Goal: Information Seeking & Learning: Learn about a topic

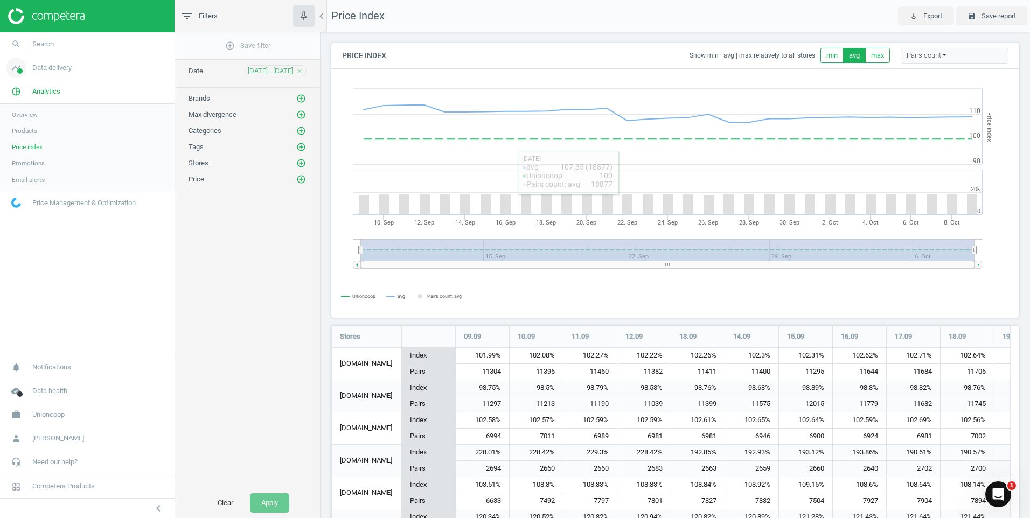
scroll to position [267, 696]
click at [13, 8] on img at bounding box center [46, 16] width 76 height 16
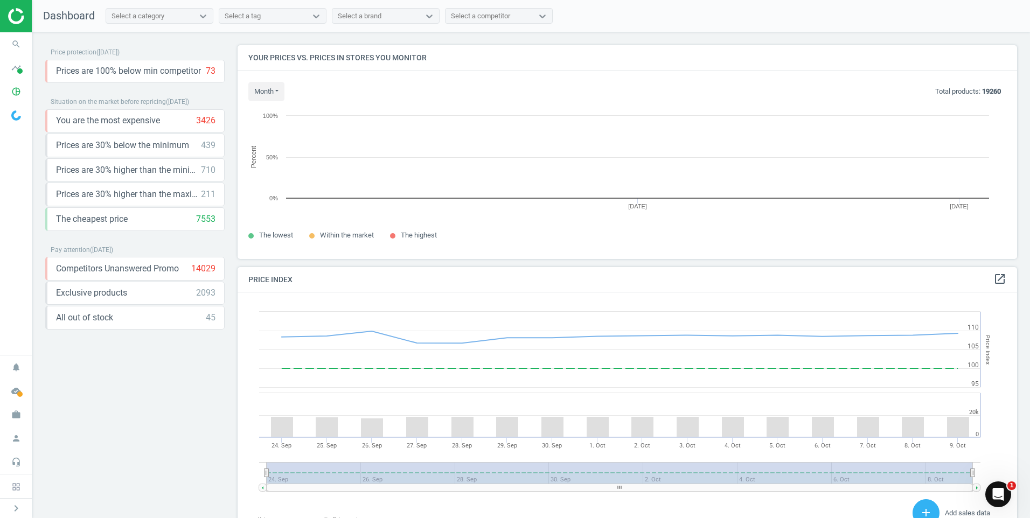
scroll to position [230, 788]
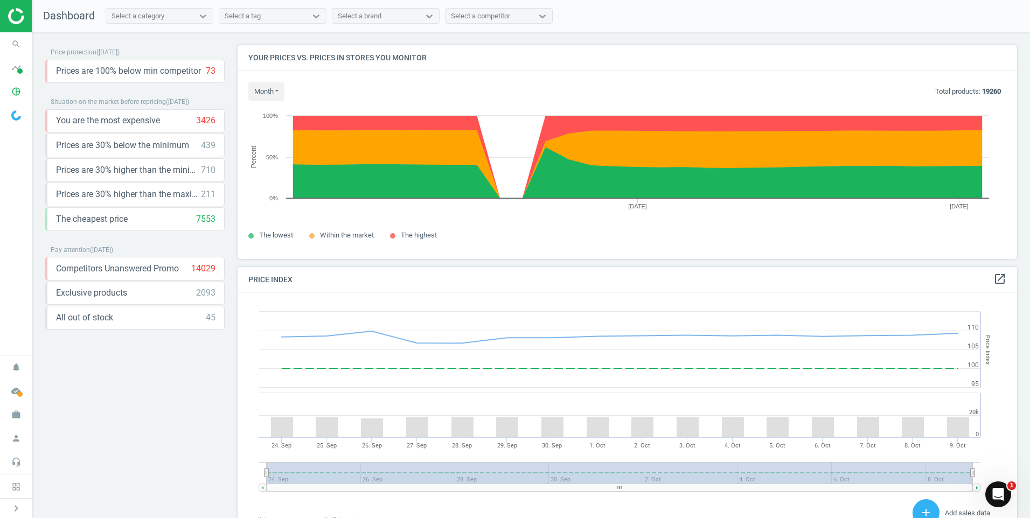
click at [19, 17] on img at bounding box center [46, 16] width 76 height 16
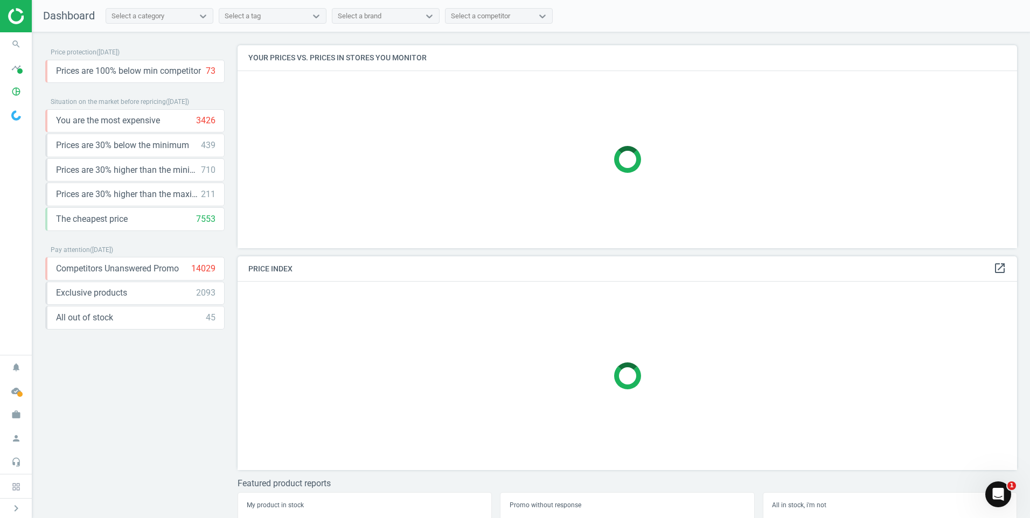
click at [74, 18] on span "Dashboard" at bounding box center [69, 15] width 52 height 13
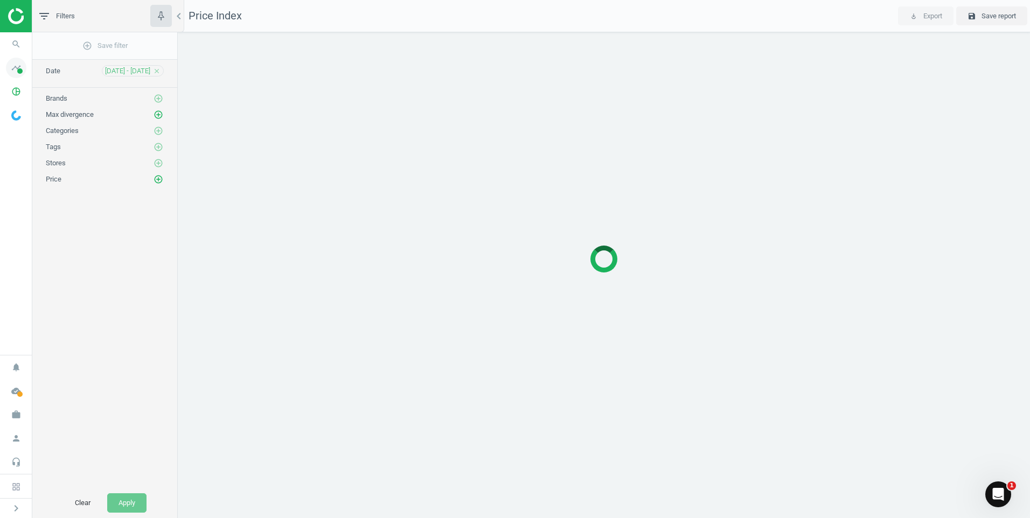
click at [11, 78] on span "timeline" at bounding box center [16, 68] width 32 height 24
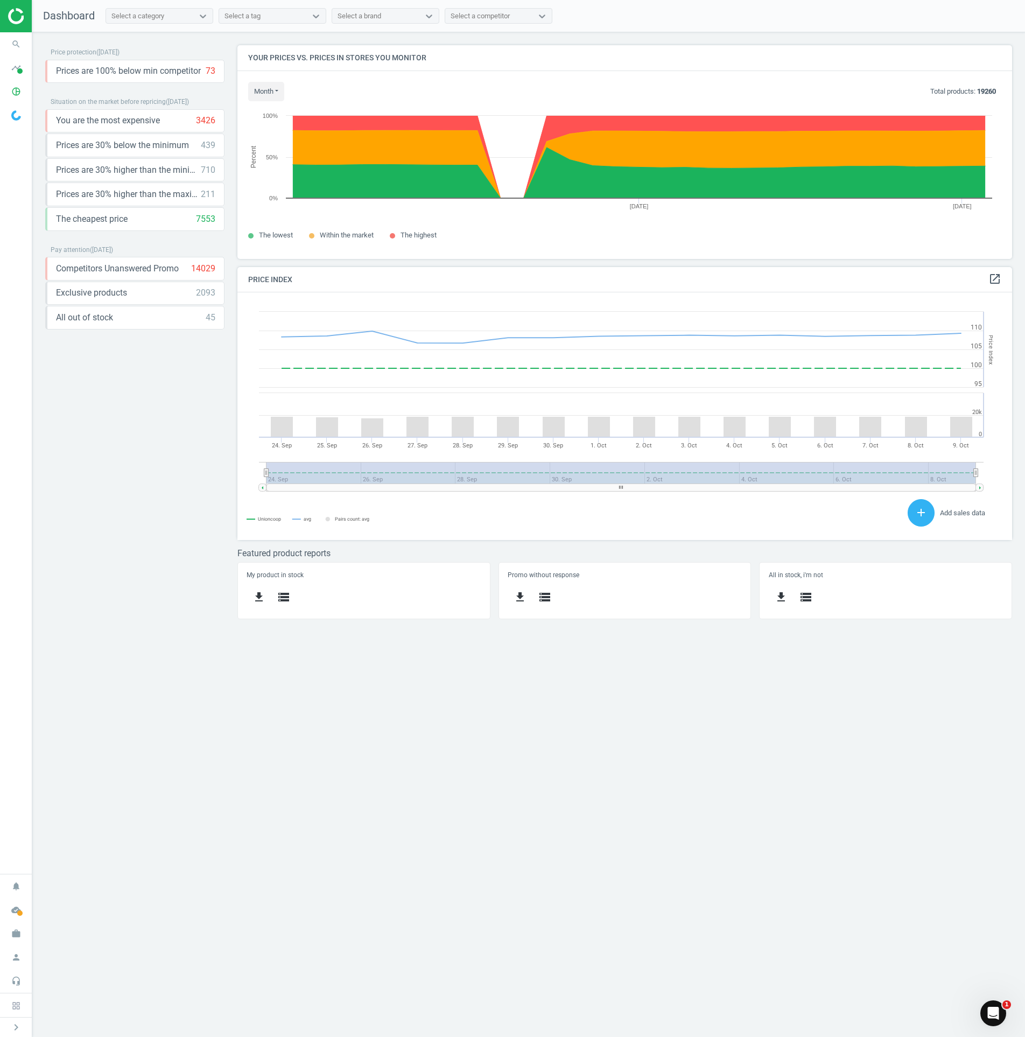
scroll to position [264, 792]
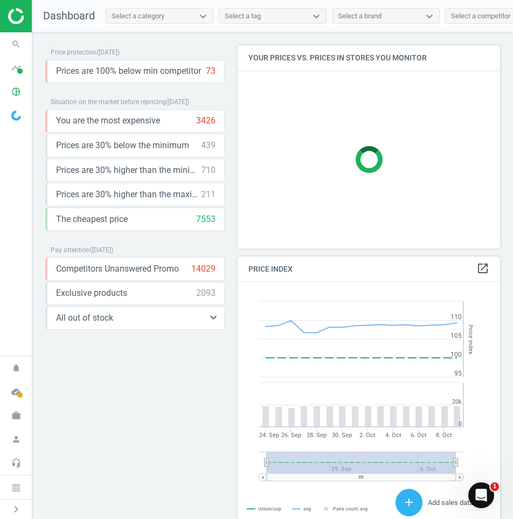
scroll to position [230, 271]
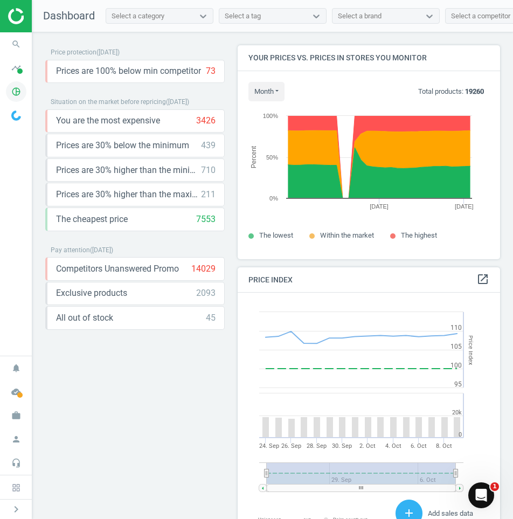
click at [20, 93] on icon "pie_chart_outlined" at bounding box center [16, 91] width 20 height 20
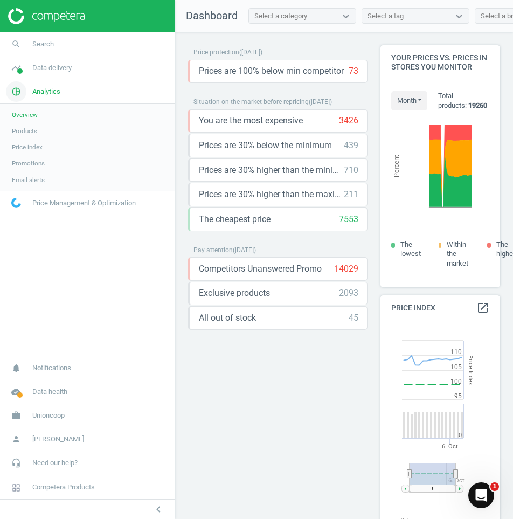
scroll to position [5, 5]
click at [29, 130] on span "Products" at bounding box center [24, 131] width 25 height 9
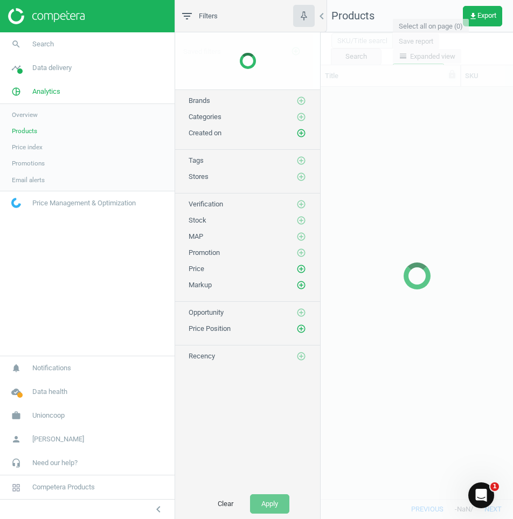
scroll to position [395, 184]
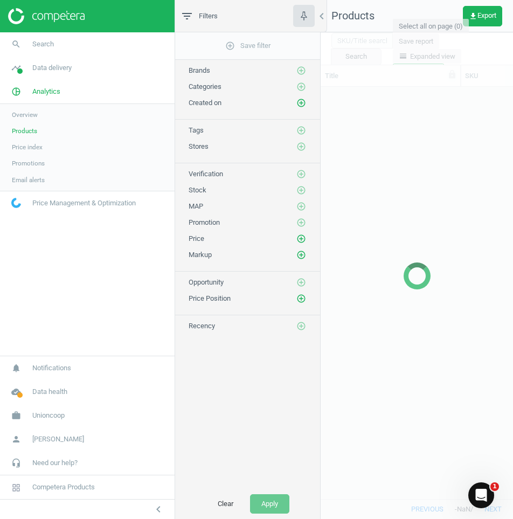
click at [32, 147] on span "Price index" at bounding box center [27, 147] width 31 height 9
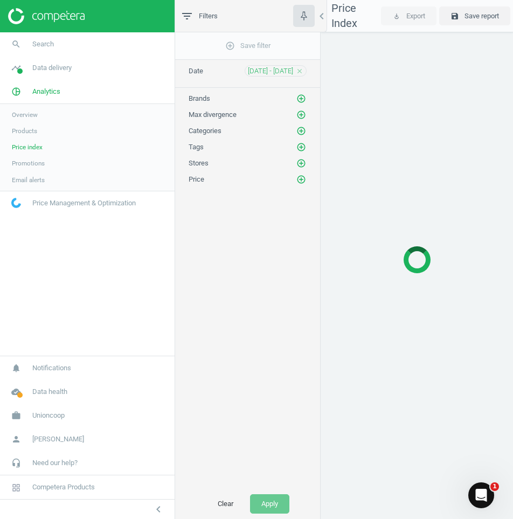
click at [40, 162] on span "Promotions" at bounding box center [28, 163] width 33 height 9
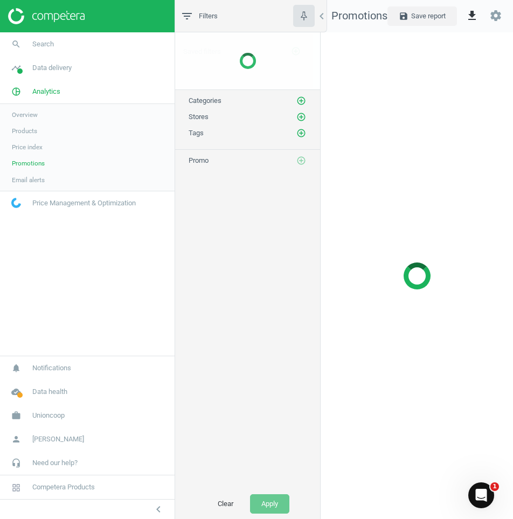
scroll to position [503, 209]
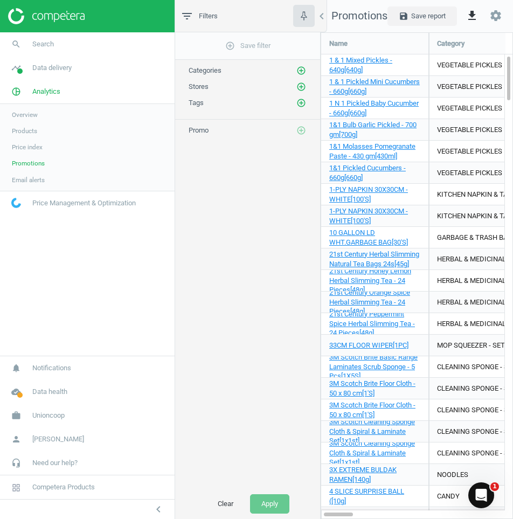
click at [27, 177] on span "Email alerts" at bounding box center [28, 180] width 33 height 9
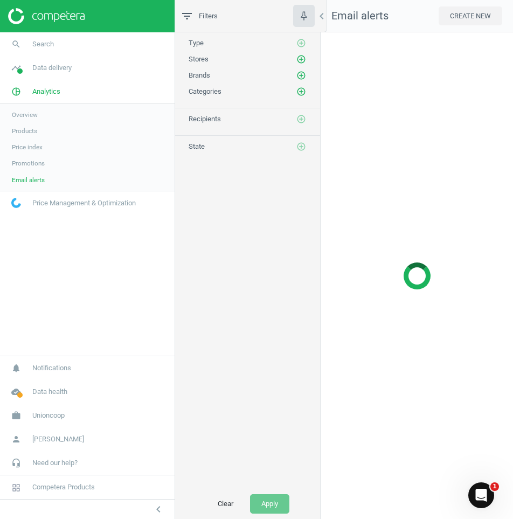
scroll to position [503, 209]
click at [43, 160] on span "Promotions" at bounding box center [28, 163] width 33 height 9
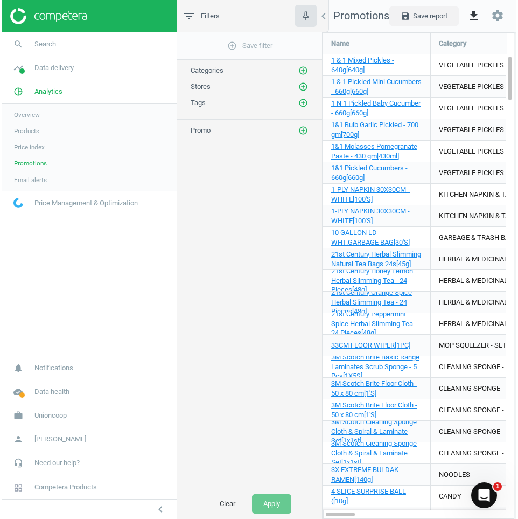
scroll to position [503, 214]
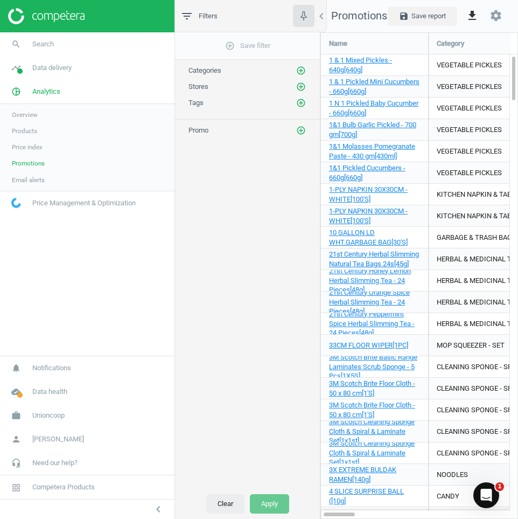
click at [230, 506] on button "Clear" at bounding box center [225, 503] width 38 height 19
click at [218, 503] on button "Clear" at bounding box center [225, 503] width 38 height 19
click at [324, 18] on icon "chevron_left" at bounding box center [321, 16] width 13 height 13
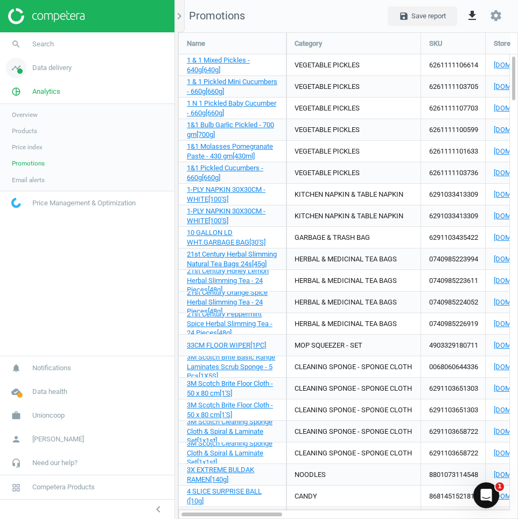
click at [48, 69] on span "Data delivery" at bounding box center [51, 68] width 39 height 10
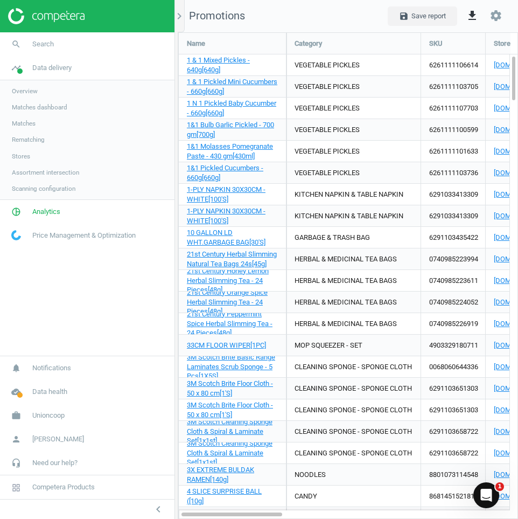
click at [31, 89] on span "Overview" at bounding box center [25, 91] width 26 height 9
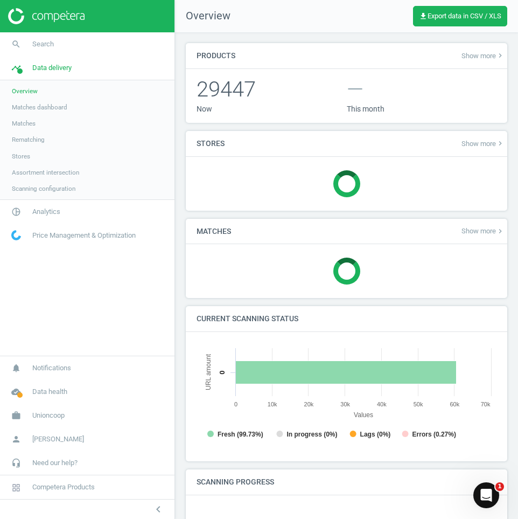
scroll to position [232, 309]
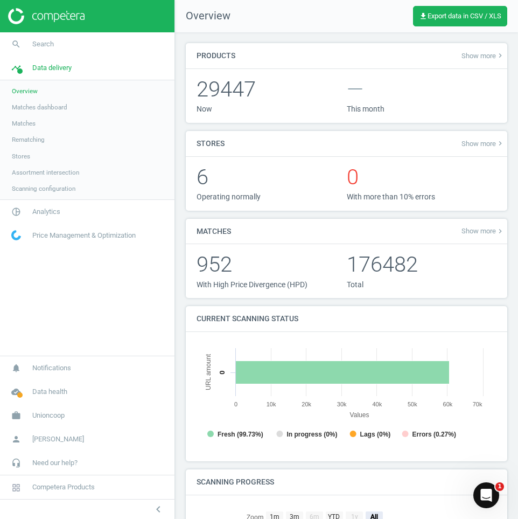
click at [486, 52] on span "Show more keyboard_arrow_right" at bounding box center [482, 55] width 43 height 9
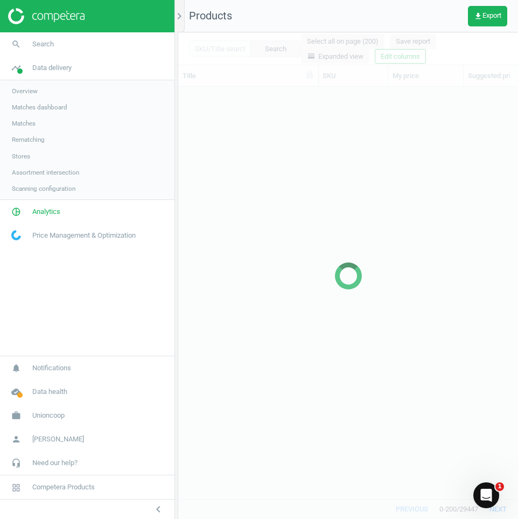
scroll to position [395, 332]
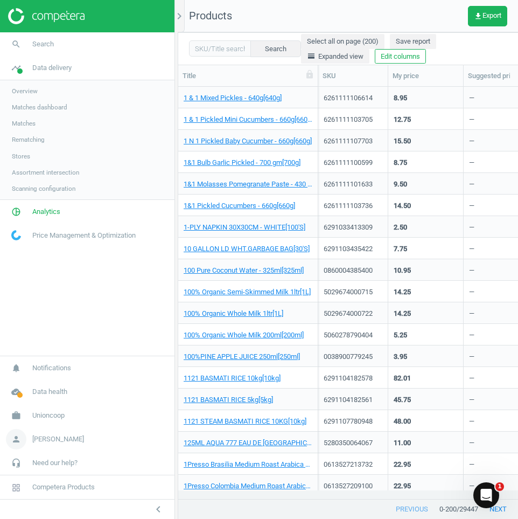
click at [53, 442] on span "[PERSON_NAME]" at bounding box center [58, 439] width 52 height 10
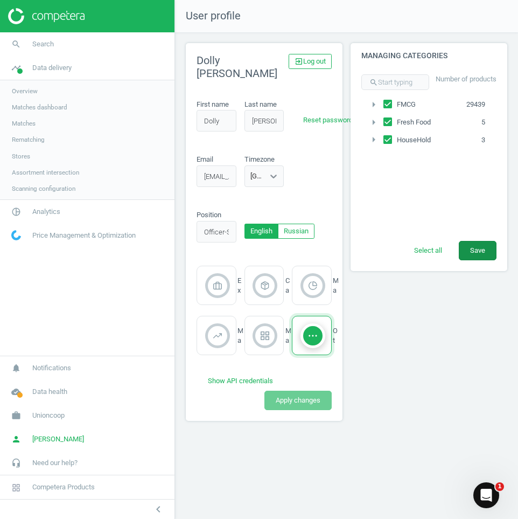
click at [472, 257] on button "Save" at bounding box center [478, 250] width 38 height 19
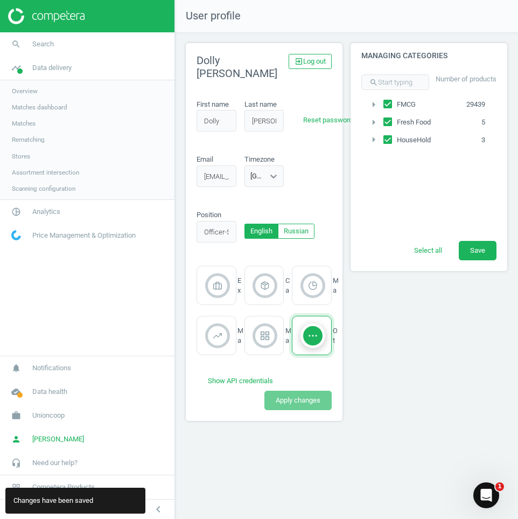
click at [32, 123] on span "Matches" at bounding box center [24, 123] width 24 height 9
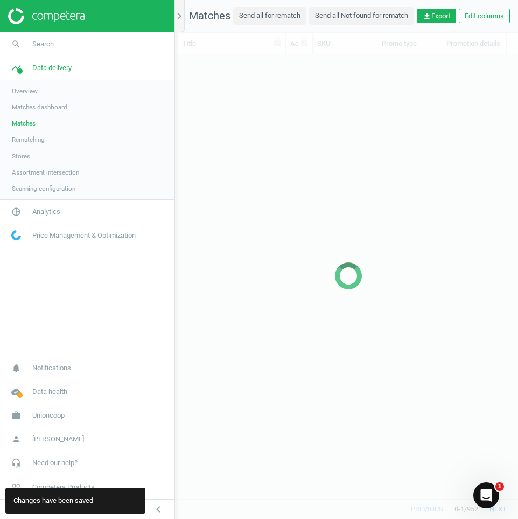
scroll to position [428, 332]
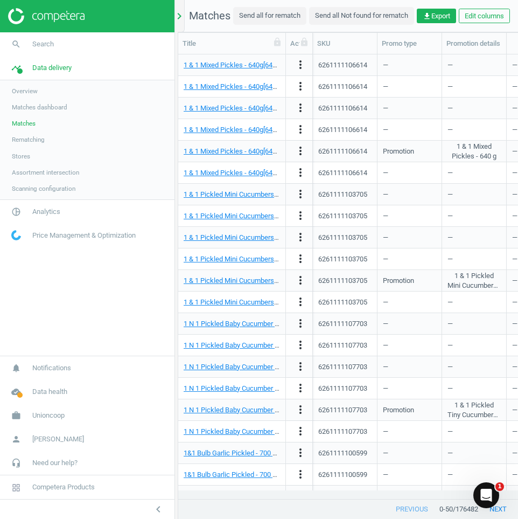
click at [179, 13] on icon "chevron_right" at bounding box center [179, 16] width 13 height 13
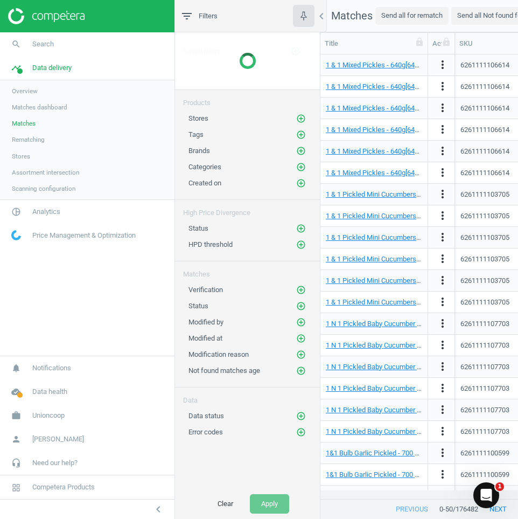
scroll to position [428, 190]
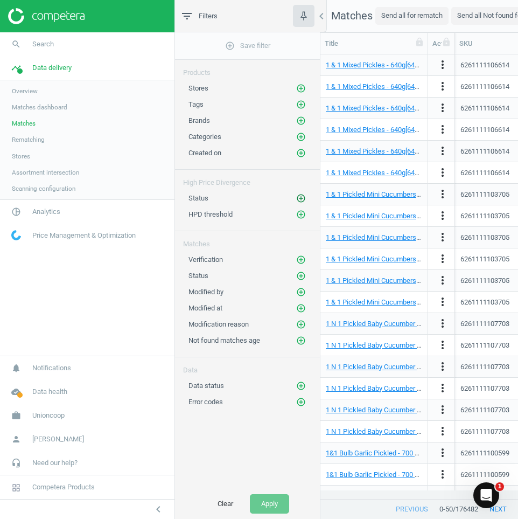
click at [302, 198] on icon "add_circle_outline" at bounding box center [301, 198] width 10 height 10
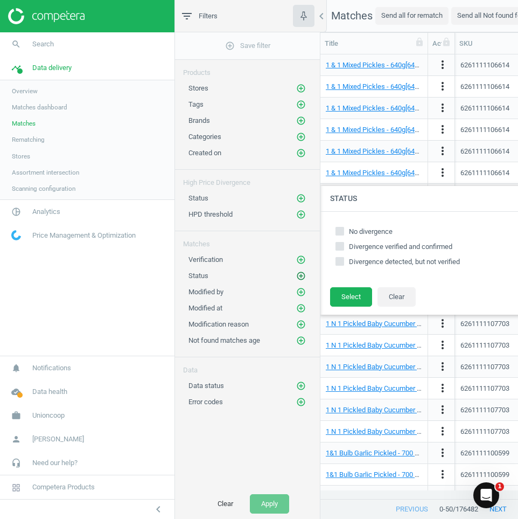
click at [300, 272] on icon "add_circle_outline" at bounding box center [301, 276] width 10 height 10
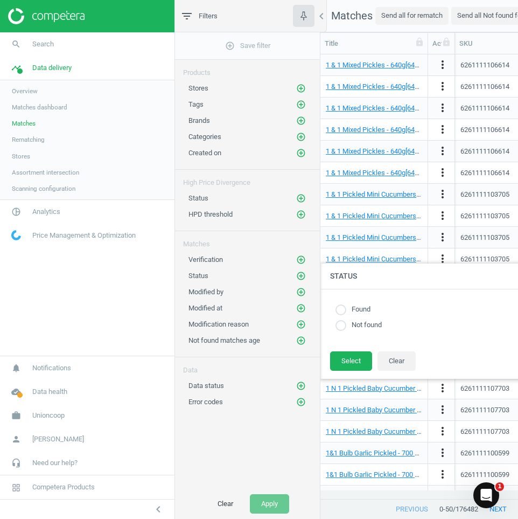
click at [346, 314] on label "Found" at bounding box center [358, 309] width 24 height 10
click at [339, 308] on input "radio" at bounding box center [340, 309] width 11 height 11
radio input "true"
click at [347, 362] on button "Select" at bounding box center [351, 360] width 42 height 19
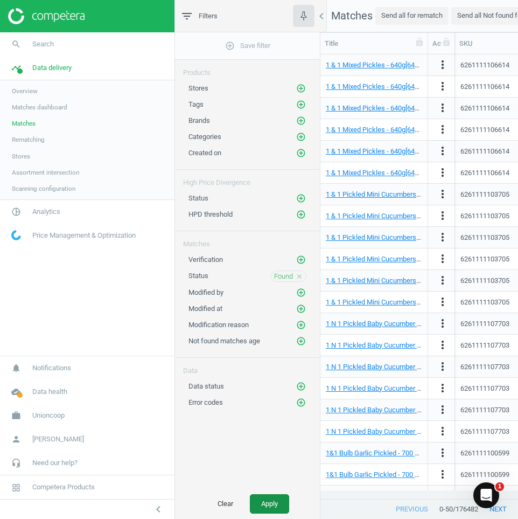
click at [265, 499] on button "Apply" at bounding box center [269, 503] width 39 height 19
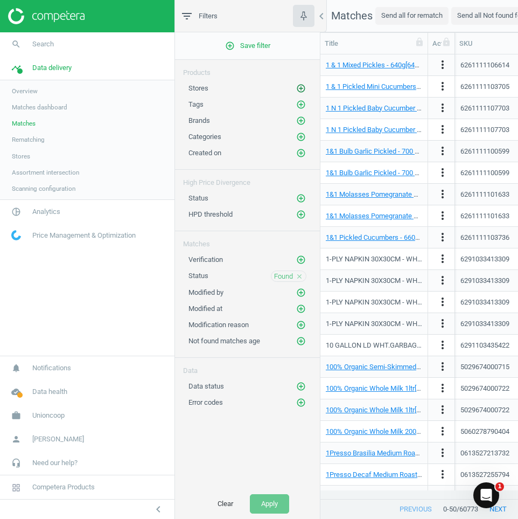
click at [303, 87] on icon "add_circle_outline" at bounding box center [301, 88] width 10 height 10
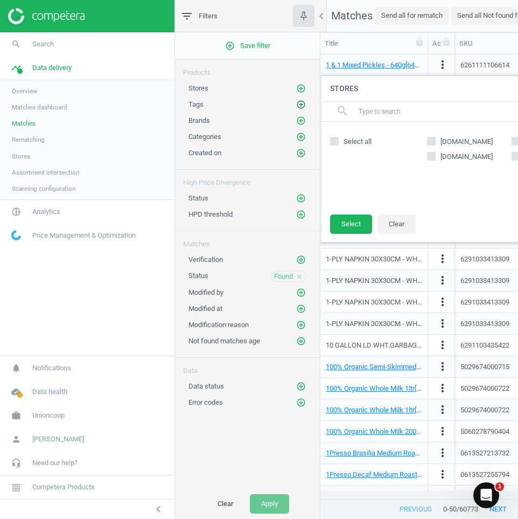
click at [303, 107] on icon "add_circle_outline" at bounding box center [301, 105] width 10 height 10
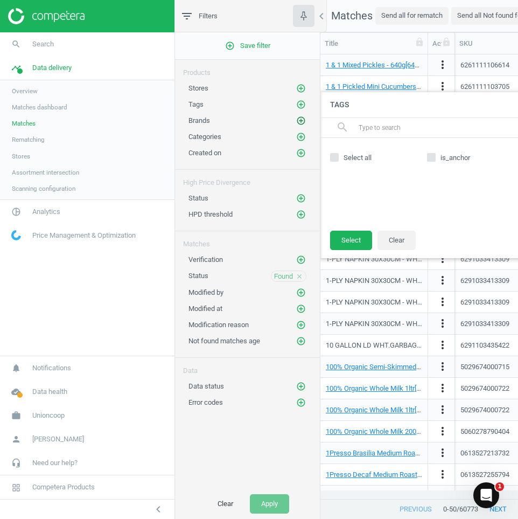
click at [300, 118] on icon "add_circle_outline" at bounding box center [301, 121] width 10 height 10
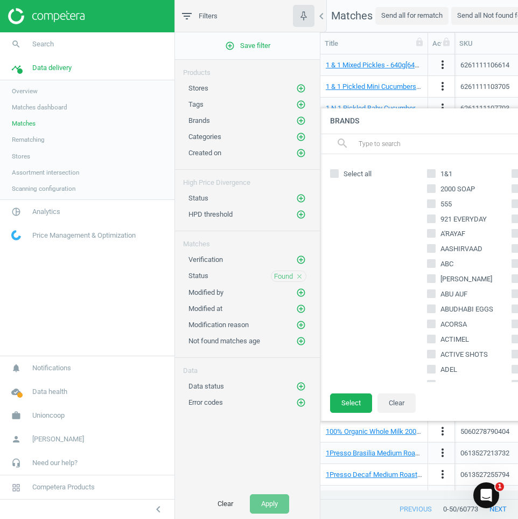
click at [25, 156] on span "Stores" at bounding box center [21, 156] width 18 height 9
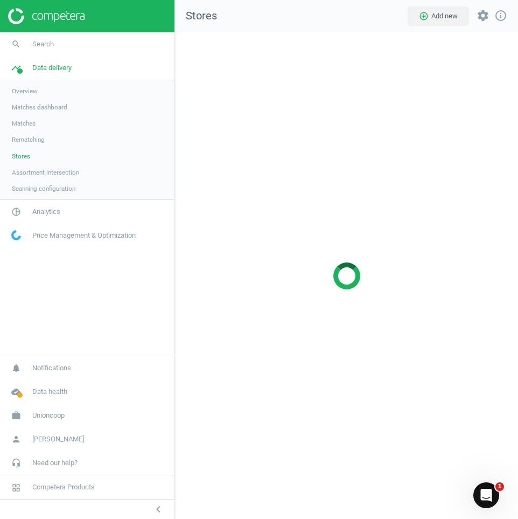
scroll to position [503, 360]
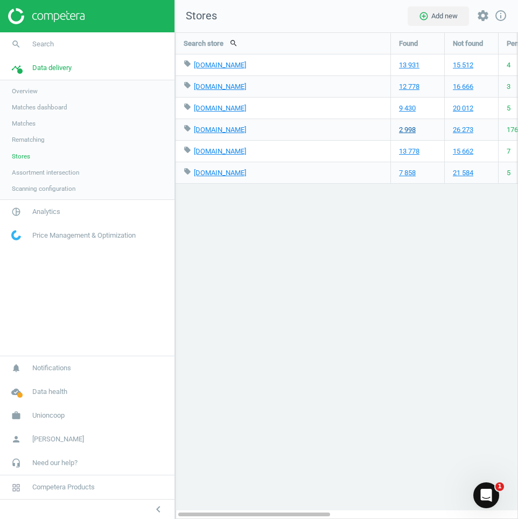
click at [408, 130] on link "2 998" at bounding box center [407, 130] width 17 height 10
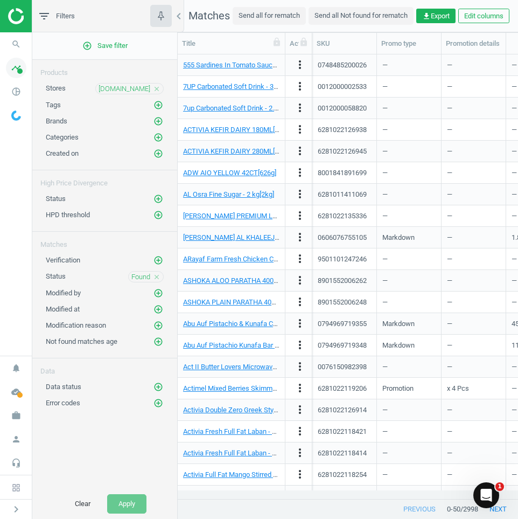
click at [20, 69] on span at bounding box center [19, 70] width 5 height 5
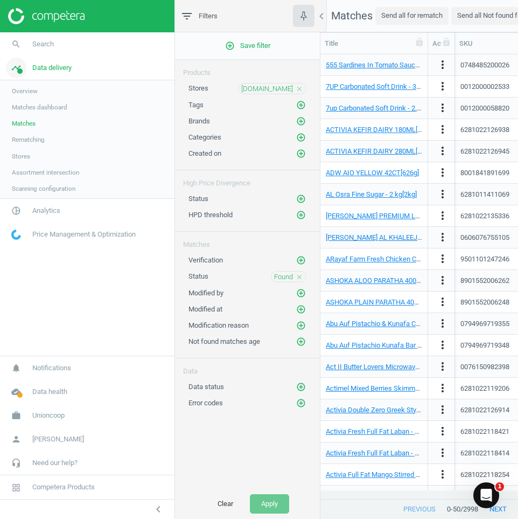
scroll to position [428, 190]
click at [60, 173] on span "Assortment intersection" at bounding box center [45, 172] width 67 height 9
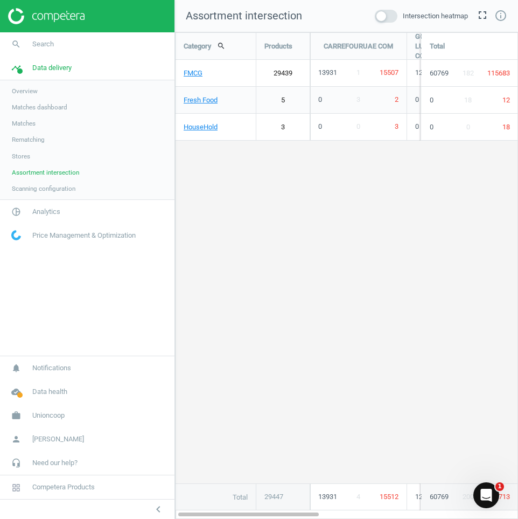
scroll to position [503, 360]
click at [190, 74] on link "FMCG" at bounding box center [216, 73] width 80 height 27
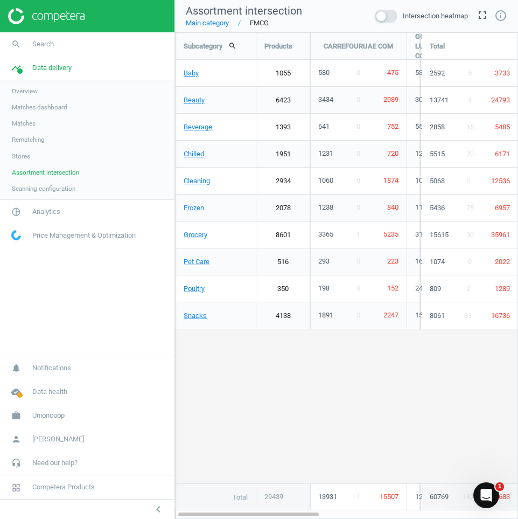
scroll to position [503, 360]
click at [194, 101] on link "Beauty" at bounding box center [216, 100] width 80 height 27
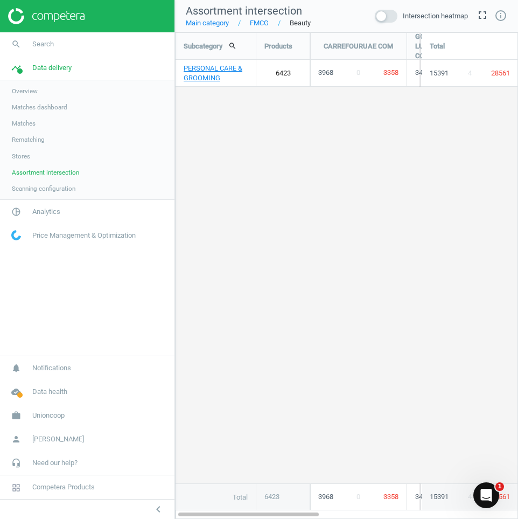
scroll to position [503, 360]
drag, startPoint x: 212, startPoint y: 24, endPoint x: 258, endPoint y: 29, distance: 47.1
click at [212, 24] on link "Main category" at bounding box center [207, 23] width 43 height 10
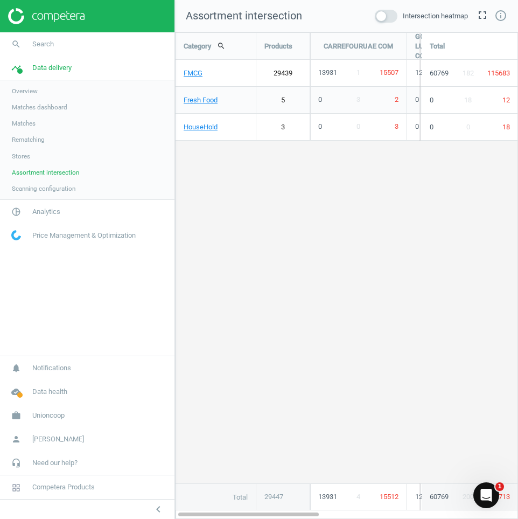
scroll to position [503, 360]
click at [329, 74] on span "13931" at bounding box center [327, 72] width 19 height 8
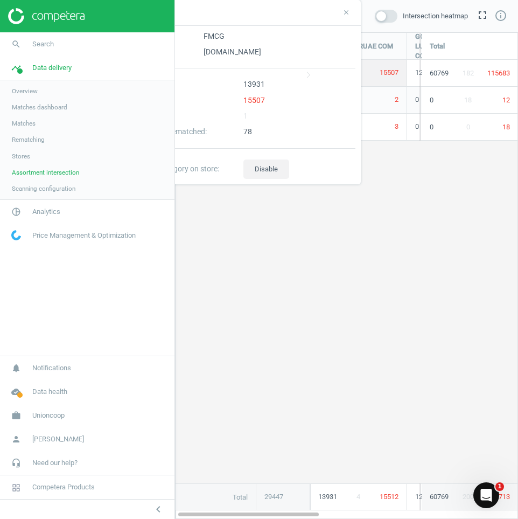
click at [394, 323] on div "Category search Products CARREFOURUAE COM GCC LULUHYPERMARKET COM EMCOOP AE TAL…" at bounding box center [347, 271] width 342 height 477
click at [25, 90] on span "Overview" at bounding box center [25, 91] width 26 height 9
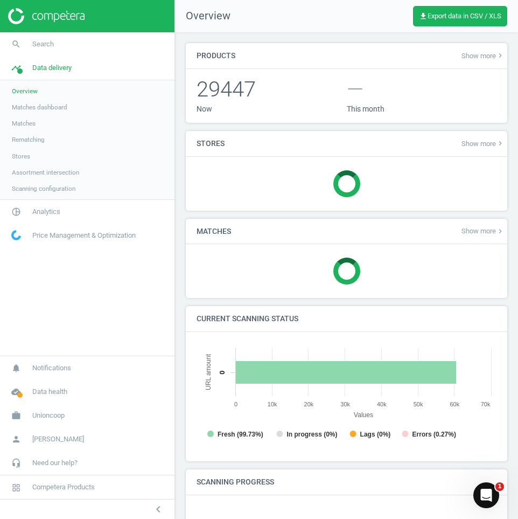
scroll to position [232, 309]
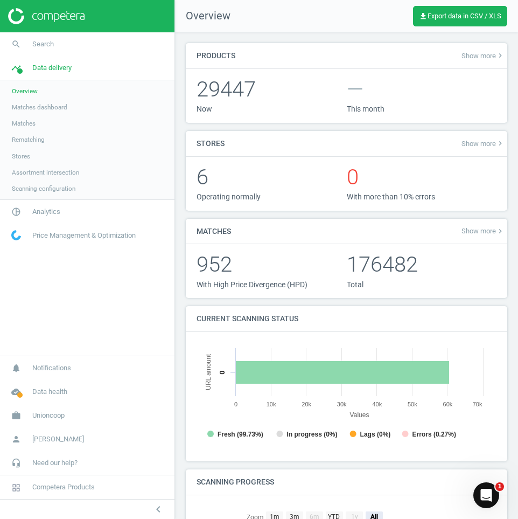
click at [30, 91] on span "Overview" at bounding box center [25, 91] width 26 height 9
click at [27, 109] on span "Matches dashboard" at bounding box center [39, 107] width 55 height 9
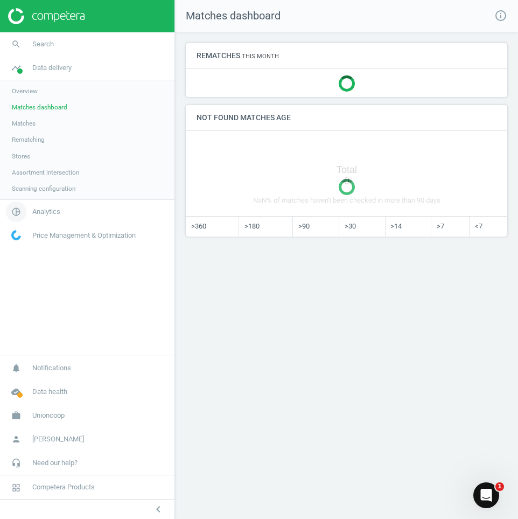
click at [45, 209] on span "Analytics" at bounding box center [46, 212] width 28 height 10
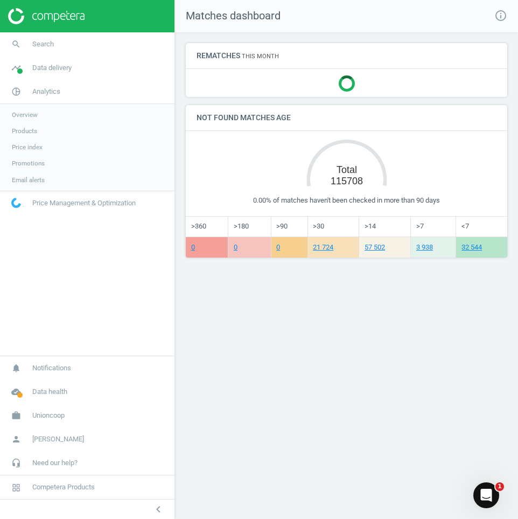
click at [19, 118] on span "Overview" at bounding box center [25, 114] width 26 height 9
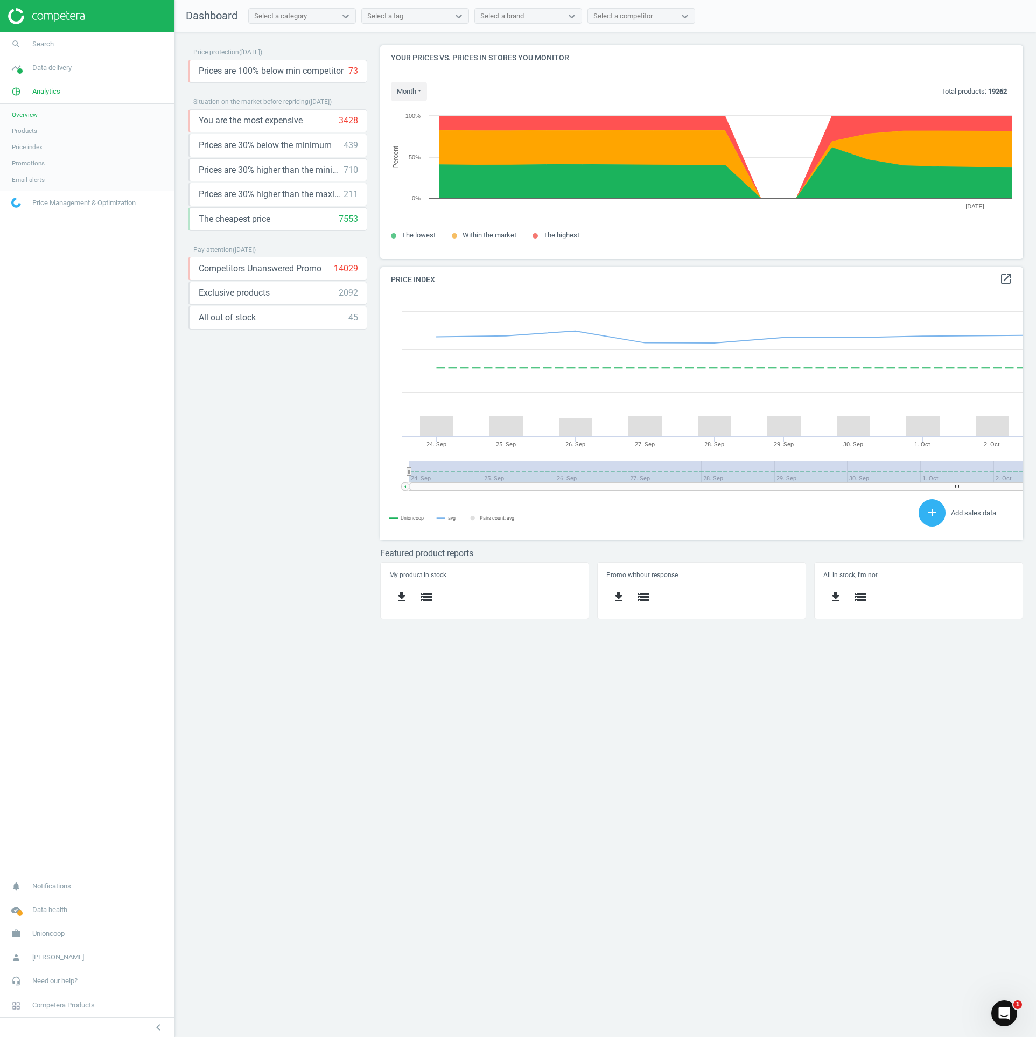
scroll to position [264, 659]
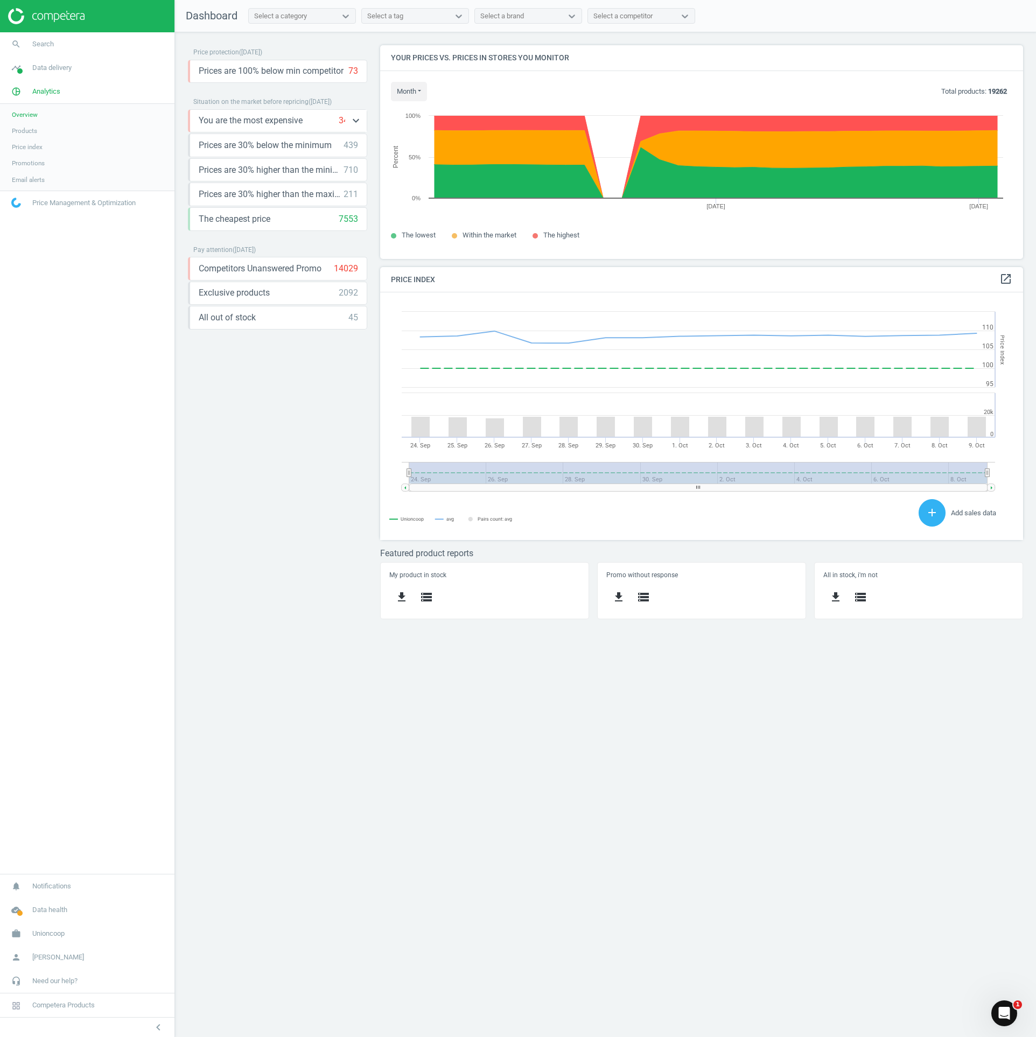
click at [339, 122] on div "3428" at bounding box center [348, 121] width 19 height 12
click at [354, 118] on icon "keyboard_arrow_down" at bounding box center [355, 120] width 13 height 13
click at [230, 145] on icon "storage" at bounding box center [235, 144] width 13 height 13
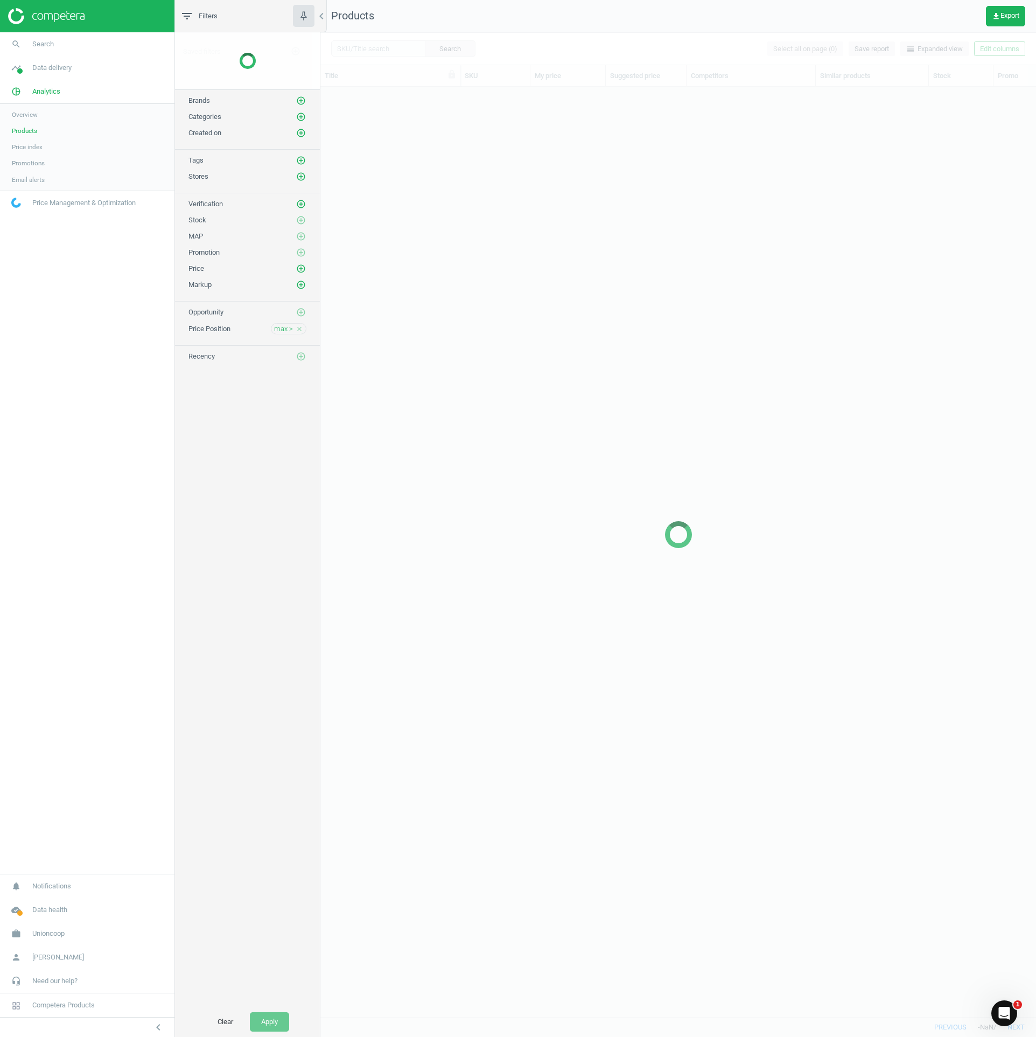
scroll to position [895, 699]
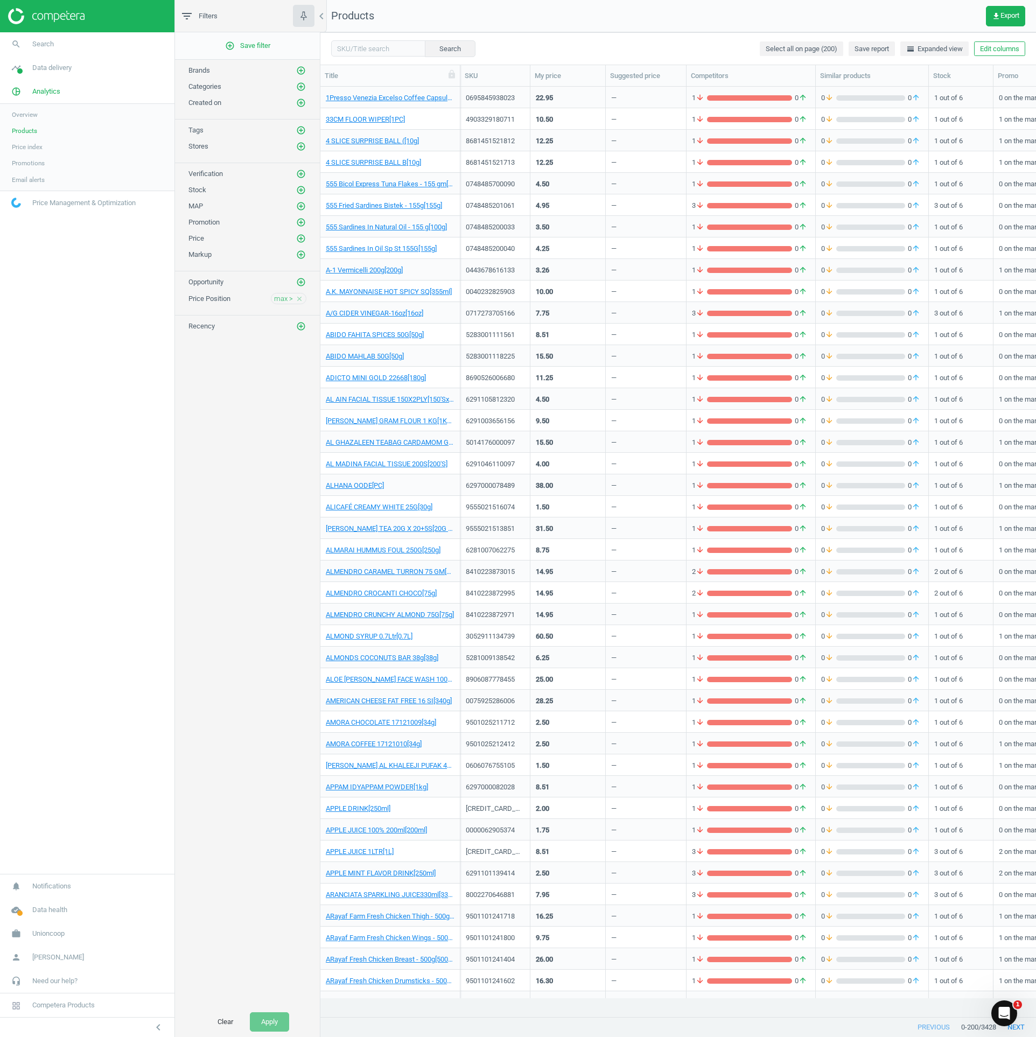
click at [206, 303] on span "Price Position" at bounding box center [209, 299] width 42 height 8
click at [282, 304] on span "max >" at bounding box center [283, 299] width 19 height 10
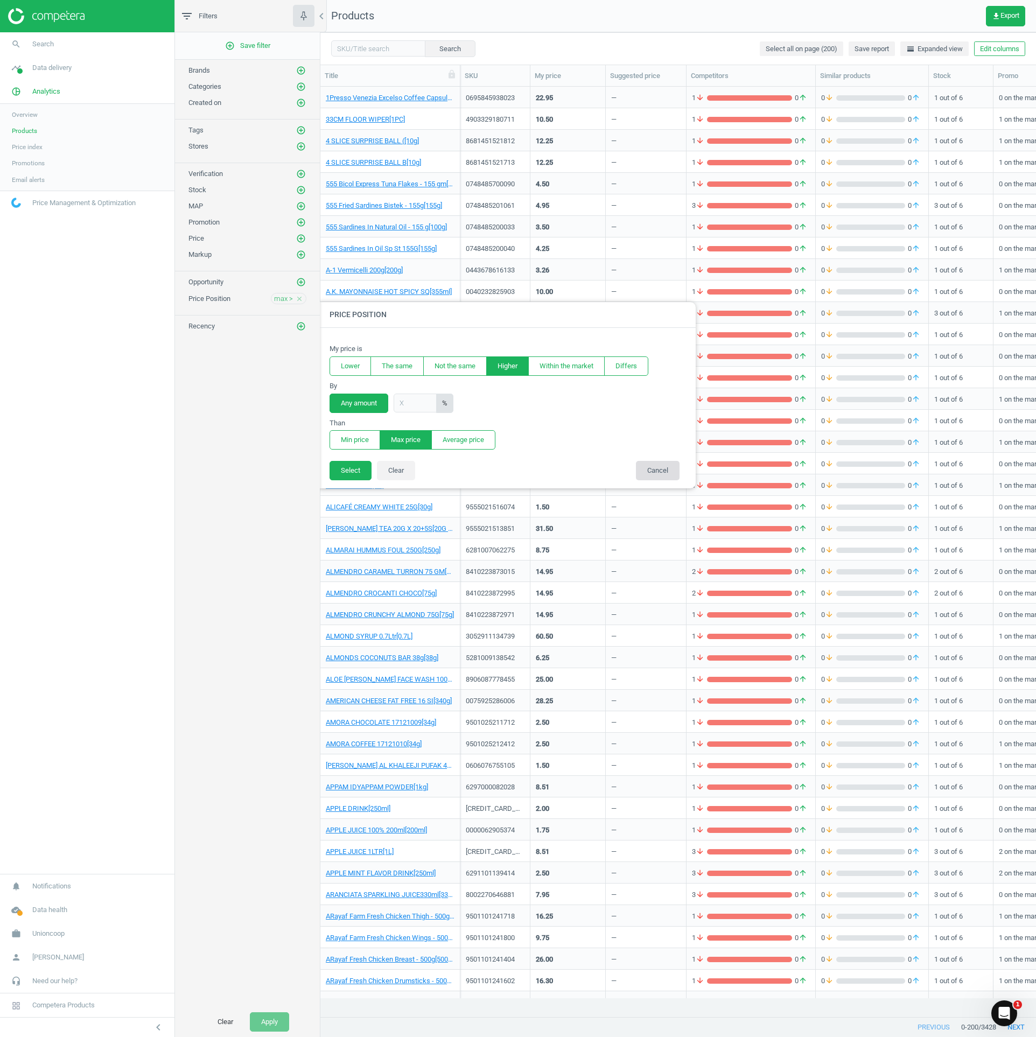
click at [518, 477] on button "Cancel" at bounding box center [658, 470] width 44 height 19
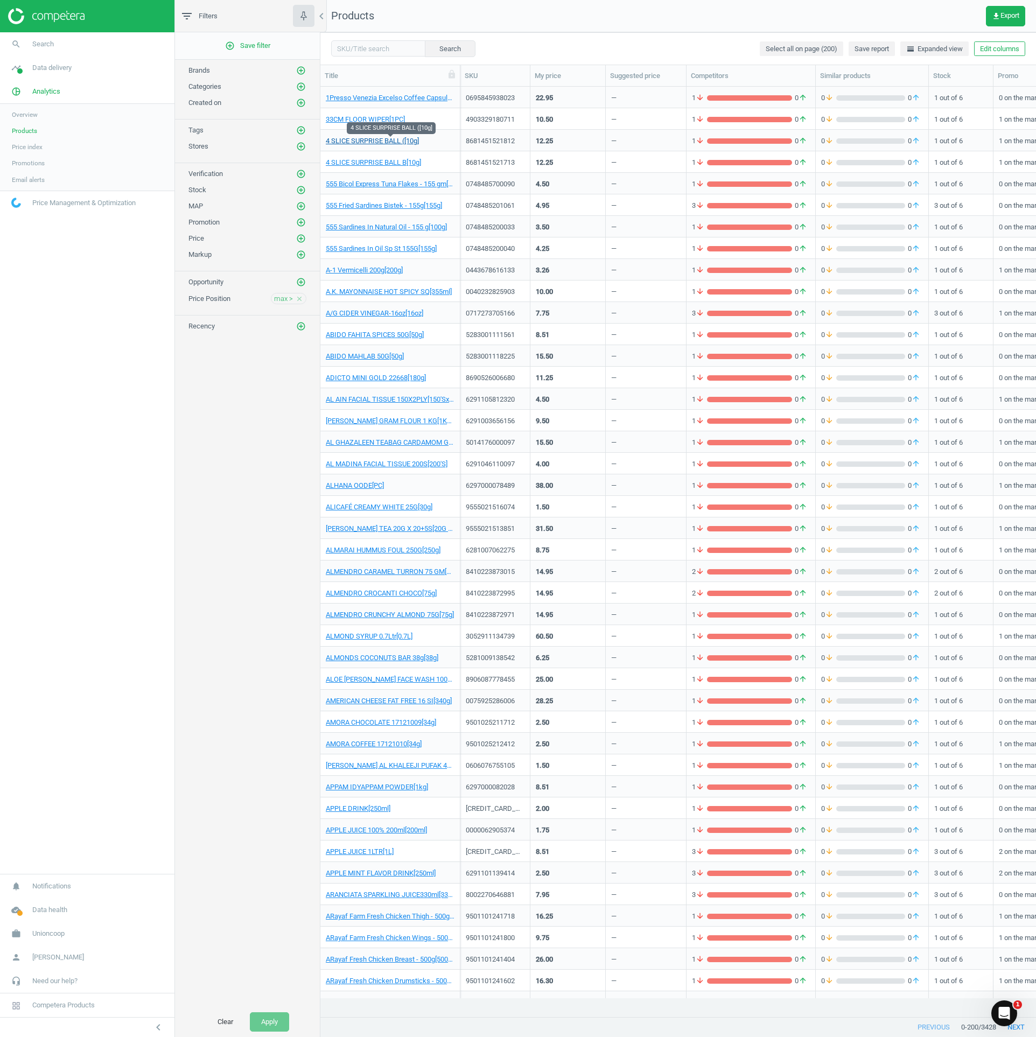
click at [391, 142] on link "4 SLICE SURPRISE BALL ([10g]" at bounding box center [372, 141] width 93 height 10
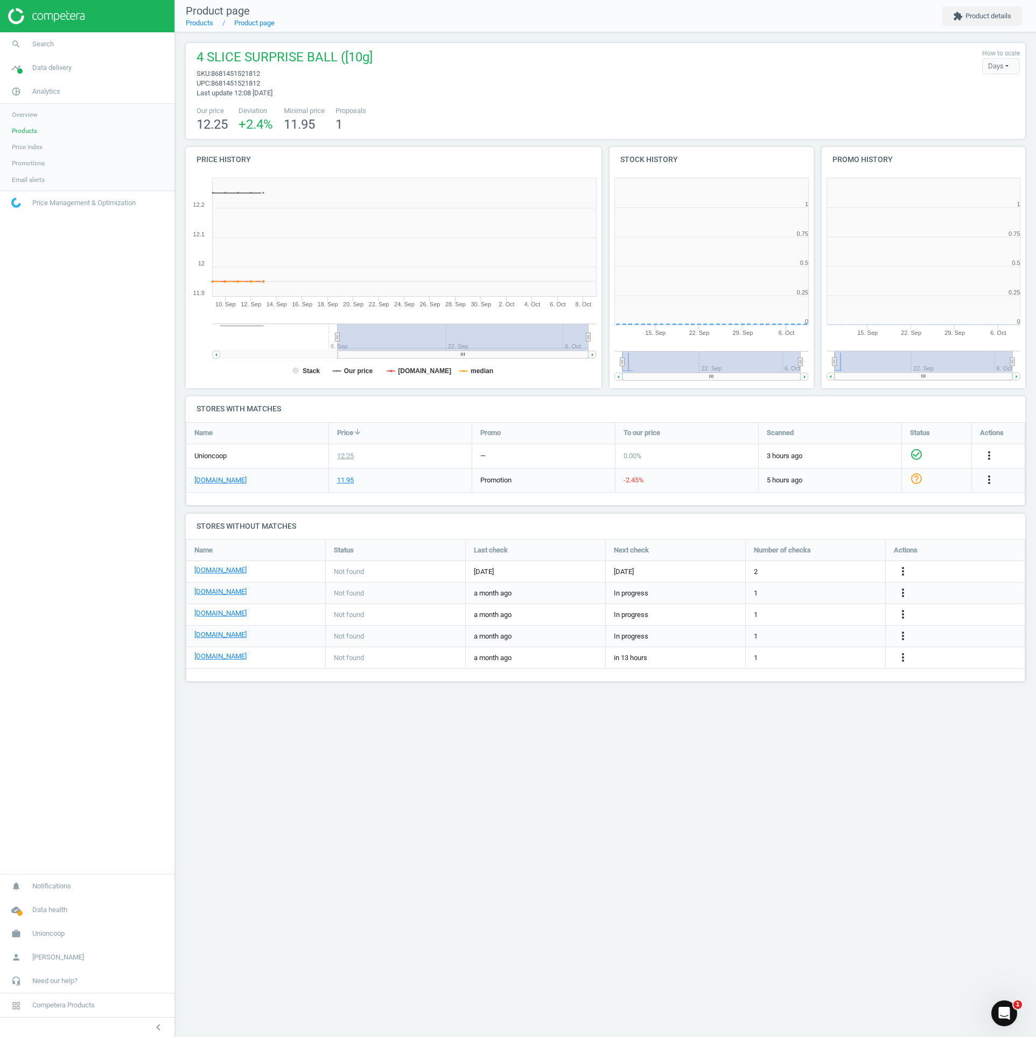
scroll to position [232, 221]
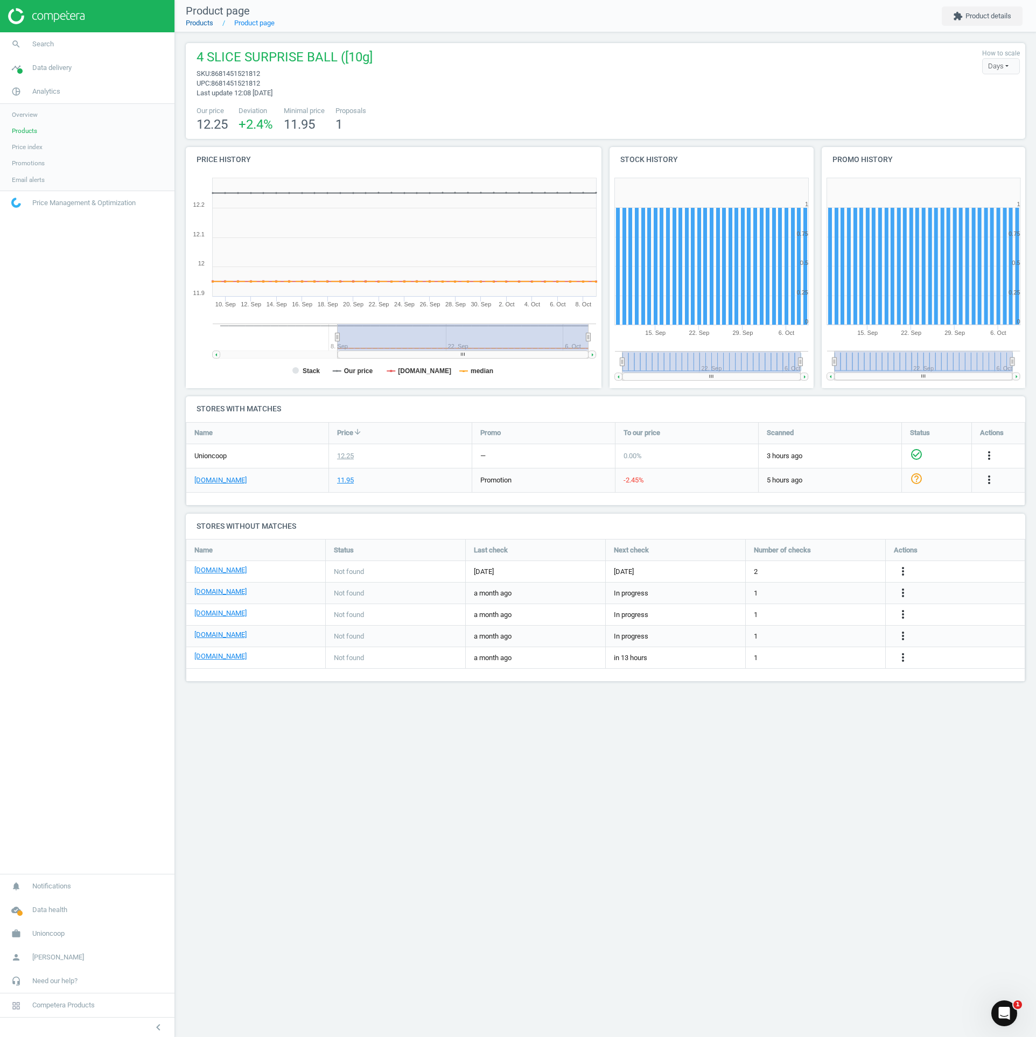
click at [205, 22] on link "Products" at bounding box center [199, 23] width 27 height 8
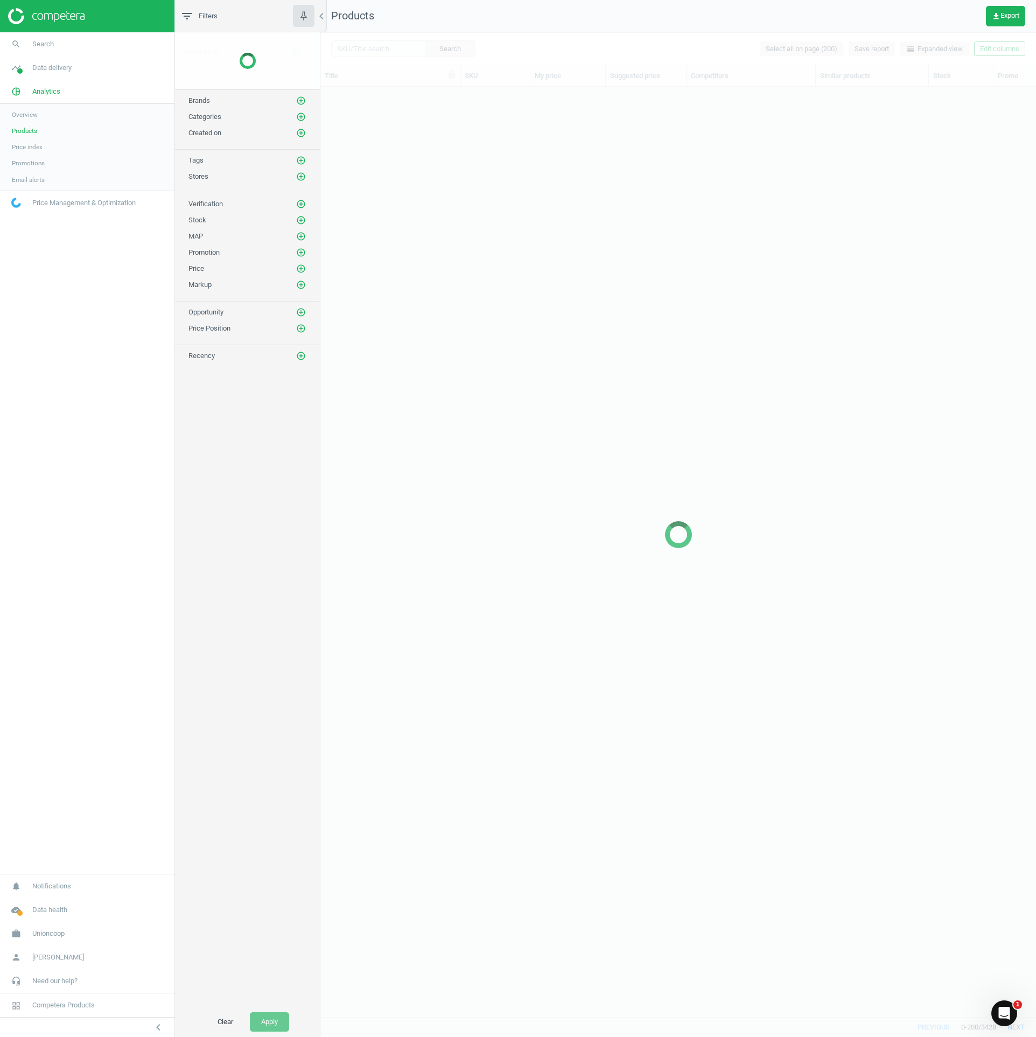
scroll to position [895, 699]
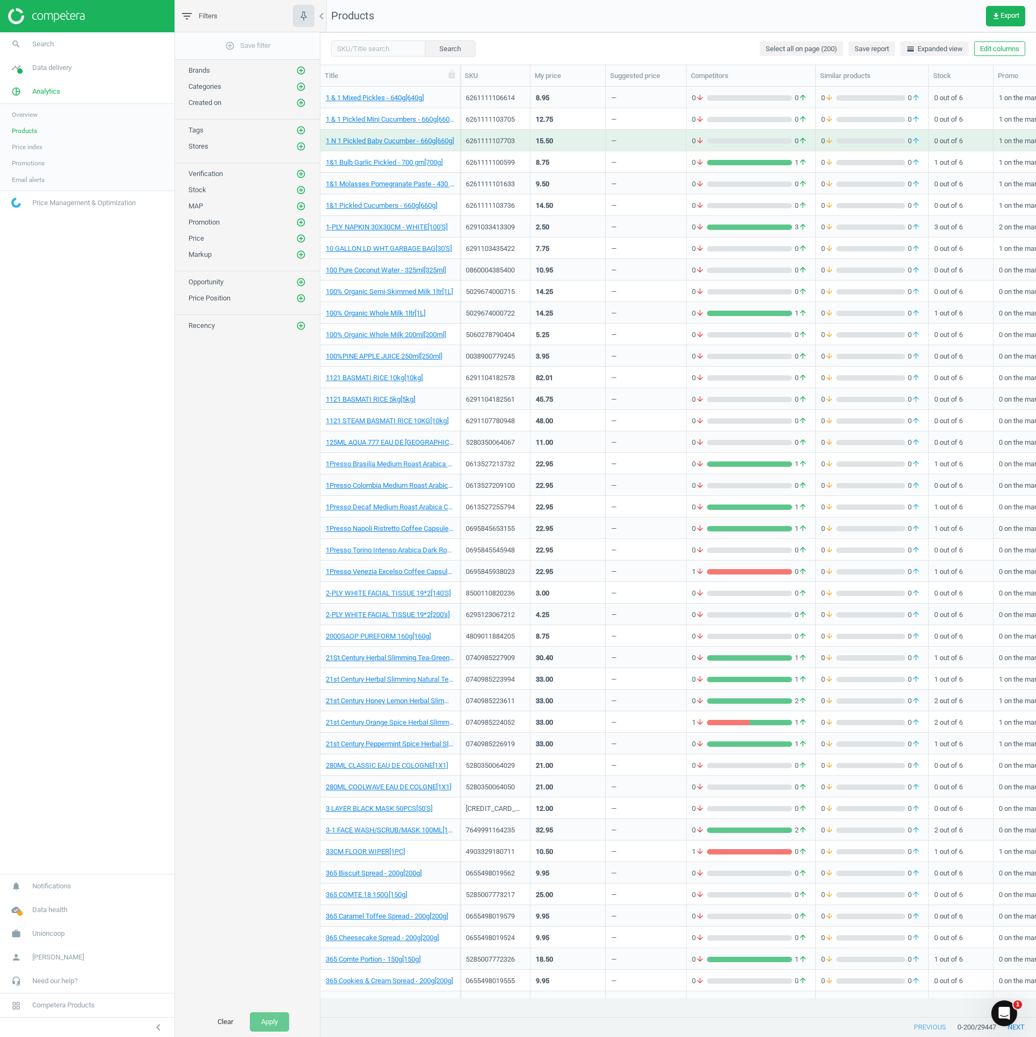
click at [518, 265] on div "0860004385400" at bounding box center [495, 269] width 59 height 19
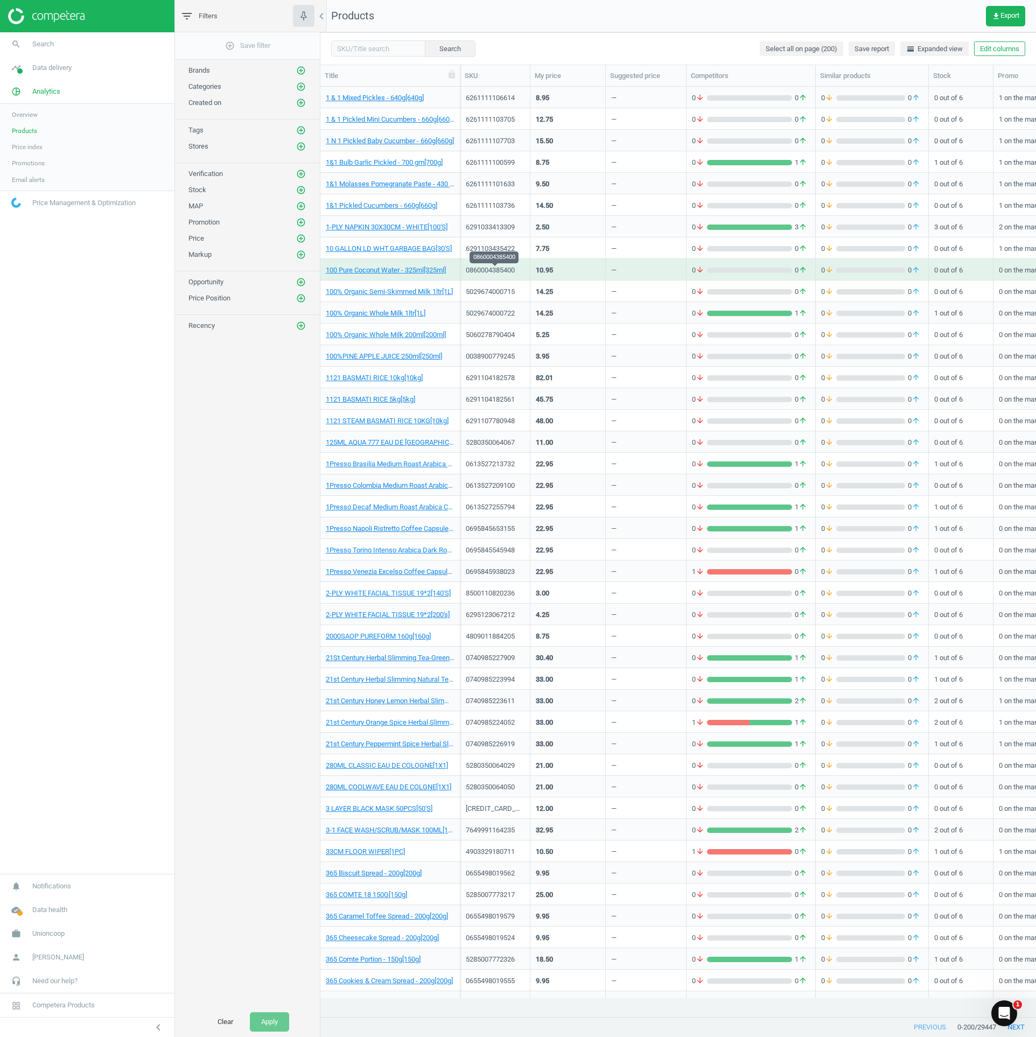
click at [494, 269] on div "0860004385400" at bounding box center [495, 270] width 59 height 10
click at [518, 268] on div "10.95" at bounding box center [544, 270] width 17 height 10
click at [518, 228] on div "grid" at bounding box center [749, 227] width 85 height 5
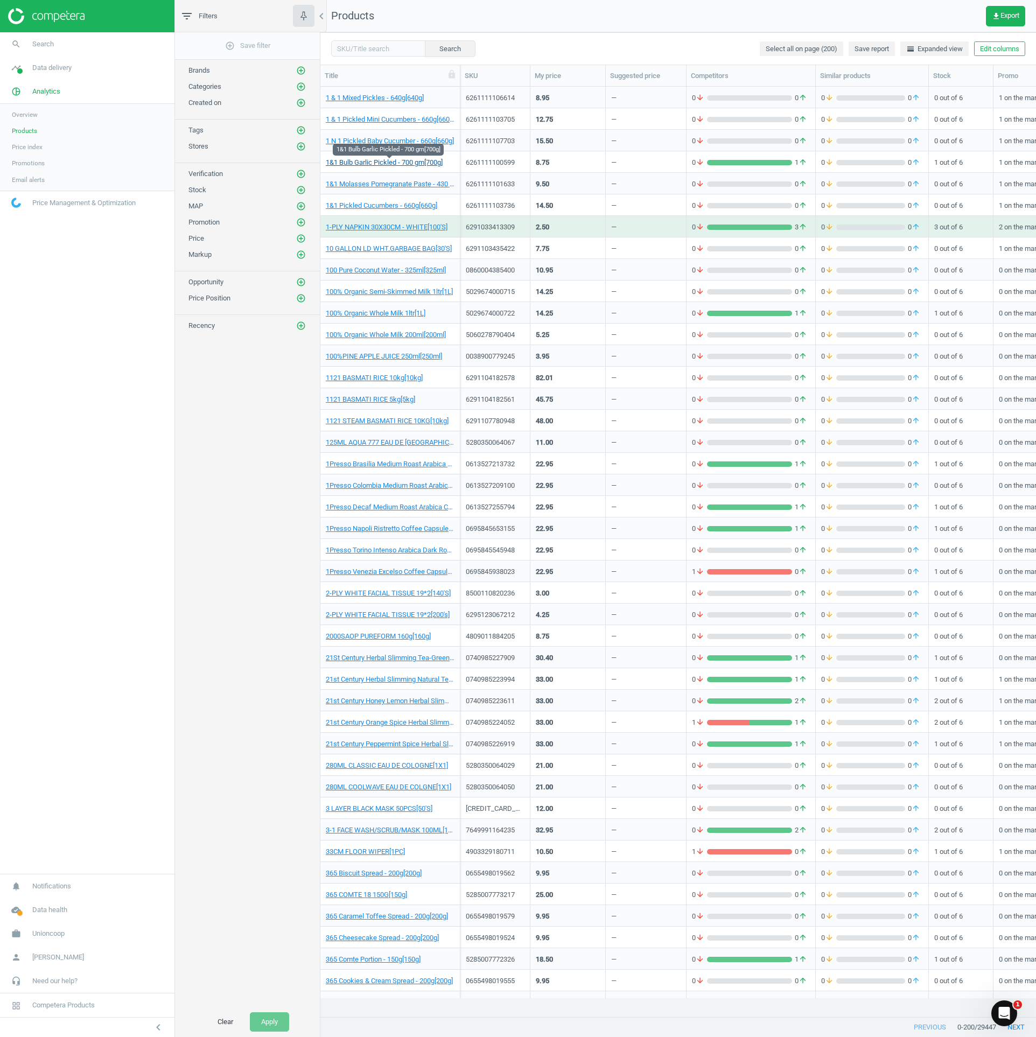
click at [417, 159] on link "1&1 Bulb Garlic Pickled - 700 gm[700g]" at bounding box center [384, 163] width 117 height 10
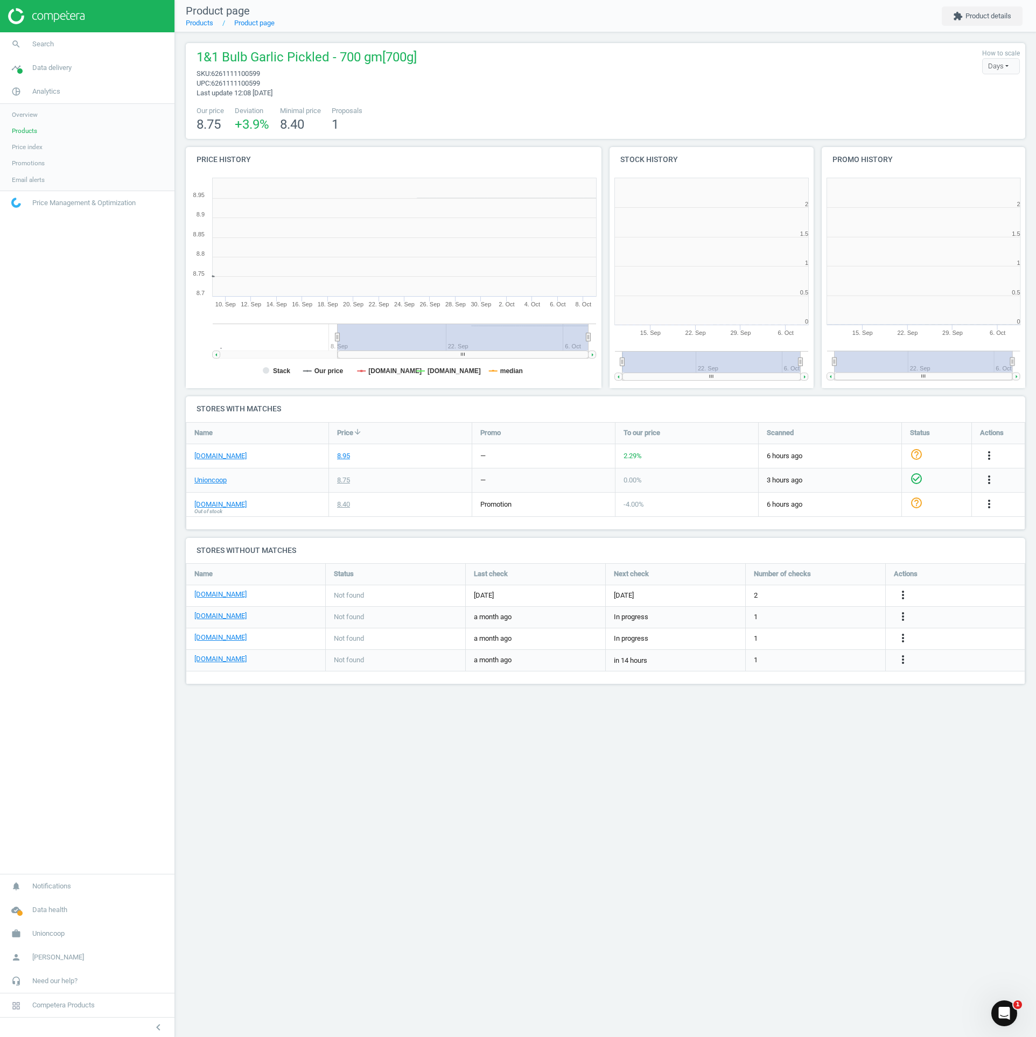
scroll to position [232, 221]
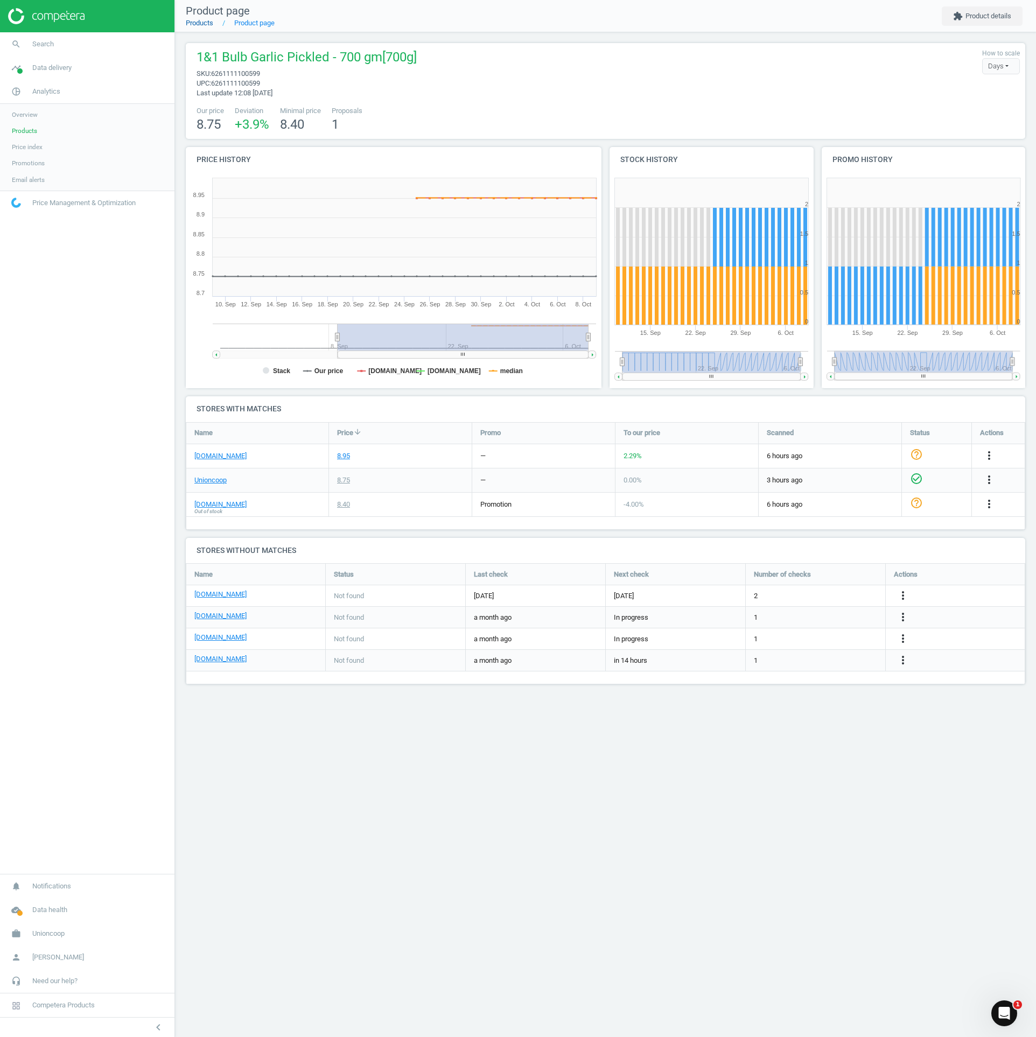
click at [205, 25] on link "Products" at bounding box center [199, 23] width 27 height 8
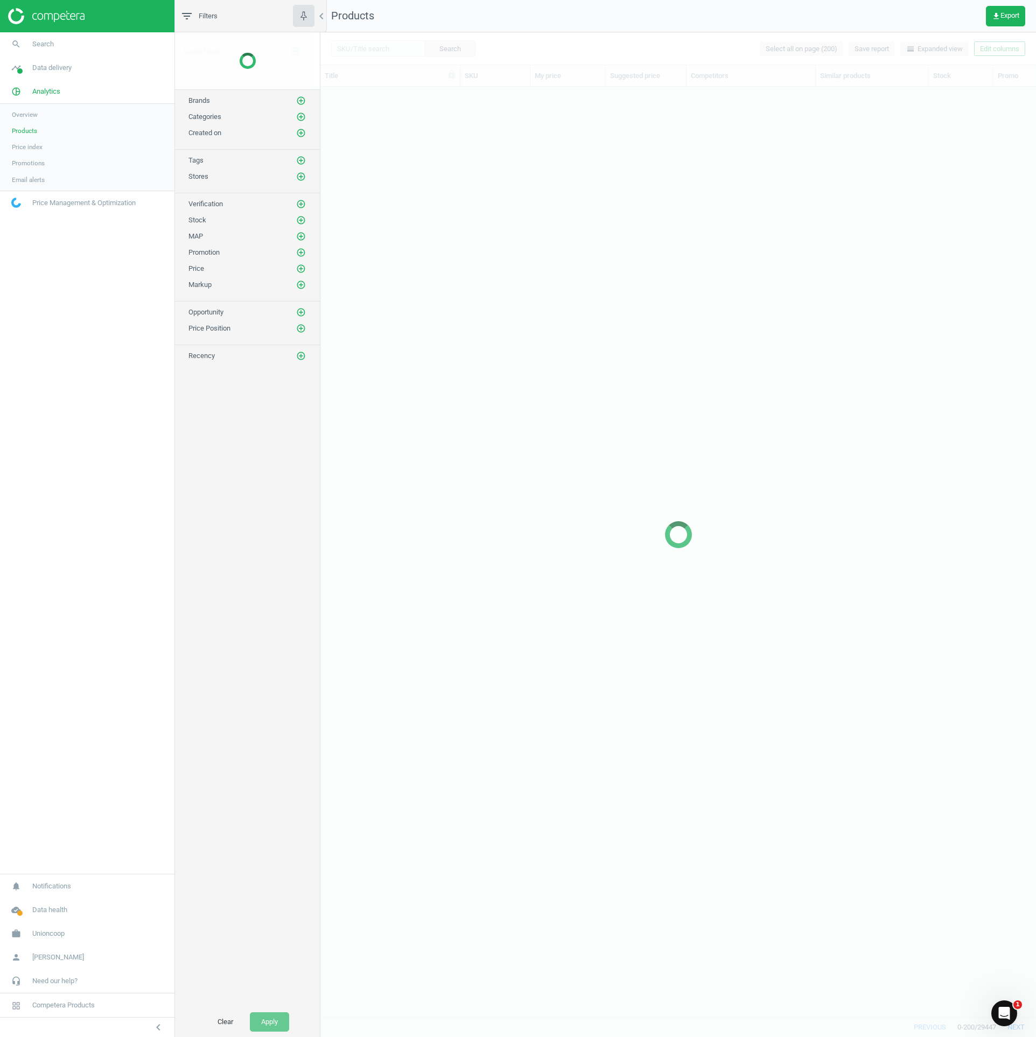
scroll to position [895, 699]
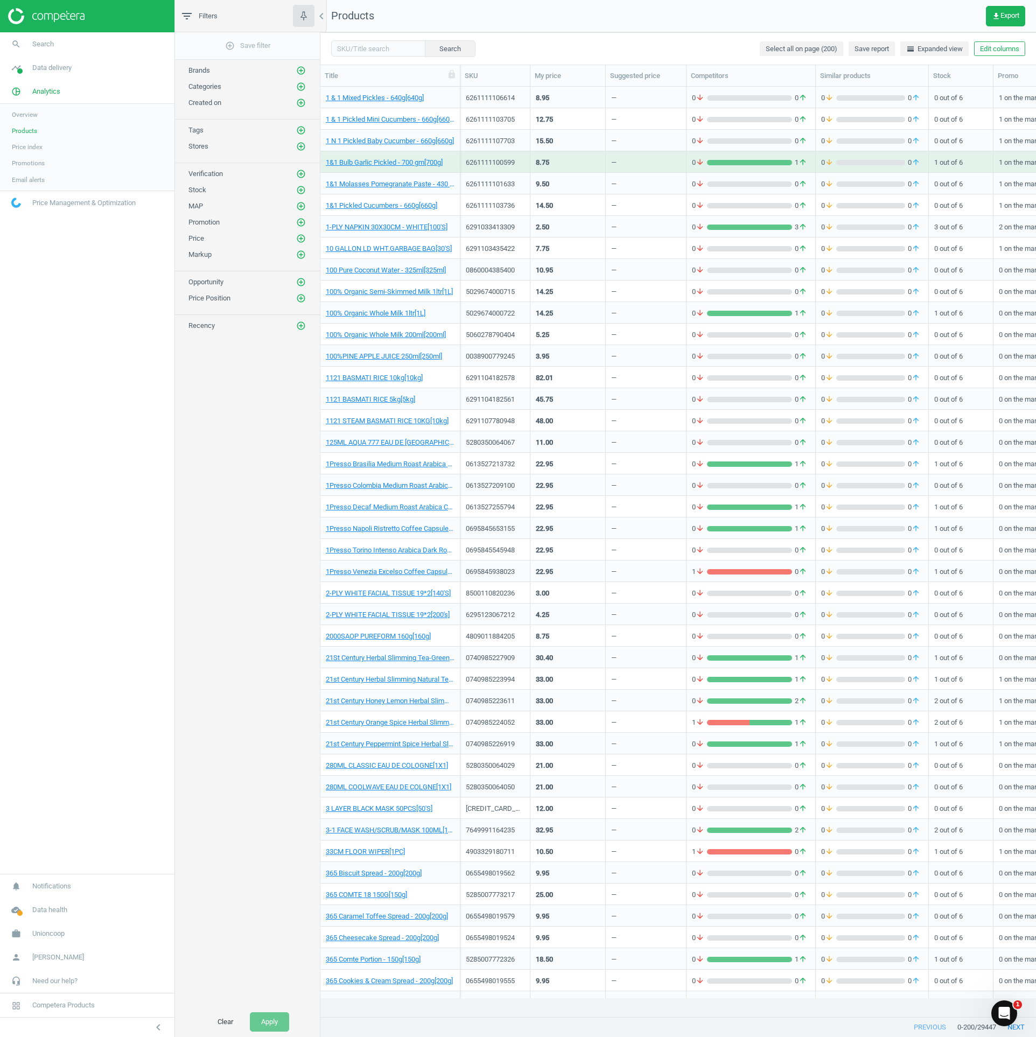
click at [222, 302] on span "Price Position" at bounding box center [209, 298] width 42 height 8
click at [298, 303] on icon "add_circle_outline" at bounding box center [301, 298] width 10 height 10
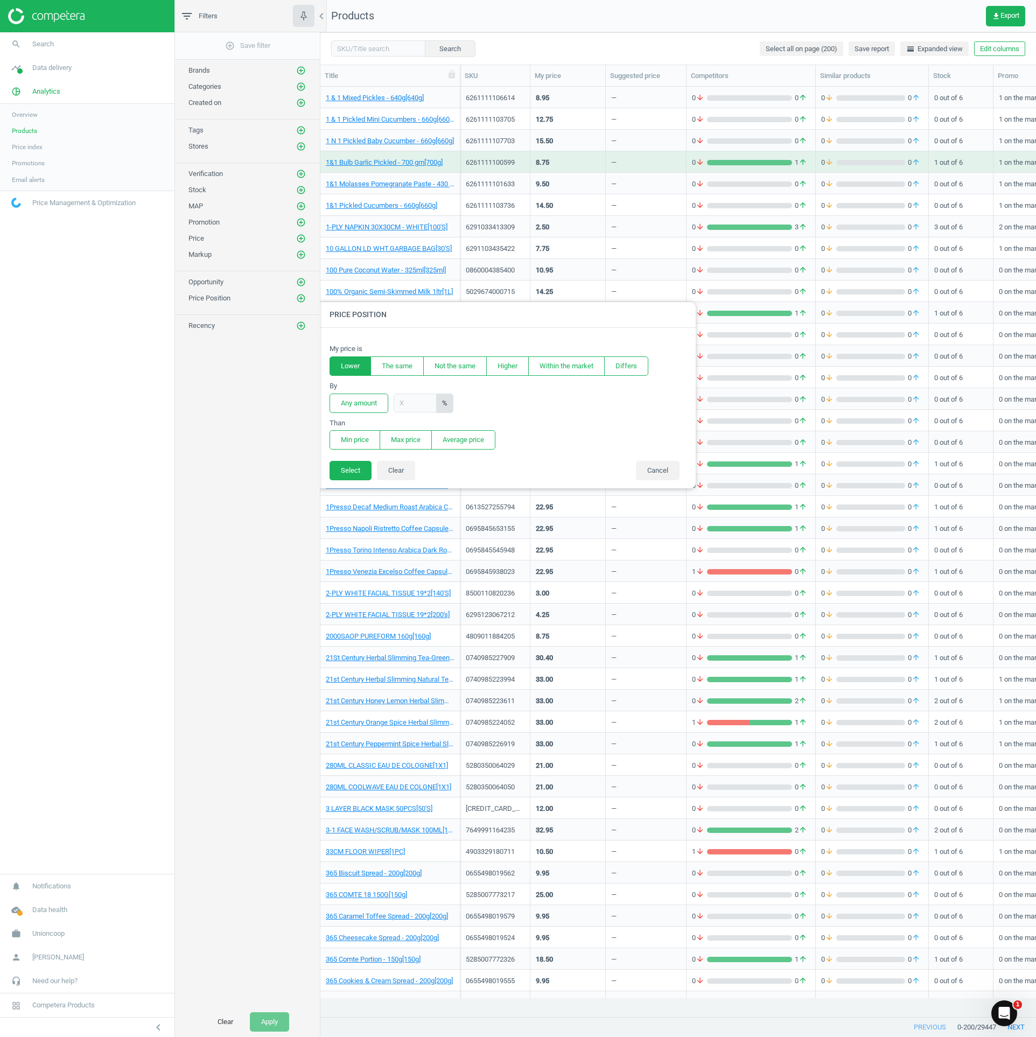
click at [338, 367] on button "Lower" at bounding box center [350, 365] width 41 height 19
click at [354, 439] on button "Min price" at bounding box center [355, 439] width 51 height 19
click at [348, 475] on button "Select" at bounding box center [351, 470] width 42 height 19
click at [344, 477] on button "Select" at bounding box center [351, 470] width 42 height 19
click at [358, 364] on button "Lower" at bounding box center [350, 365] width 41 height 19
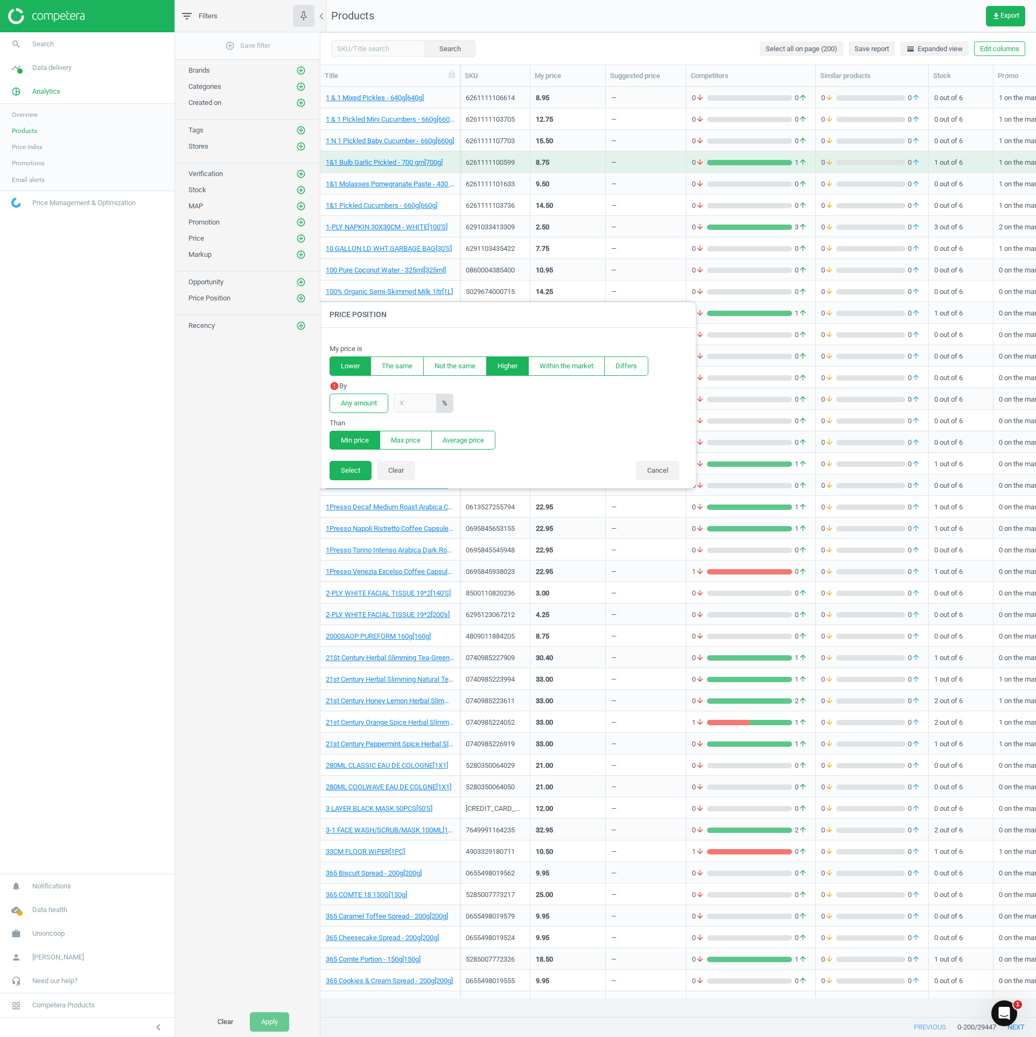
click at [516, 361] on button "Higher" at bounding box center [507, 365] width 43 height 19
click at [414, 438] on button "Max price" at bounding box center [406, 440] width 52 height 19
click at [518, 468] on button "Cancel" at bounding box center [658, 470] width 44 height 19
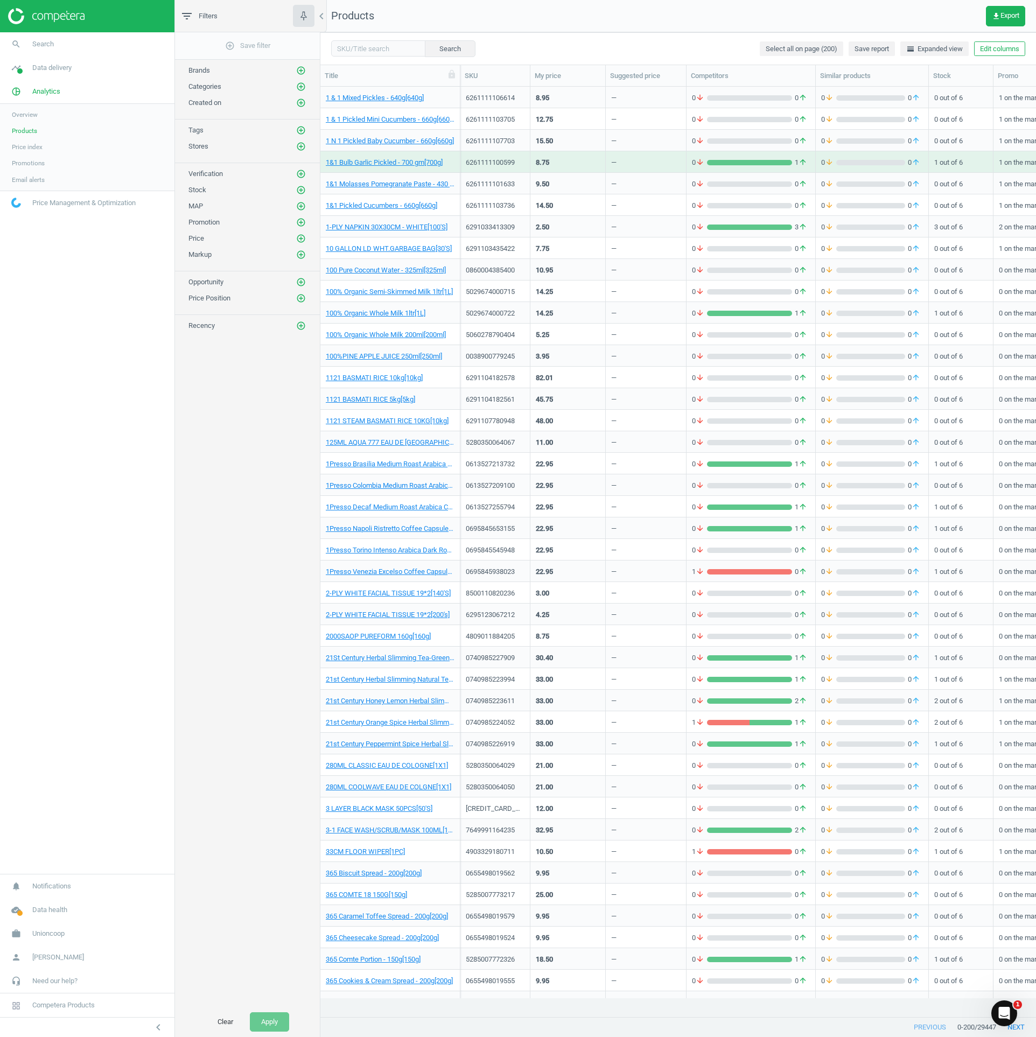
click at [97, 518] on nav "search Search timeline Data delivery Overview Matches dashboard Matches Rematch…" at bounding box center [87, 453] width 174 height 842
click at [414, 354] on link "100%PINE APPLE JUICE 250ml[250ml]" at bounding box center [384, 357] width 116 height 10
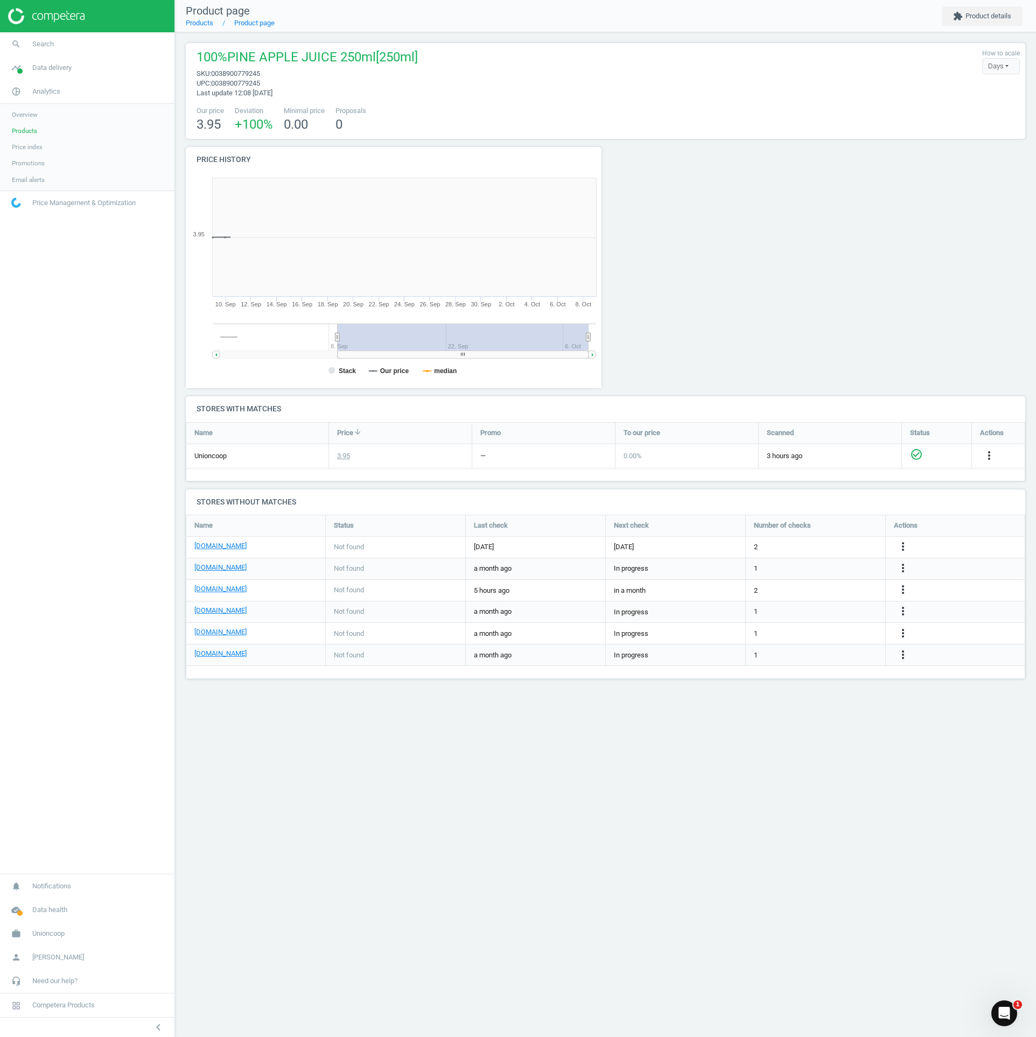
scroll to position [232, 432]
click at [518, 454] on div "check_circle_outline" at bounding box center [936, 456] width 69 height 24
click at [207, 19] on link "Products" at bounding box center [199, 23] width 27 height 8
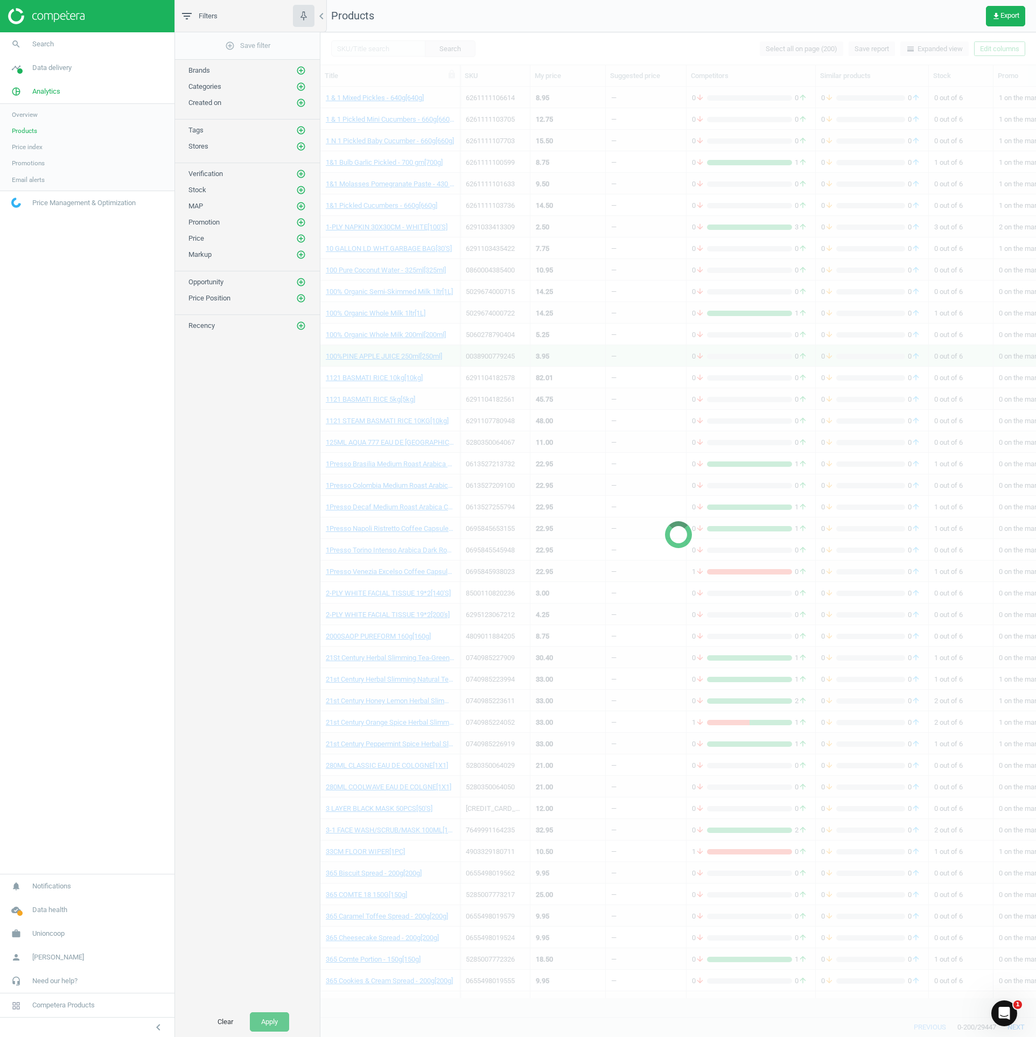
scroll to position [895, 699]
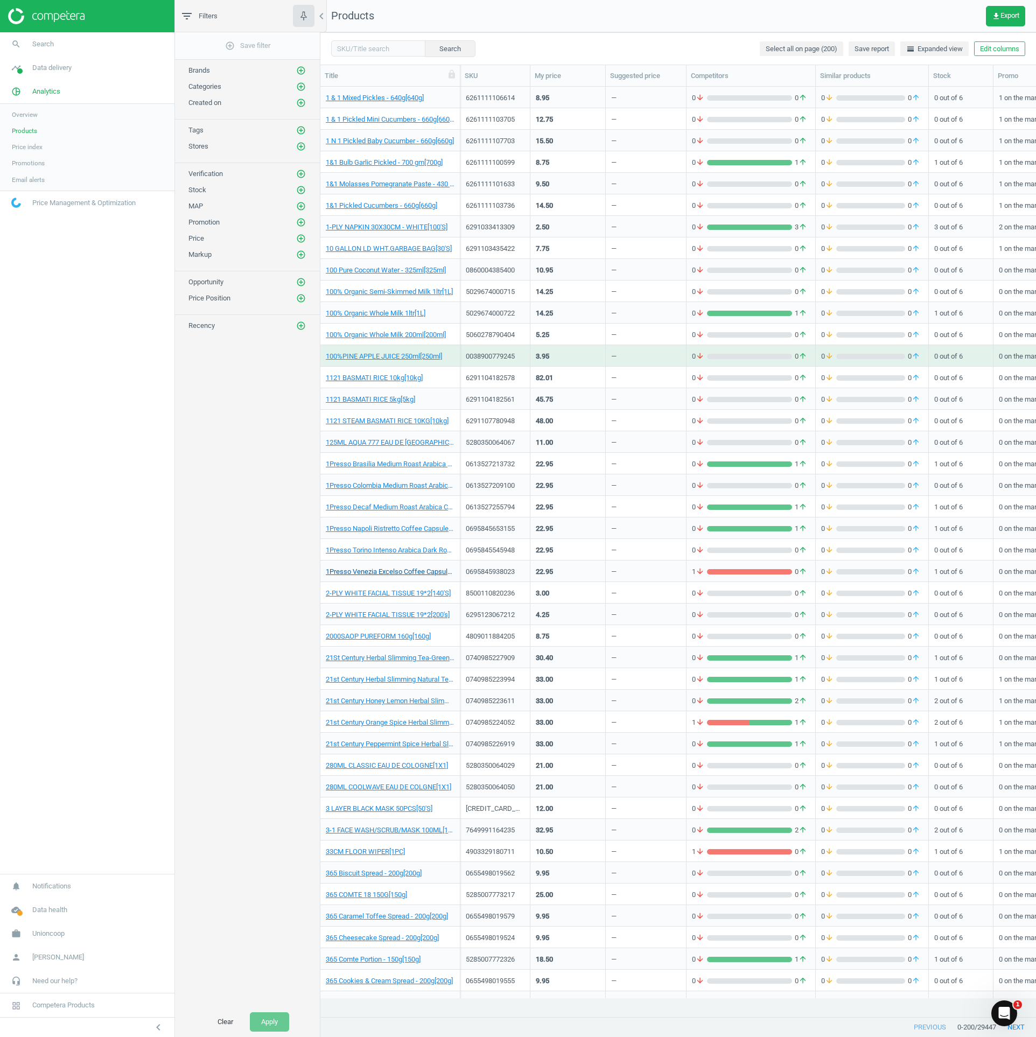
click at [436, 518] on link "1Presso Venezia Excelso Coffee Capsules - 10 Pcs[52g]" at bounding box center [390, 572] width 129 height 10
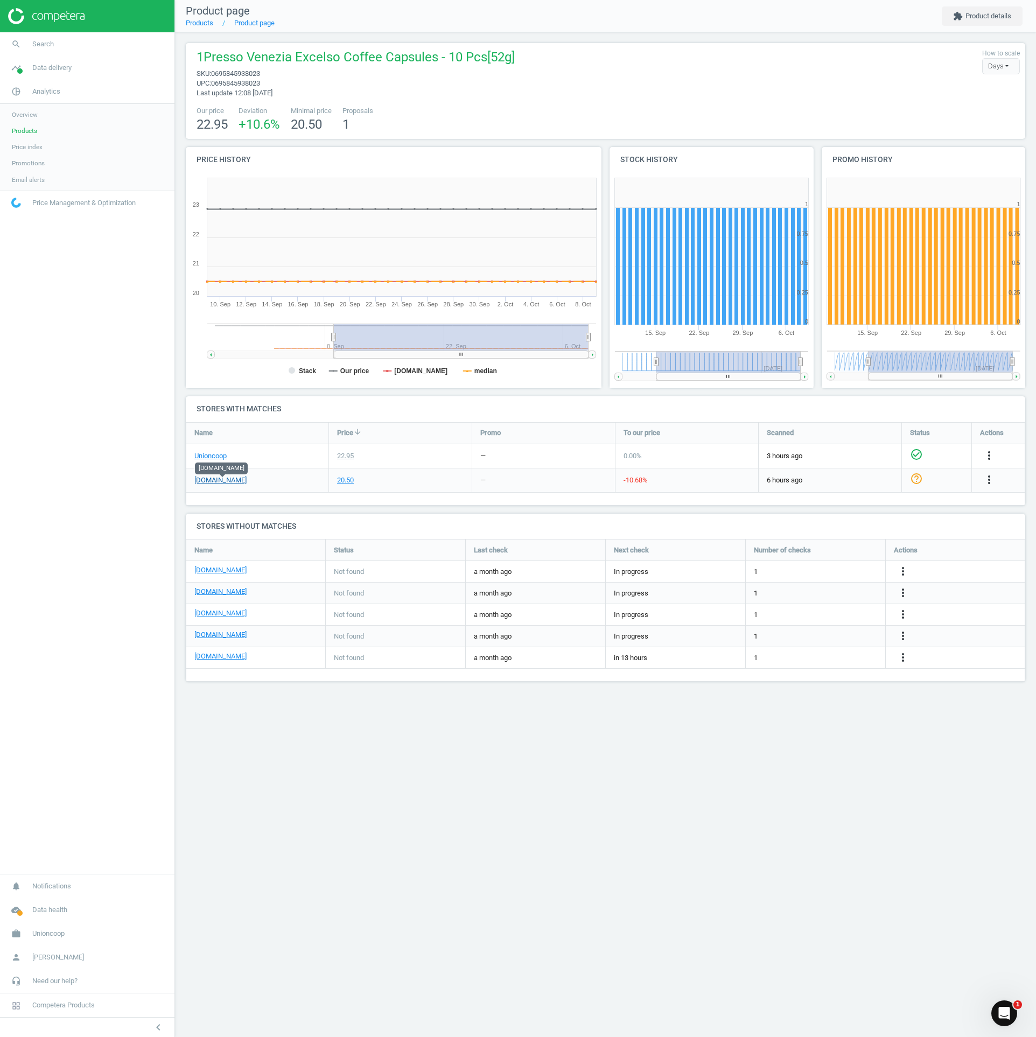
click at [219, 481] on link "[DOMAIN_NAME]" at bounding box center [220, 480] width 52 height 10
click at [518, 479] on icon "more_vert" at bounding box center [989, 479] width 13 height 13
click at [201, 25] on link "Products" at bounding box center [199, 23] width 27 height 8
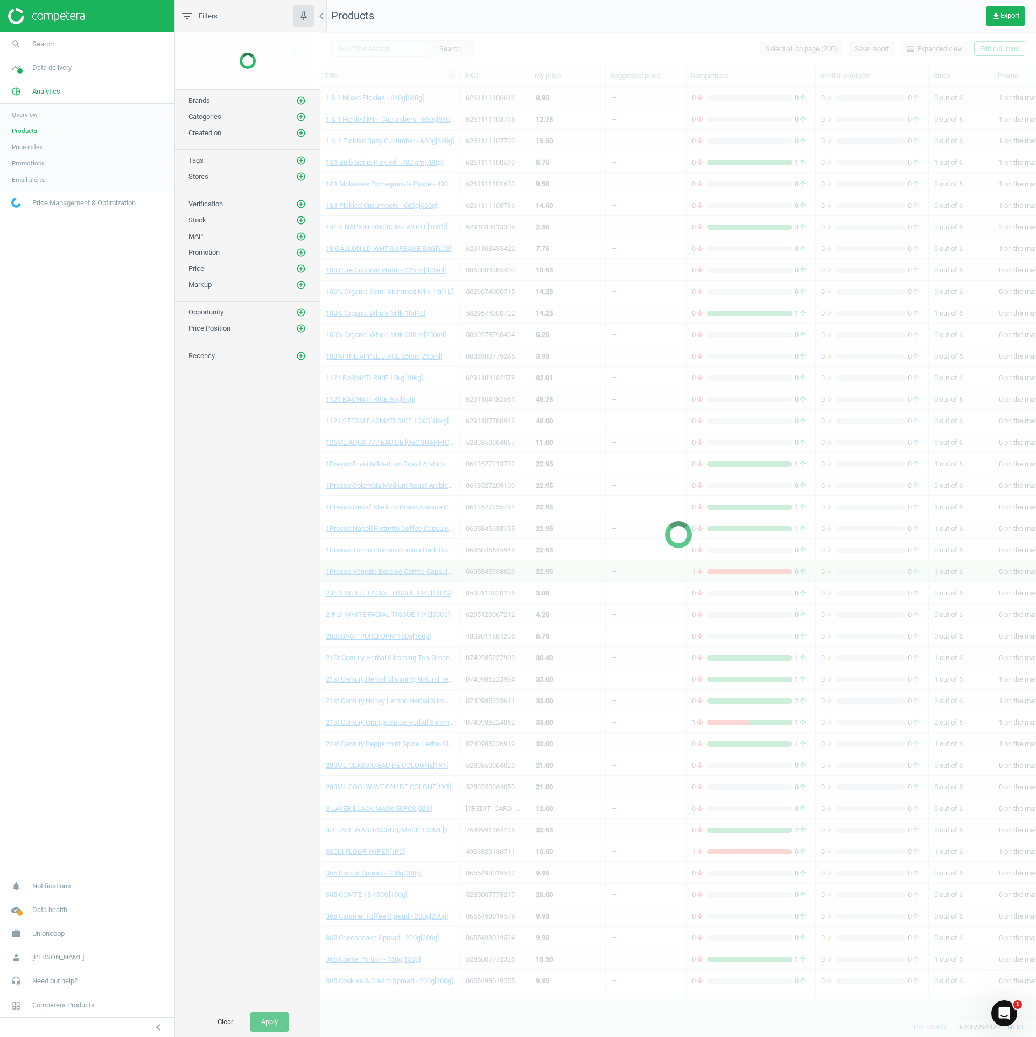
scroll to position [895, 699]
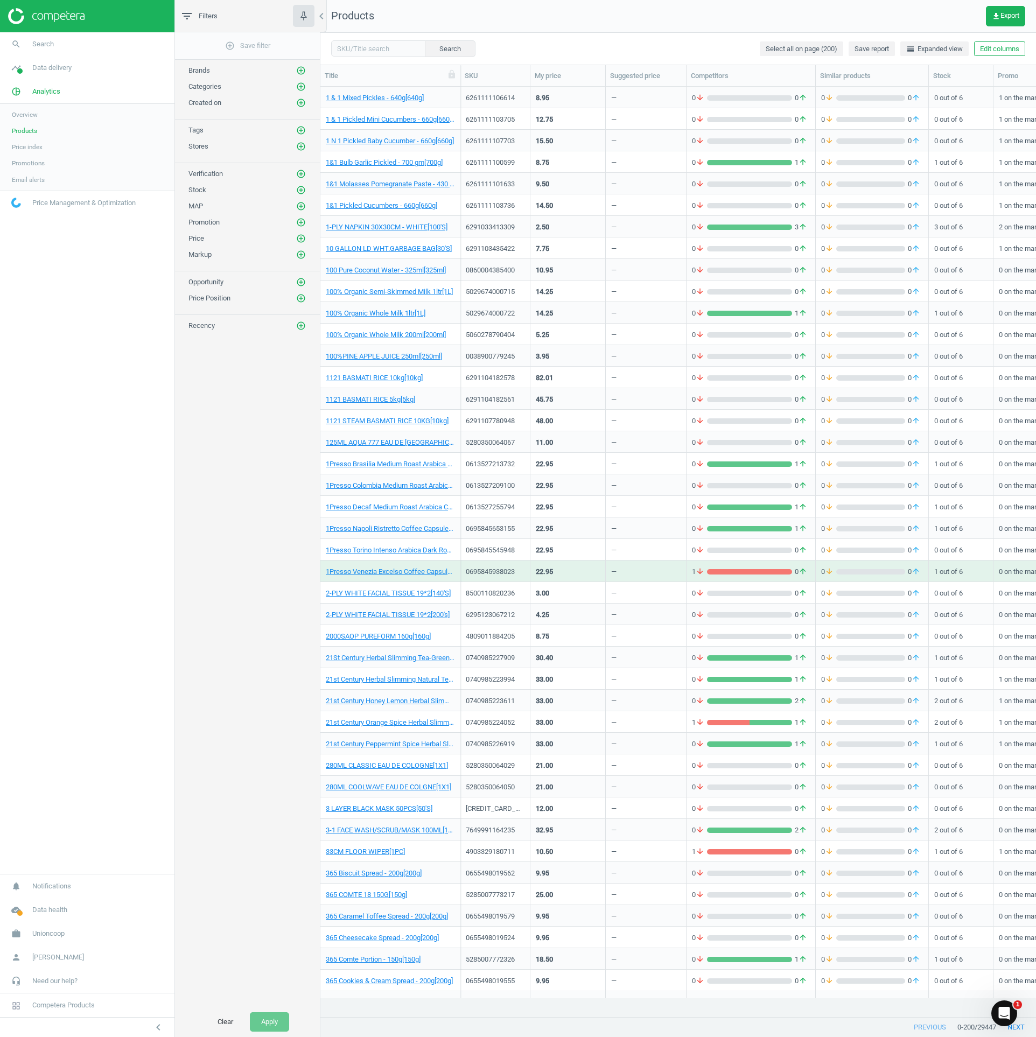
click at [210, 136] on div "Tags add_circle_outline" at bounding box center [247, 130] width 118 height 11
click at [299, 135] on icon "add_circle_outline" at bounding box center [301, 130] width 10 height 10
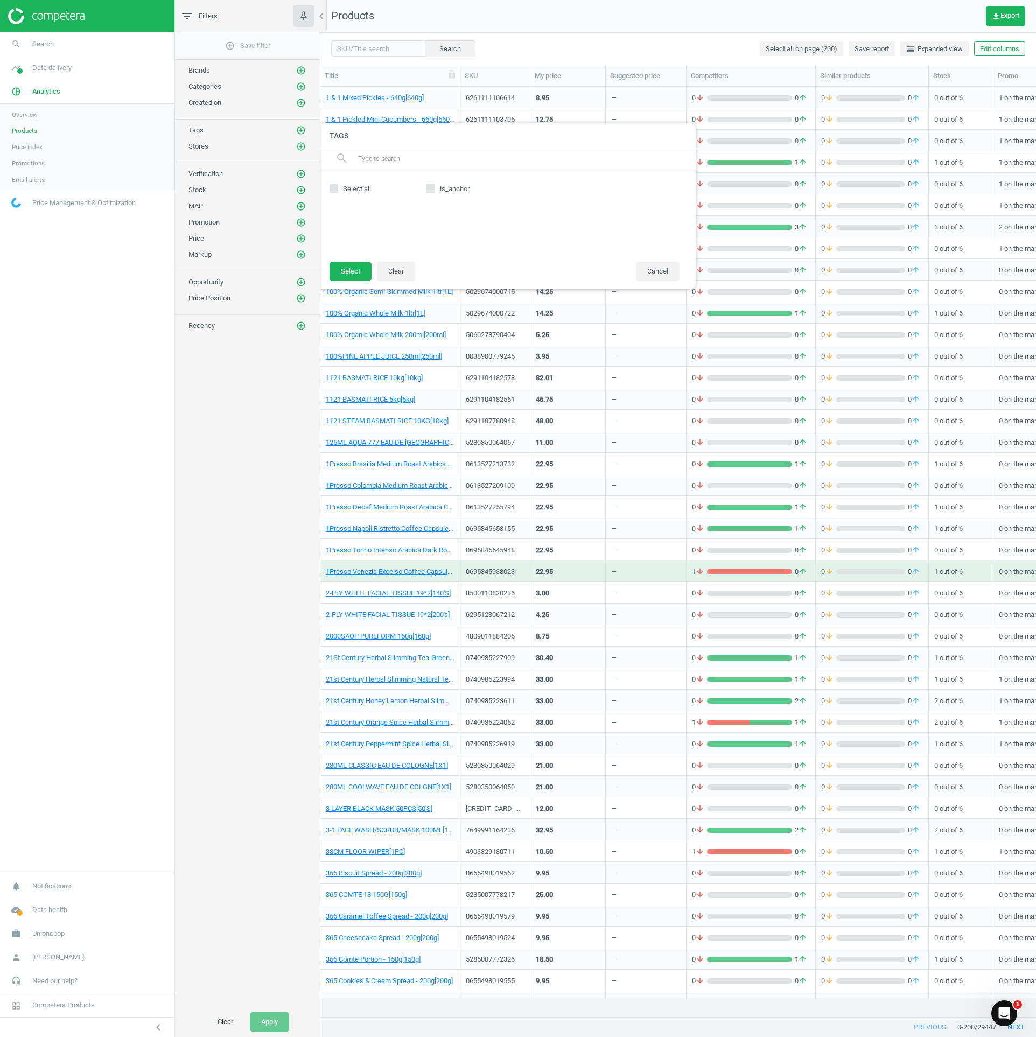
click at [432, 190] on input "is_anchor" at bounding box center [431, 188] width 7 height 7
checkbox input "true"
click at [347, 272] on button "Select" at bounding box center [351, 271] width 42 height 19
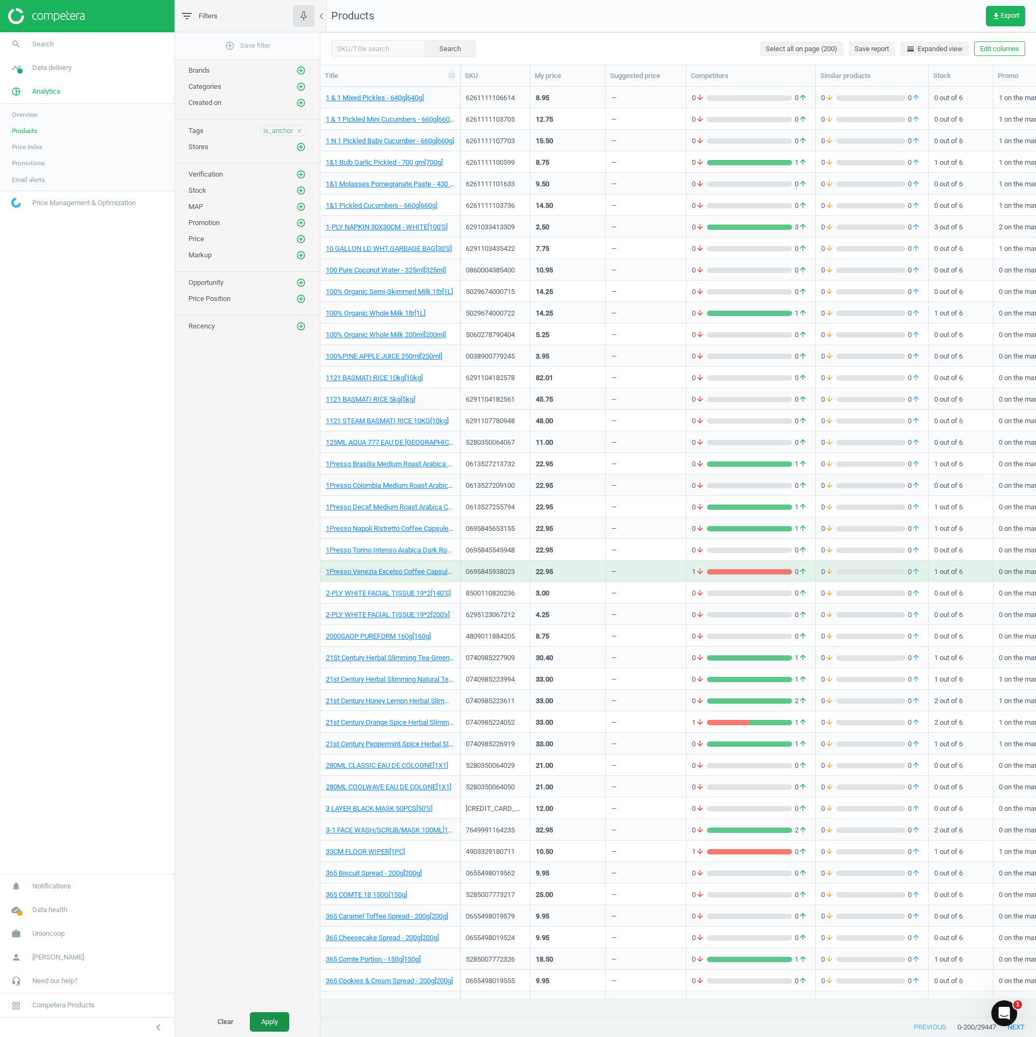
click at [269, 518] on button "Apply" at bounding box center [269, 1021] width 39 height 19
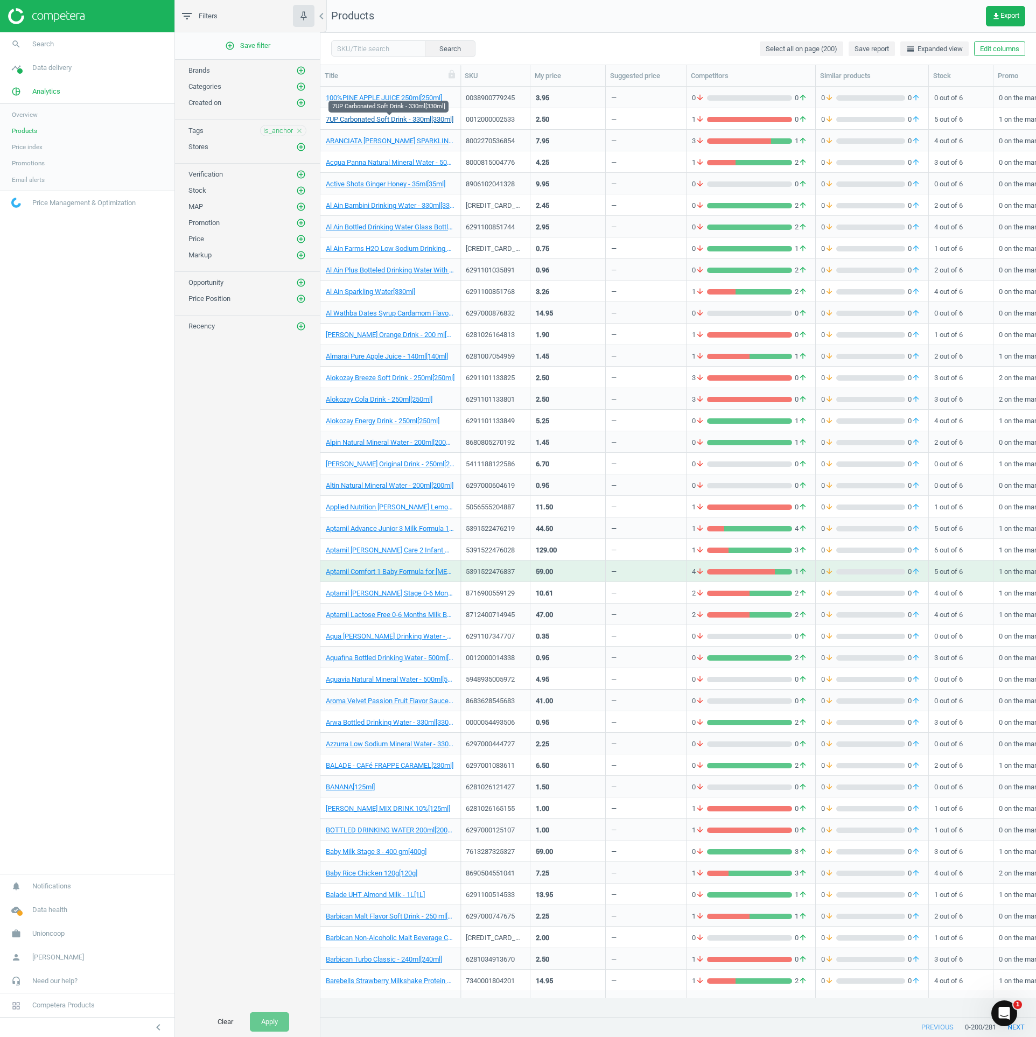
click at [406, 117] on link "7UP Carbonated Soft Drink - 330ml[330ml]" at bounding box center [390, 120] width 128 height 10
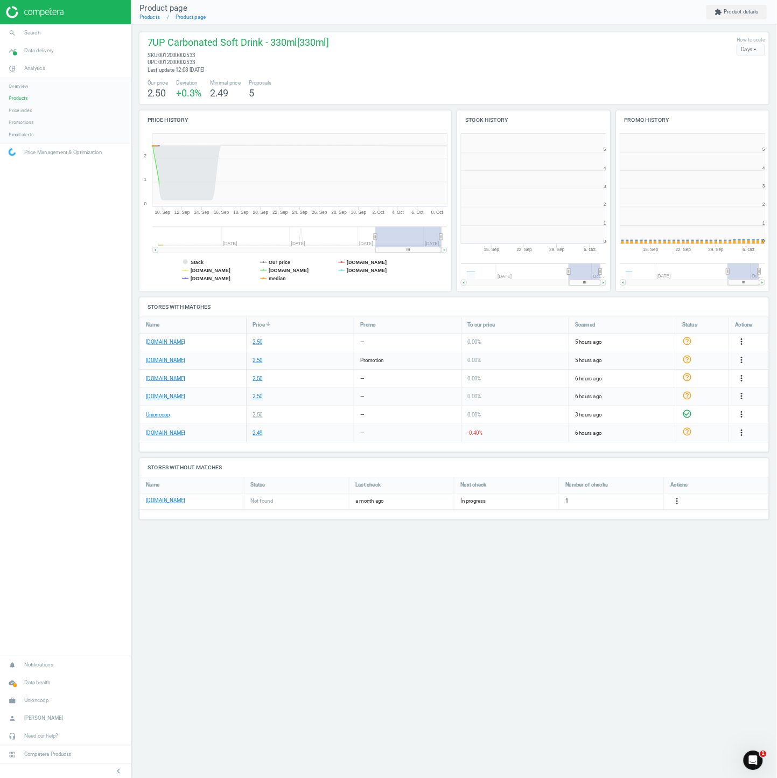
scroll to position [232, 221]
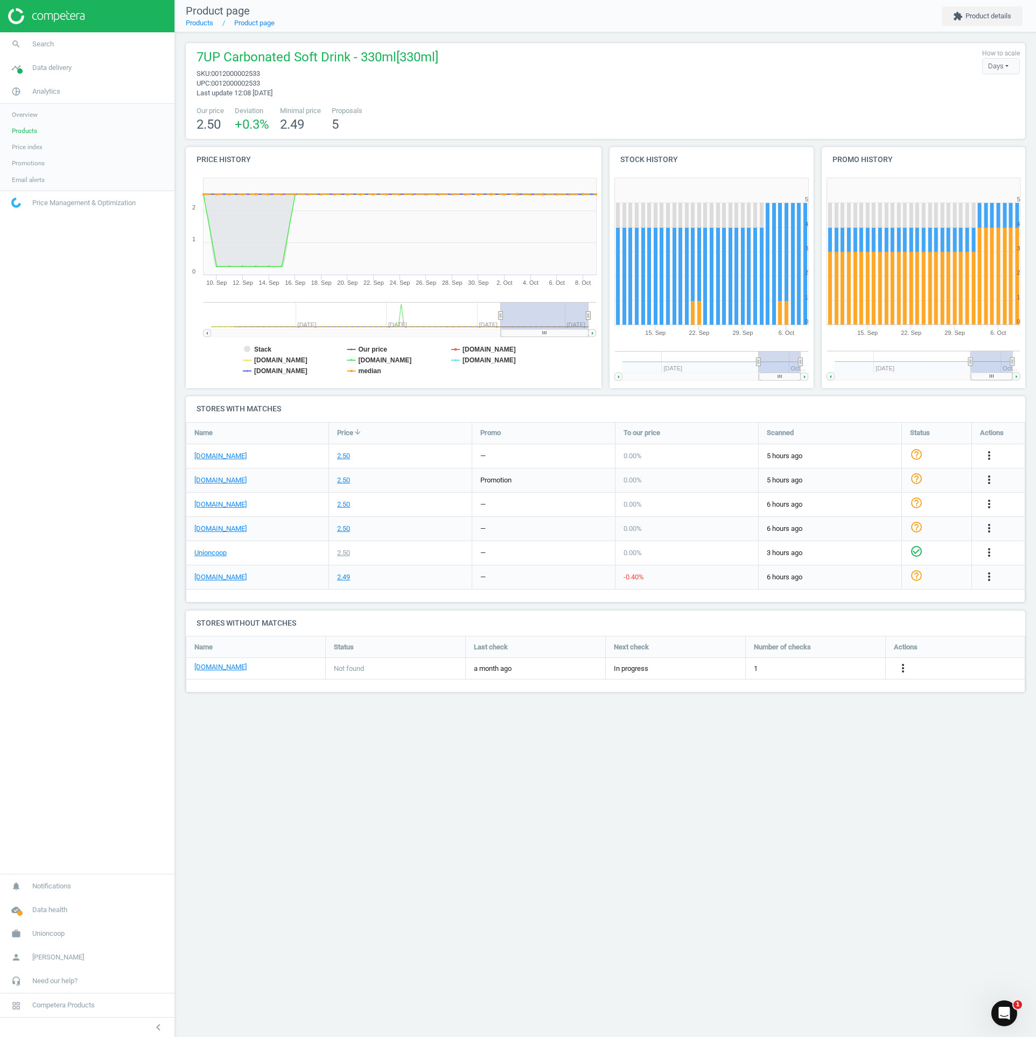
click at [251, 79] on span "0012000002533" at bounding box center [235, 83] width 49 height 8
click at [260, 83] on span "0012000002533" at bounding box center [235, 83] width 49 height 8
click at [220, 518] on link "[DOMAIN_NAME]" at bounding box center [220, 577] width 52 height 10
click at [219, 518] on link "Unioncoop" at bounding box center [210, 553] width 32 height 10
click at [518, 518] on icon "check_circle_outline" at bounding box center [916, 575] width 13 height 13
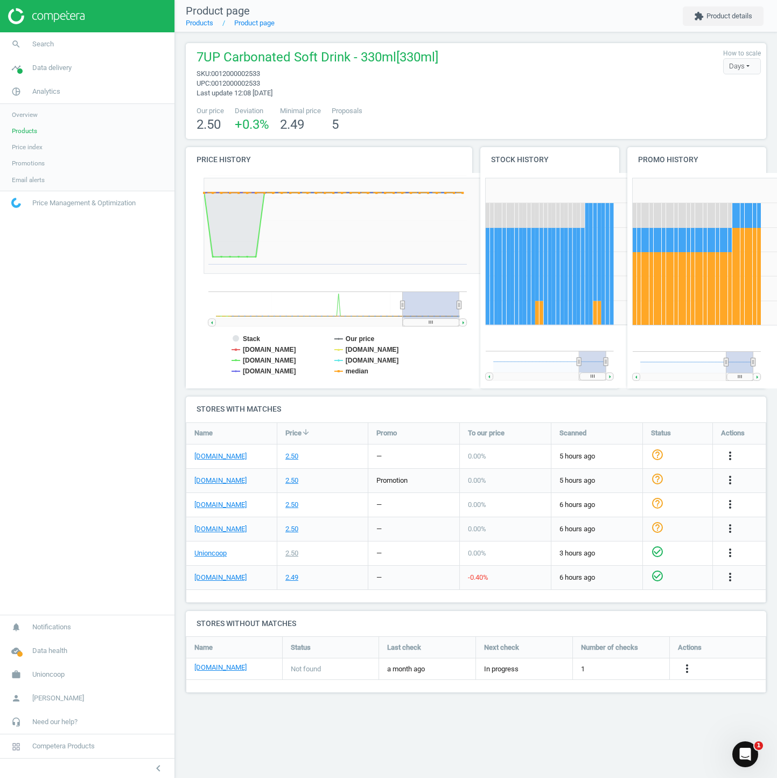
scroll to position [73, 598]
click at [16, 69] on icon "timeline" at bounding box center [16, 68] width 20 height 20
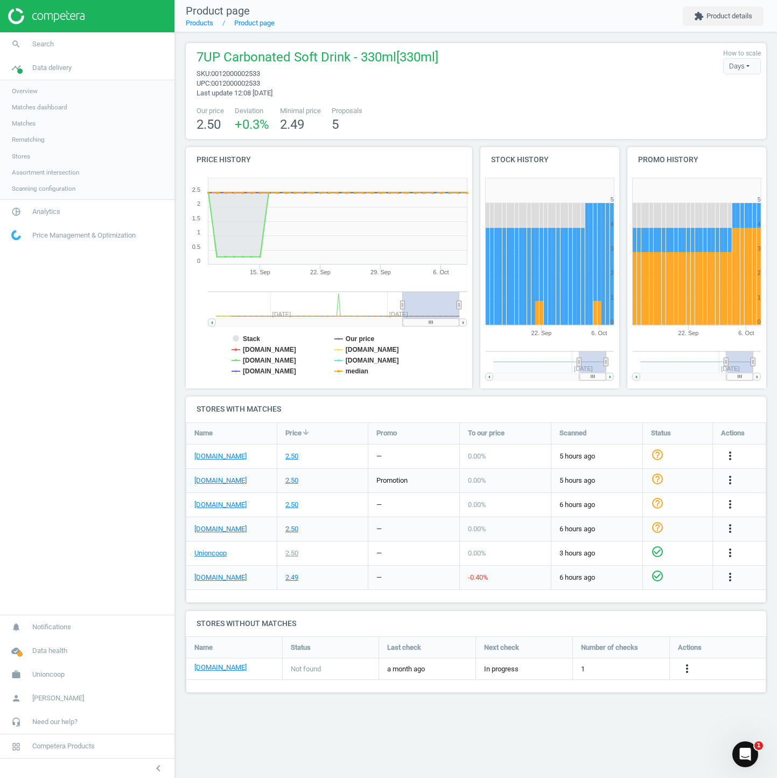
click at [26, 123] on span "Matches" at bounding box center [24, 123] width 24 height 9
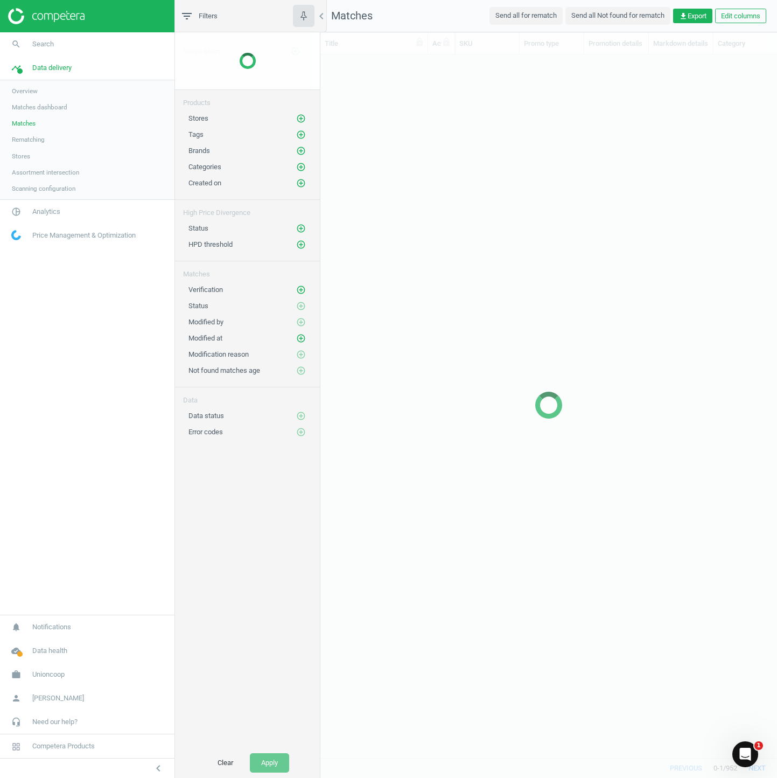
scroll to position [677, 445]
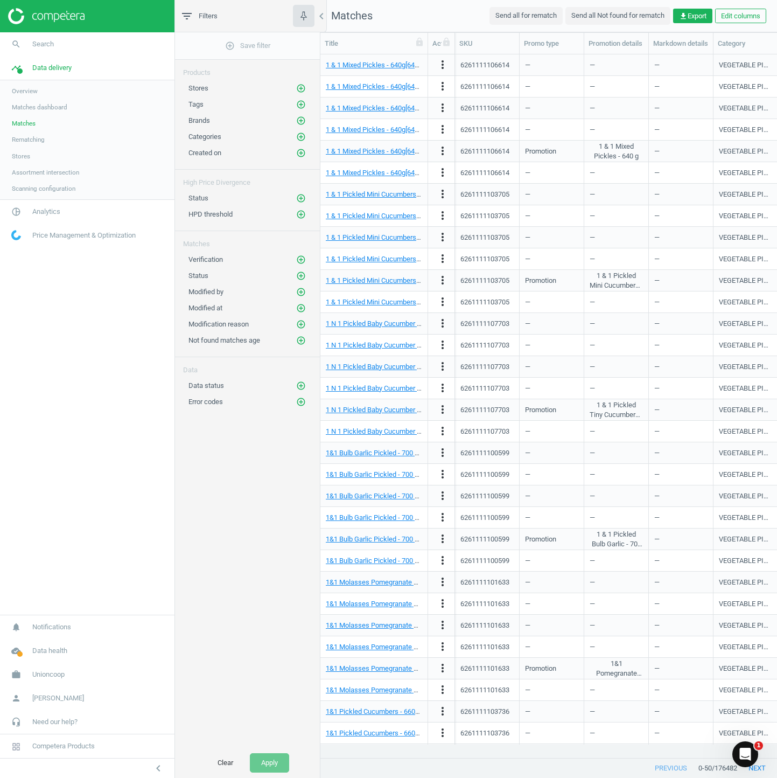
click at [291, 109] on div "Tags add_circle_outline" at bounding box center [247, 104] width 118 height 11
click at [305, 104] on button "add_circle_outline" at bounding box center [301, 104] width 11 height 11
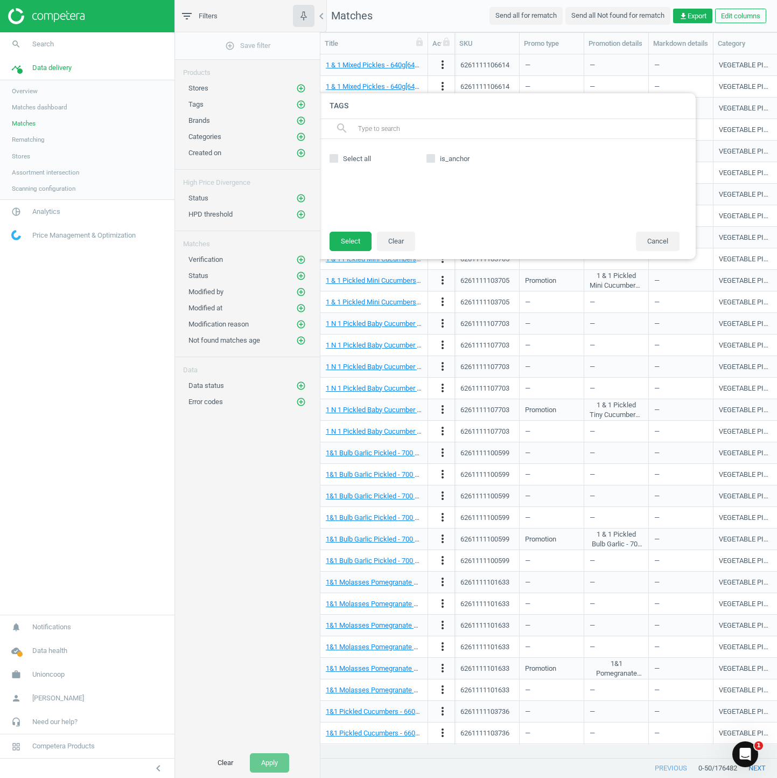
click at [432, 156] on input "is_anchor" at bounding box center [431, 158] width 7 height 7
checkbox input "true"
click at [359, 241] on button "Select" at bounding box center [351, 241] width 42 height 19
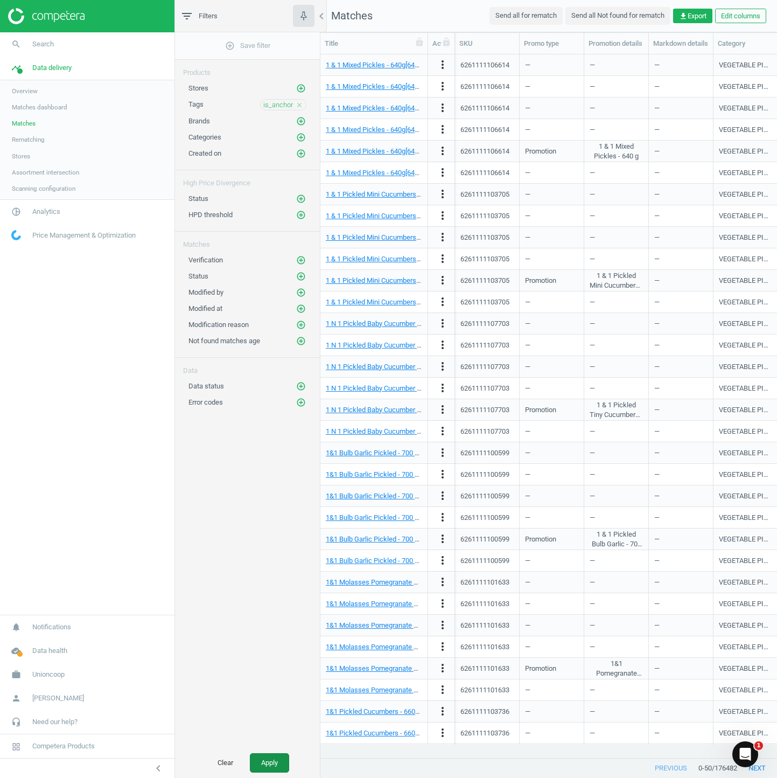
click at [275, 518] on button "Apply" at bounding box center [269, 762] width 39 height 19
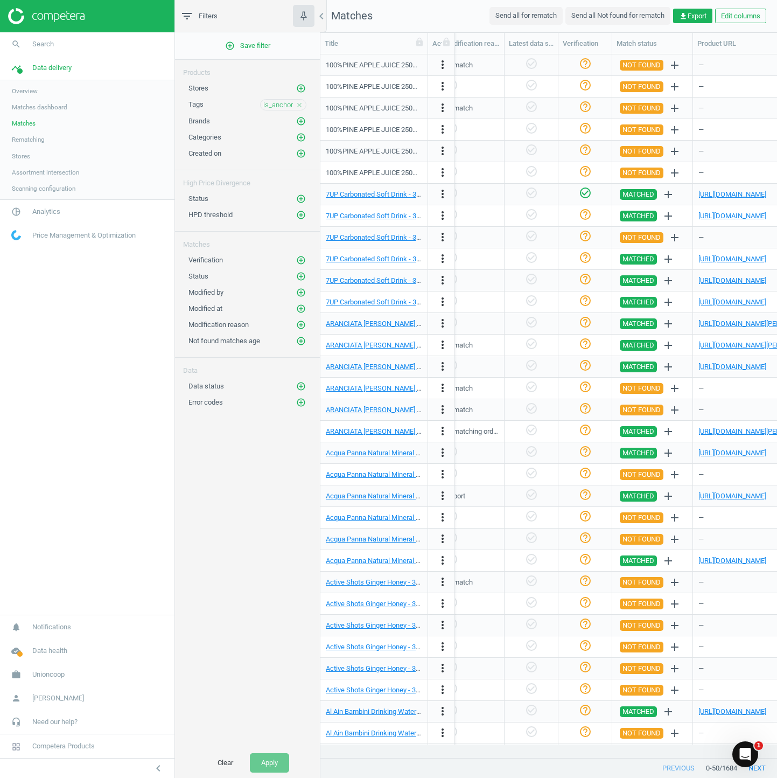
scroll to position [0, 1172]
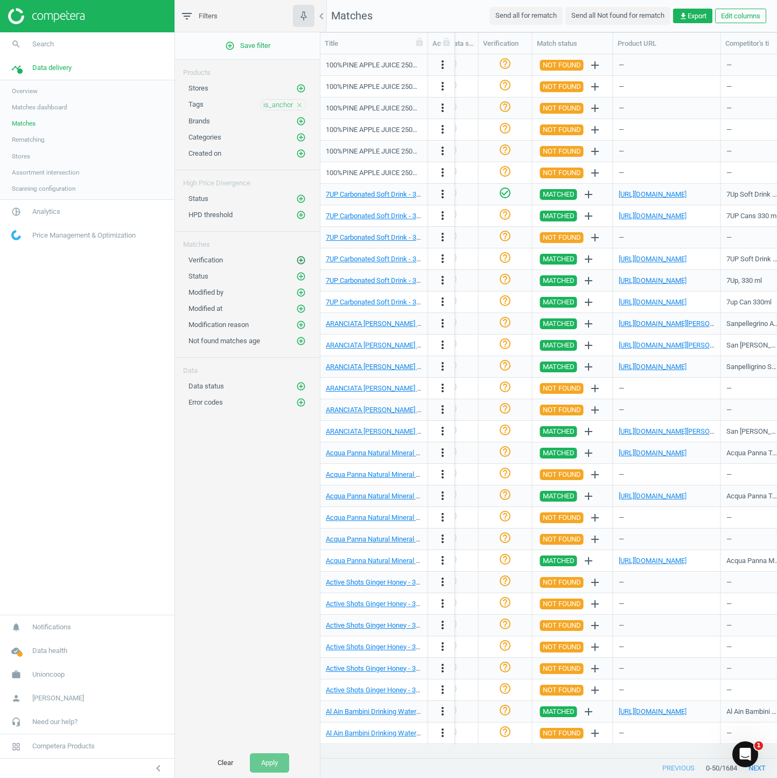
click at [300, 264] on icon "add_circle_outline" at bounding box center [301, 260] width 10 height 10
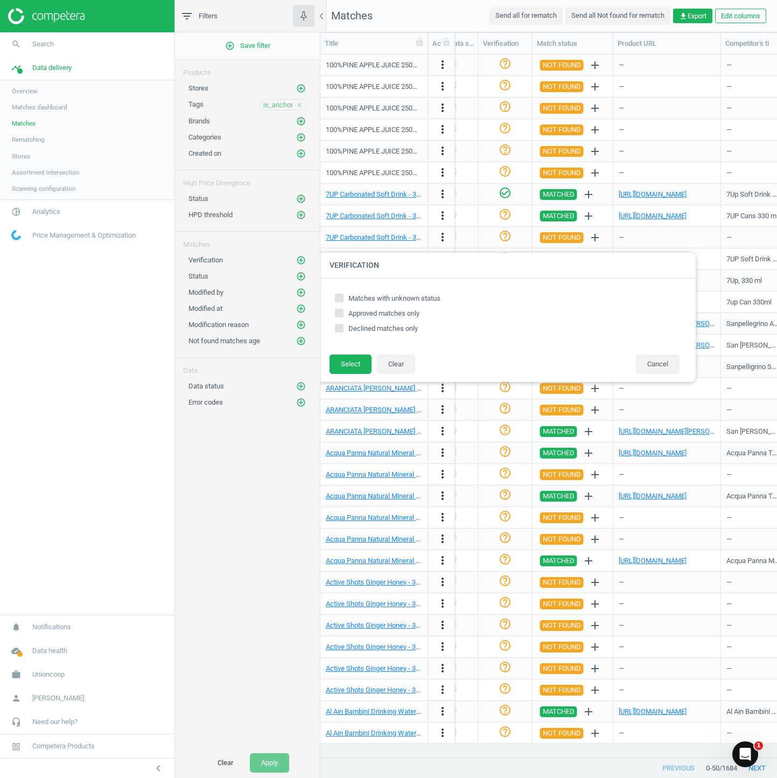
click at [342, 311] on input "Approved matches only" at bounding box center [339, 312] width 7 height 7
checkbox input "true"
click at [352, 366] on button "Select" at bounding box center [351, 363] width 42 height 19
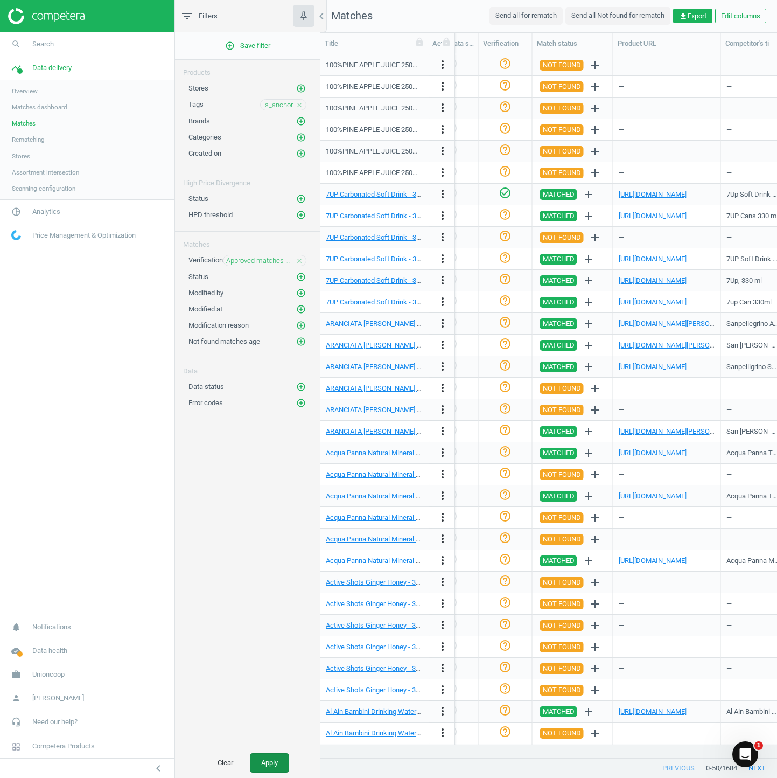
click at [263, 518] on button "Apply" at bounding box center [269, 762] width 39 height 19
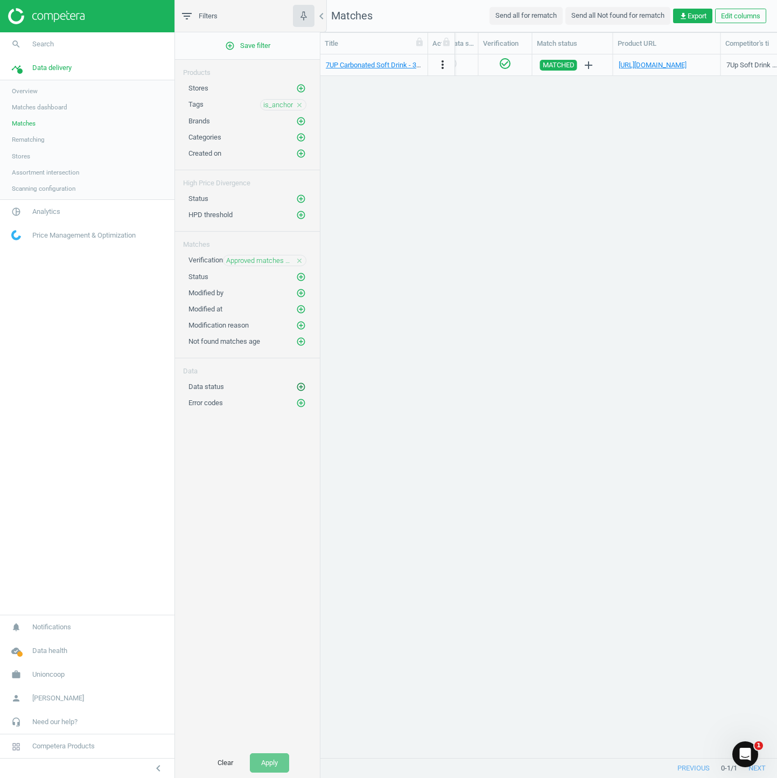
click at [301, 391] on icon "add_circle_outline" at bounding box center [301, 387] width 10 height 10
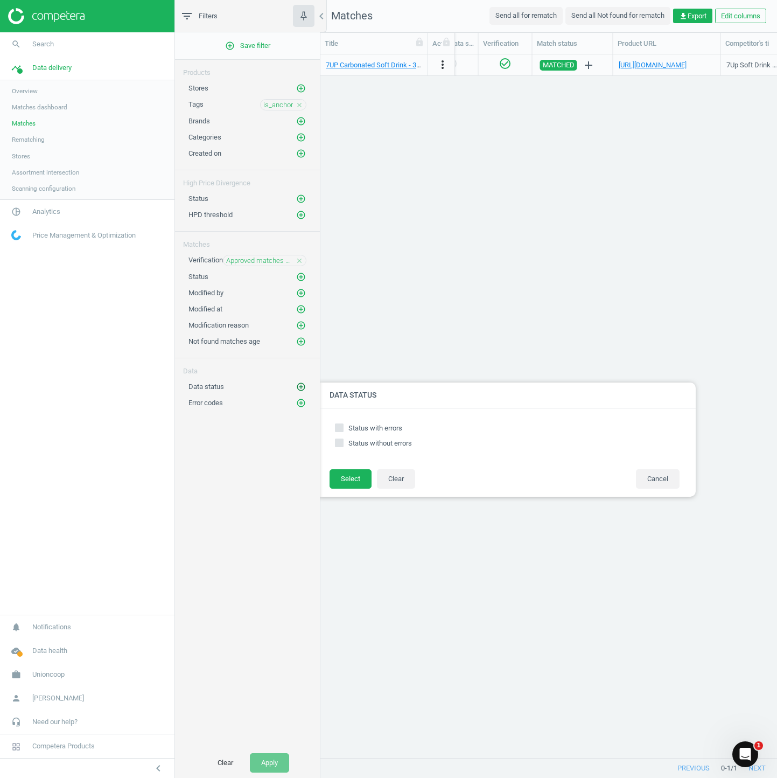
click at [304, 391] on icon "add_circle_outline" at bounding box center [301, 387] width 10 height 10
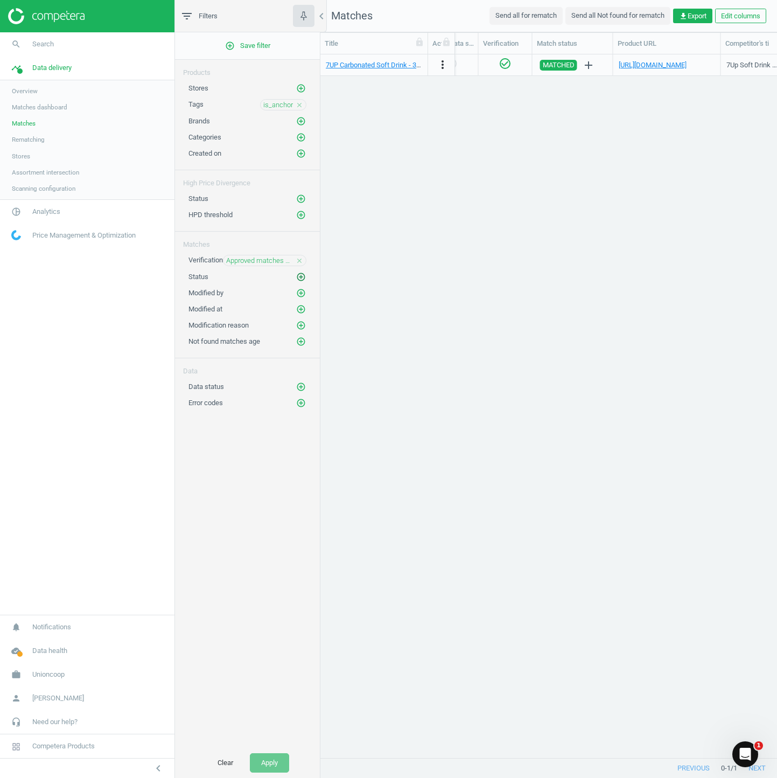
click at [300, 282] on icon "add_circle_outline" at bounding box center [301, 277] width 10 height 10
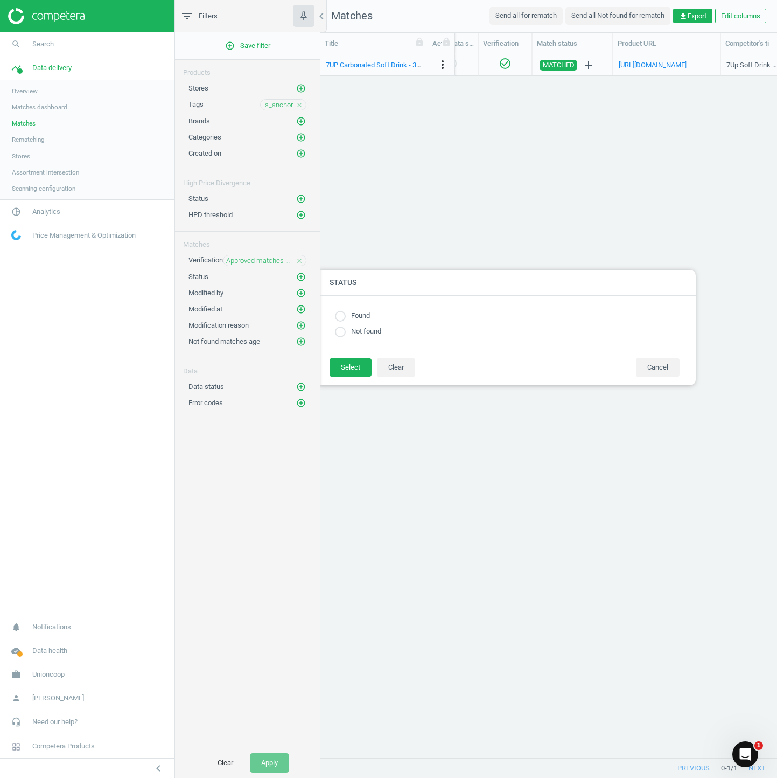
click at [342, 314] on input "radio" at bounding box center [340, 316] width 11 height 11
radio input "true"
click at [359, 363] on button "Select" at bounding box center [351, 367] width 42 height 19
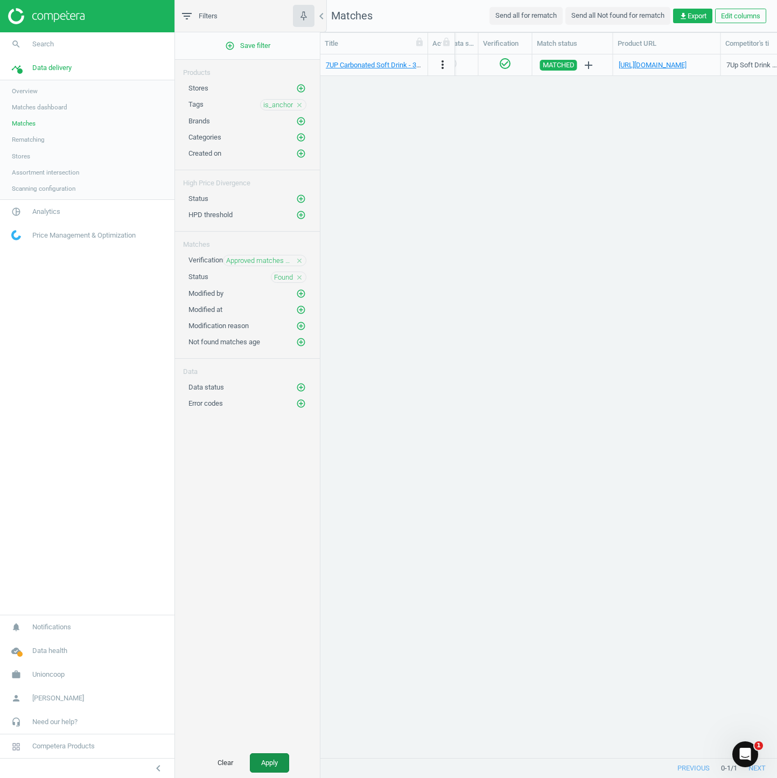
click at [270, 518] on button "Apply" at bounding box center [269, 762] width 39 height 19
click at [278, 518] on div "add_circle_outline Save filter Products Stores add_circle_outline Tags is_ancho…" at bounding box center [247, 389] width 145 height 715
click at [518, 220] on div "7UP Carbonated Soft Drink - 330ml[330ml] more_vert 0012000002533 — — — SOFT DRI…" at bounding box center [548, 399] width 457 height 690
click at [509, 337] on div "7UP Carbonated Soft Drink - 330ml[330ml] more_vert 0012000002533 — — — SOFT DRI…" at bounding box center [548, 399] width 457 height 690
drag, startPoint x: 244, startPoint y: 472, endPoint x: 323, endPoint y: 305, distance: 184.5
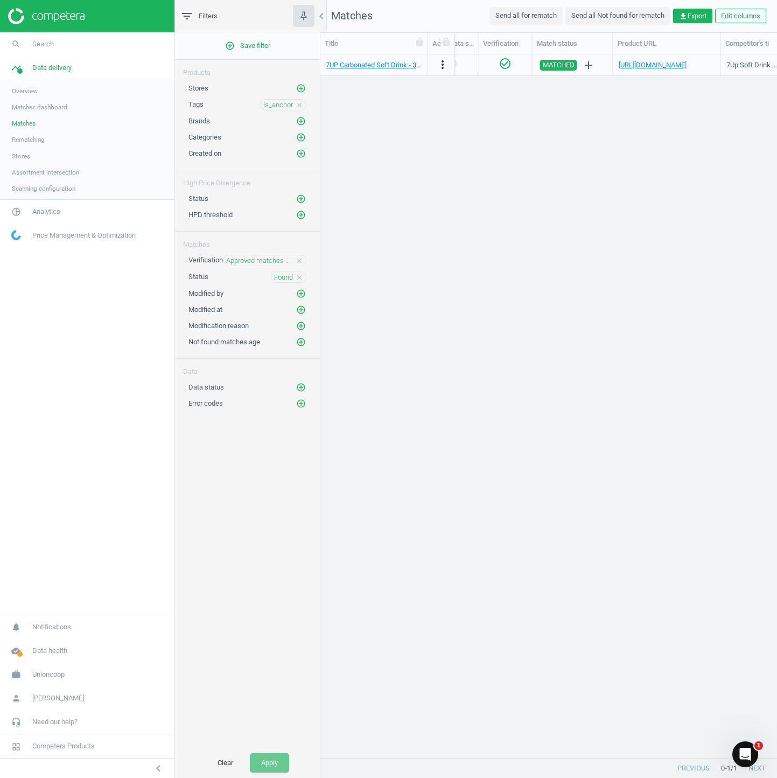
click at [244, 473] on div "add_circle_outline Save filter Products Stores add_circle_outline Tags is_ancho…" at bounding box center [247, 389] width 145 height 715
click at [299, 281] on icon "close" at bounding box center [300, 278] width 8 height 8
click at [299, 282] on icon "add_circle_outline" at bounding box center [301, 277] width 10 height 10
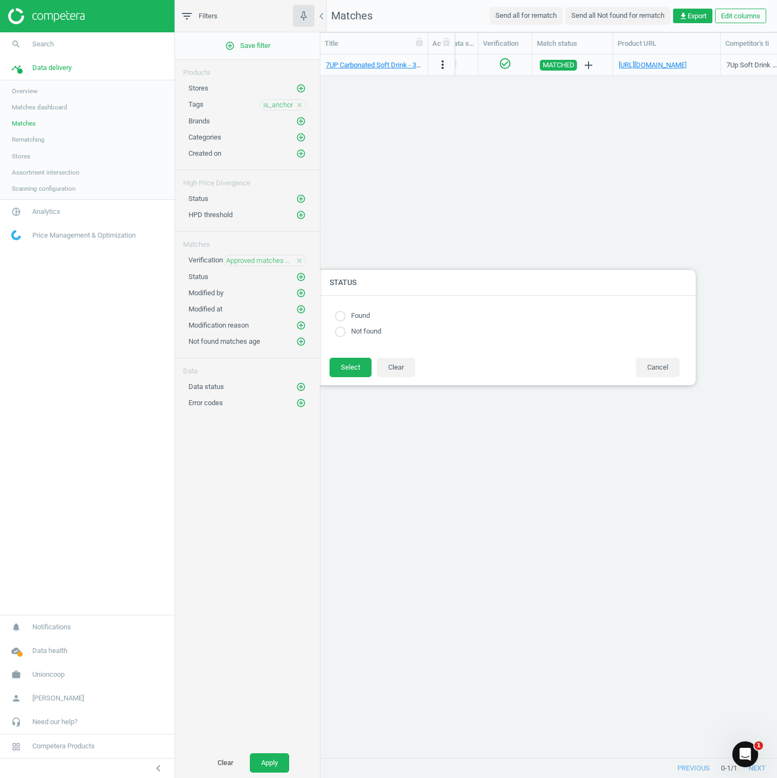
click at [343, 328] on input "radio" at bounding box center [340, 331] width 11 height 11
radio input "true"
click at [354, 365] on button "Select" at bounding box center [351, 367] width 42 height 19
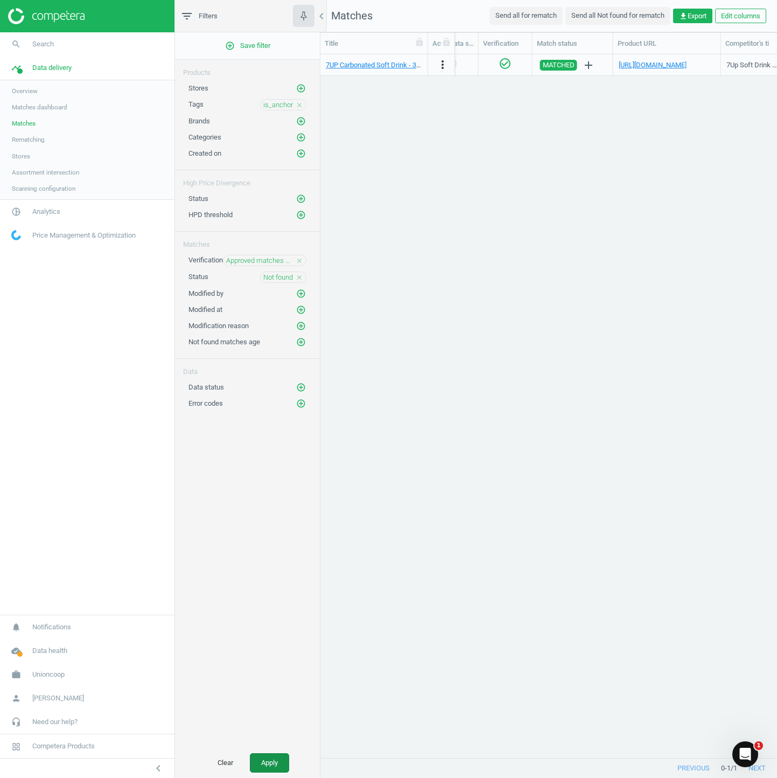
click at [270, 518] on button "Apply" at bounding box center [269, 762] width 39 height 19
click at [303, 263] on div "Approved matches only close" at bounding box center [264, 260] width 83 height 11
click at [298, 264] on icon "close" at bounding box center [300, 261] width 8 height 8
click at [273, 518] on button "Apply" at bounding box center [269, 762] width 39 height 19
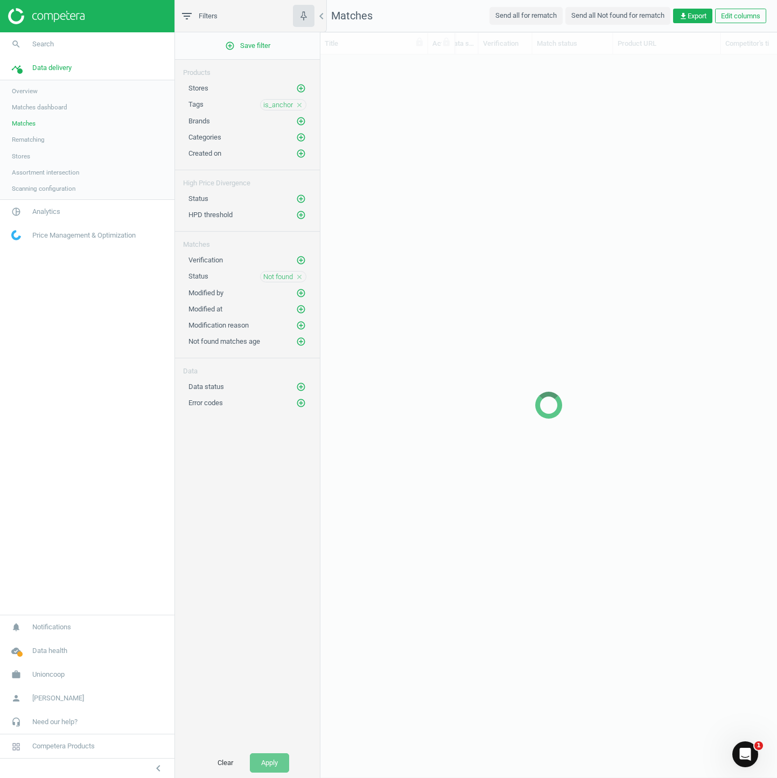
scroll to position [13, 13]
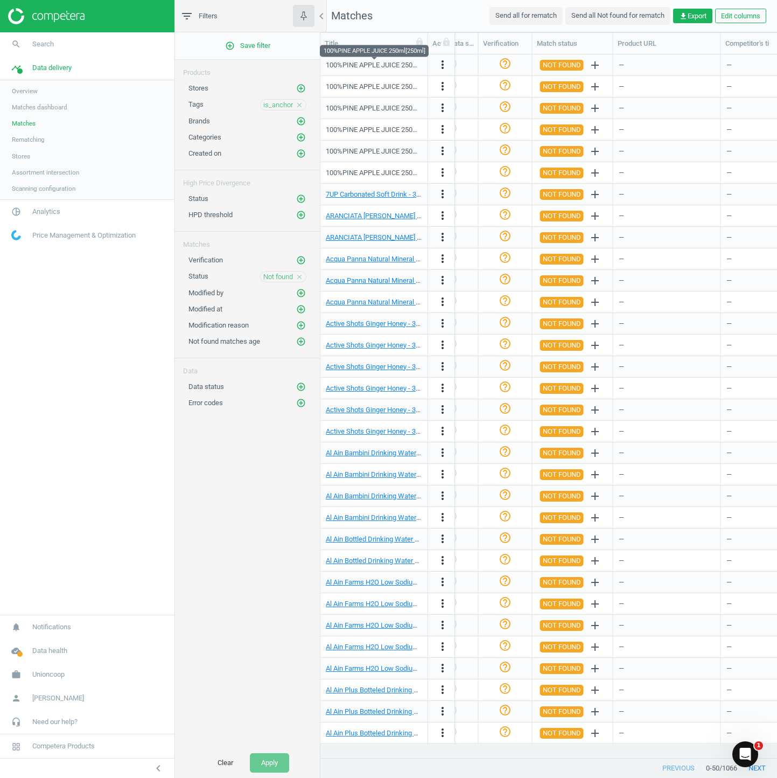
click at [375, 59] on div "100%PINE APPLE JUICE 250ml[250ml]" at bounding box center [374, 64] width 96 height 19
click at [394, 194] on link "7UP Carbonated Soft Drink - 330ml[330ml]" at bounding box center [390, 194] width 128 height 8
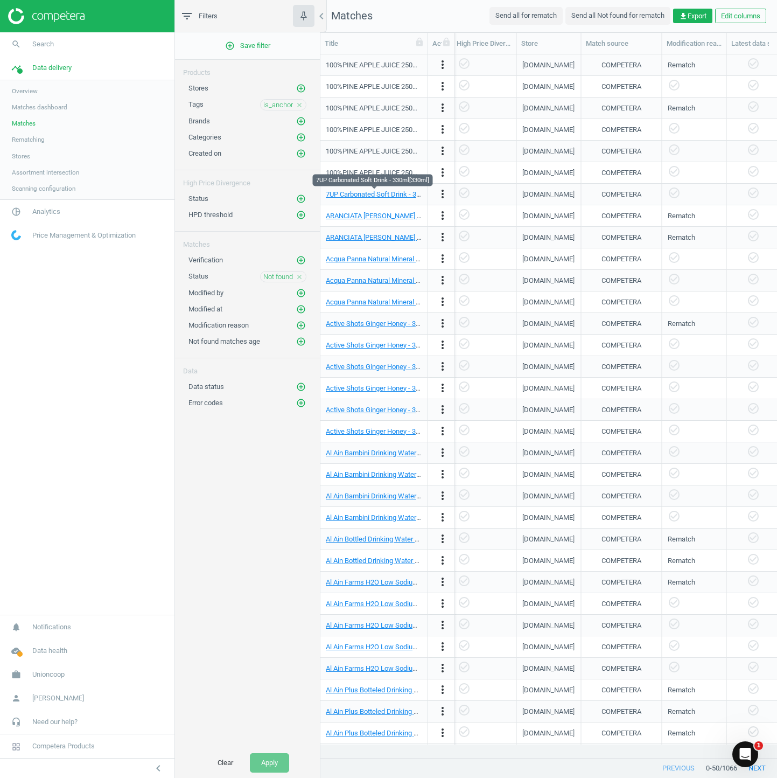
scroll to position [0, 848]
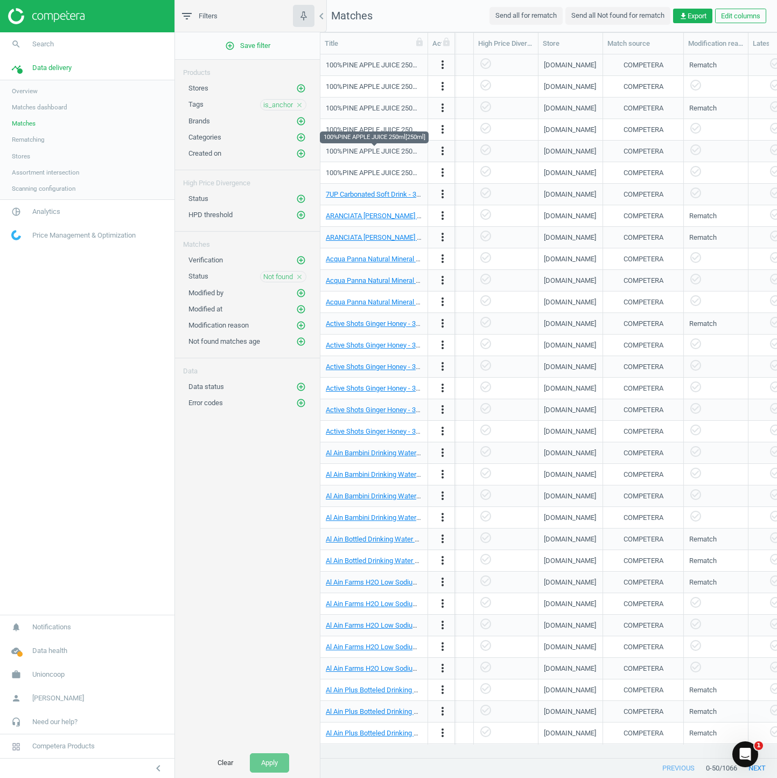
click at [394, 153] on div "100%PINE APPLE JUICE 250ml[250ml]" at bounding box center [374, 151] width 96 height 10
click at [445, 149] on icon "more_vert" at bounding box center [442, 150] width 13 height 13
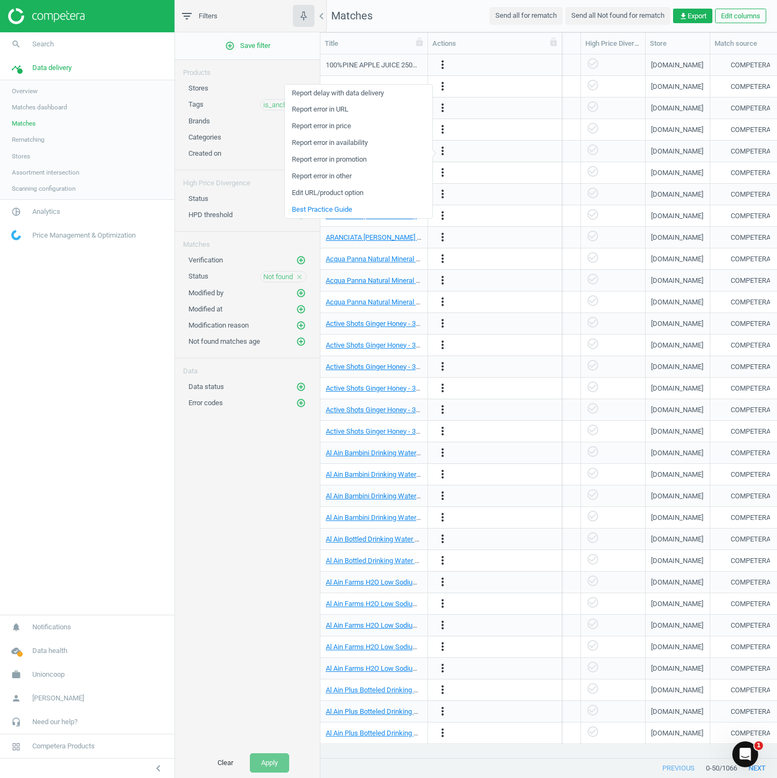
drag, startPoint x: 452, startPoint y: 44, endPoint x: 551, endPoint y: 63, distance: 101.0
click at [518, 62] on div "Title Actions SKU Promo type Promotion details Markdown details Category Out of…" at bounding box center [548, 395] width 457 height 725
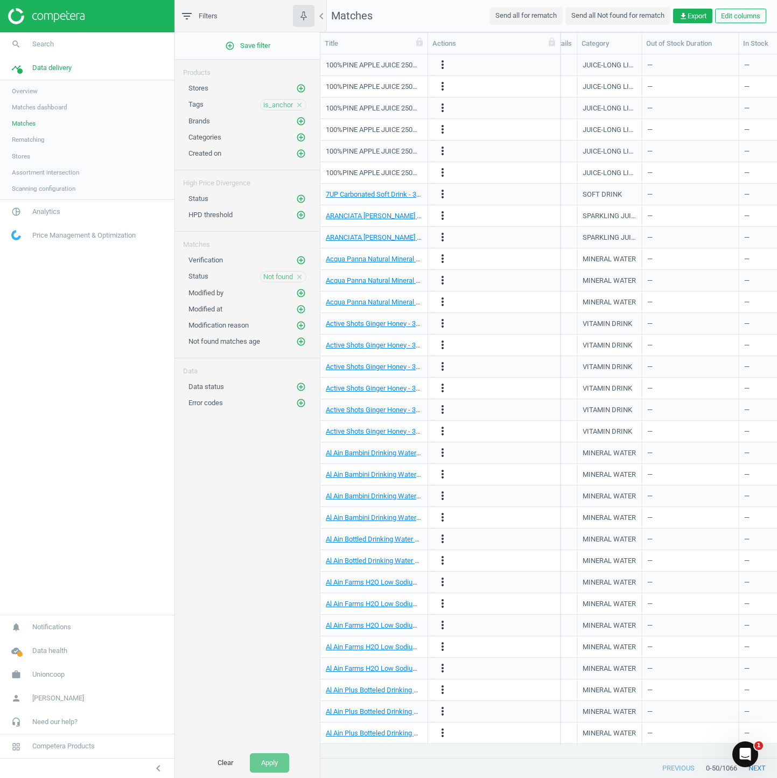
scroll to position [0, 0]
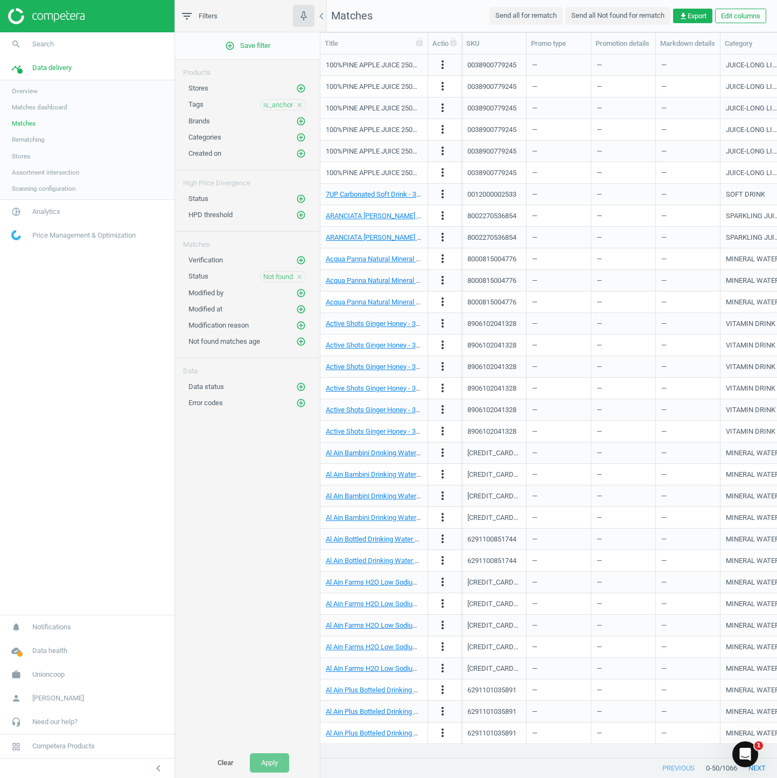
drag, startPoint x: 561, startPoint y: 40, endPoint x: 461, endPoint y: 60, distance: 102.0
click at [461, 60] on div "Title Actions SKU Promo type Promotion details Markdown details Category Out of…" at bounding box center [548, 395] width 457 height 725
click at [475, 239] on div "8002270536854" at bounding box center [490, 238] width 49 height 10
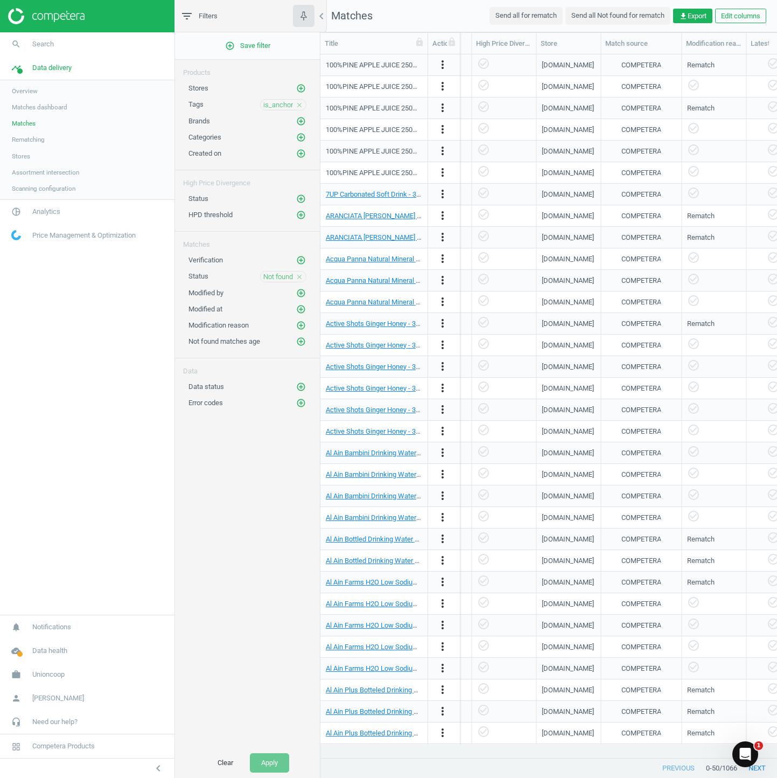
scroll to position [0, 855]
click at [379, 300] on link "Acqua Panna Natural Mineral Water - 500ml[500ml]" at bounding box center [403, 302] width 155 height 8
click at [443, 277] on icon "more_vert" at bounding box center [442, 280] width 13 height 13
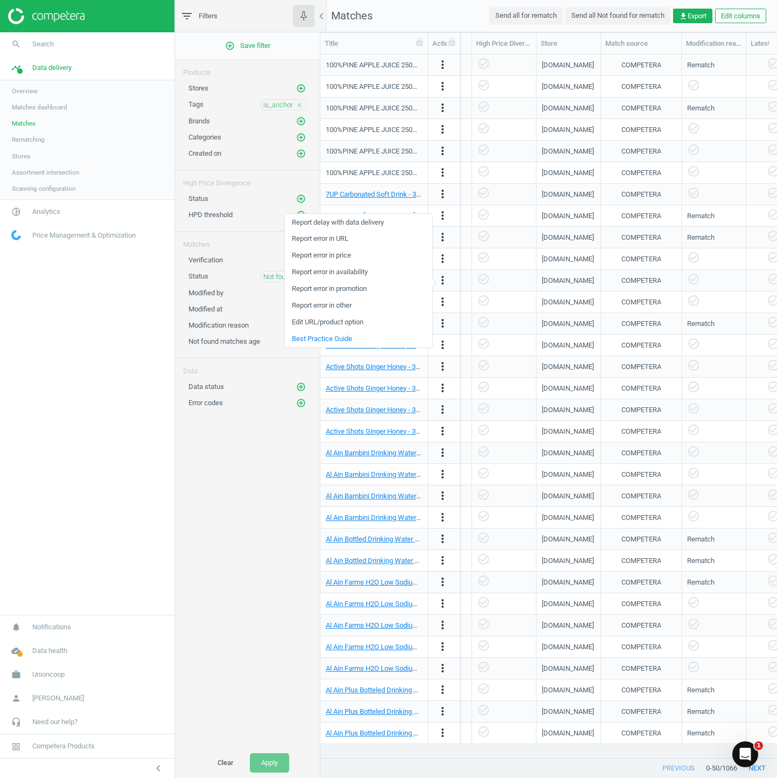
click at [349, 321] on link "Edit URL/product option" at bounding box center [359, 322] width 148 height 17
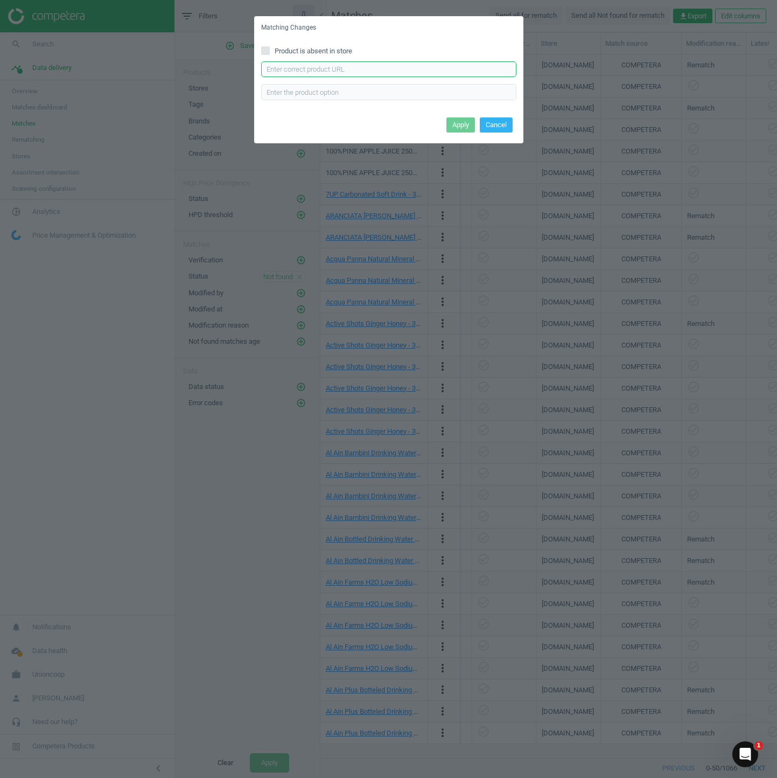
click at [368, 72] on input "text" at bounding box center [388, 69] width 255 height 16
click at [342, 100] on div "Product is absent in store Enter correct product url" at bounding box center [388, 76] width 269 height 75
click at [351, 95] on input "text" at bounding box center [388, 92] width 255 height 16
click at [359, 75] on input "text" at bounding box center [388, 69] width 255 height 16
click at [498, 120] on button "Cancel" at bounding box center [496, 124] width 33 height 15
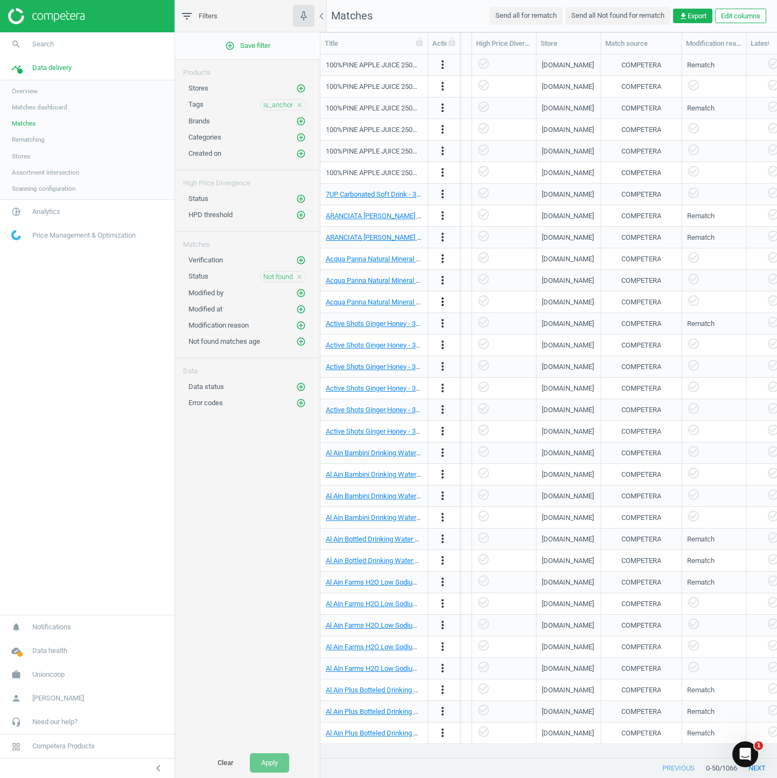
click at [444, 296] on icon "more_vert" at bounding box center [442, 301] width 13 height 13
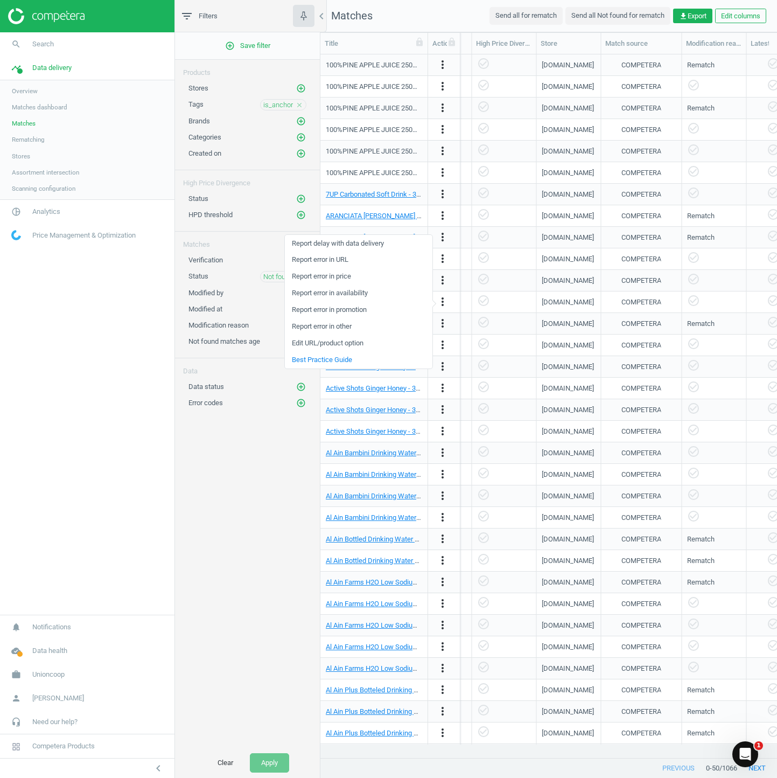
click at [228, 511] on div "add_circle_outline Save filter Products Stores add_circle_outline Tags is_ancho…" at bounding box center [247, 389] width 145 height 715
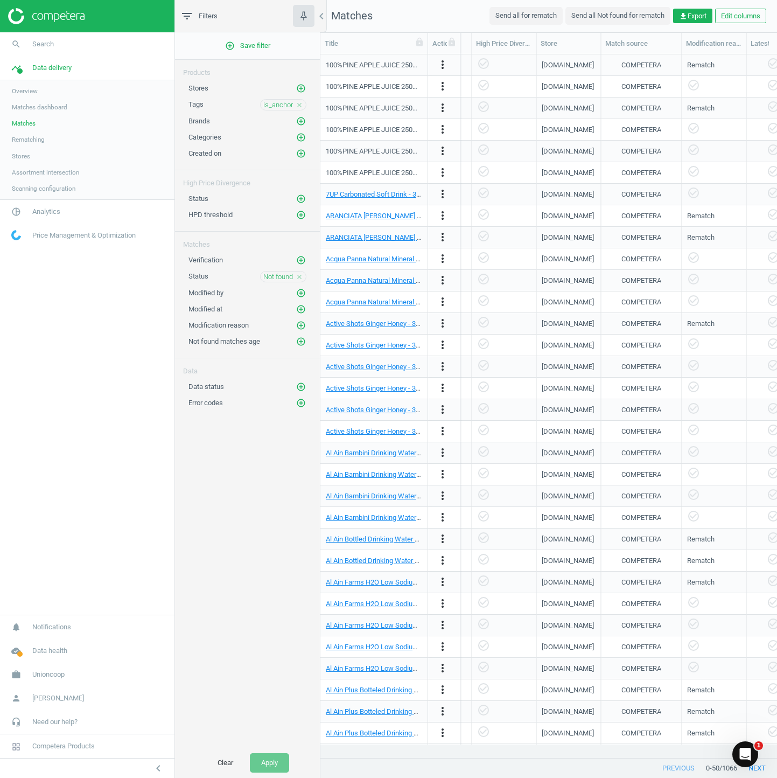
click at [299, 279] on icon "close" at bounding box center [300, 277] width 8 height 8
click at [303, 278] on icon "add_circle_outline" at bounding box center [301, 276] width 10 height 10
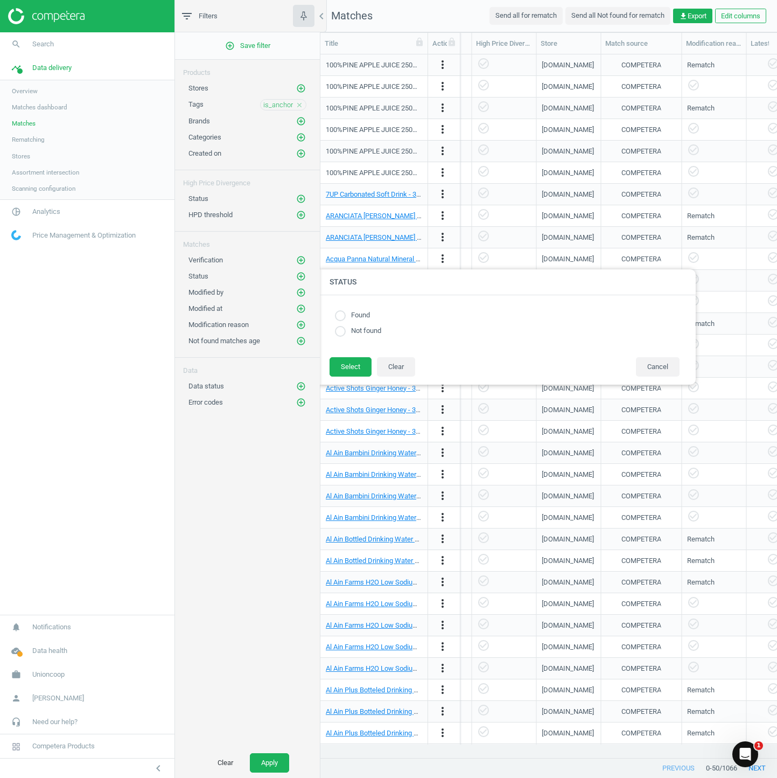
click at [341, 312] on input "radio" at bounding box center [340, 315] width 11 height 11
radio input "true"
click at [355, 368] on button "Select" at bounding box center [351, 366] width 42 height 19
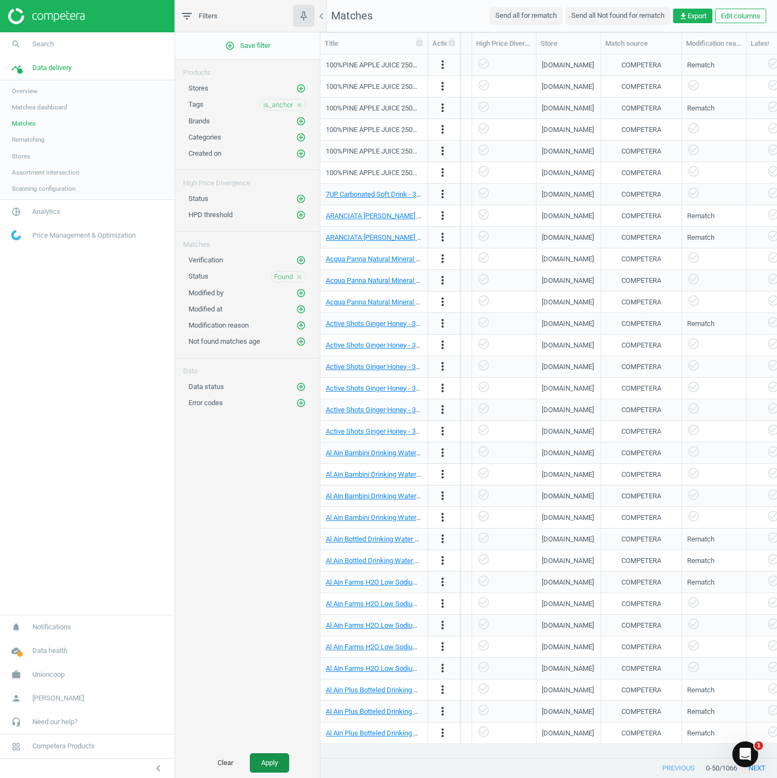
click at [267, 518] on button "Apply" at bounding box center [269, 762] width 39 height 19
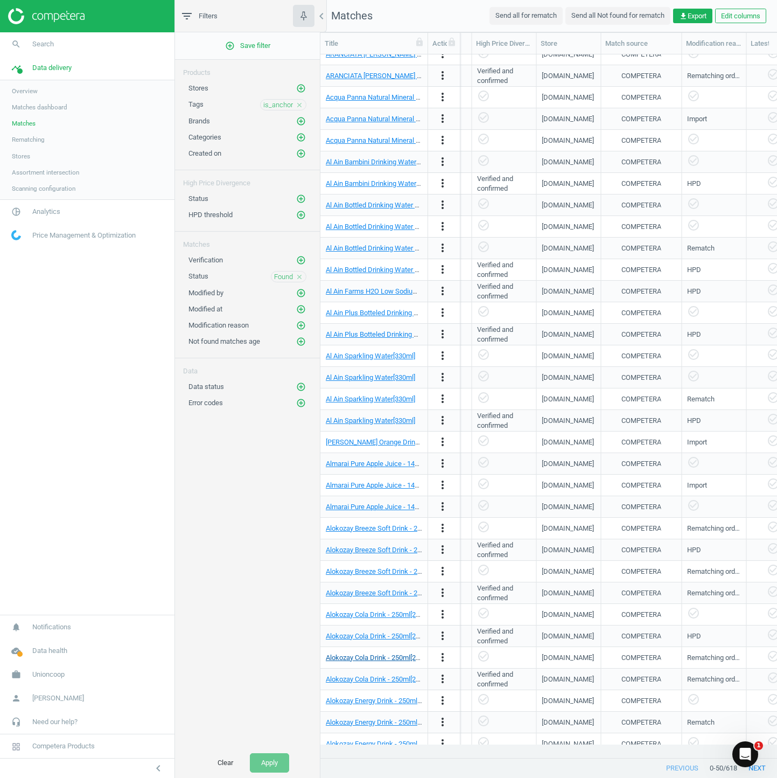
scroll to position [387, 0]
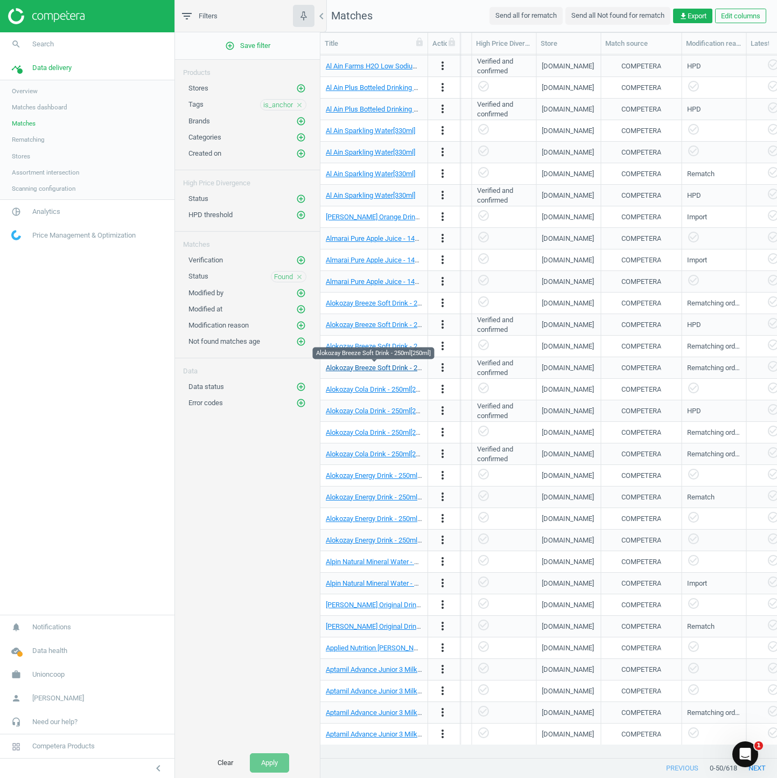
click at [358, 366] on link "Alokozay Breeze Soft Drink - 250ml[250ml]" at bounding box center [390, 367] width 129 height 8
click at [401, 346] on link "Alokozay Breeze Soft Drink - 250ml[250ml]" at bounding box center [390, 346] width 129 height 8
drag, startPoint x: 514, startPoint y: 325, endPoint x: 565, endPoint y: 324, distance: 51.2
click at [514, 325] on div "Verified and confirmed" at bounding box center [503, 324] width 53 height 19
click at [518, 322] on div "[DOMAIN_NAME]" at bounding box center [568, 325] width 52 height 10
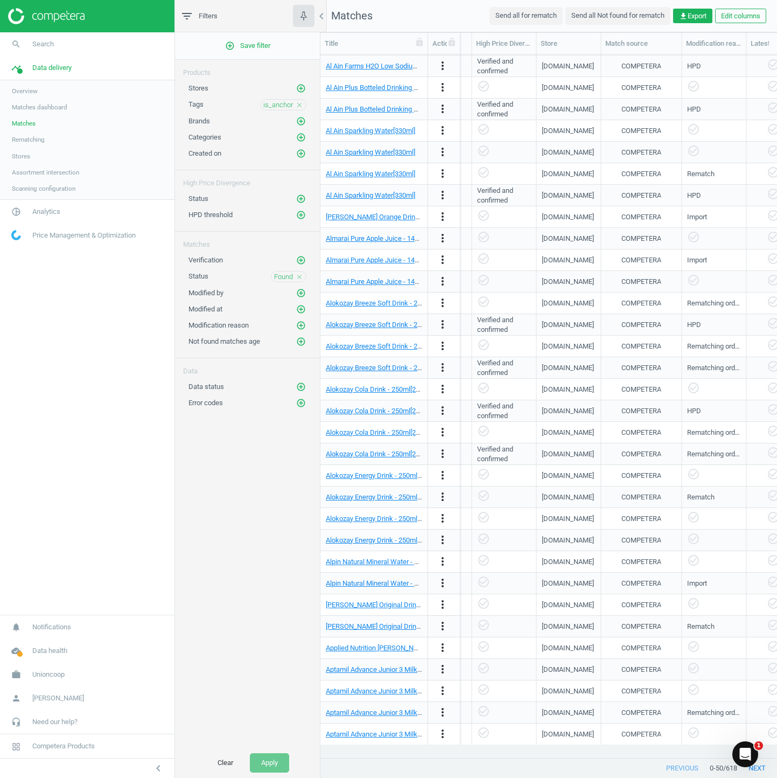
click at [518, 321] on div "COMPETERA" at bounding box center [641, 325] width 40 height 10
click at [443, 324] on icon "more_vert" at bounding box center [442, 324] width 13 height 13
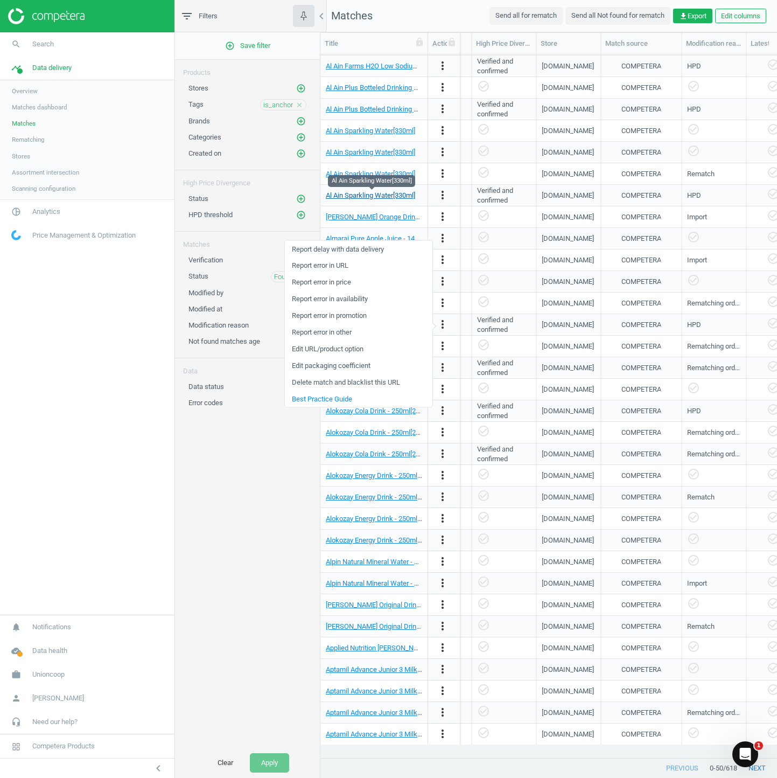
click at [349, 194] on link "Al Ain Sparkling Water[330ml]" at bounding box center [370, 195] width 89 height 8
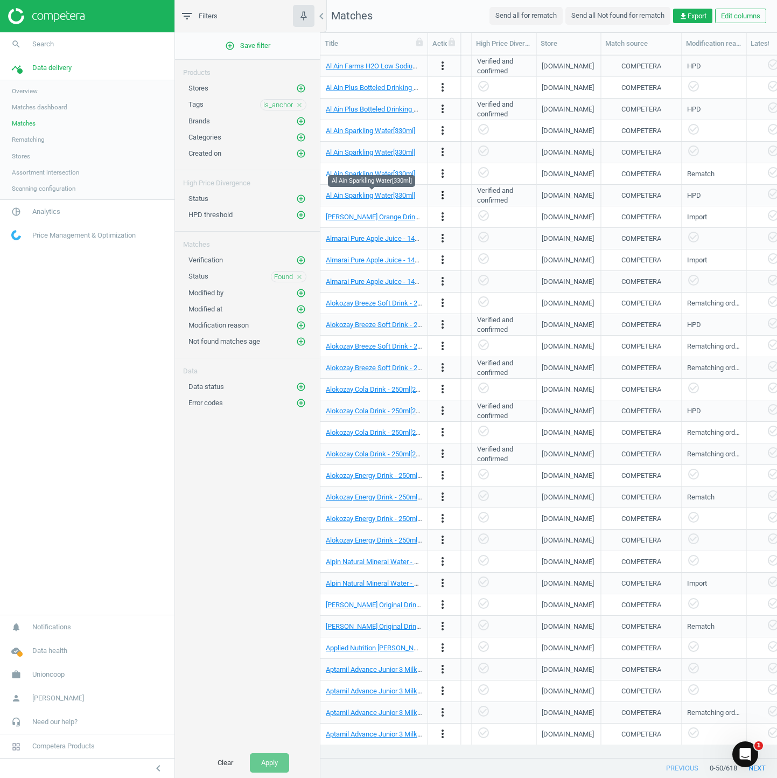
click at [443, 194] on icon "more_vert" at bounding box center [442, 194] width 13 height 13
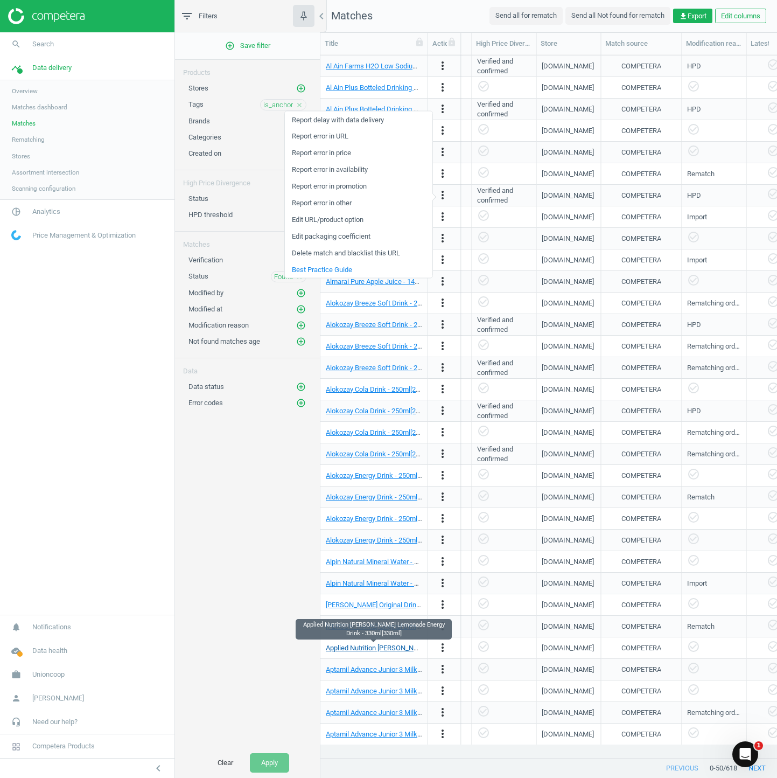
click at [372, 518] on link "Applied Nutrition Abe Cloudy Lemonade Energy Drink - 330ml[330ml]" at bounding box center [437, 648] width 223 height 8
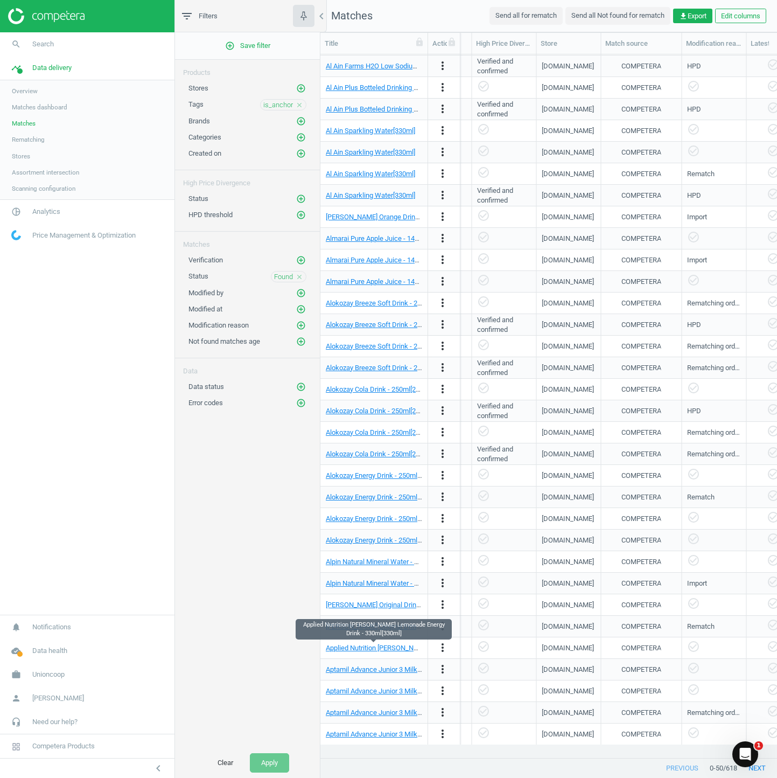
click at [511, 70] on div "Verified and confirmed" at bounding box center [503, 66] width 53 height 19
click at [518, 518] on div "[DOMAIN_NAME]" at bounding box center [568, 670] width 52 height 10
click at [518, 518] on div "COMPETERA" at bounding box center [641, 627] width 81 height 22
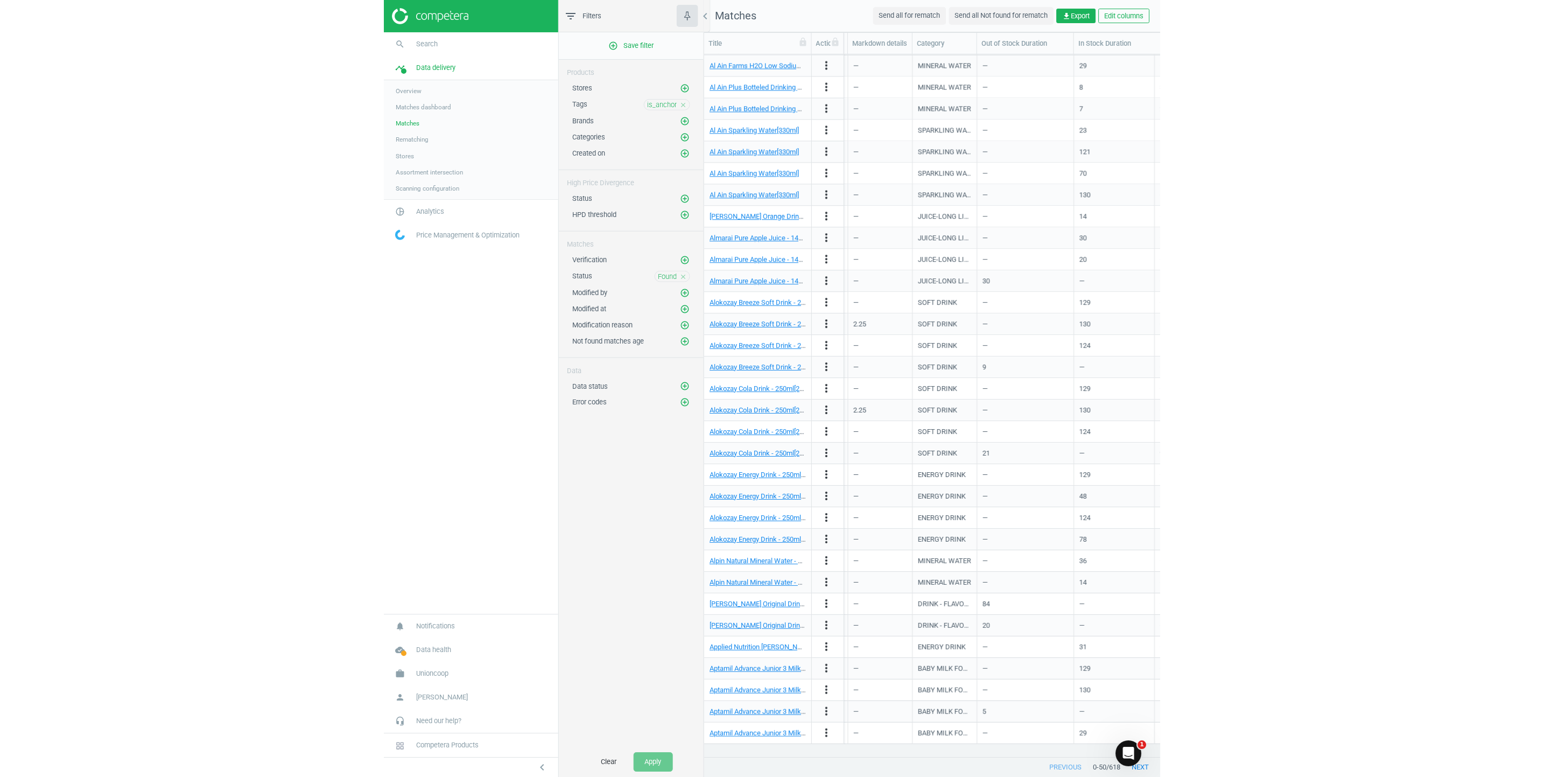
scroll to position [0, 0]
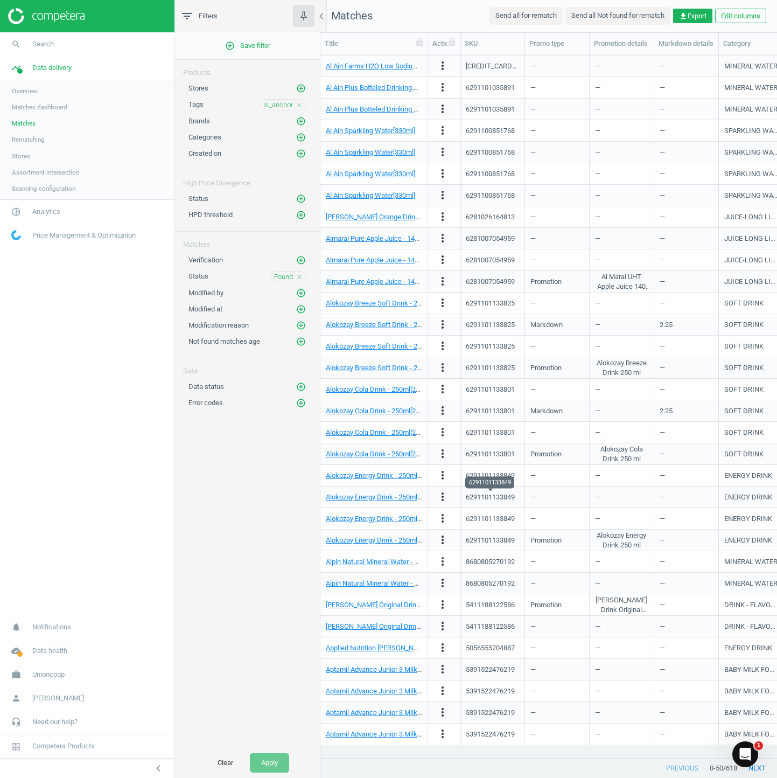
click at [481, 498] on div "6291101133849" at bounding box center [490, 497] width 49 height 10
click at [488, 457] on div "6291101133801" at bounding box center [490, 454] width 49 height 10
click at [380, 452] on link "Alokozay Cola Drink - 250ml[250ml]" at bounding box center [379, 454] width 107 height 8
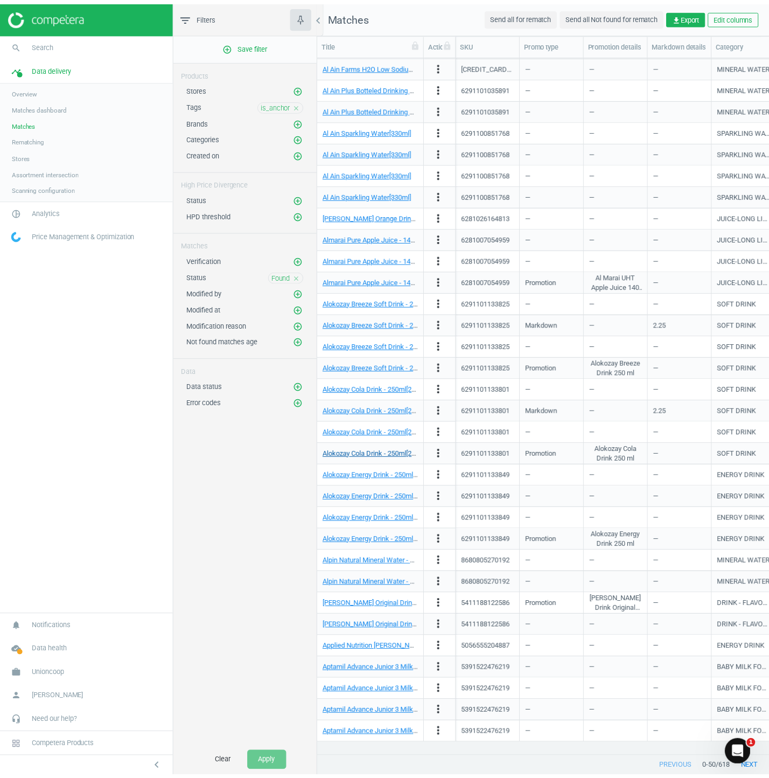
scroll to position [677, 1212]
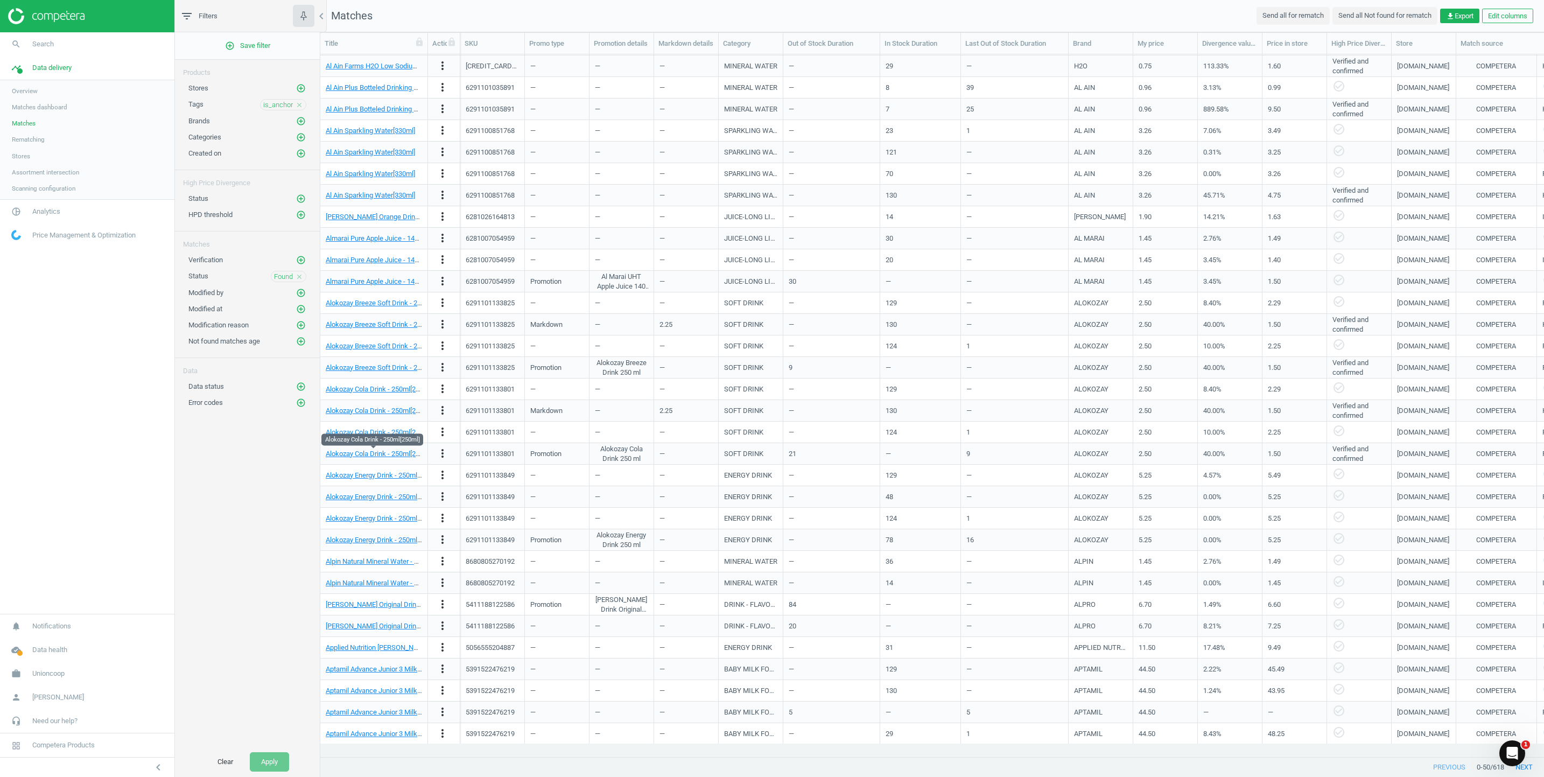
click at [399, 333] on div "Alokozay Breeze Soft Drink - 250ml[250ml]" at bounding box center [374, 324] width 96 height 19
click at [400, 322] on link "Alokozay Breeze Soft Drink - 250ml[250ml]" at bounding box center [390, 324] width 129 height 8
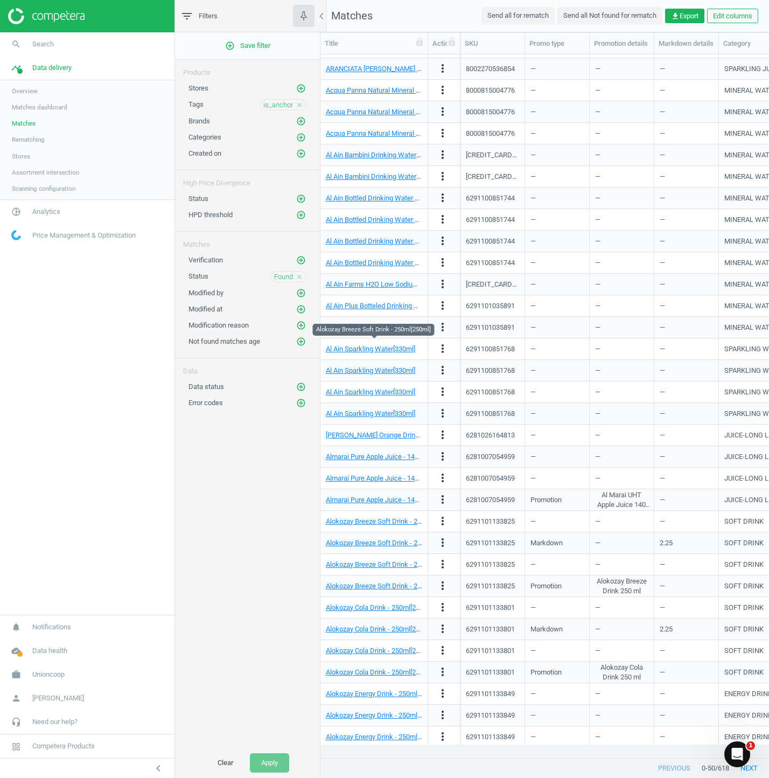
scroll to position [0, 0]
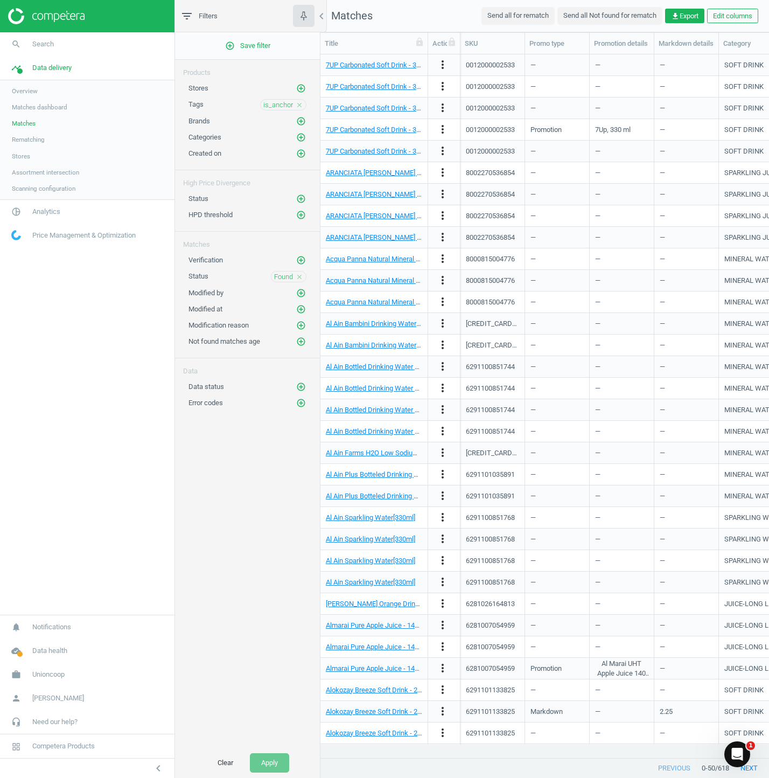
click at [352, 16] on span "Matches" at bounding box center [351, 15] width 41 height 13
click at [367, 324] on link "Al Ain Bambini Drinking Water - 330ml[330ml]" at bounding box center [394, 323] width 137 height 8
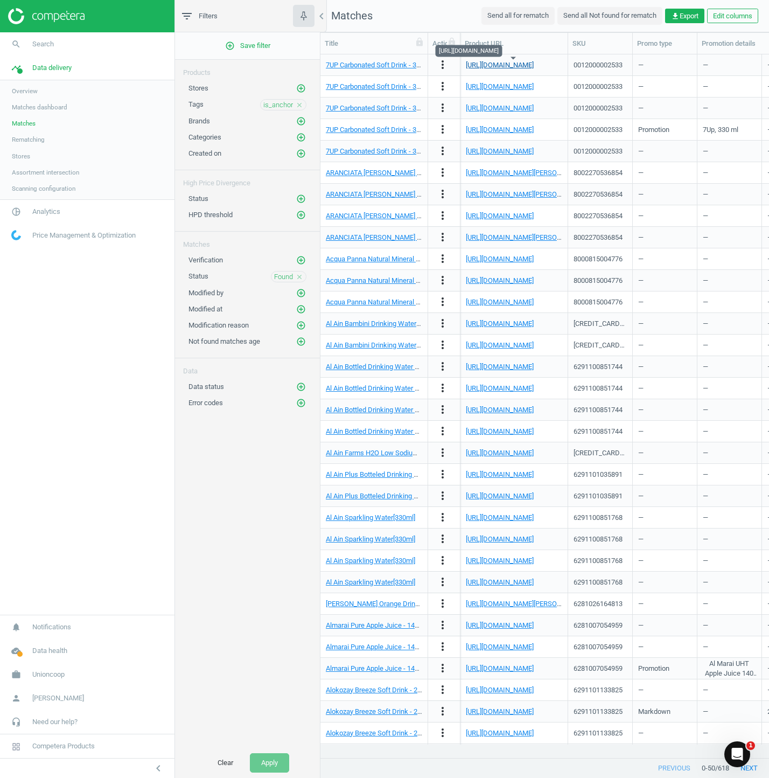
click at [518, 63] on link "https://www.carrefouruae.com/mafuae/en/lemonade-mixers/7up-can-330ml/p/23?offer…" at bounding box center [500, 65] width 68 height 8
click at [389, 104] on link "7UP Carbonated Soft Drink - 330ml[330ml]" at bounding box center [390, 108] width 128 height 8
click at [323, 15] on icon "chevron_left" at bounding box center [321, 16] width 13 height 13
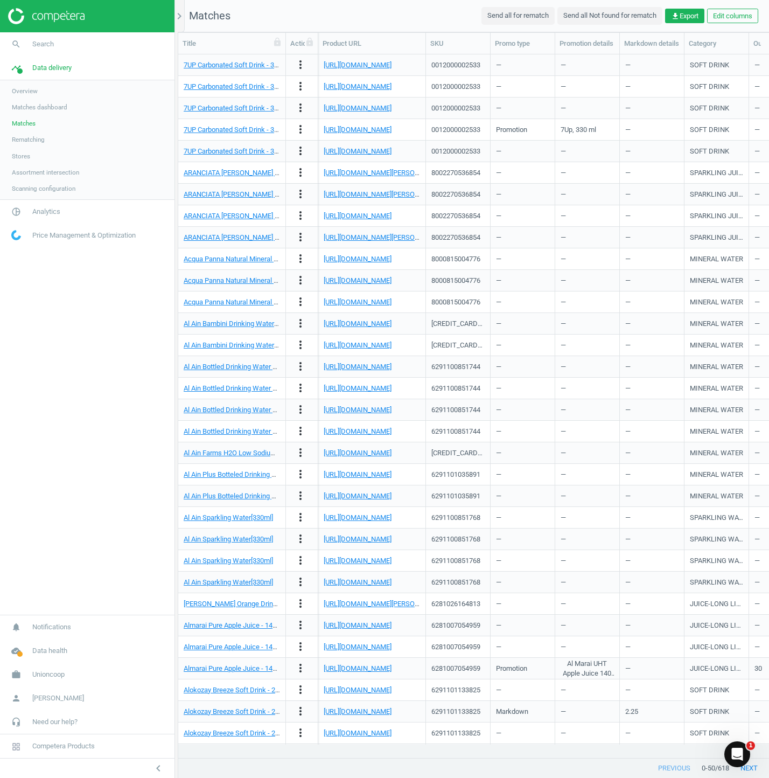
scroll to position [677, 579]
click at [181, 18] on icon "chevron_right" at bounding box center [179, 16] width 13 height 13
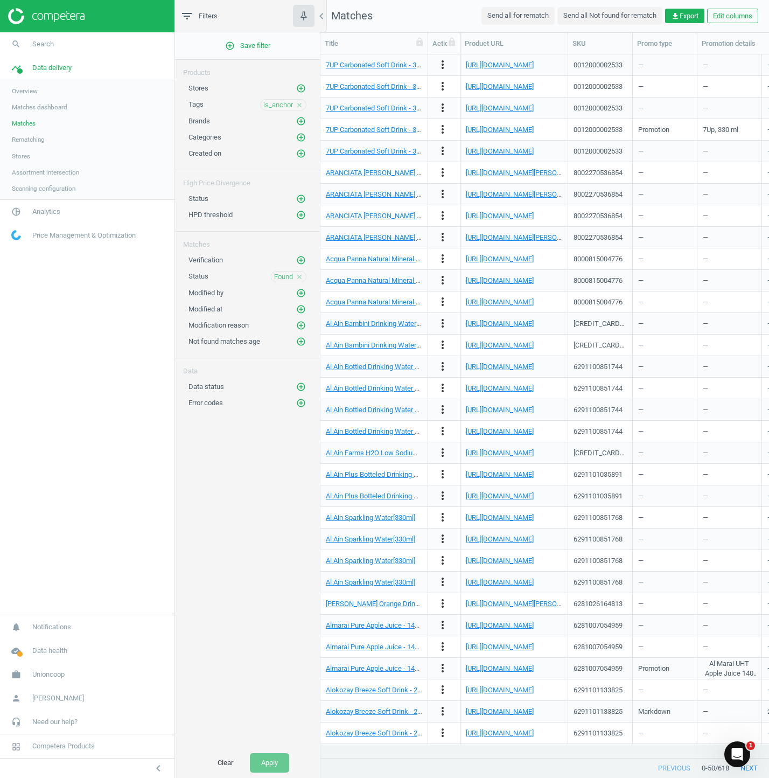
click at [254, 484] on div "add_circle_outline Save filter Products Stores add_circle_outline Tags is_ancho…" at bounding box center [247, 389] width 145 height 715
click at [34, 103] on span "Matches dashboard" at bounding box center [39, 107] width 55 height 9
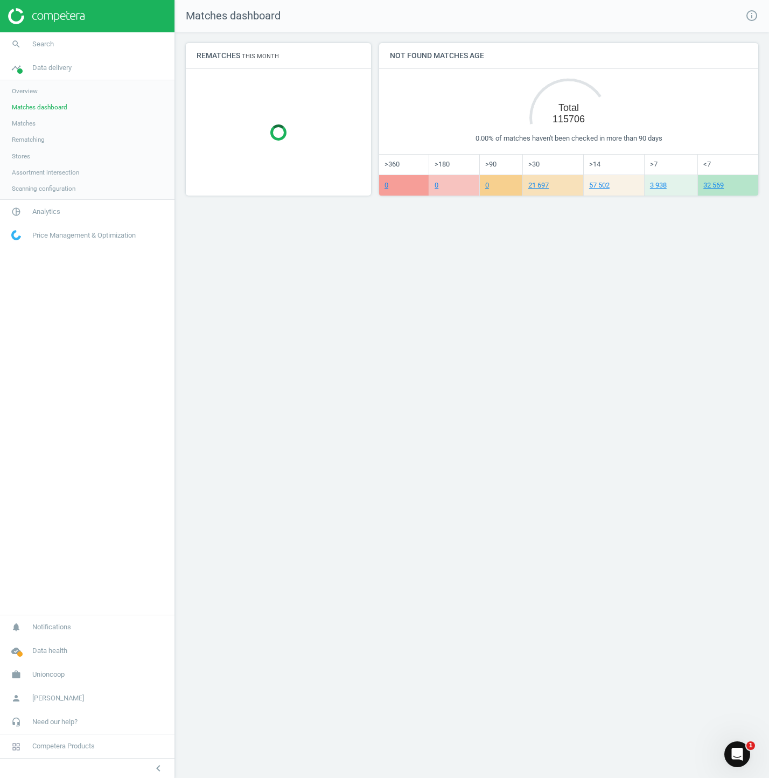
click at [28, 120] on span "Matches" at bounding box center [24, 123] width 24 height 9
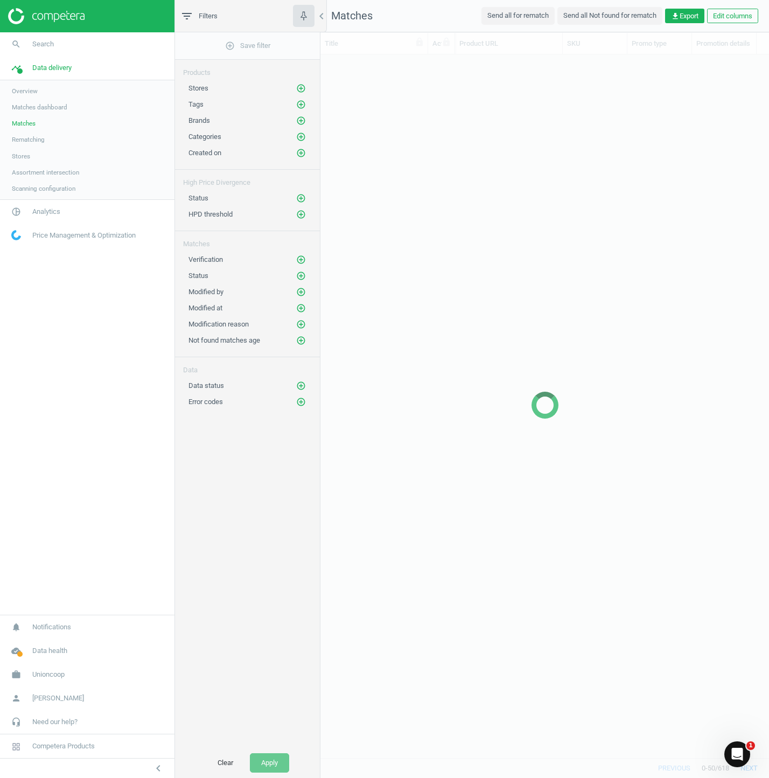
scroll to position [677, 437]
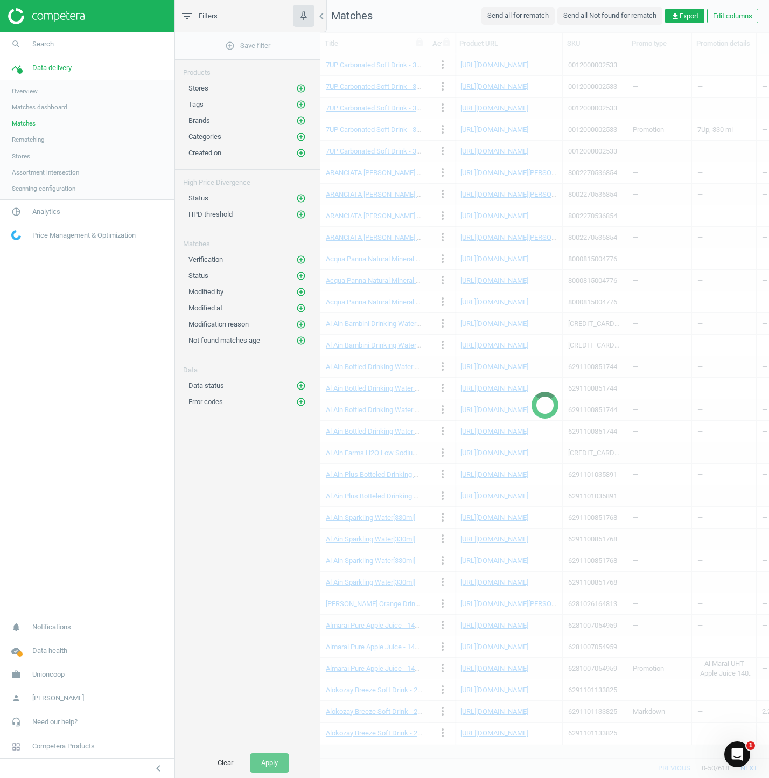
click at [36, 136] on span "Rematching" at bounding box center [28, 139] width 33 height 9
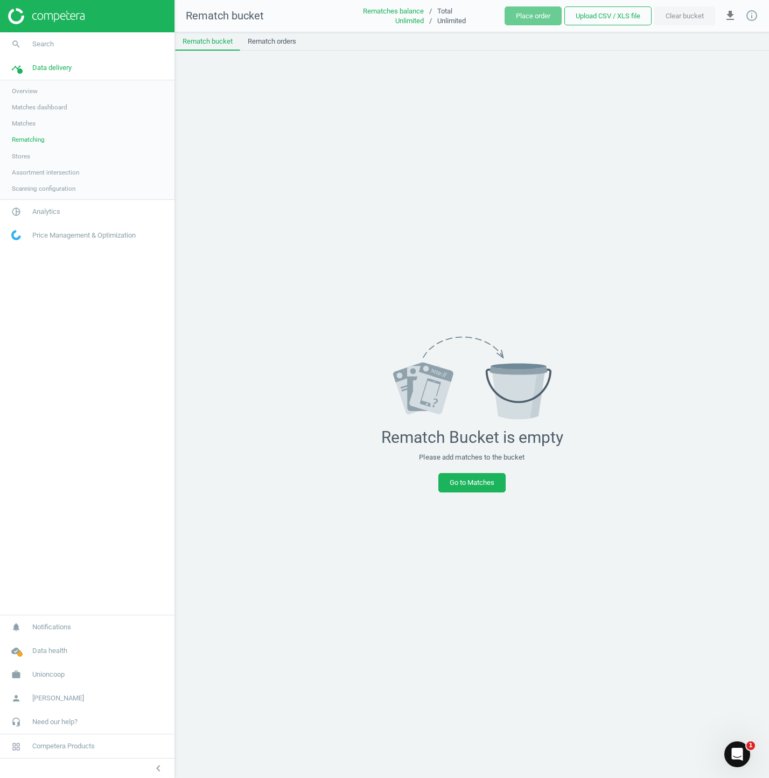
click at [32, 153] on link "Stores" at bounding box center [87, 156] width 174 height 16
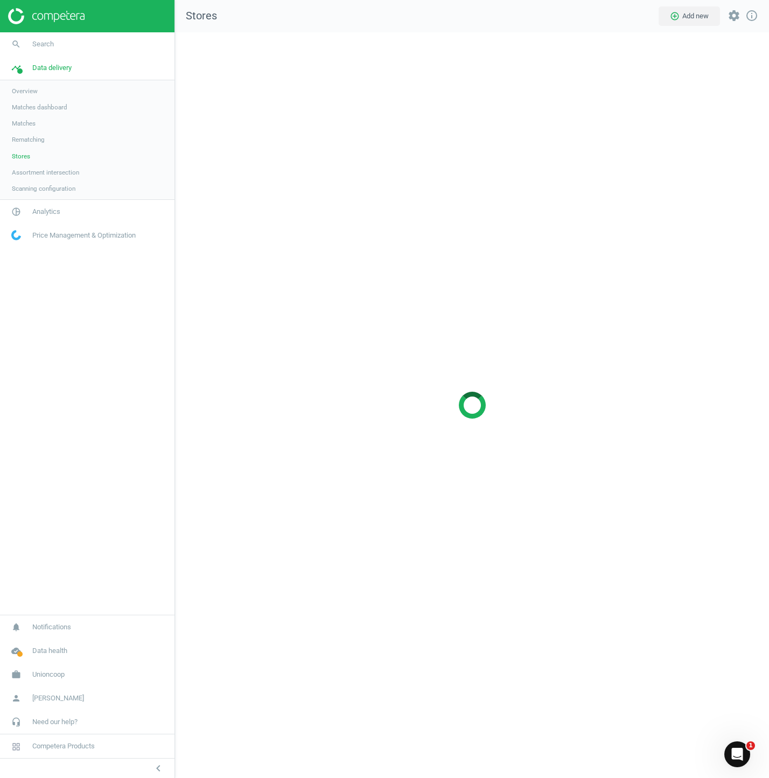
scroll to position [761, 611]
click at [32, 171] on span "Assortment intersection" at bounding box center [45, 172] width 67 height 9
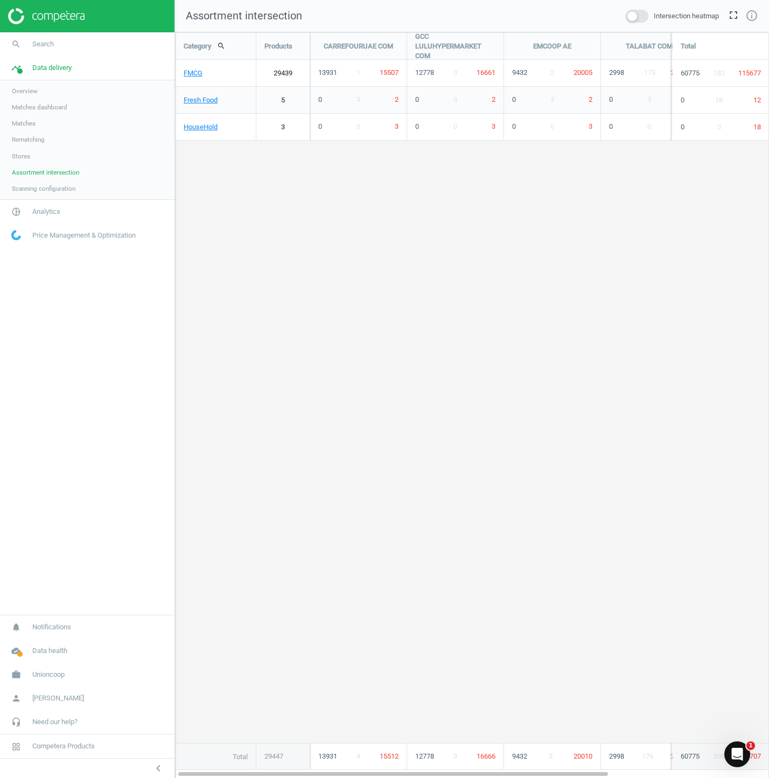
scroll to position [763, 611]
click at [44, 189] on span "Scanning configuration" at bounding box center [44, 188] width 64 height 9
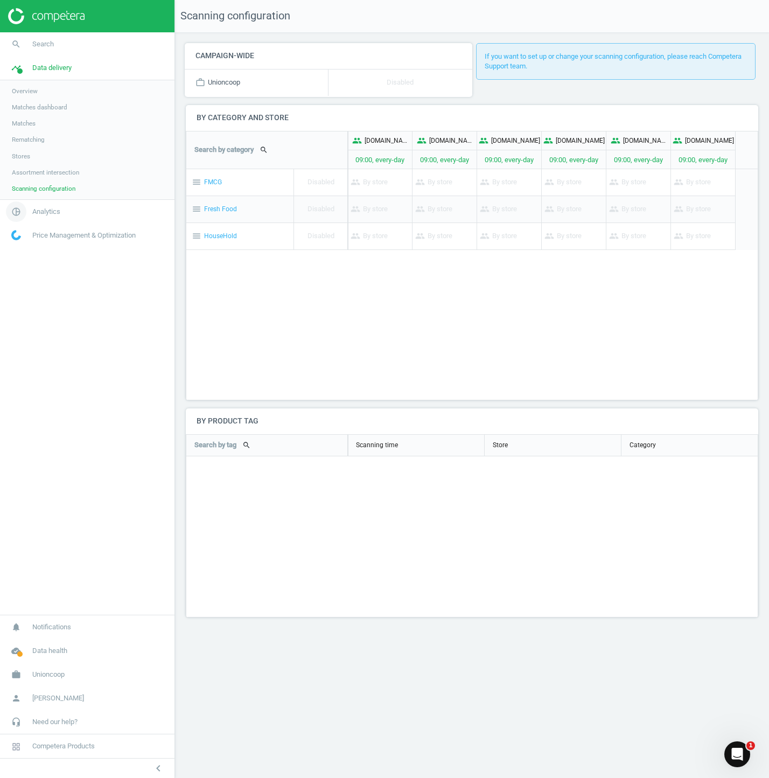
click at [52, 215] on span "Analytics" at bounding box center [46, 212] width 28 height 10
click at [23, 127] on span "Products" at bounding box center [24, 131] width 25 height 9
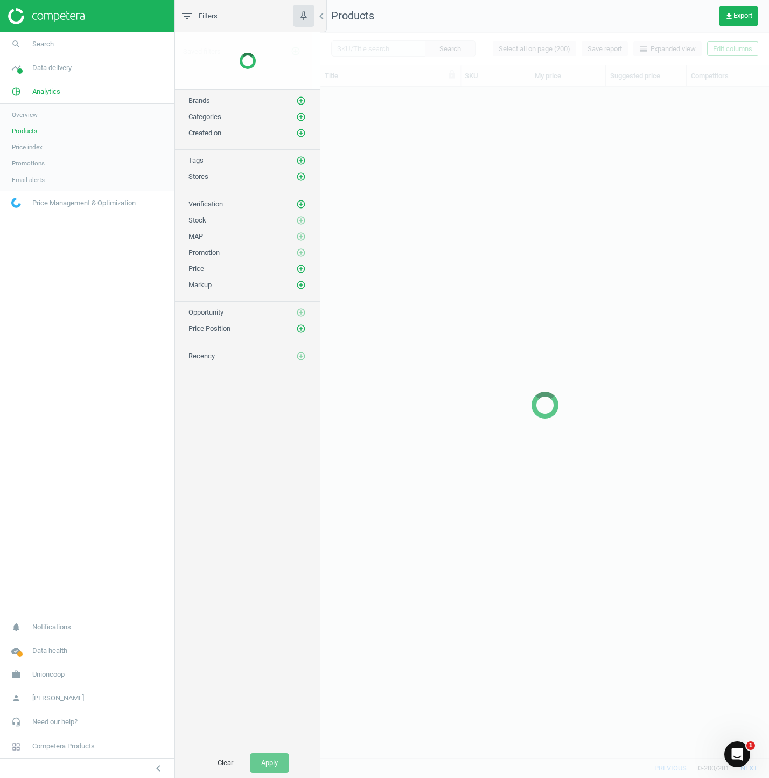
scroll to position [645, 437]
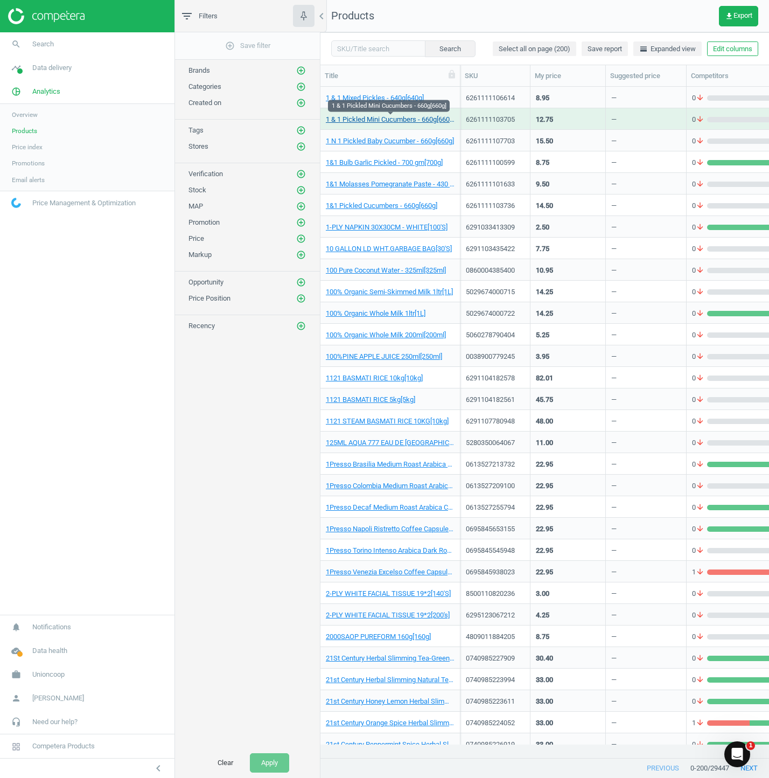
click at [366, 120] on link "1 & 1 Pickled Mini Cucumbers - 660g[660g]" at bounding box center [390, 120] width 129 height 10
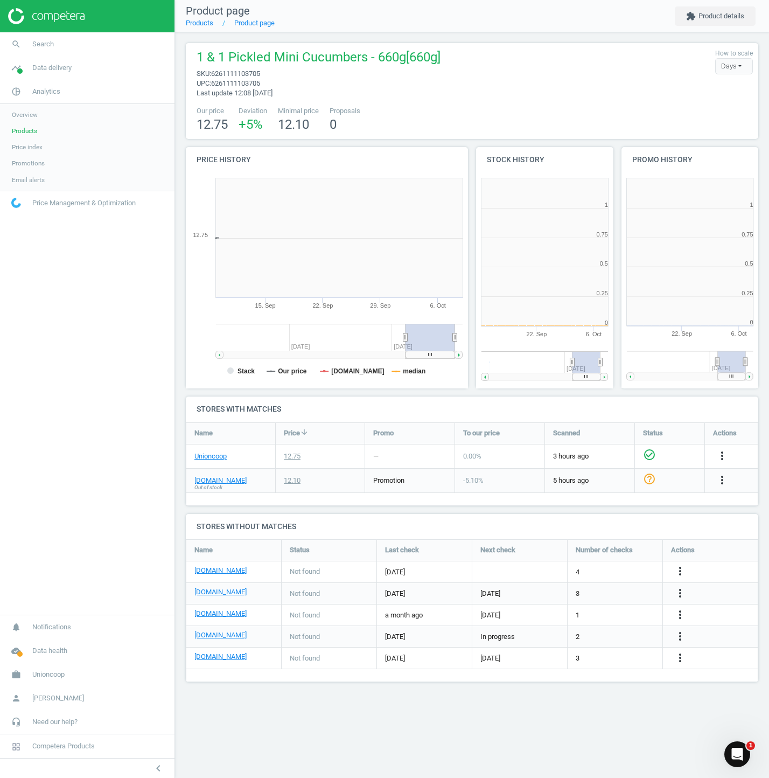
scroll to position [5, 5]
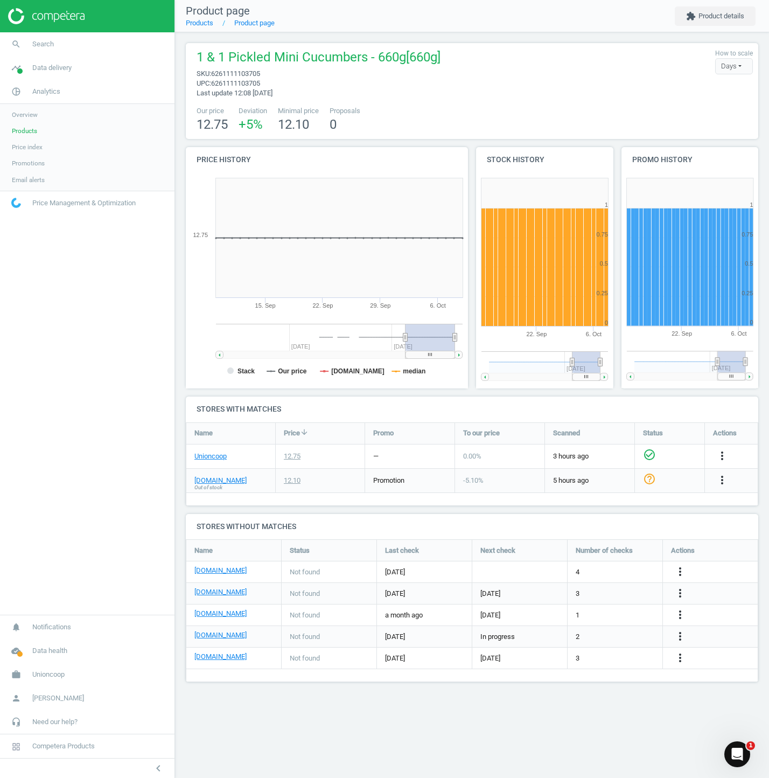
click at [116, 362] on nav "search Search timeline Data delivery Overview Matches dashboard Matches Rematch…" at bounding box center [87, 323] width 174 height 582
click at [52, 94] on span "Analytics" at bounding box center [46, 92] width 28 height 10
click at [44, 81] on link "pie_chart_outlined Analytics" at bounding box center [87, 92] width 174 height 24
click at [23, 116] on span "Overview" at bounding box center [25, 114] width 26 height 9
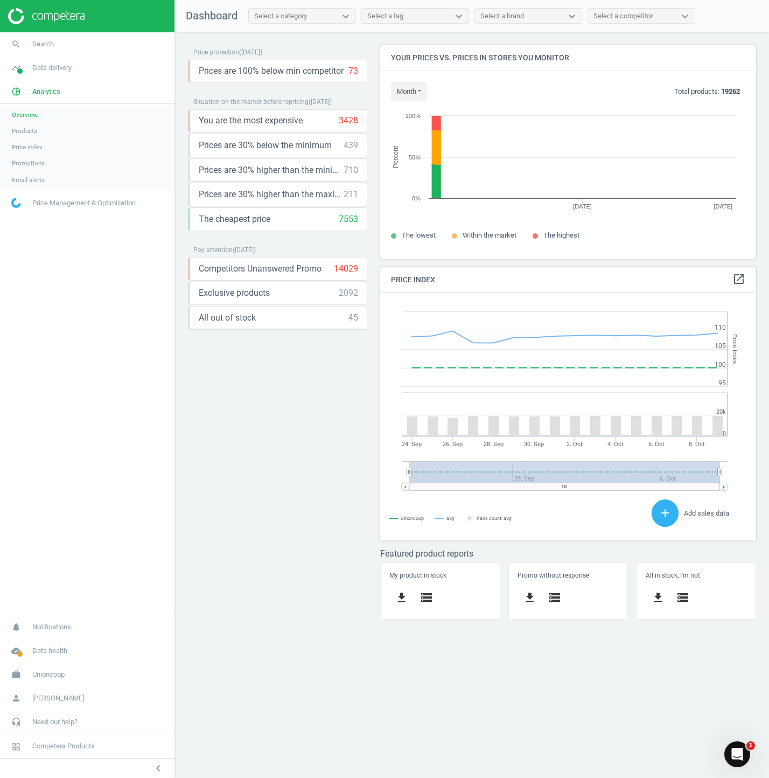
scroll to position [5, 5]
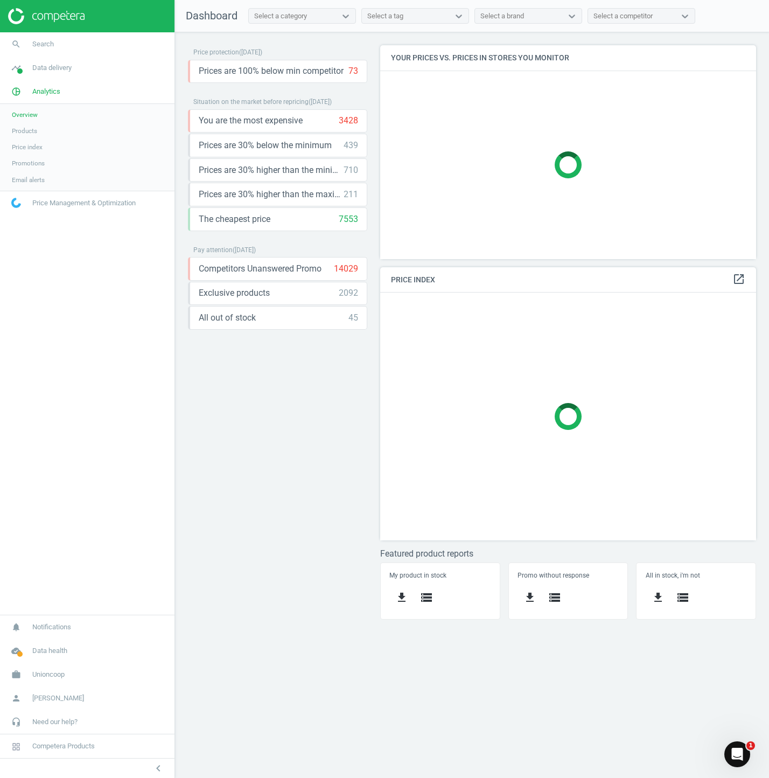
click at [235, 472] on div "Price protection ( 09.10.25 ) Prices are 100% below min competitor 73 keyboard_…" at bounding box center [277, 336] width 179 height 582
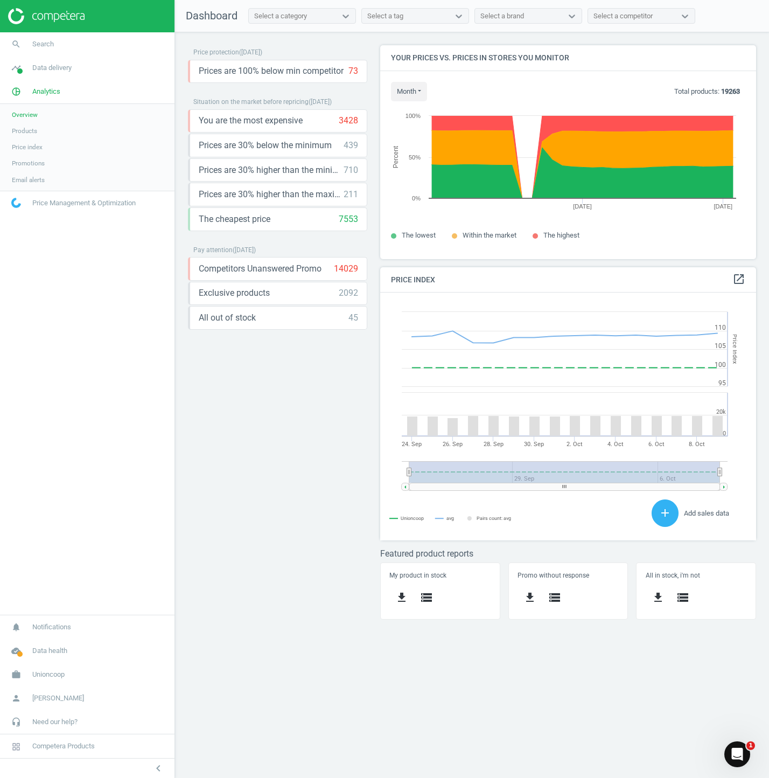
click at [293, 518] on div "Price protection ( 09.10.25 ) Prices are 100% below min competitor 73 keyboard_…" at bounding box center [277, 336] width 179 height 582
click at [265, 395] on div "Price protection ( 09.10.25 ) Prices are 100% below min competitor 73 keyboard_…" at bounding box center [277, 336] width 179 height 582
click at [286, 496] on div "Price protection ( 09.10.25 ) Prices are 100% below min competitor 73 keyboard_…" at bounding box center [277, 336] width 179 height 582
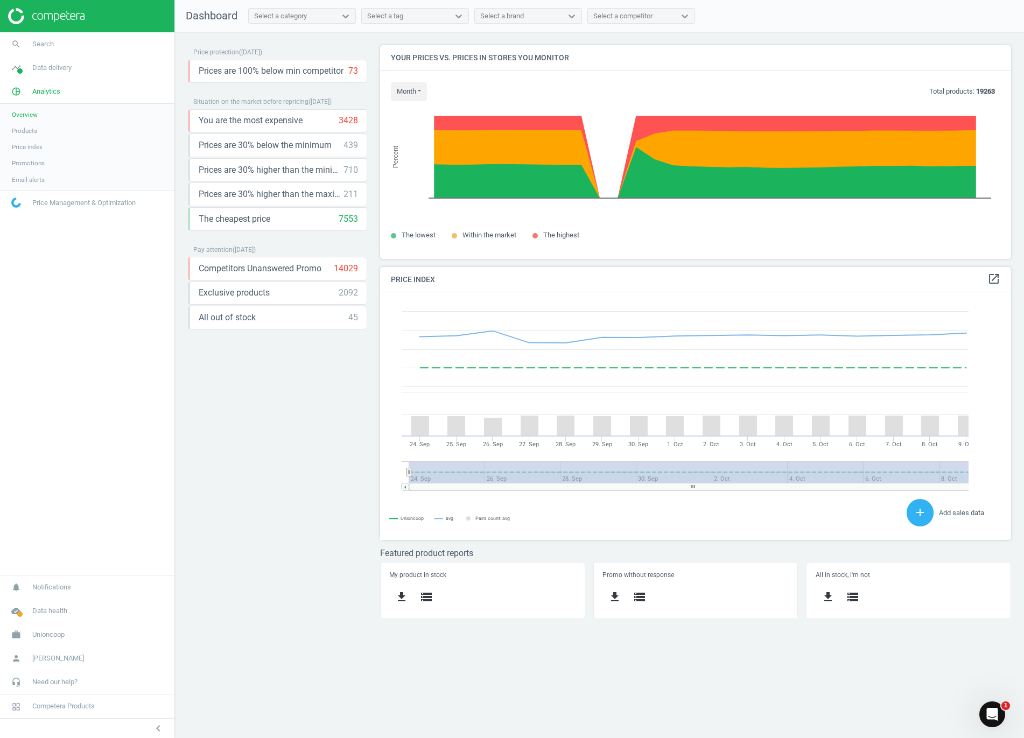
scroll to position [5, 5]
click at [35, 130] on span "Products" at bounding box center [24, 131] width 25 height 9
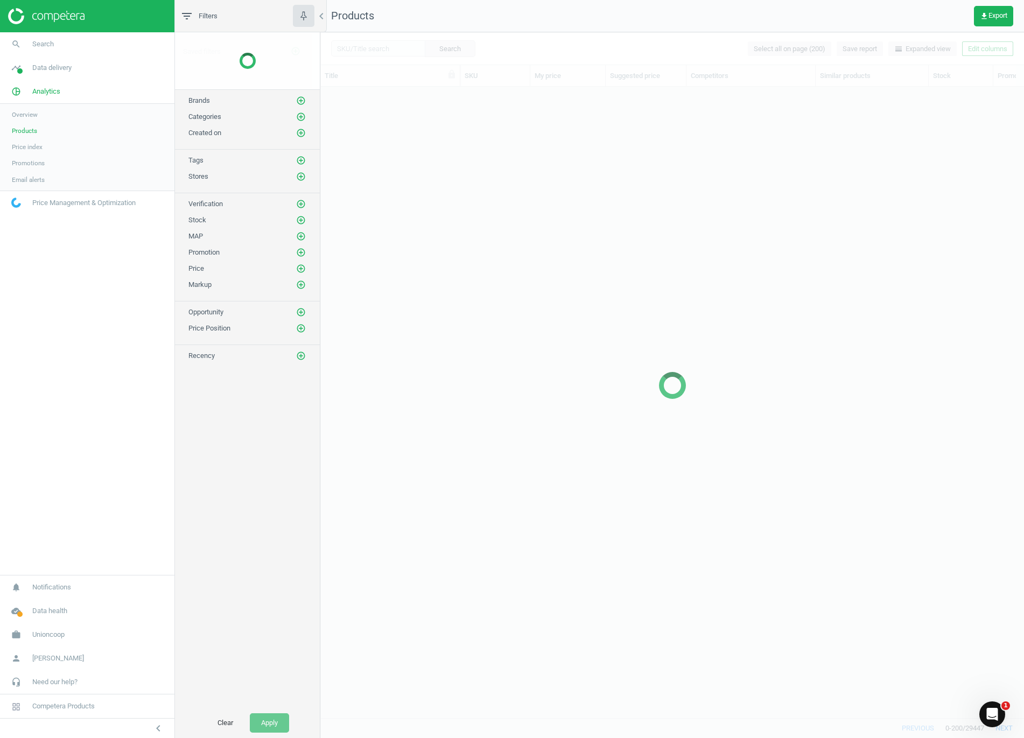
scroll to position [606, 691]
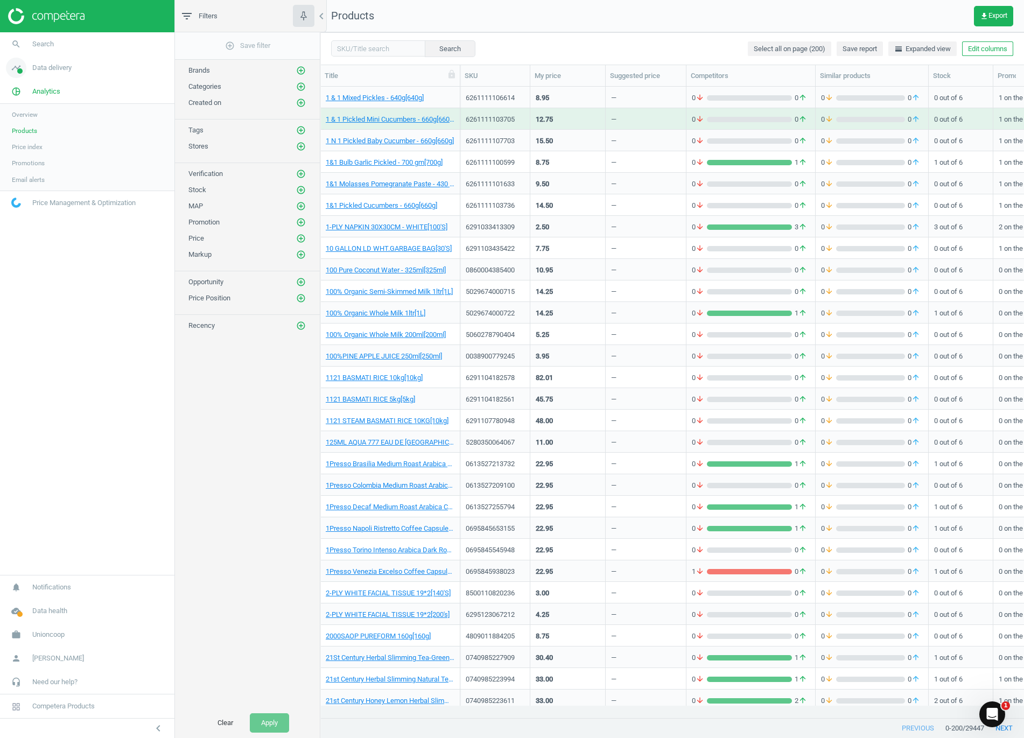
click at [48, 66] on span "Data delivery" at bounding box center [51, 68] width 39 height 10
click at [34, 103] on span "Matches dashboard" at bounding box center [39, 107] width 55 height 9
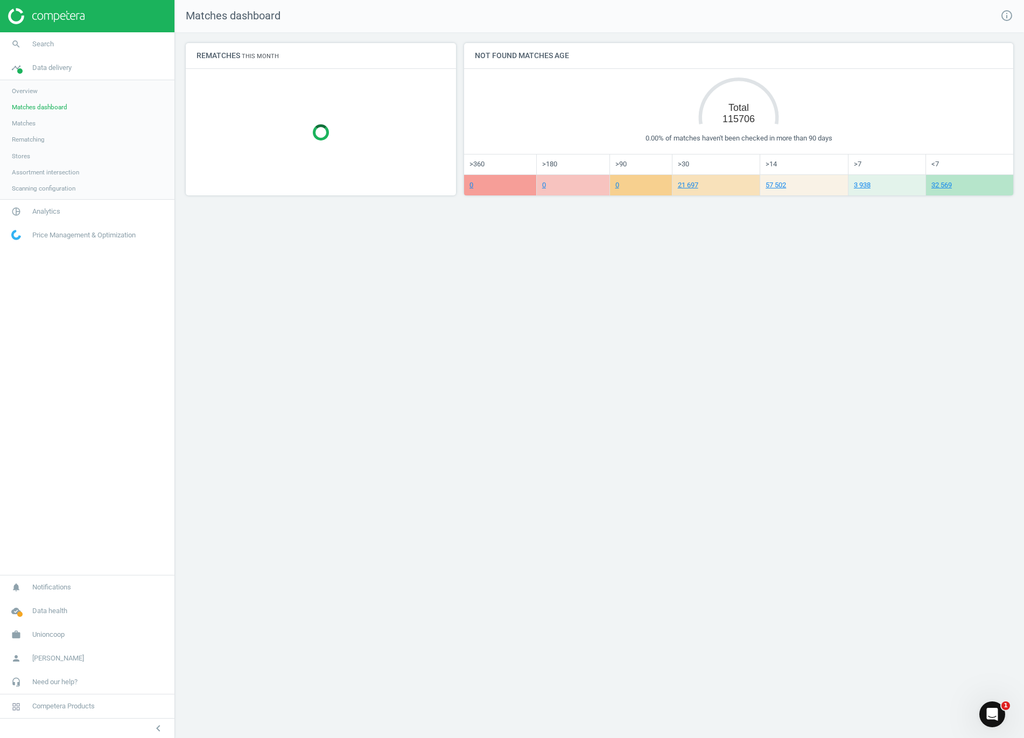
click at [31, 93] on span "Overview" at bounding box center [25, 91] width 26 height 9
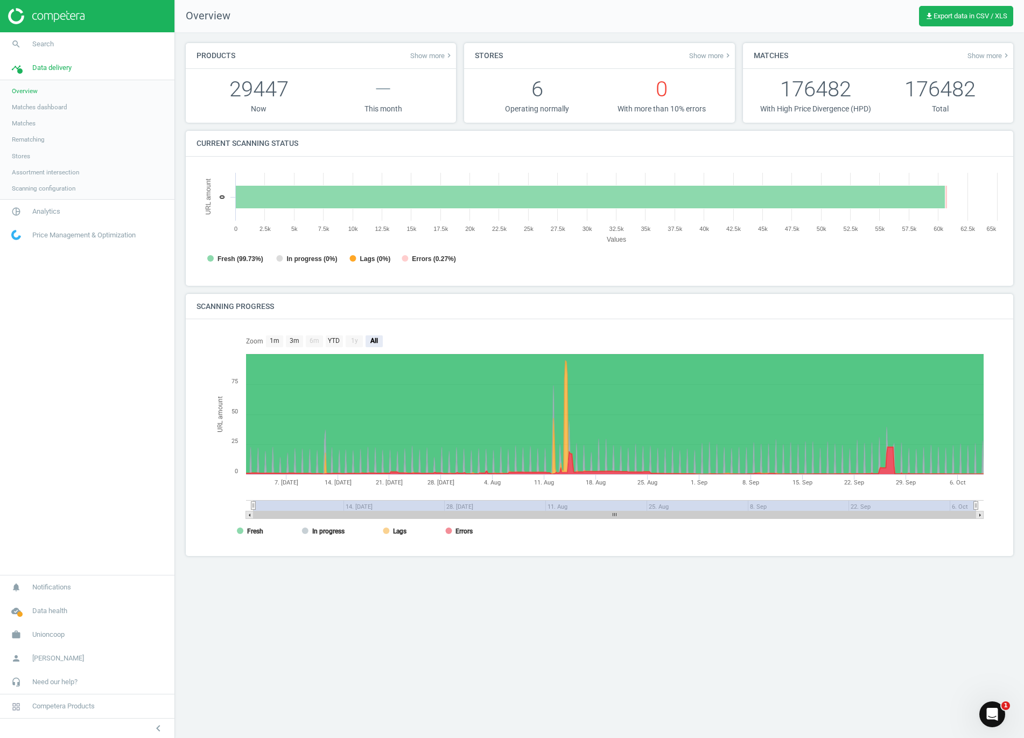
scroll to position [232, 823]
click at [26, 124] on span "Matches" at bounding box center [24, 123] width 24 height 9
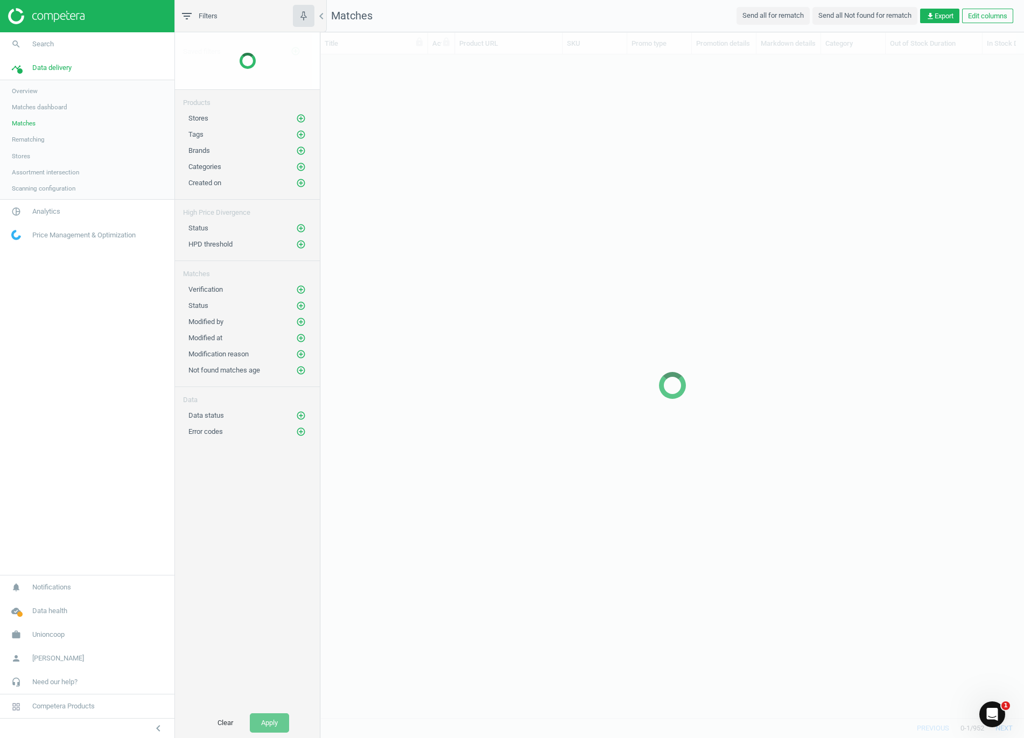
scroll to position [638, 691]
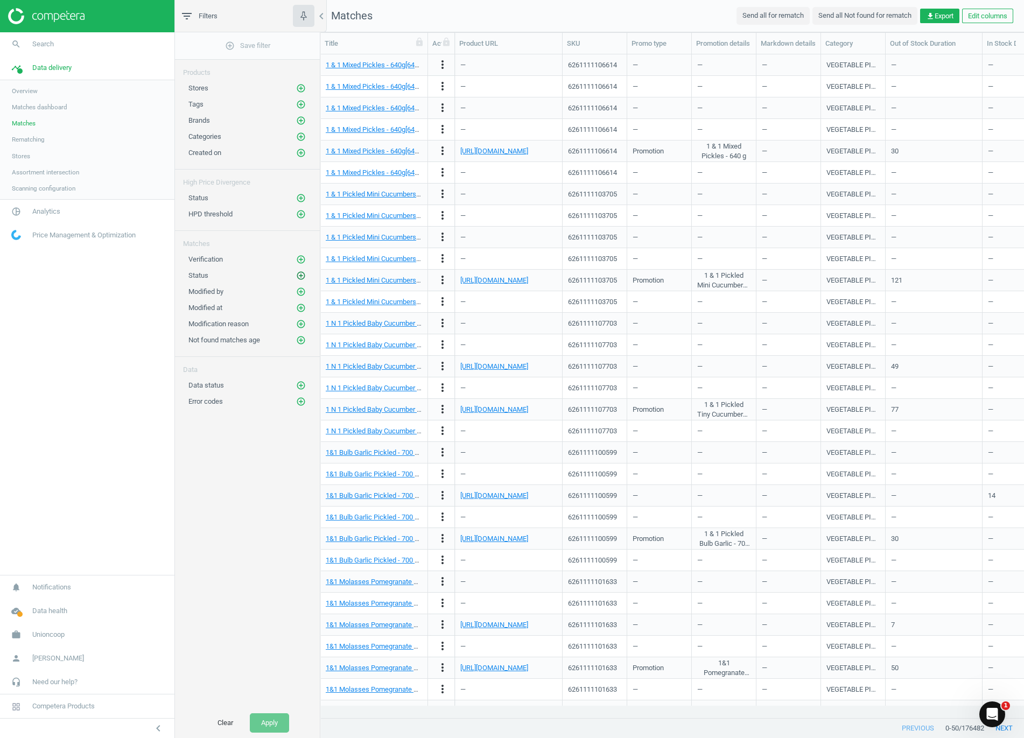
click at [300, 279] on icon "add_circle_outline" at bounding box center [301, 276] width 10 height 10
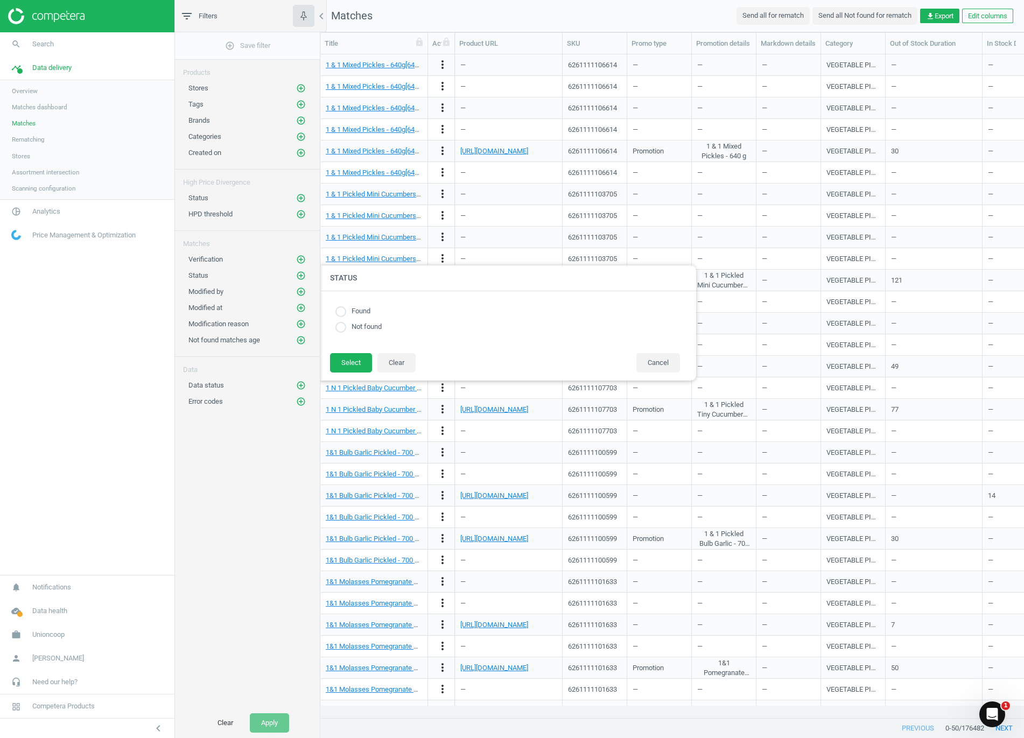
click at [340, 311] on input "radio" at bounding box center [340, 311] width 11 height 11
radio input "true"
click at [356, 366] on button "Select" at bounding box center [351, 362] width 42 height 19
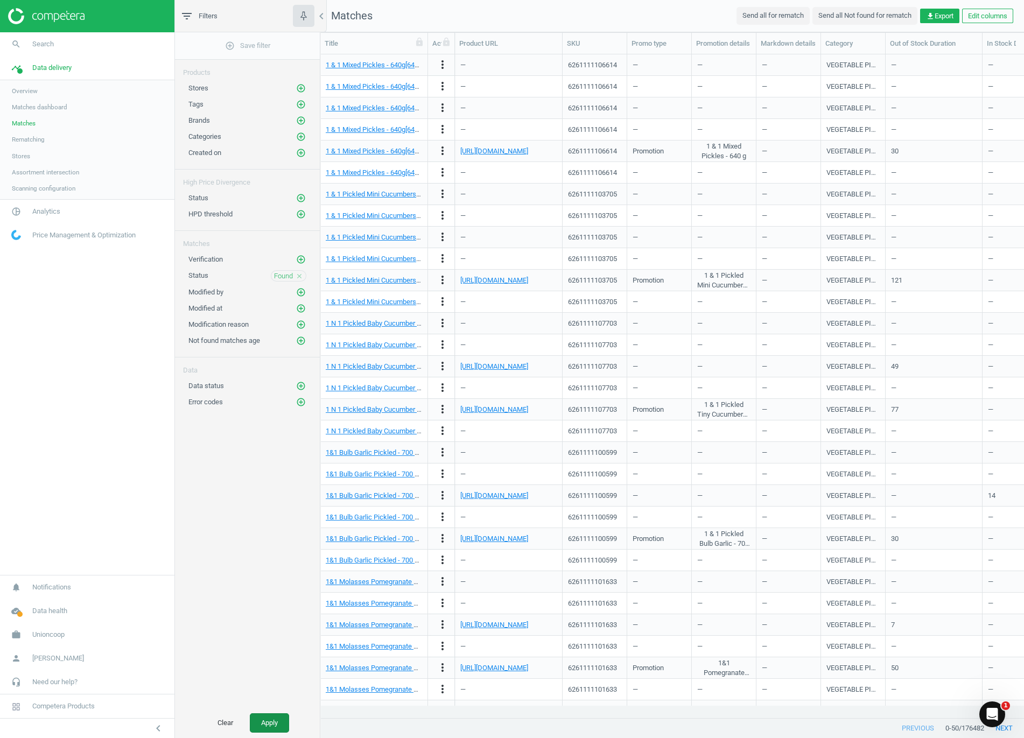
click at [272, 518] on button "Apply" at bounding box center [269, 723] width 39 height 19
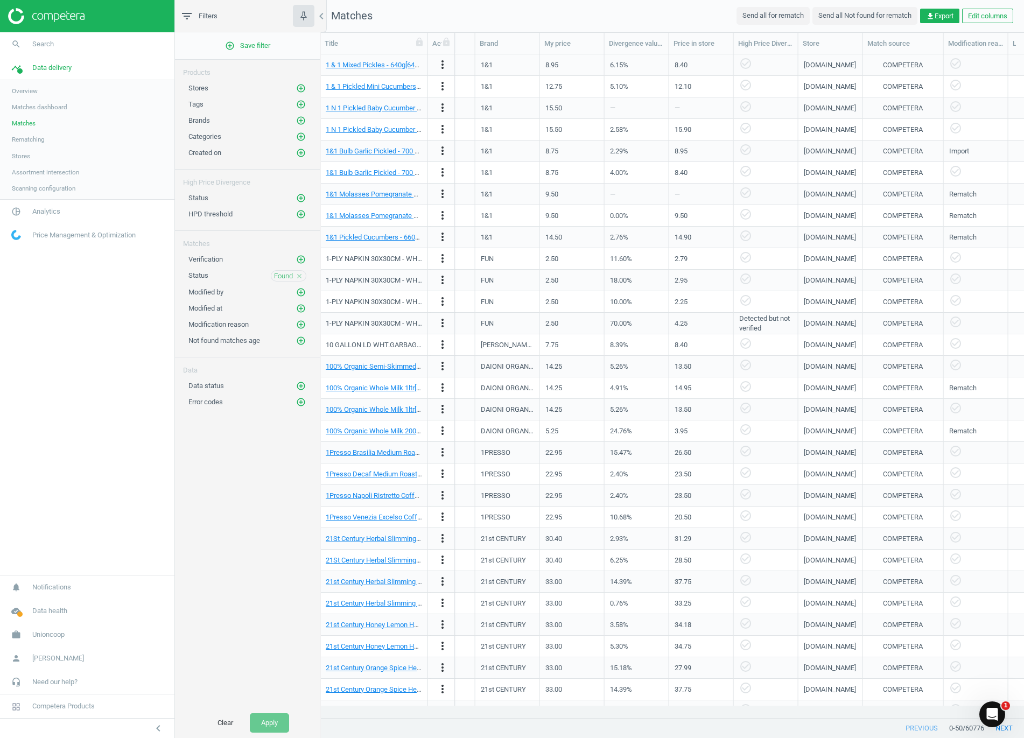
scroll to position [0, 789]
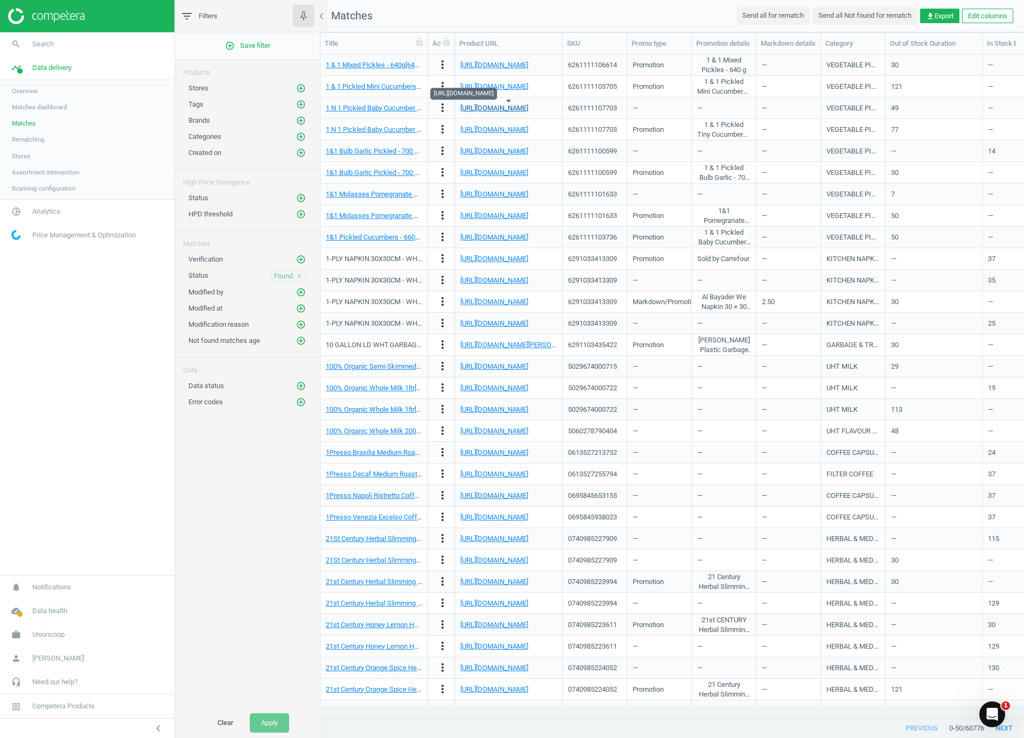
click at [518, 107] on link "https://emcoop.ae/shop/stores/146/TWAR/products/315541/1%261%20Pickled%20Cucumb…" at bounding box center [494, 108] width 68 height 8
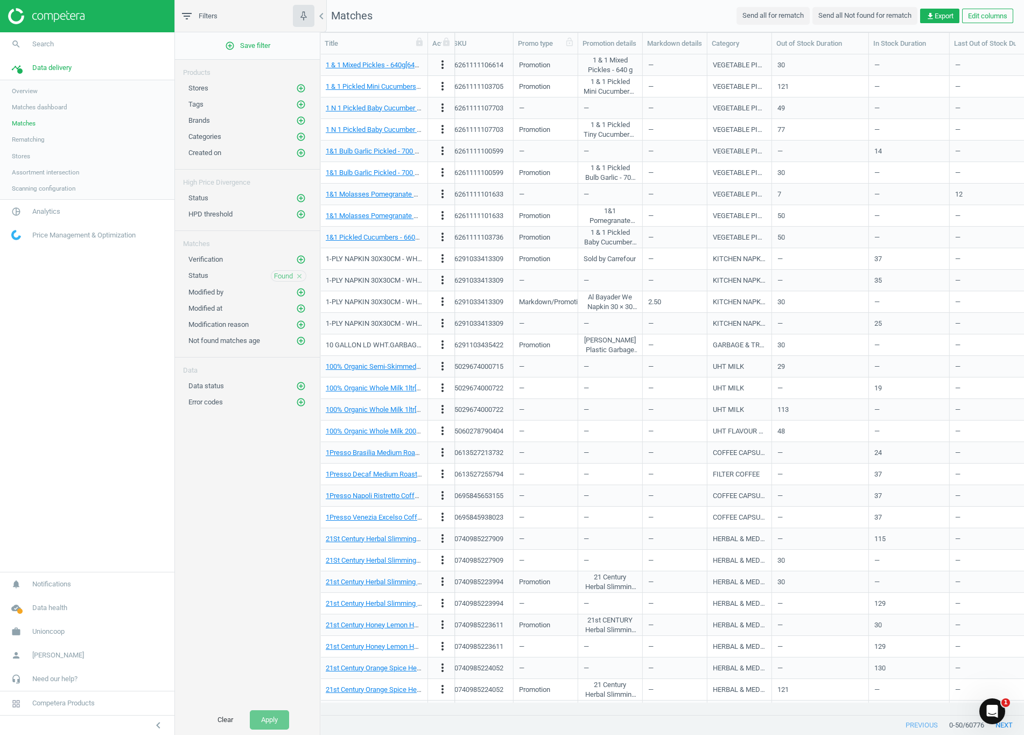
click at [518, 45] on div "Promo type" at bounding box center [545, 44] width 55 height 10
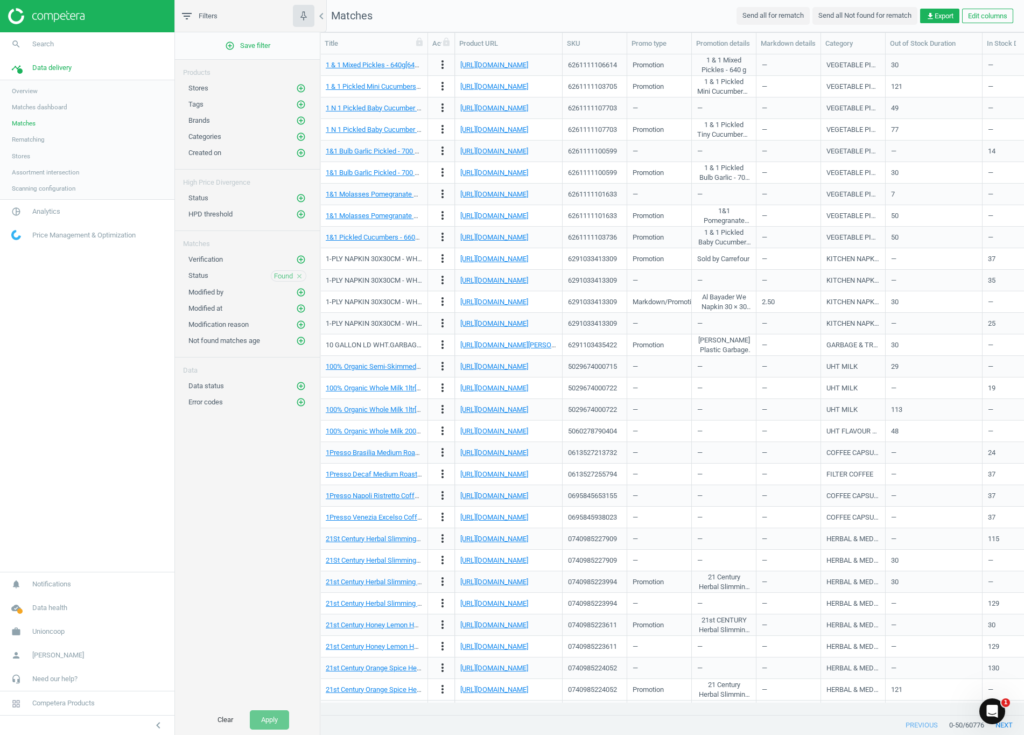
scroll to position [0, 0]
click at [302, 388] on icon "add_circle_outline" at bounding box center [301, 386] width 10 height 10
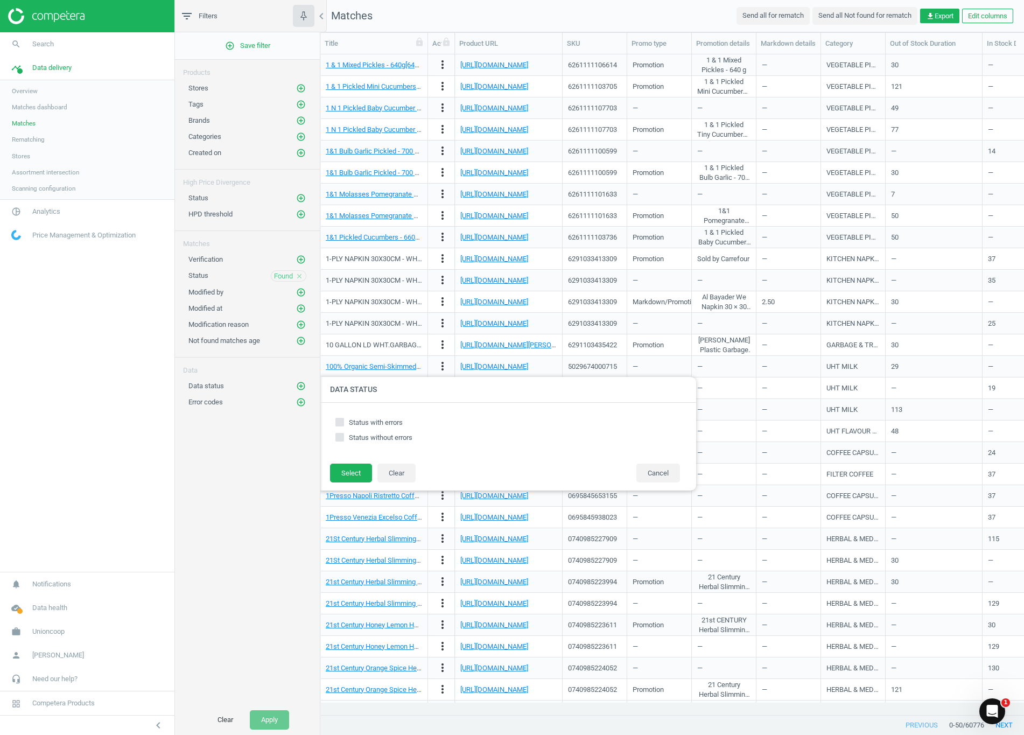
click at [241, 467] on div "add_circle_outline Save filter Products Stores add_circle_outline Tags add_circ…" at bounding box center [247, 368] width 145 height 673
click at [302, 274] on icon "close" at bounding box center [300, 276] width 8 height 8
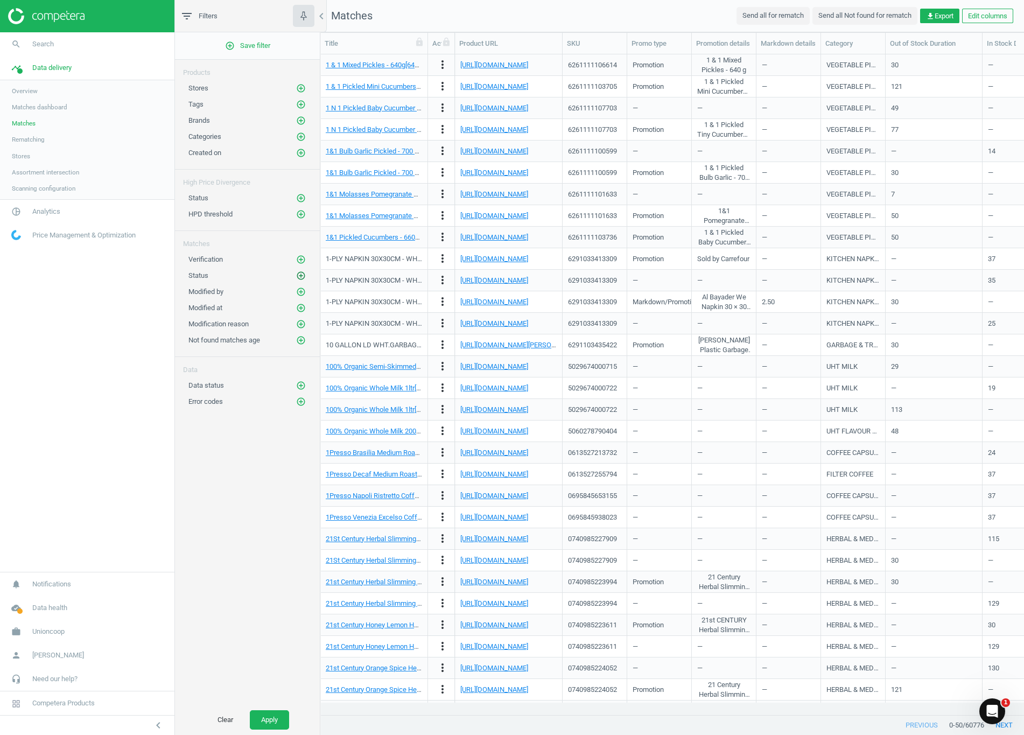
click at [299, 278] on icon "add_circle_outline" at bounding box center [301, 276] width 10 height 10
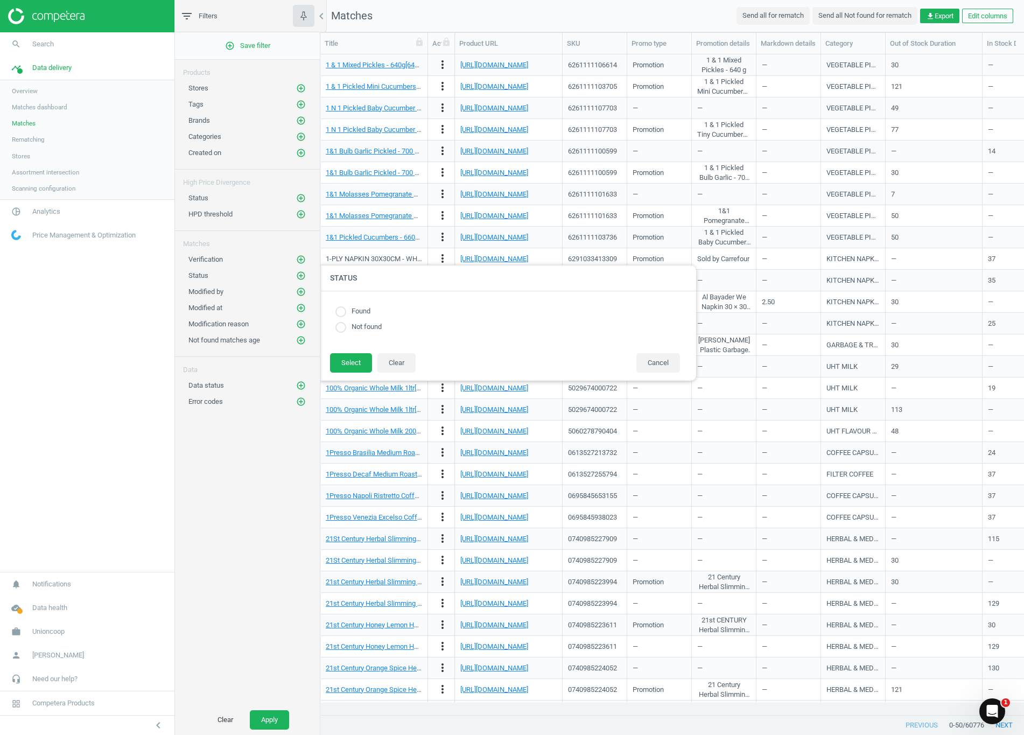
click at [341, 324] on input "radio" at bounding box center [340, 327] width 11 height 11
radio input "true"
click at [352, 367] on button "Select" at bounding box center [351, 362] width 42 height 19
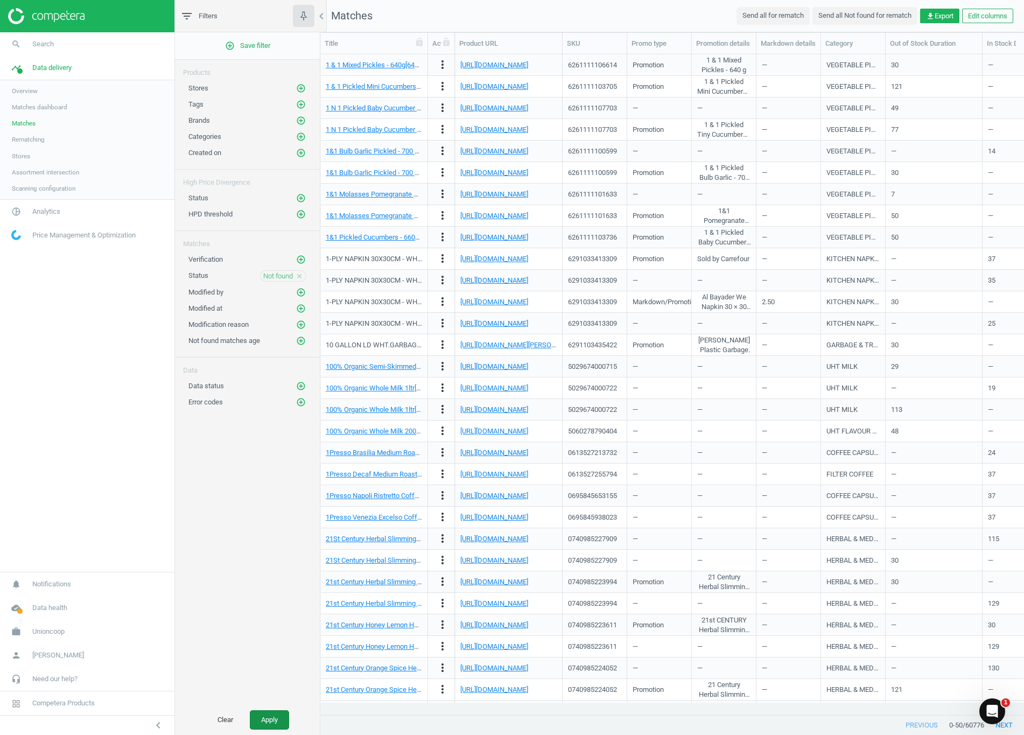
click at [274, 518] on button "Apply" at bounding box center [269, 719] width 39 height 19
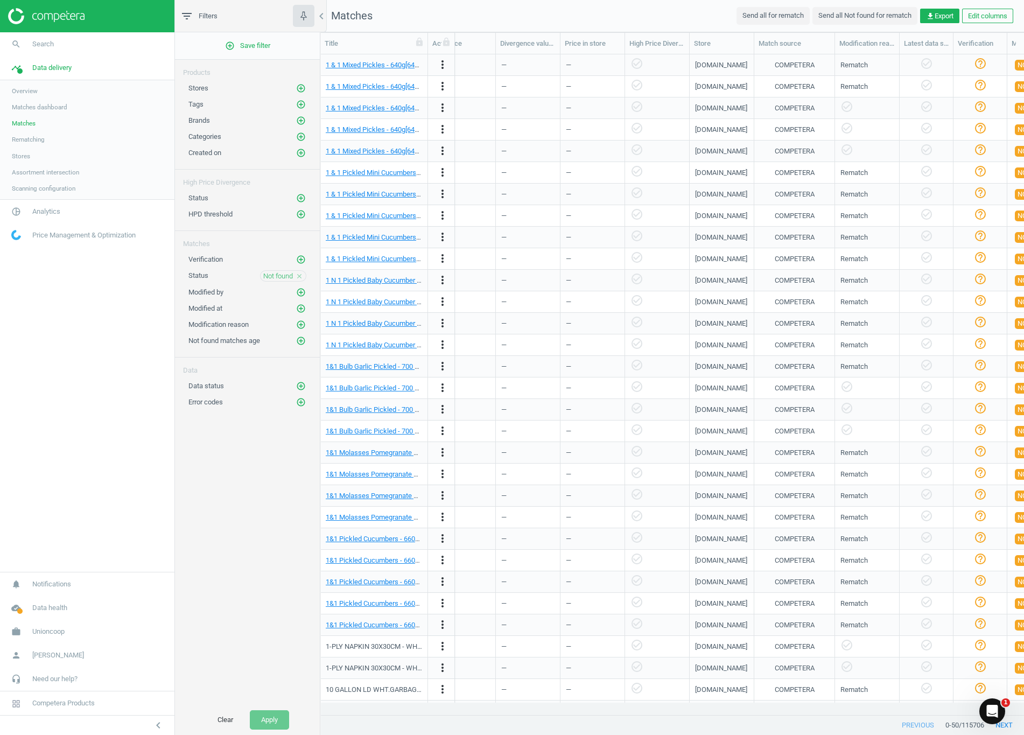
scroll to position [0, 800]
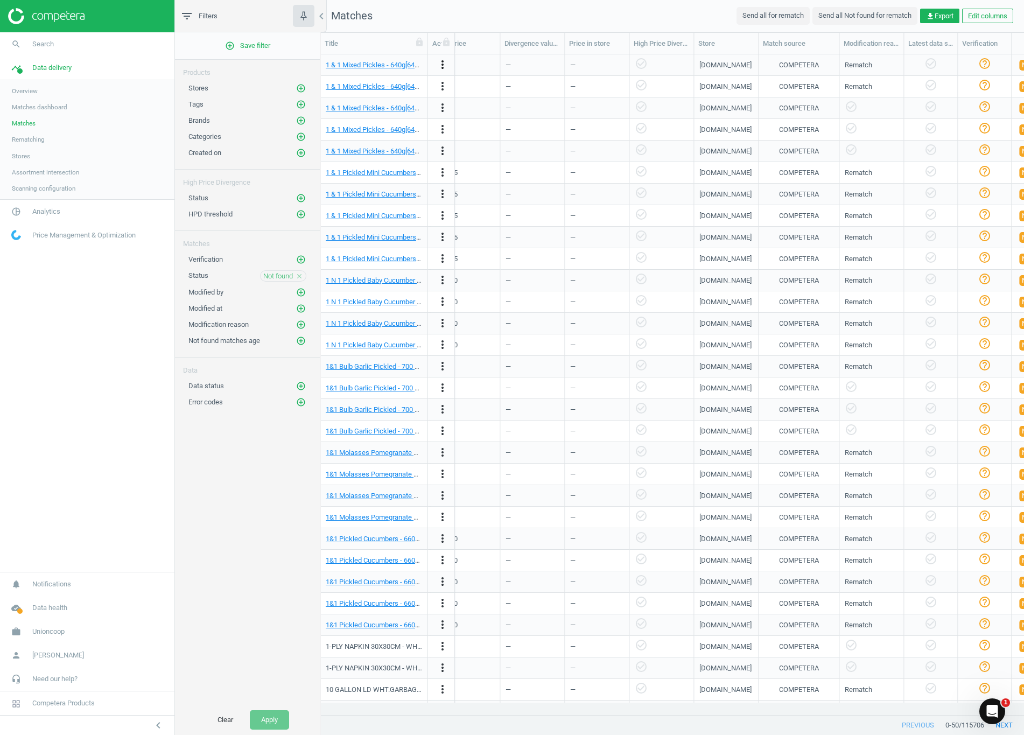
click at [442, 64] on icon "more_vert" at bounding box center [442, 64] width 13 height 13
click at [358, 108] on link "Edit URL/product option" at bounding box center [359, 109] width 148 height 17
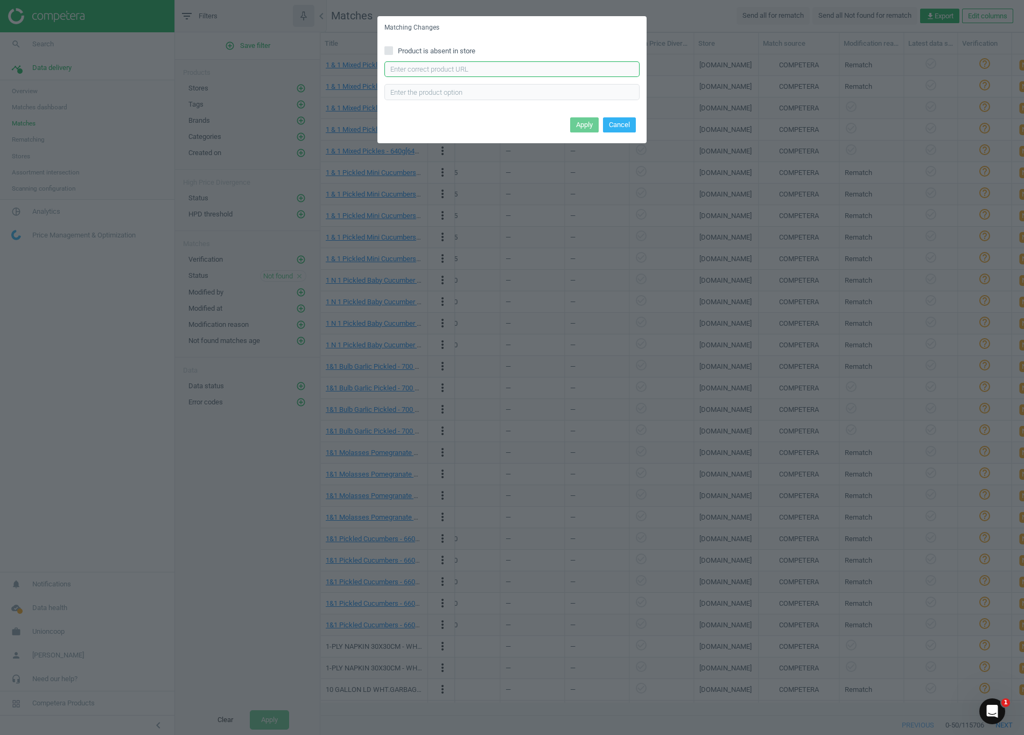
click at [424, 67] on input "text" at bounding box center [511, 69] width 255 height 16
click at [474, 77] on div "Enter correct product url" at bounding box center [511, 80] width 255 height 39
click at [471, 70] on input "text" at bounding box center [511, 69] width 255 height 16
click at [413, 99] on input "text" at bounding box center [511, 92] width 255 height 16
click at [459, 71] on input "text" at bounding box center [511, 69] width 255 height 16
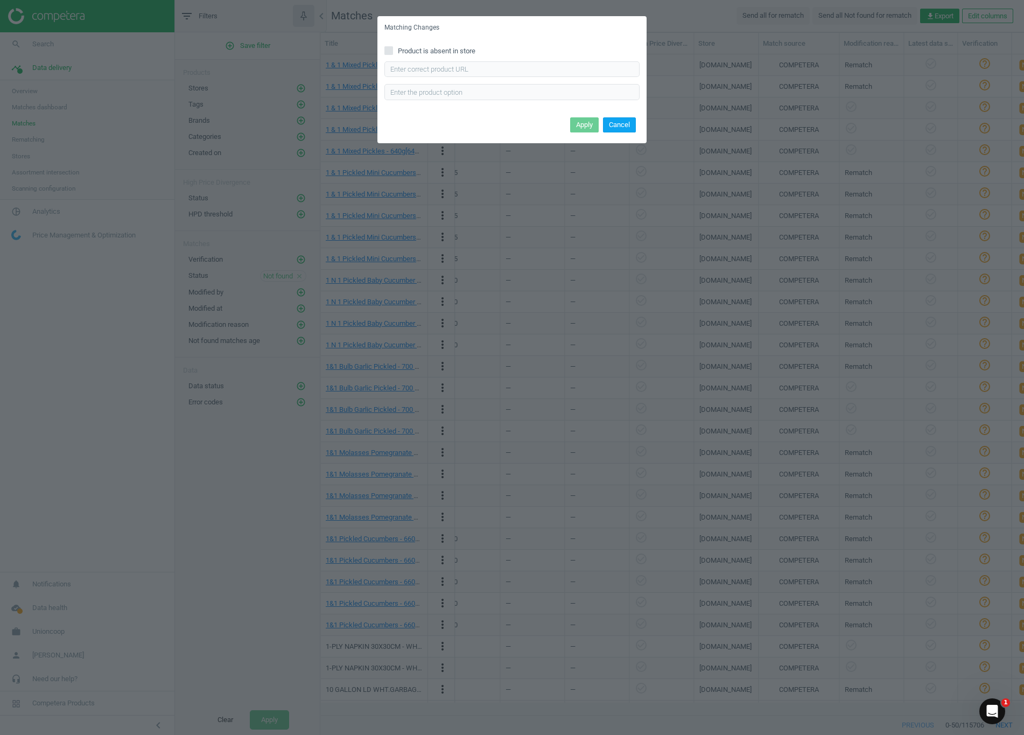
click at [518, 128] on button "Cancel" at bounding box center [619, 124] width 33 height 15
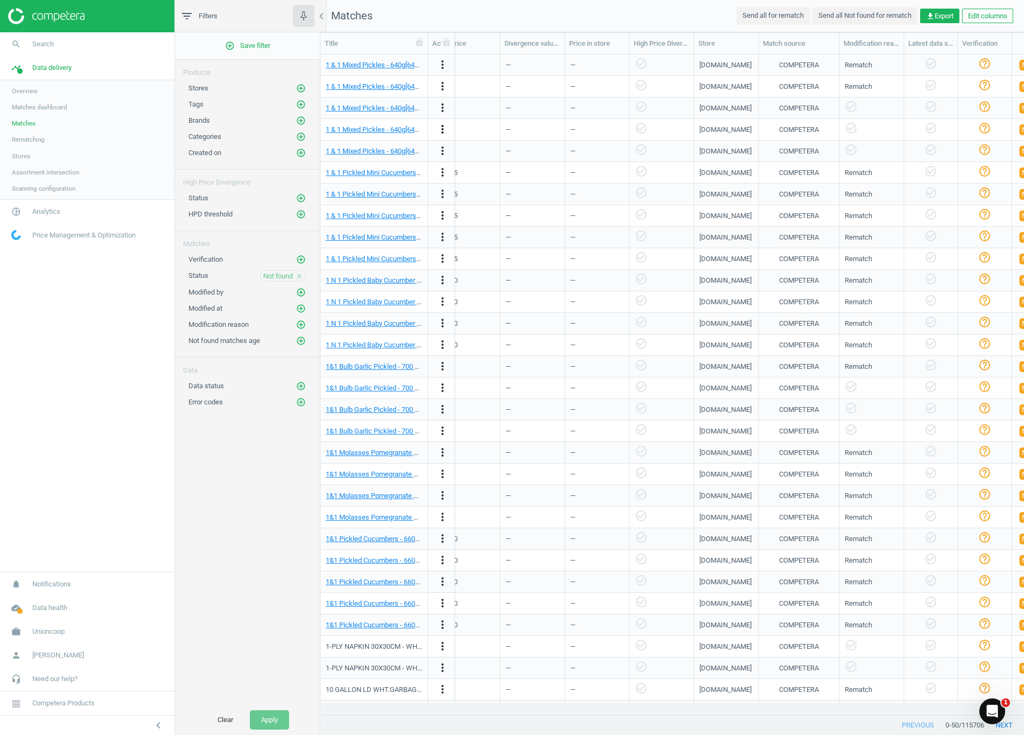
click at [440, 131] on icon "more_vert" at bounding box center [442, 129] width 13 height 13
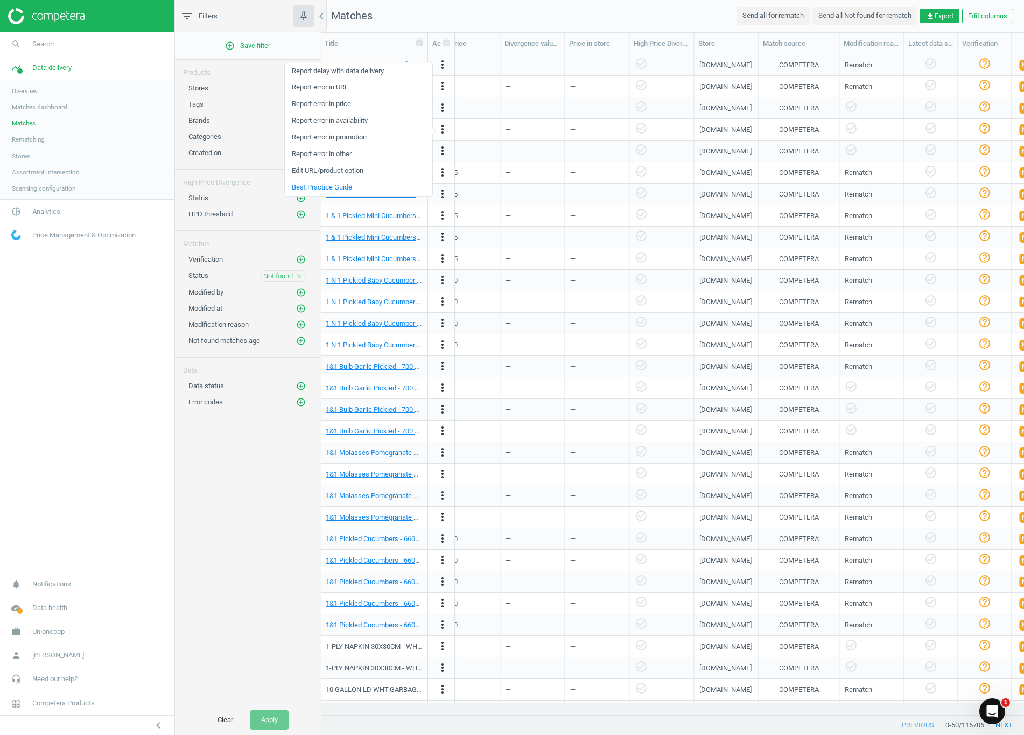
click at [347, 101] on link "Report error in price" at bounding box center [359, 104] width 148 height 17
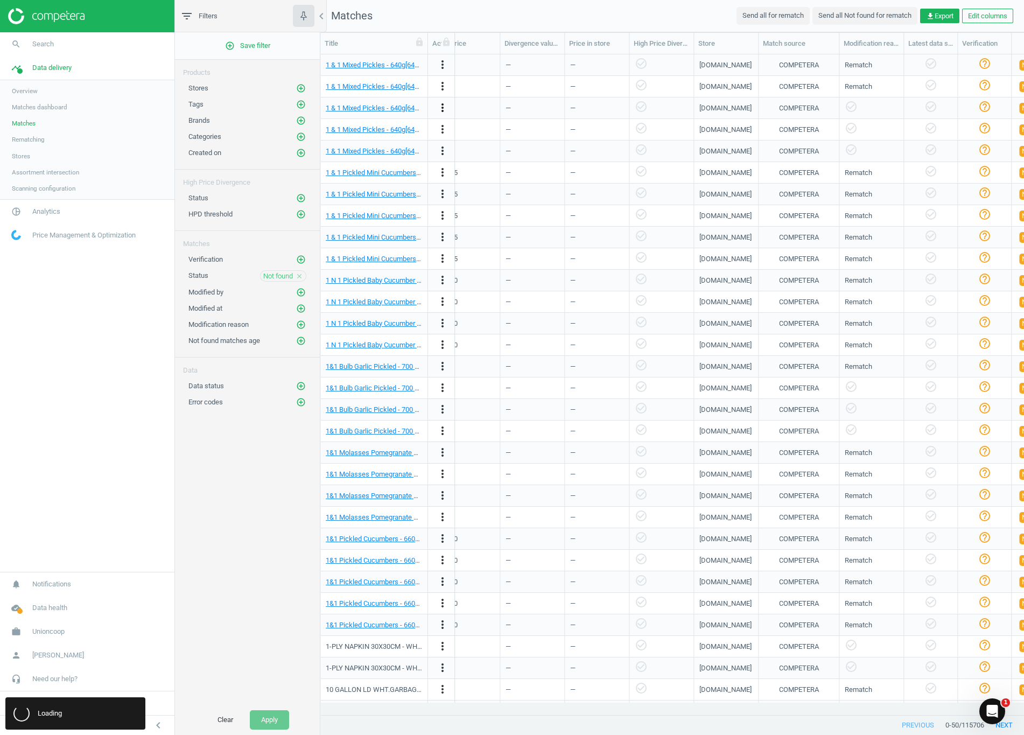
drag, startPoint x: 431, startPoint y: 104, endPoint x: 437, endPoint y: 104, distance: 6.5
drag, startPoint x: 437, startPoint y: 104, endPoint x: 437, endPoint y: 96, distance: 8.6
click at [437, 96] on div "more_vert" at bounding box center [441, 87] width 27 height 22
click at [442, 109] on icon "more_vert" at bounding box center [442, 107] width 13 height 13
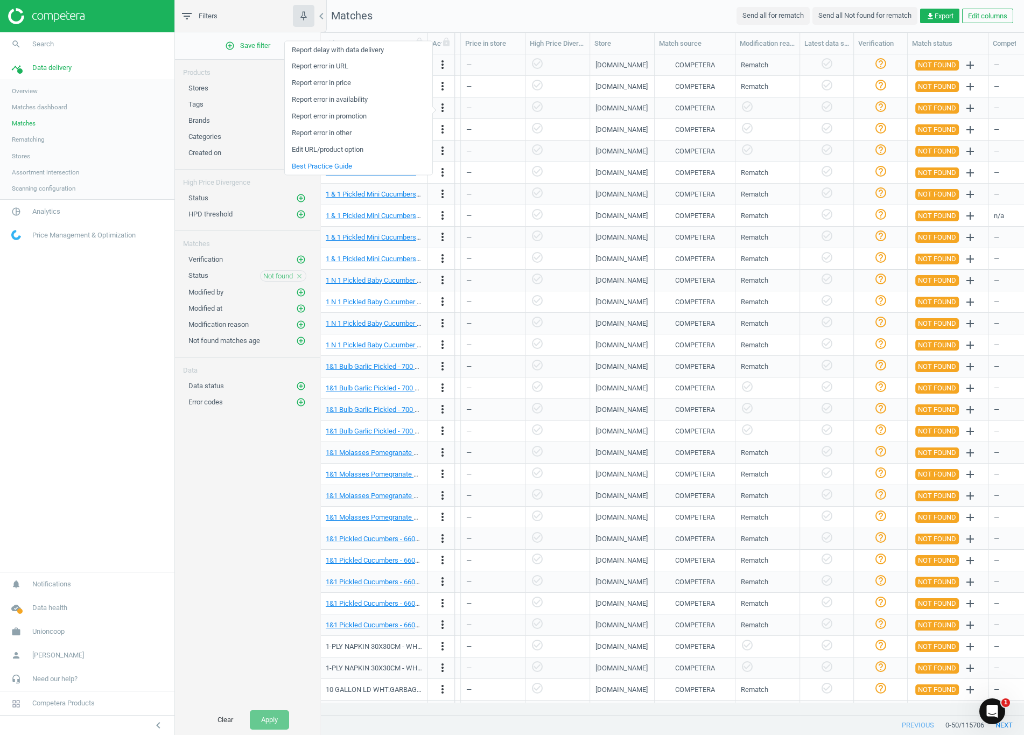
scroll to position [0, 936]
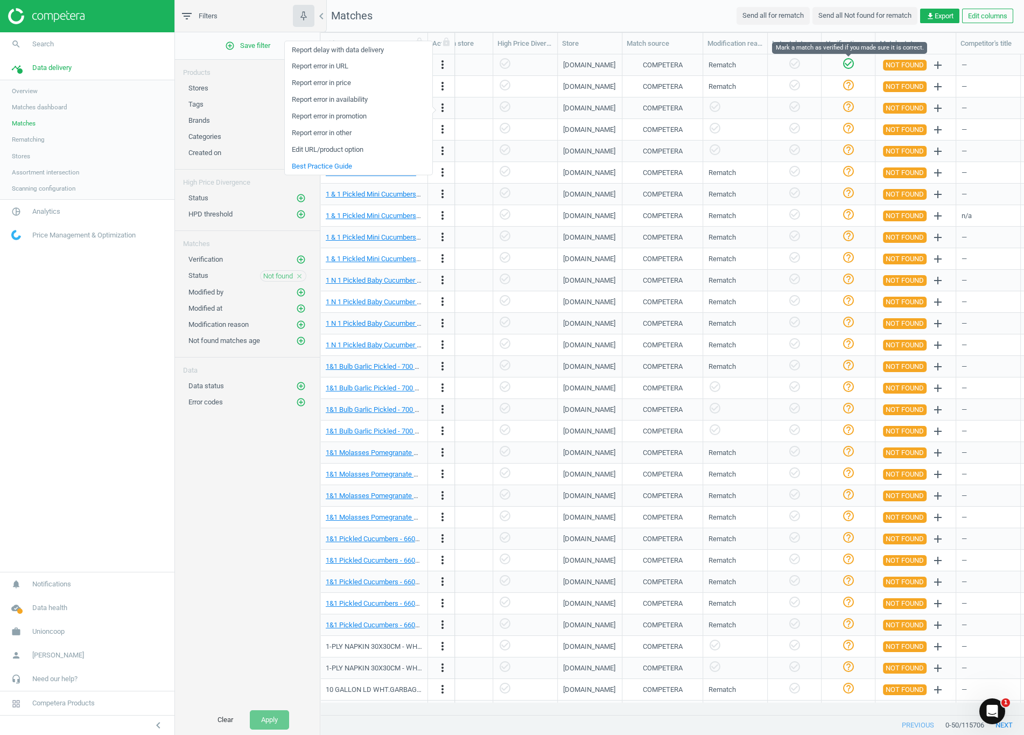
click at [518, 64] on icon "check_circle_outline" at bounding box center [848, 63] width 13 height 13
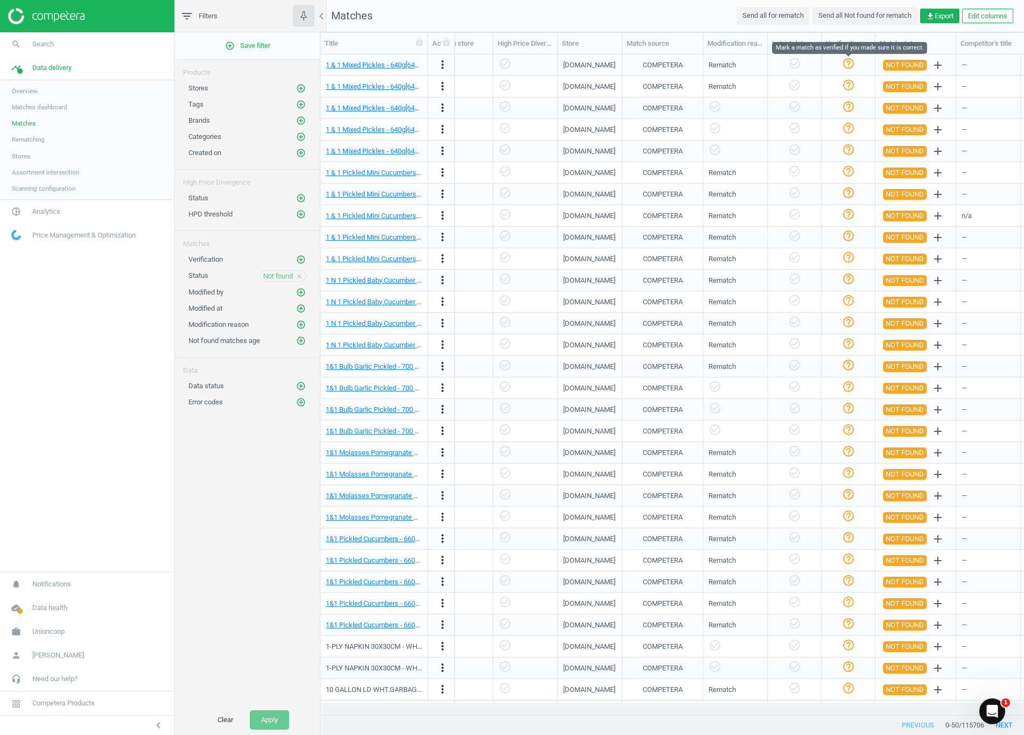
click at [518, 60] on icon "help_outline" at bounding box center [848, 63] width 13 height 13
drag, startPoint x: 845, startPoint y: 67, endPoint x: 856, endPoint y: 70, distance: 10.6
click at [518, 67] on icon "check_circle_outline" at bounding box center [848, 63] width 13 height 13
click at [518, 64] on icon "help_outline" at bounding box center [848, 63] width 13 height 13
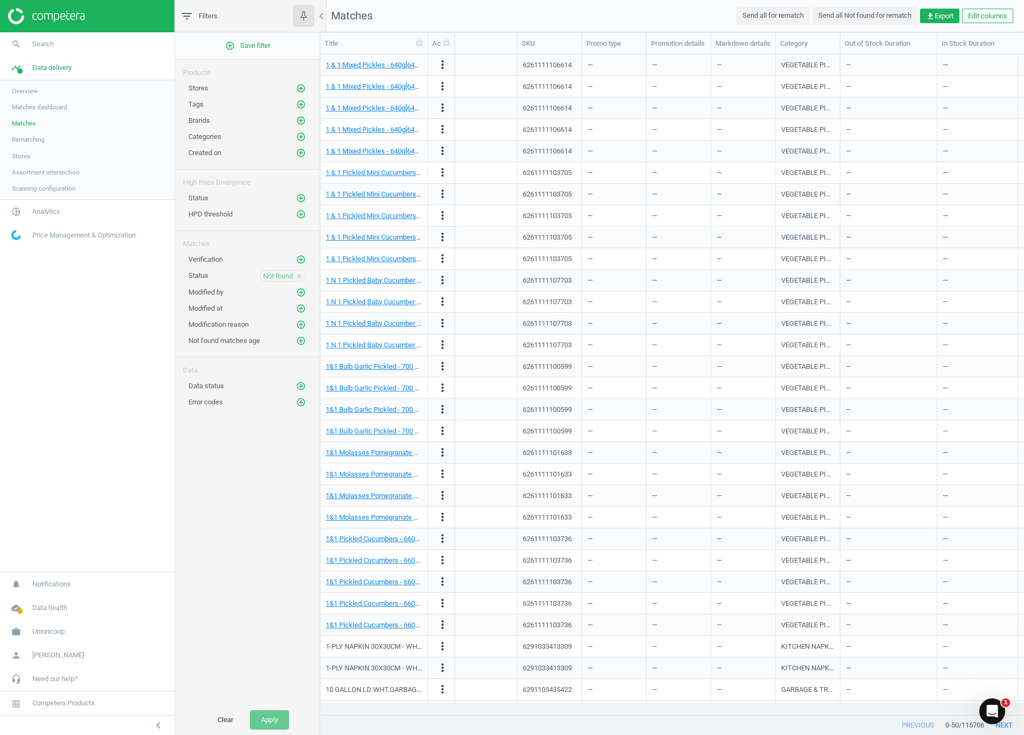
scroll to position [0, 0]
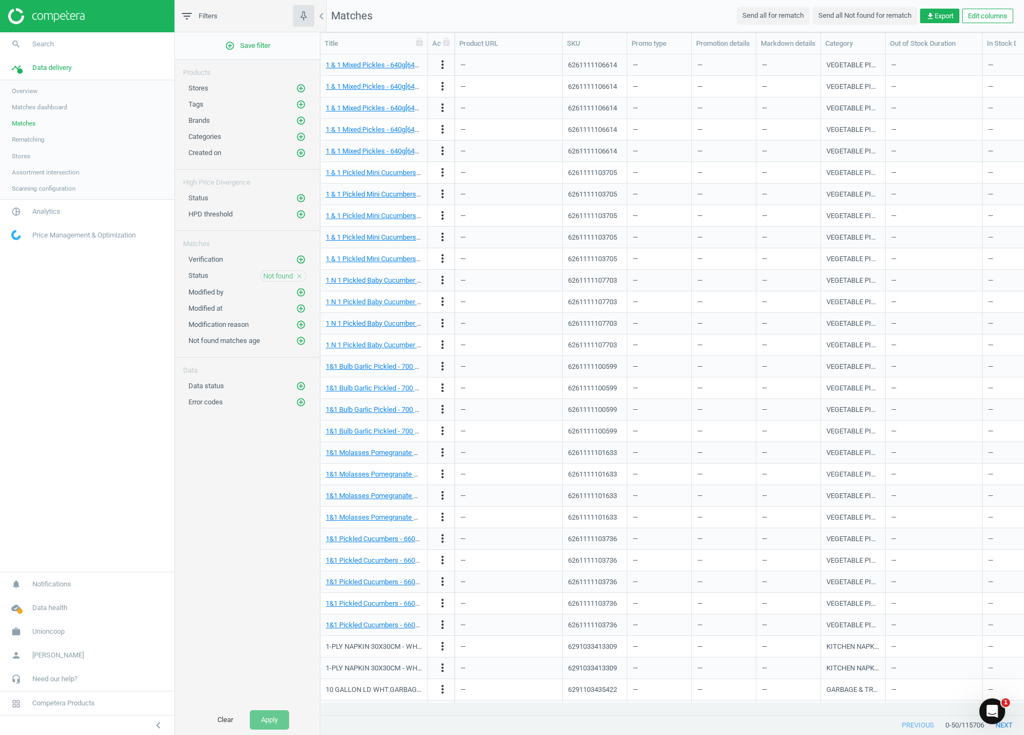
click at [46, 230] on span "Price Management & Optimization" at bounding box center [83, 235] width 103 height 10
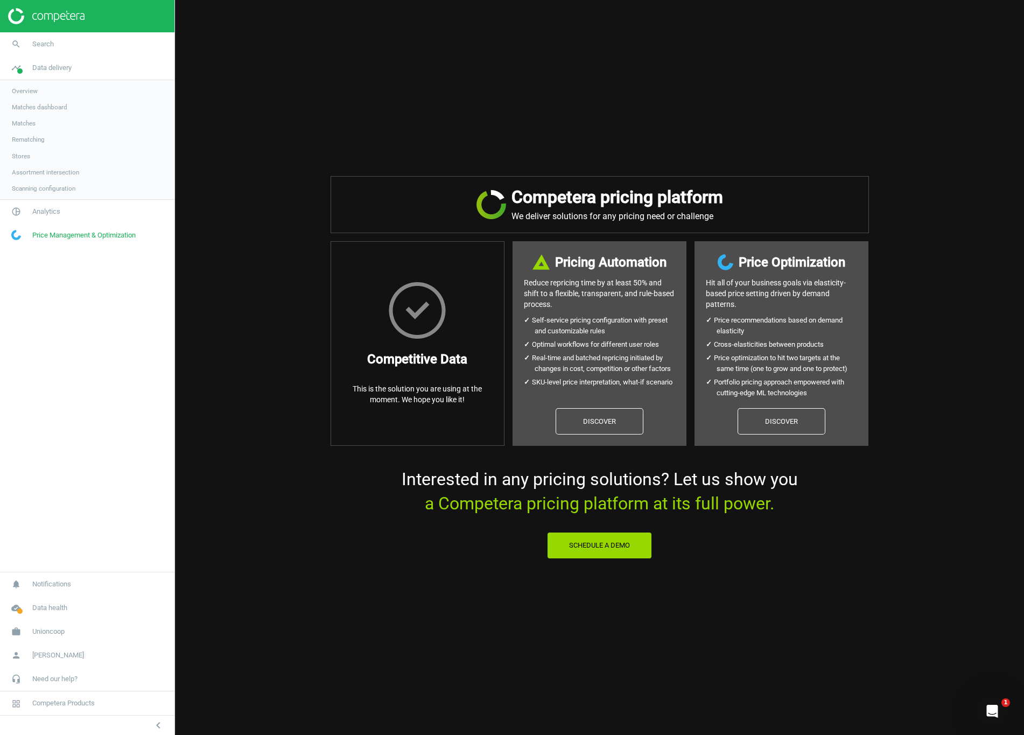
drag, startPoint x: 46, startPoint y: 233, endPoint x: 39, endPoint y: 230, distance: 7.5
click at [46, 234] on span "Price Management & Optimization" at bounding box center [83, 235] width 103 height 10
click at [33, 209] on span "Analytics" at bounding box center [46, 212] width 28 height 10
click at [30, 132] on span "Products" at bounding box center [24, 131] width 25 height 9
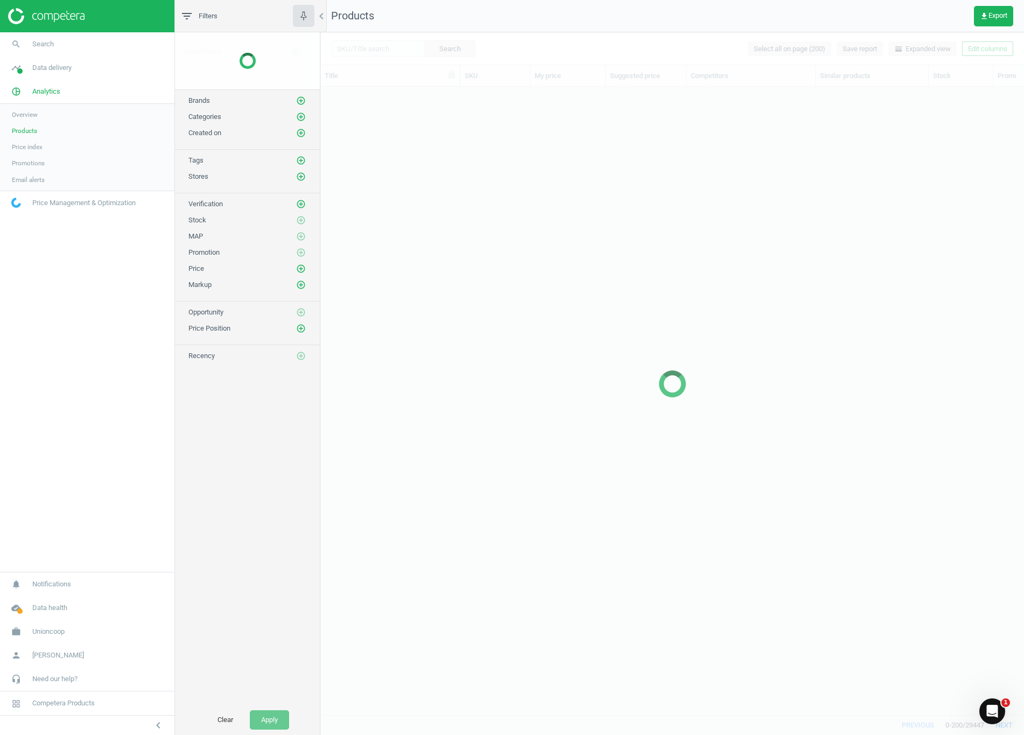
scroll to position [603, 691]
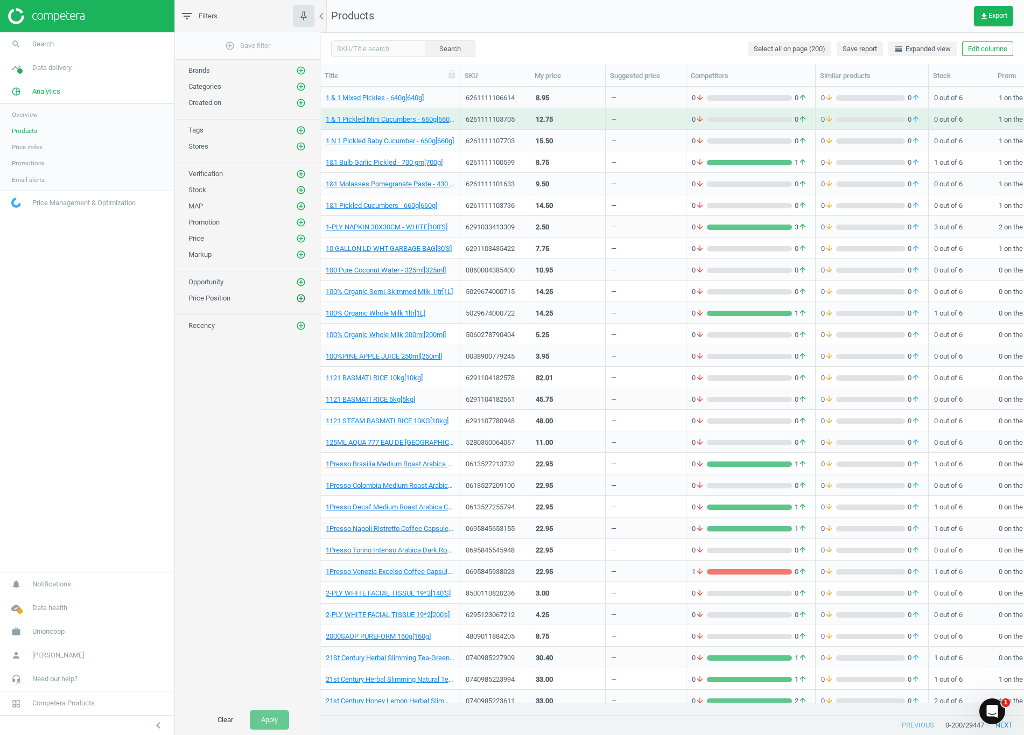
click at [300, 301] on icon "add_circle_outline" at bounding box center [301, 298] width 10 height 10
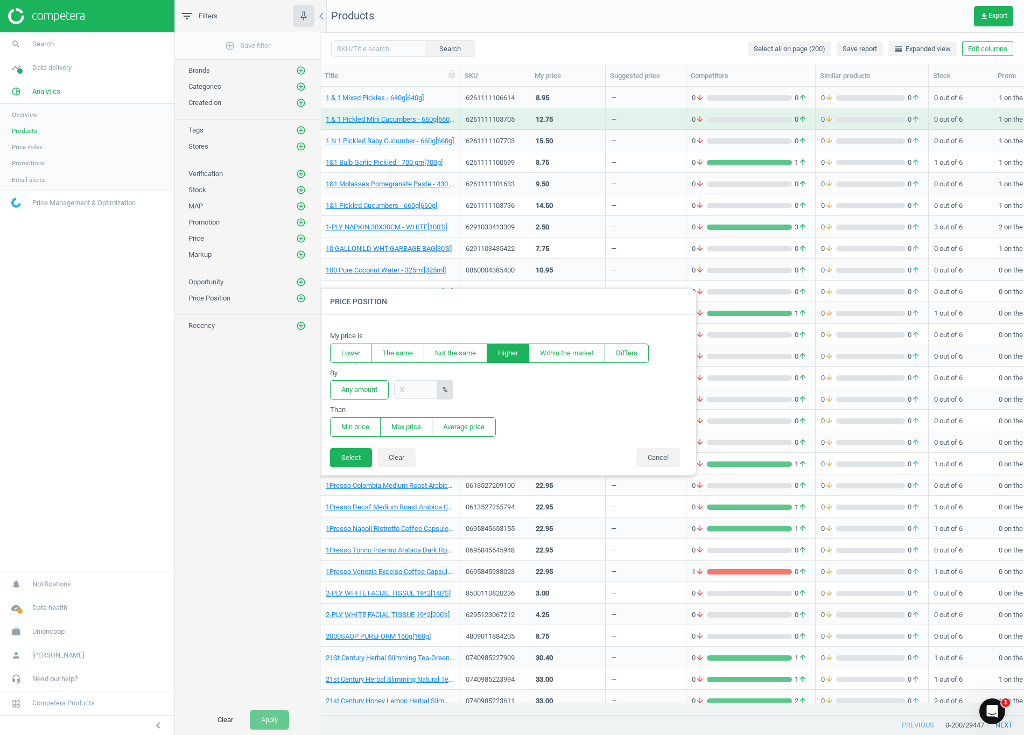
click at [513, 355] on button "Higher" at bounding box center [508, 353] width 43 height 19
click at [455, 425] on button "Average price" at bounding box center [464, 426] width 64 height 19
click at [354, 460] on button "Select" at bounding box center [351, 457] width 42 height 19
click at [369, 395] on button "Any amount" at bounding box center [359, 390] width 59 height 19
click at [413, 390] on input "text" at bounding box center [415, 390] width 43 height 19
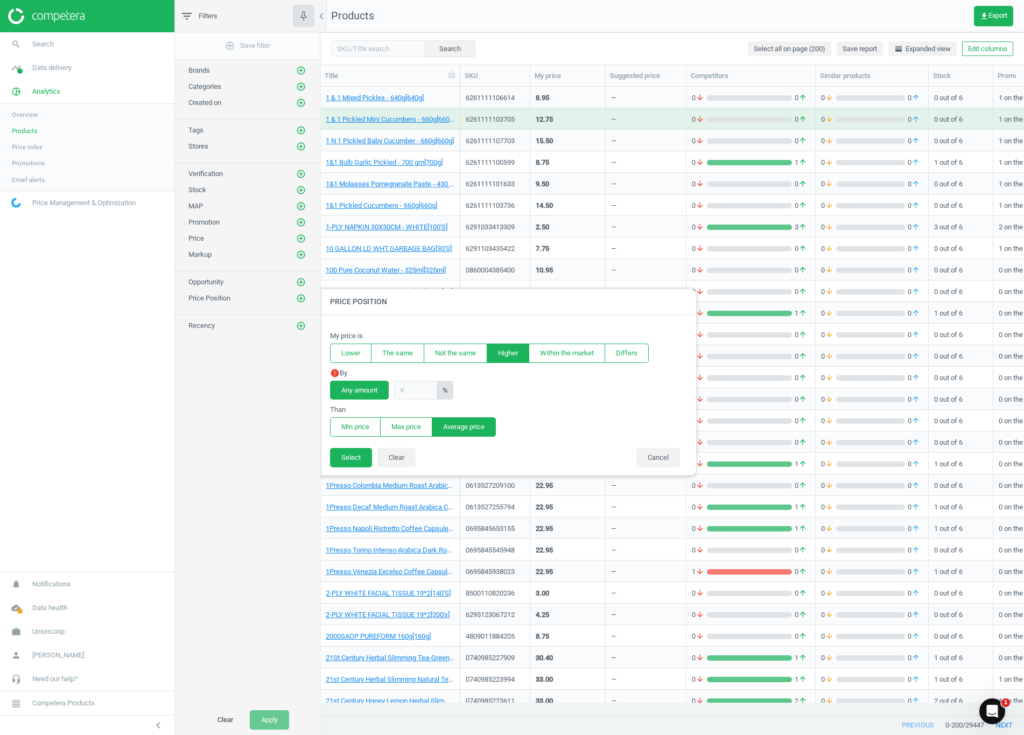
click at [379, 390] on button "Any amount" at bounding box center [359, 390] width 59 height 19
click at [423, 392] on input "text" at bounding box center [415, 389] width 43 height 19
click at [365, 395] on button "Any amount" at bounding box center [359, 390] width 59 height 19
click at [350, 458] on button "Select" at bounding box center [351, 457] width 42 height 19
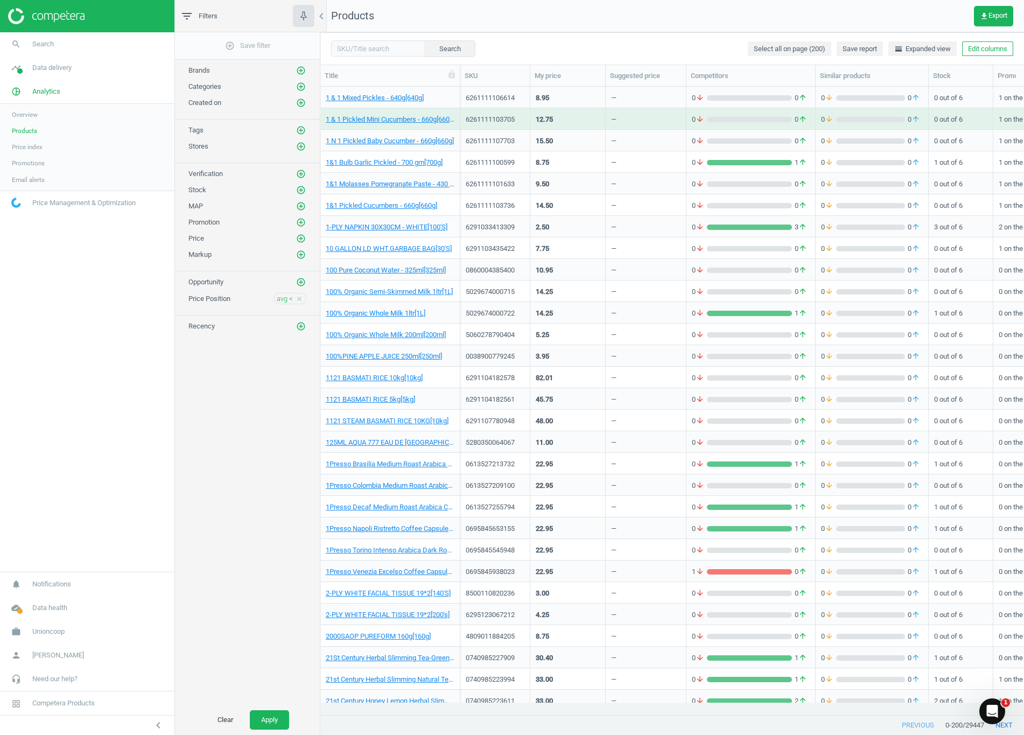
drag, startPoint x: 275, startPoint y: 721, endPoint x: 292, endPoint y: 720, distance: 16.7
click at [275, 518] on button "Apply" at bounding box center [269, 719] width 39 height 19
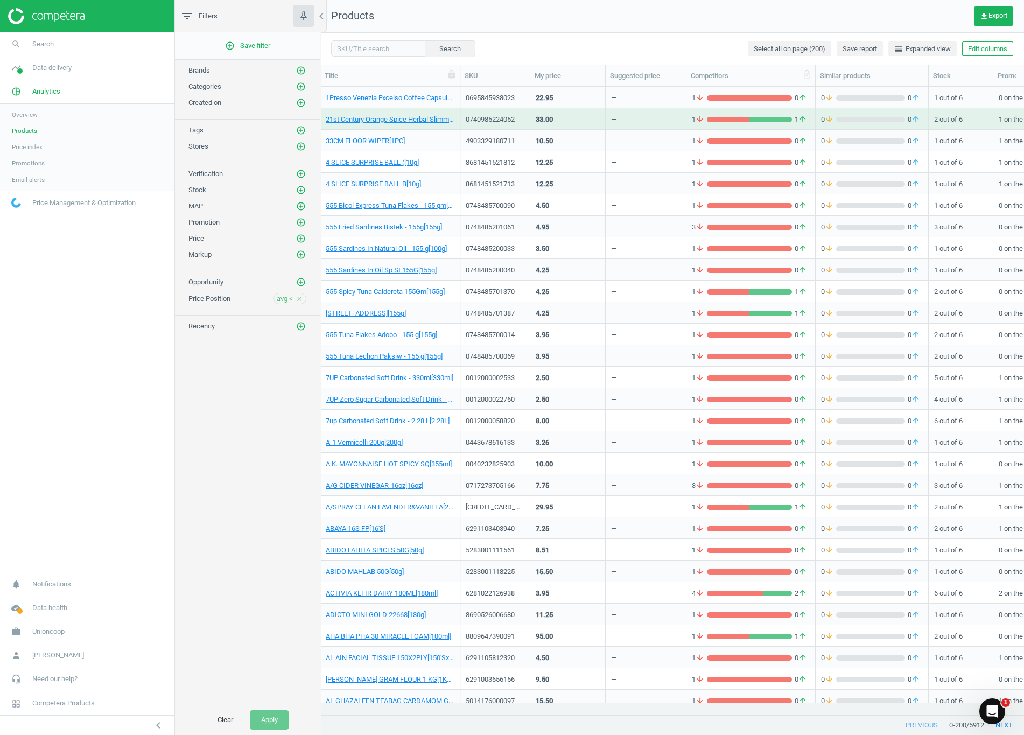
click at [518, 77] on div "Competitors" at bounding box center [751, 76] width 120 height 10
click at [518, 97] on div "grid" at bounding box center [749, 97] width 85 height 5
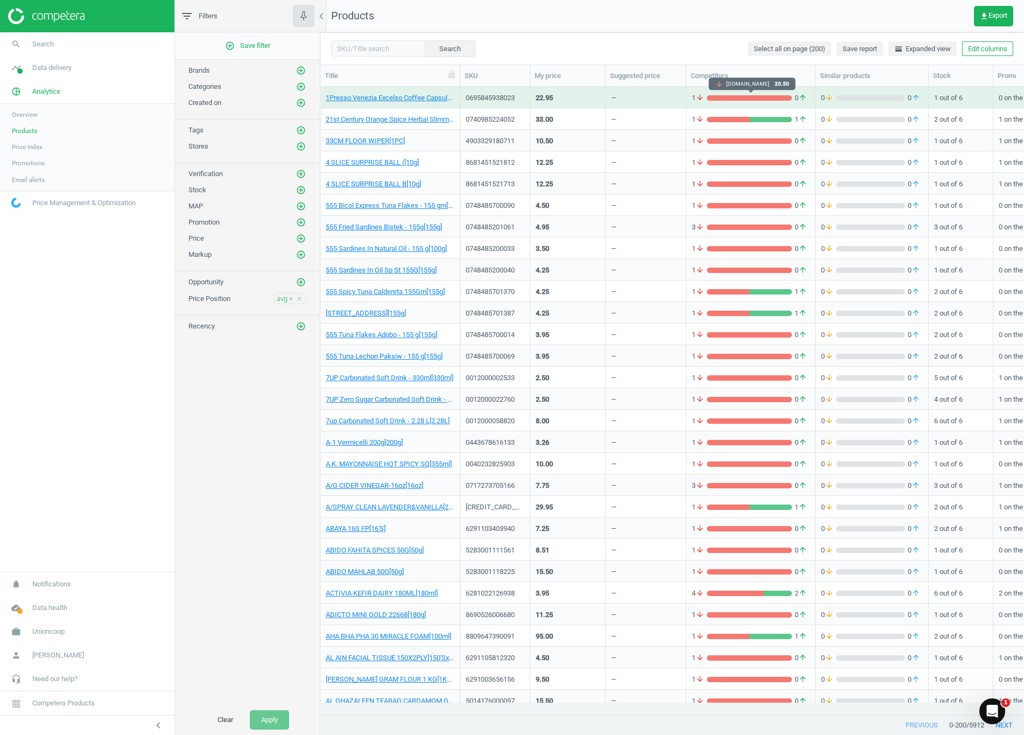
click at [518, 96] on div "grid" at bounding box center [749, 97] width 85 height 5
click at [419, 101] on link "1Presso Venezia Excelso Coffee Capsules - 10 Pcs[52g]" at bounding box center [390, 98] width 129 height 10
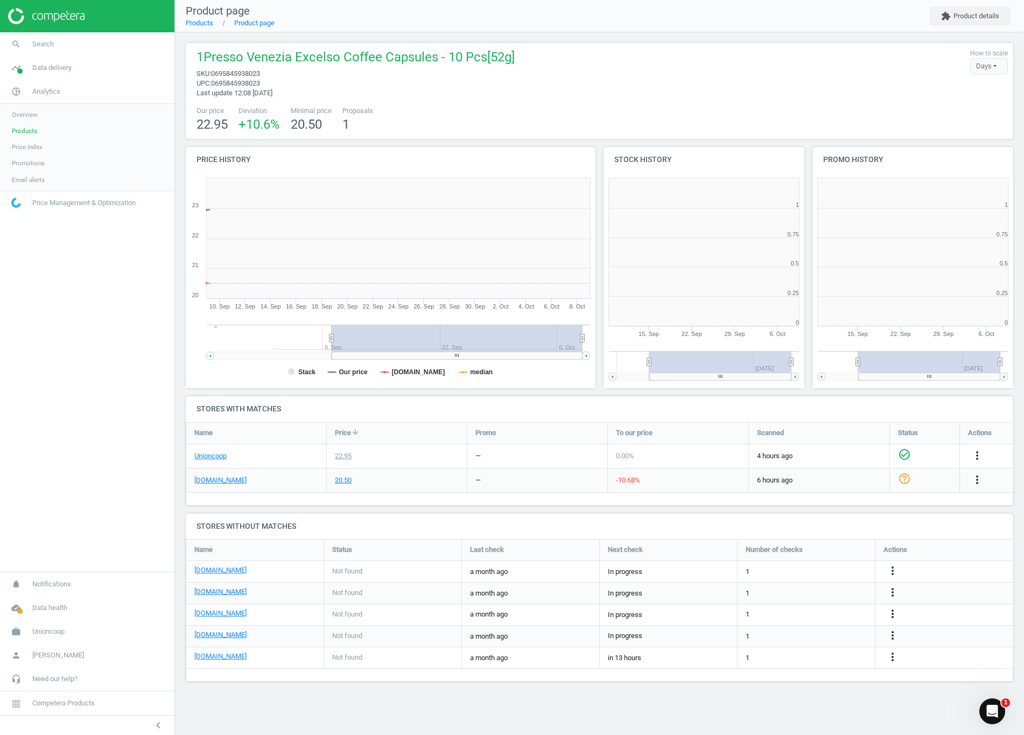
scroll to position [232, 217]
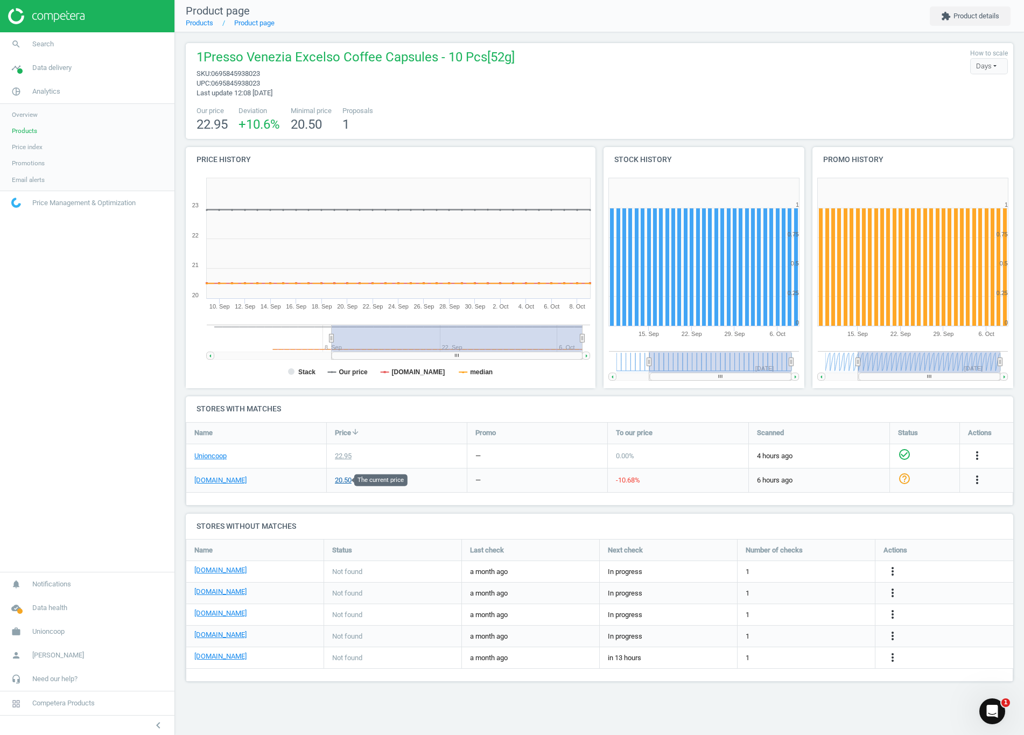
click at [342, 481] on div "20.50" at bounding box center [343, 480] width 17 height 10
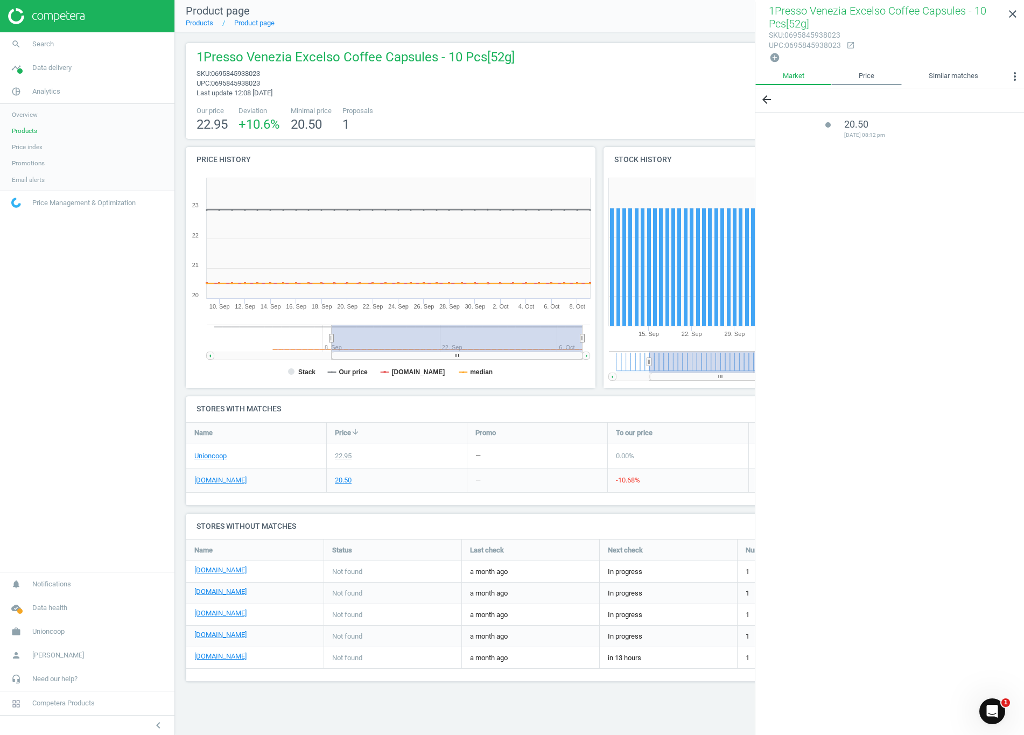
click at [518, 75] on link "Price" at bounding box center [866, 76] width 70 height 18
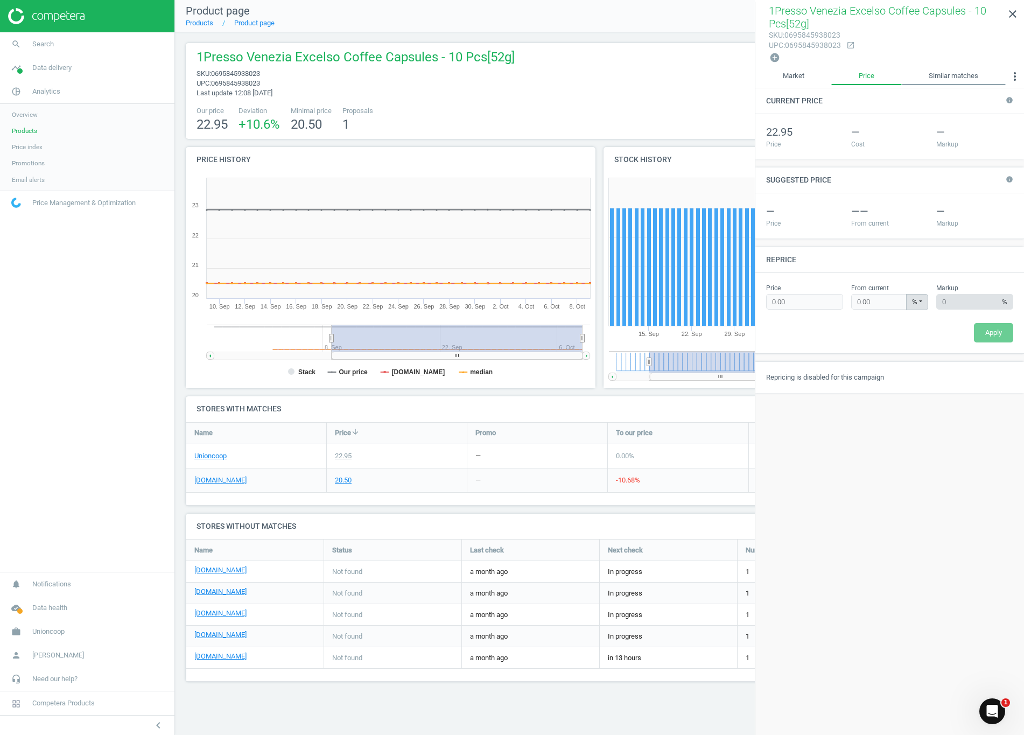
click at [518, 77] on link "Similar matches" at bounding box center [954, 76] width 104 height 18
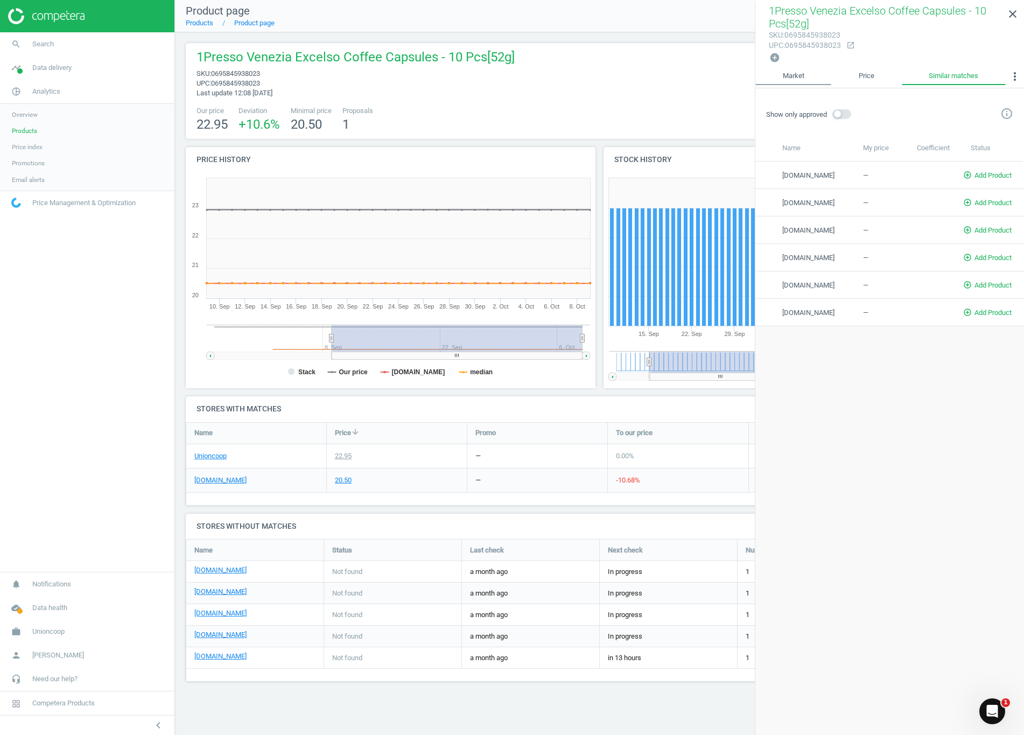
click at [518, 78] on link "Market" at bounding box center [794, 76] width 76 height 18
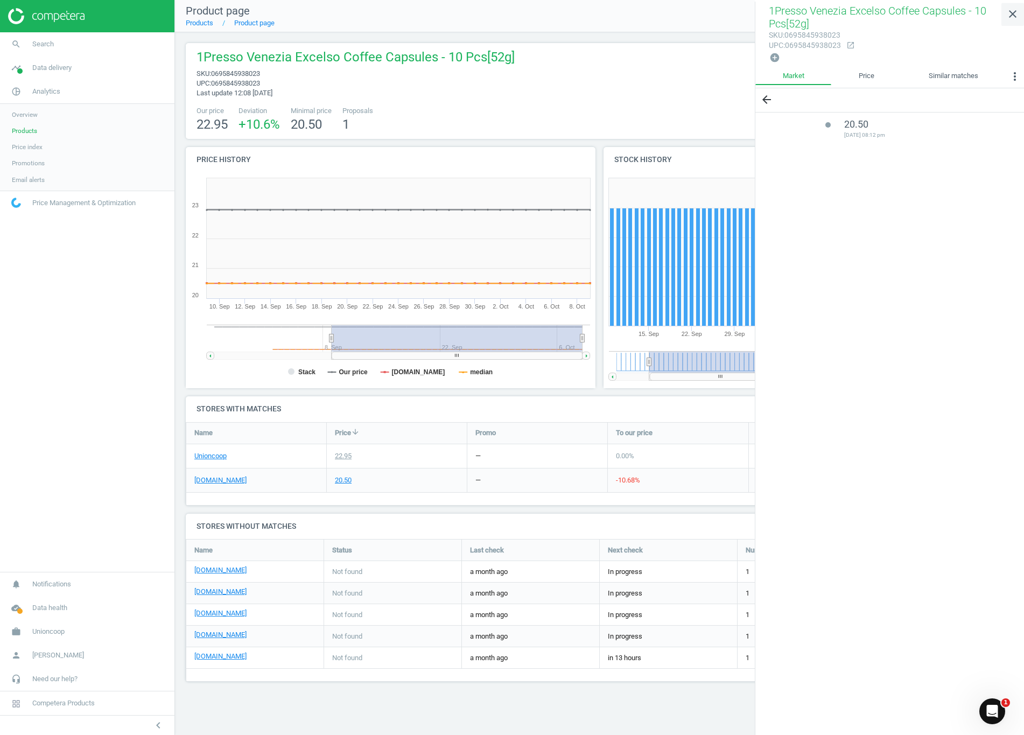
click at [518, 13] on icon "close" at bounding box center [1012, 14] width 13 height 13
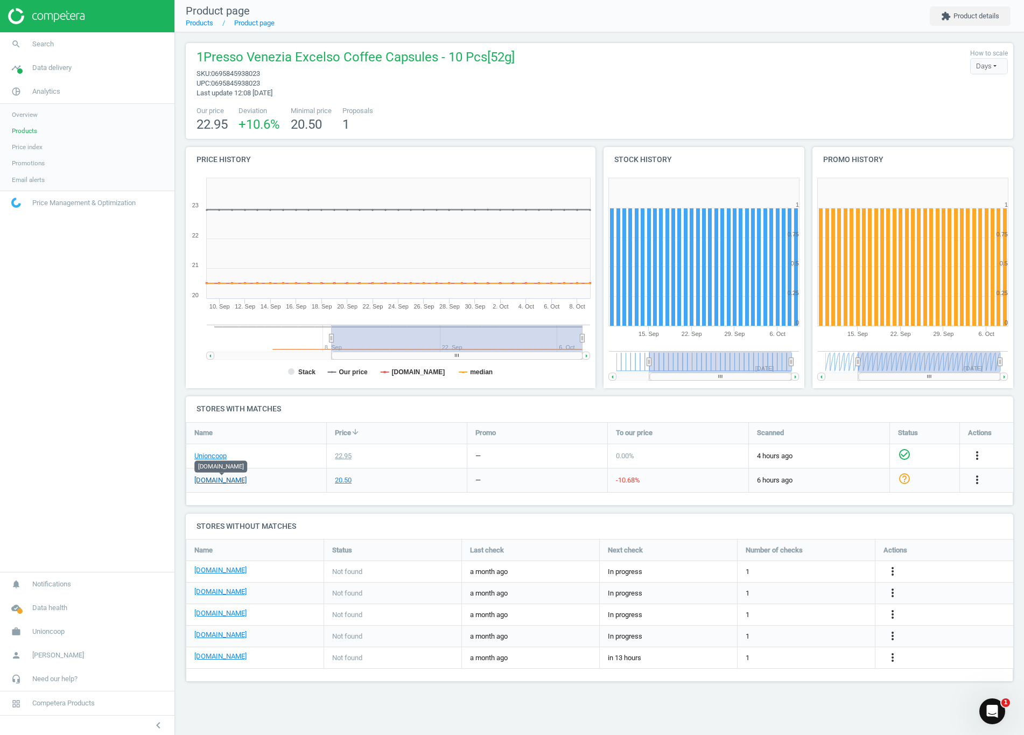
click at [235, 478] on link "[DOMAIN_NAME]" at bounding box center [220, 480] width 52 height 10
click at [518, 479] on icon "check_circle_outline" at bounding box center [904, 478] width 13 height 13
click at [518, 89] on div "1Presso Venezia Excelso Coffee Capsules - 10 Pcs[52g] sku : 0695845938023 upc :…" at bounding box center [599, 73] width 817 height 50
click at [198, 24] on link "Products" at bounding box center [199, 23] width 27 height 8
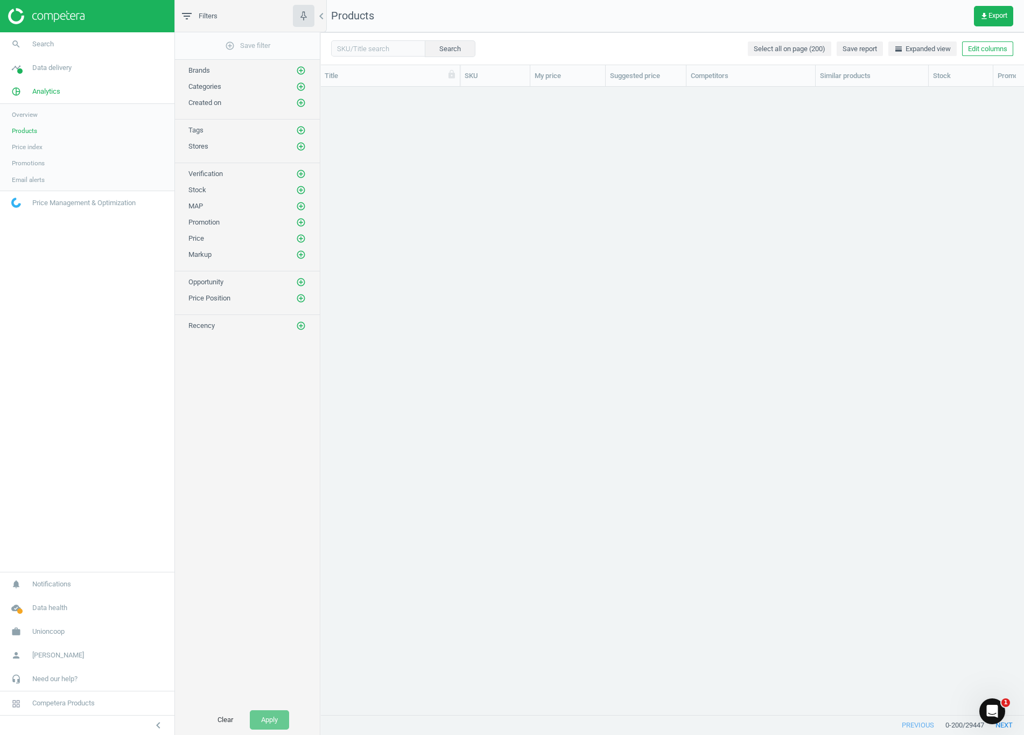
scroll to position [1733, 0]
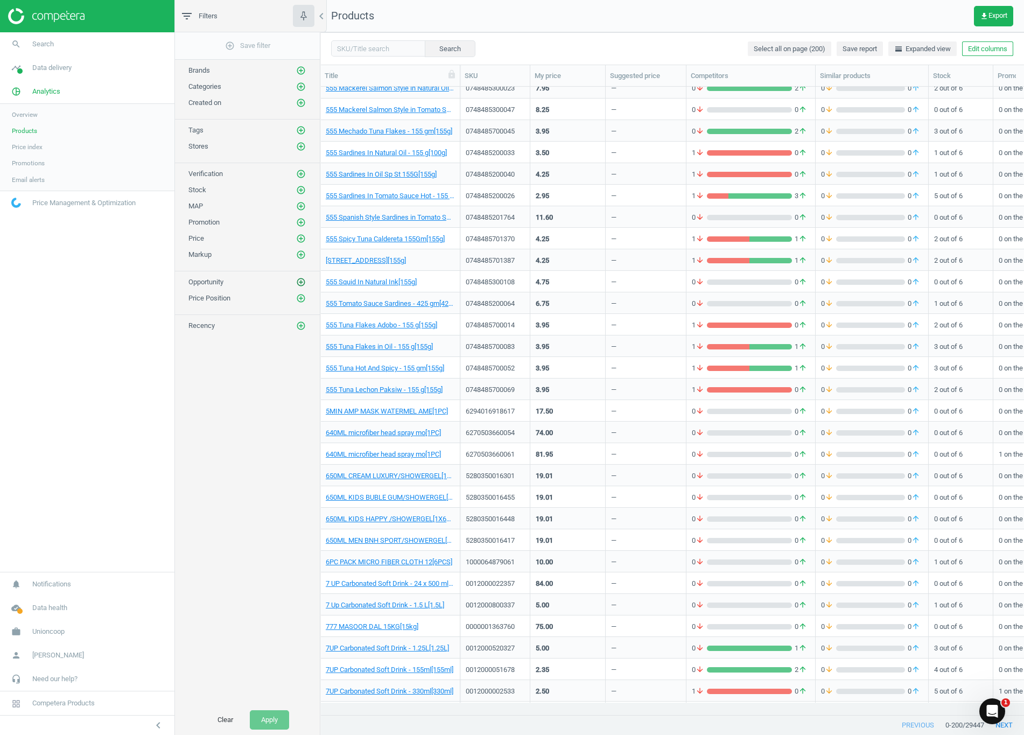
click at [301, 287] on icon "add_circle_outline" at bounding box center [301, 282] width 10 height 10
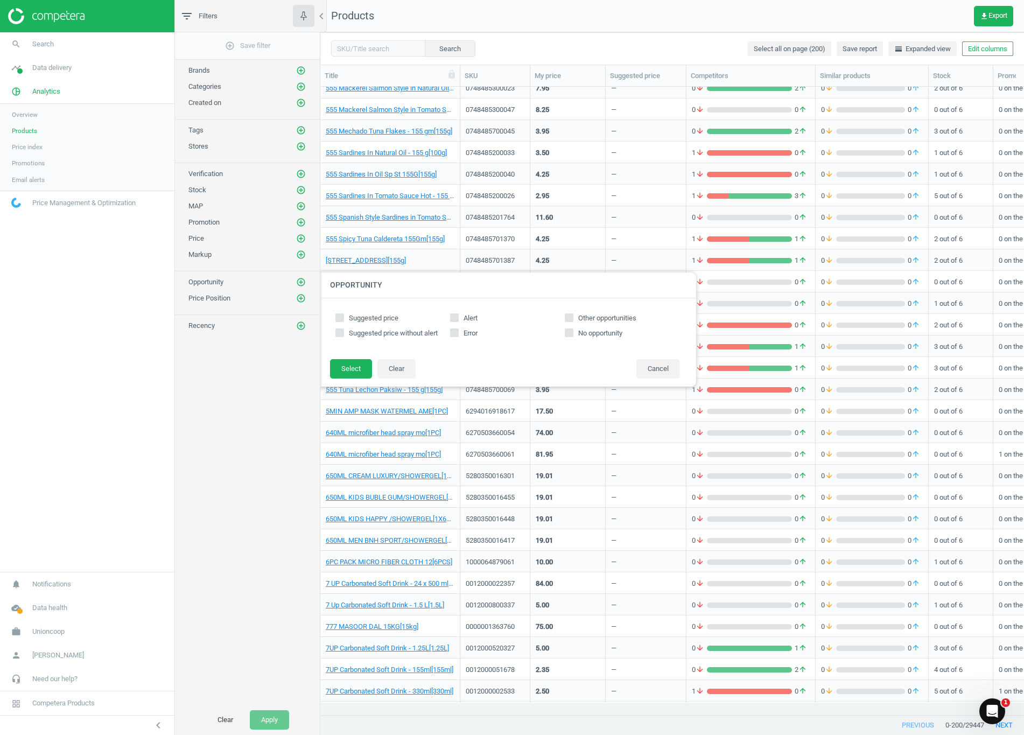
click at [340, 318] on input "Suggested price" at bounding box center [339, 317] width 7 height 7
click at [395, 365] on button "Clear" at bounding box center [396, 368] width 38 height 19
checkbox input "false"
click at [518, 376] on button "Cancel" at bounding box center [659, 368] width 44 height 19
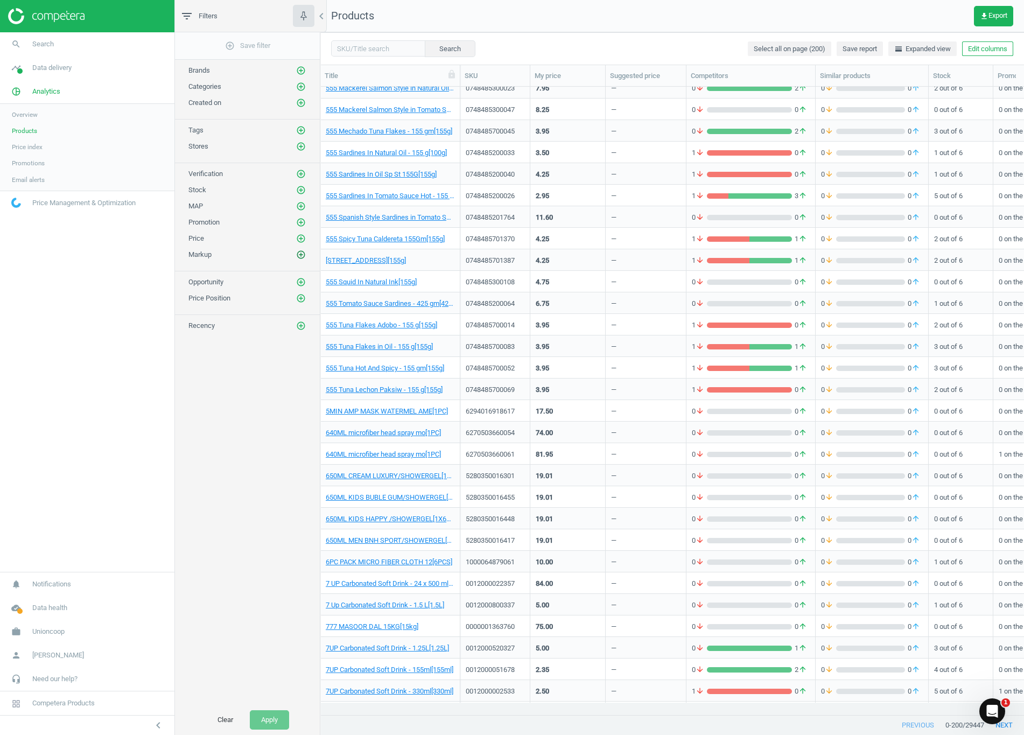
click at [303, 256] on icon "add_circle_outline" at bounding box center [301, 255] width 10 height 10
click at [301, 239] on icon "add_circle_outline" at bounding box center [301, 239] width 10 height 10
drag, startPoint x: 190, startPoint y: 436, endPoint x: 199, endPoint y: 439, distance: 9.7
click at [195, 439] on div "add_circle_outline Save filter Brands add_circle_outline Categories add_circle_…" at bounding box center [247, 368] width 145 height 673
click at [298, 171] on icon "add_circle_outline" at bounding box center [301, 174] width 10 height 10
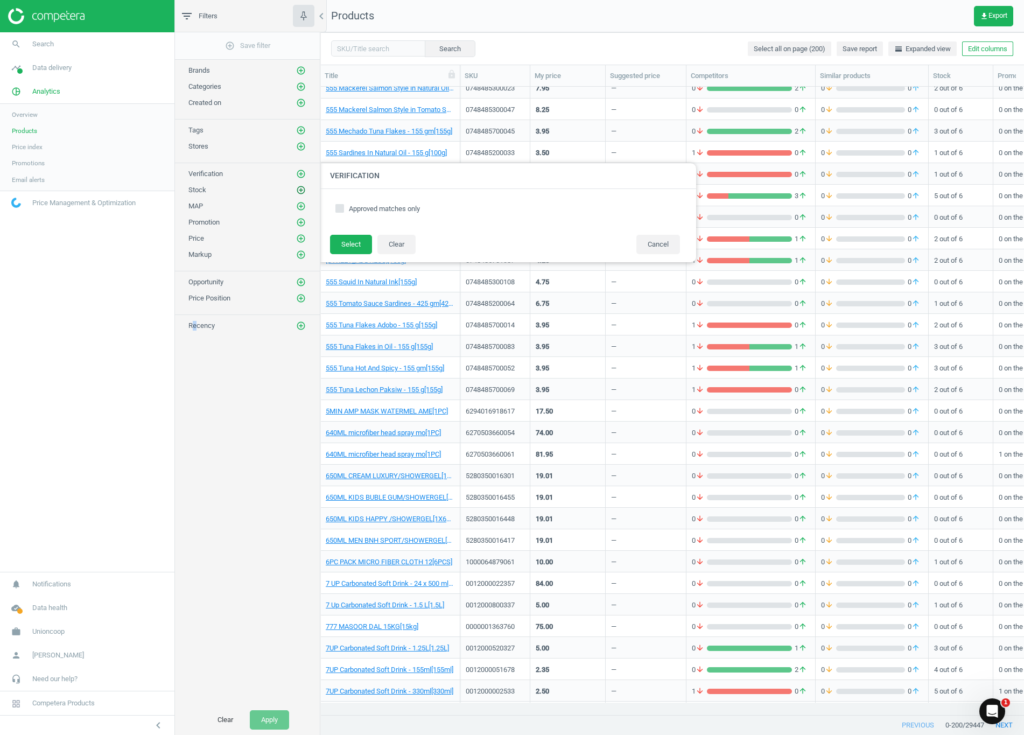
click at [303, 191] on icon "add_circle_outline" at bounding box center [301, 190] width 10 height 10
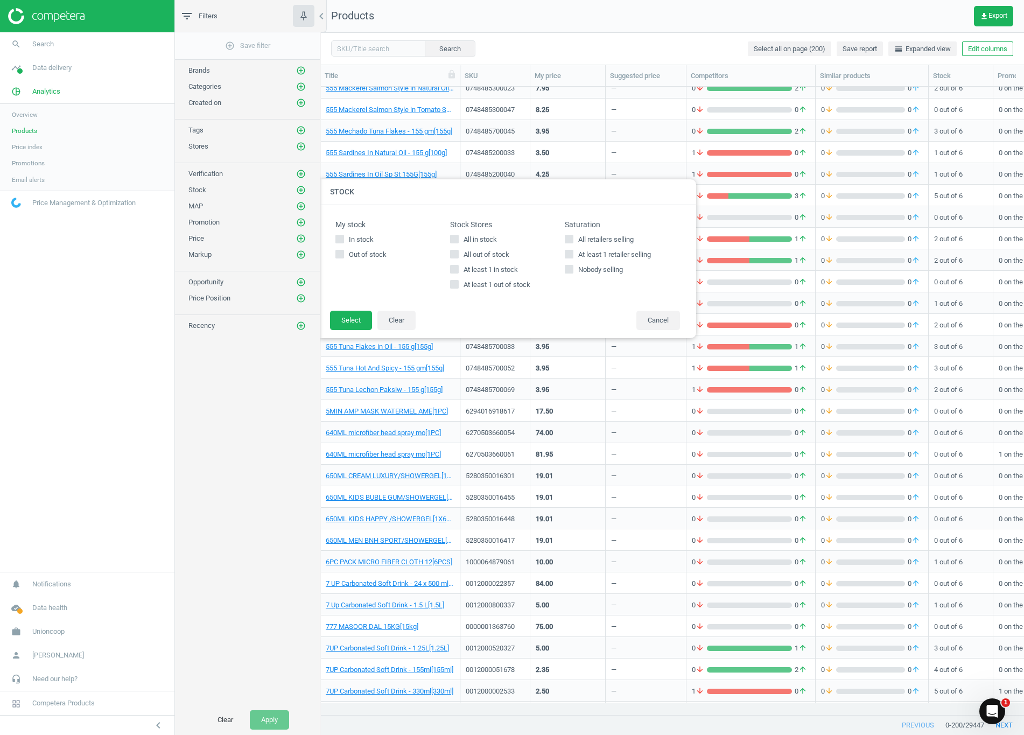
click at [345, 239] on label "In stock" at bounding box center [392, 240] width 115 height 10
click at [343, 239] on input "In stock" at bounding box center [339, 238] width 7 height 7
checkbox input "true"
click at [345, 324] on button "Select" at bounding box center [351, 320] width 42 height 19
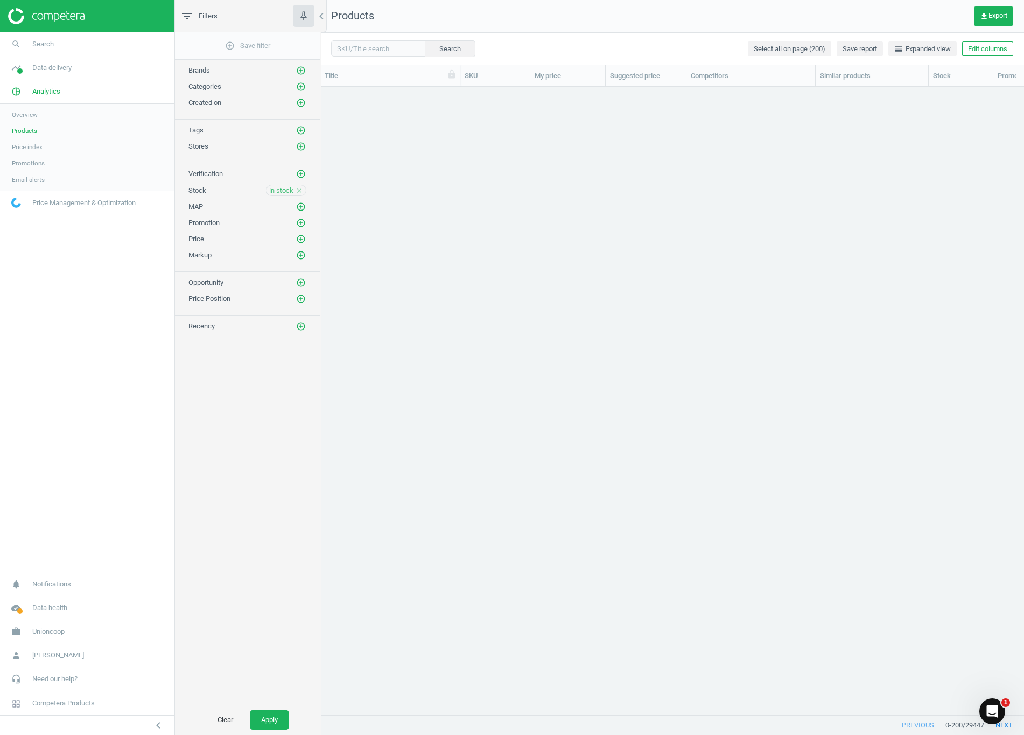
scroll to position [0, 0]
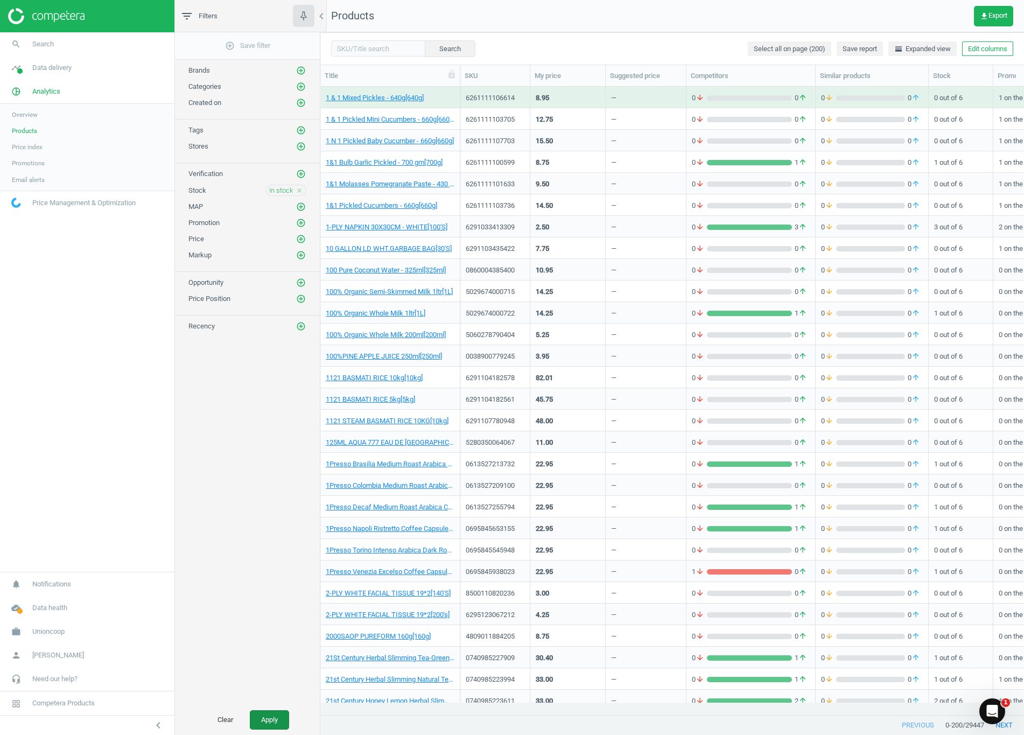
click at [269, 518] on button "Apply" at bounding box center [269, 719] width 39 height 19
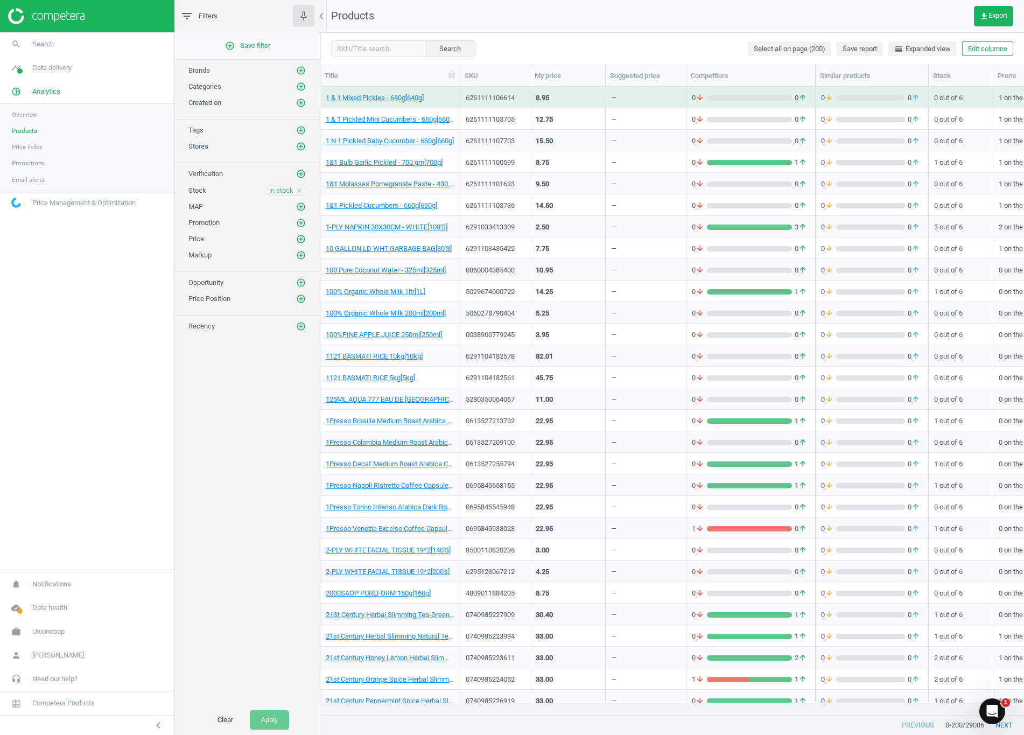
drag, startPoint x: 302, startPoint y: 190, endPoint x: 370, endPoint y: 219, distance: 74.6
click at [302, 191] on icon "close" at bounding box center [300, 191] width 8 height 8
click at [302, 188] on icon "add_circle_outline" at bounding box center [301, 190] width 10 height 10
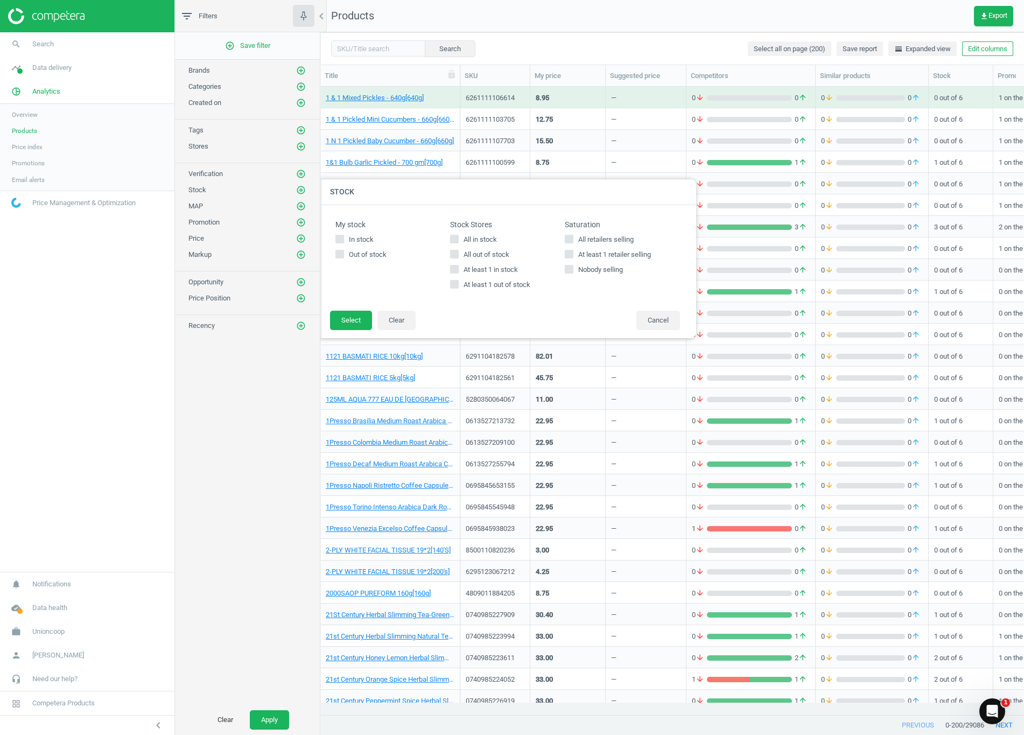
click at [518, 267] on input "Nobody selling" at bounding box center [569, 268] width 7 height 7
checkbox input "true"
click at [339, 321] on button "Select" at bounding box center [351, 320] width 42 height 19
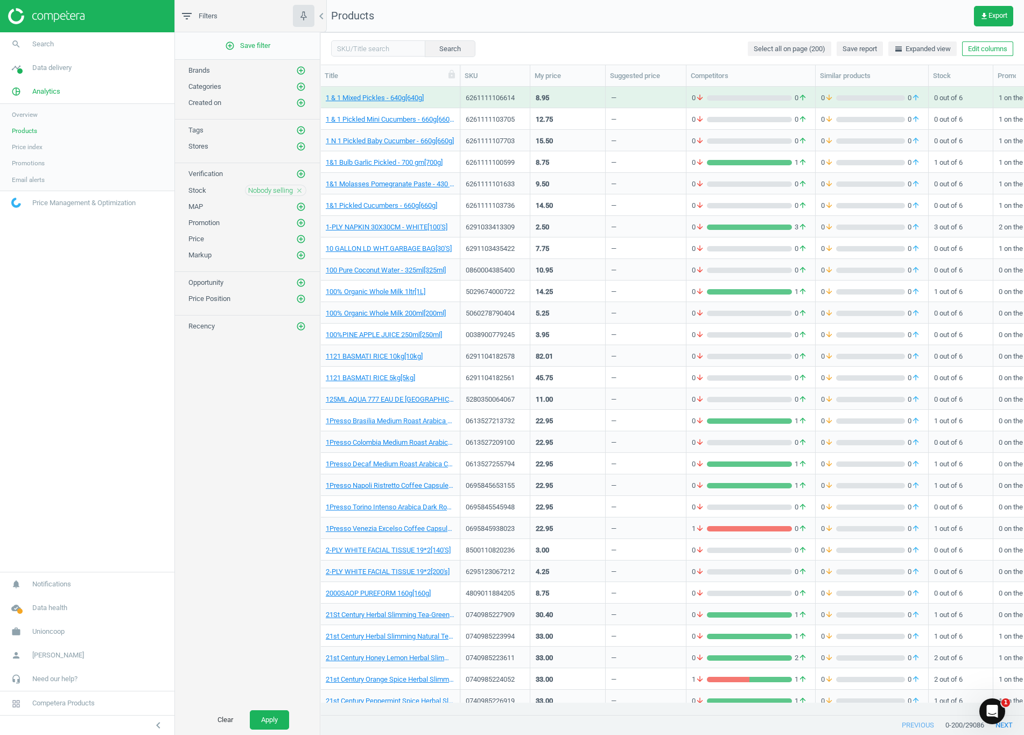
drag, startPoint x: 259, startPoint y: 711, endPoint x: 319, endPoint y: 710, distance: 59.8
click at [259, 518] on button "Apply" at bounding box center [269, 719] width 39 height 19
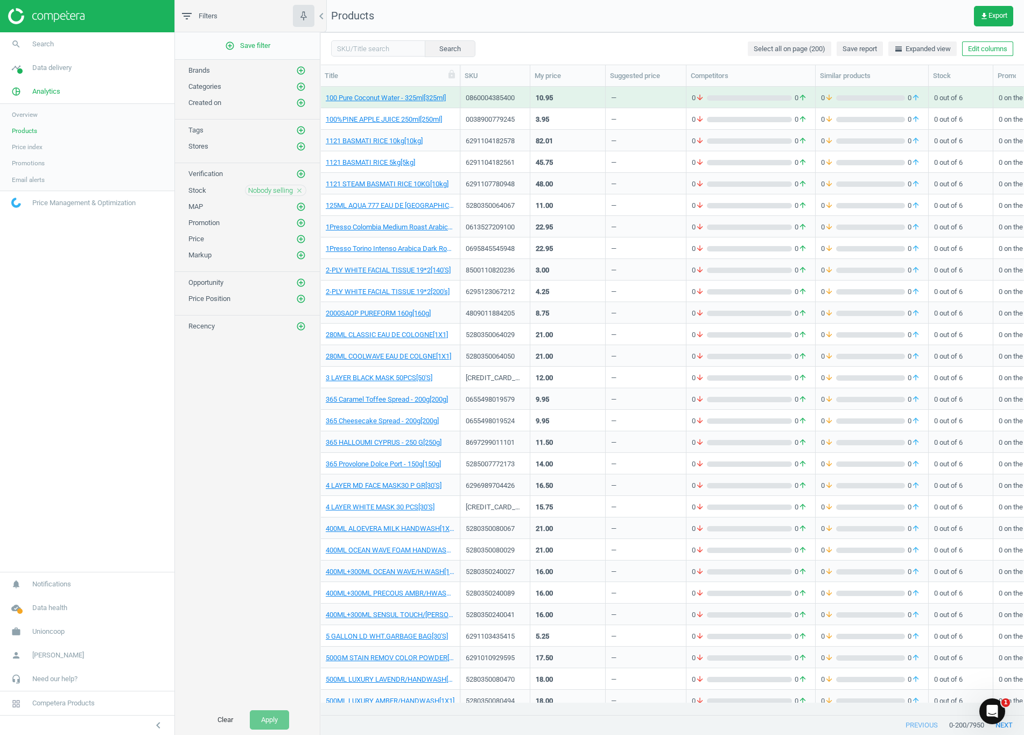
click at [303, 67] on icon "add_circle_outline" at bounding box center [301, 71] width 10 height 10
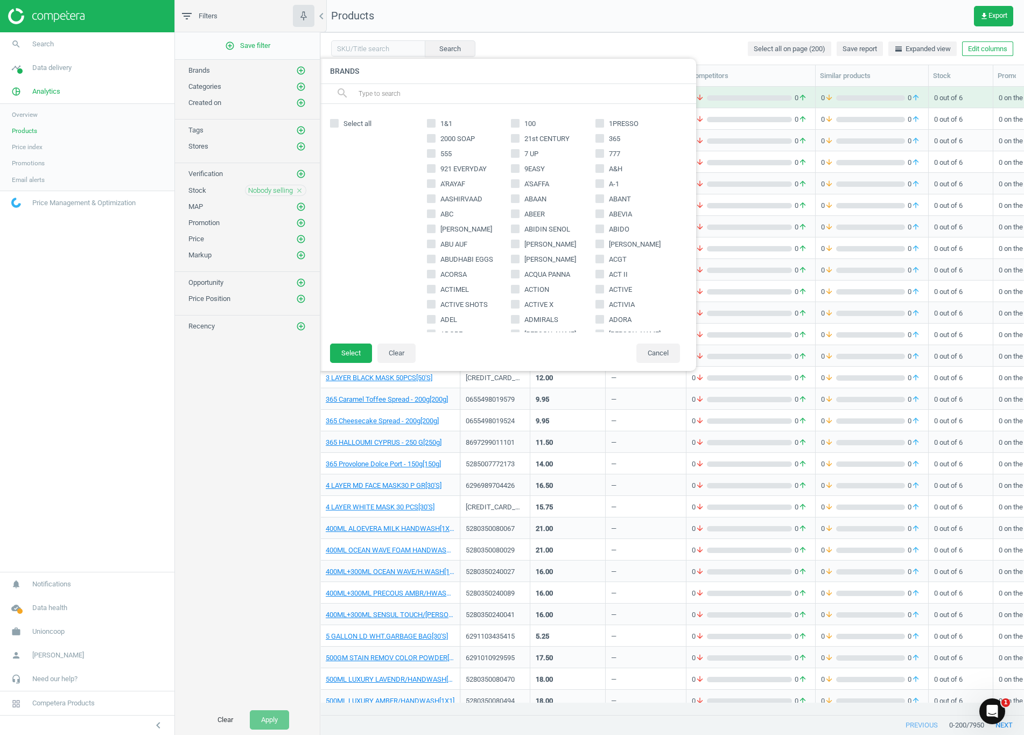
click at [245, 472] on div "add_circle_outline Save filter Brands add_circle_outline Brands search Select a…" at bounding box center [247, 368] width 145 height 673
click at [214, 518] on div "add_circle_outline Save filter Brands add_circle_outline Brands search Select a…" at bounding box center [247, 368] width 145 height 673
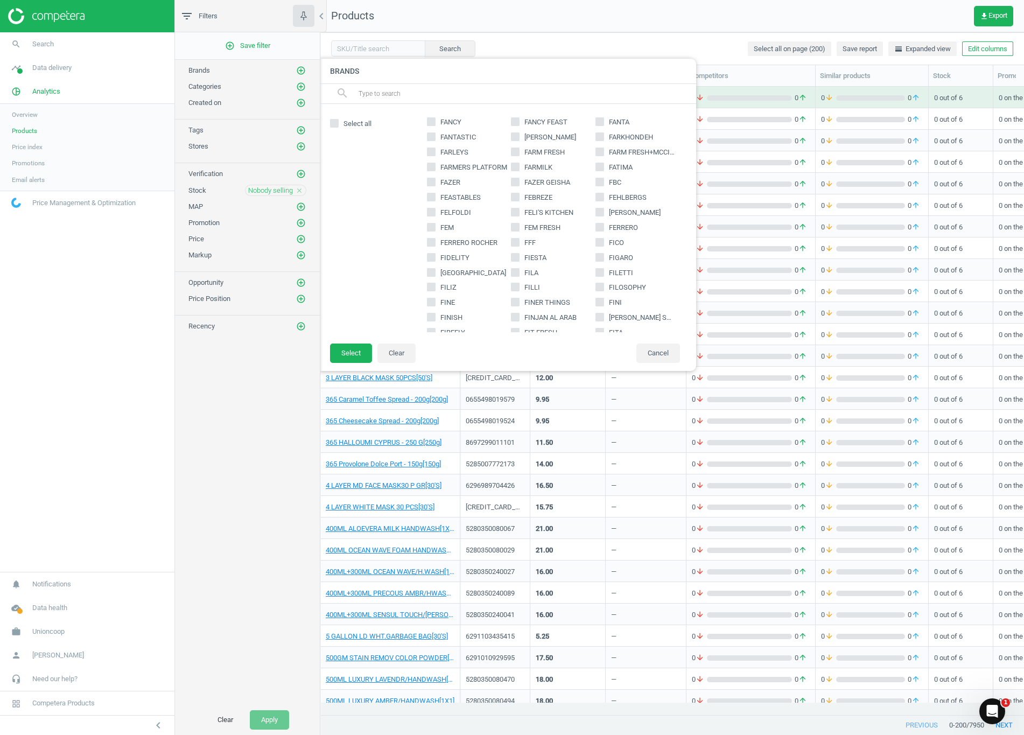
scroll to position [4483, 0]
click at [518, 121] on input "FERRERO" at bounding box center [600, 123] width 7 height 7
checkbox input "true"
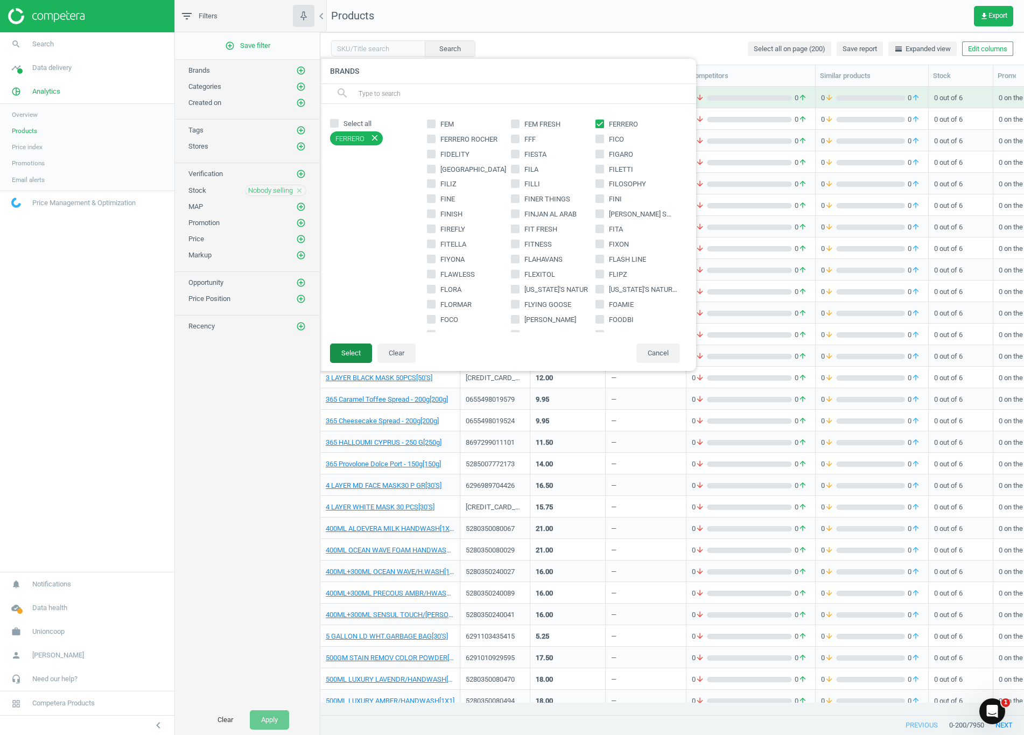
click at [353, 353] on button "Select" at bounding box center [351, 353] width 42 height 19
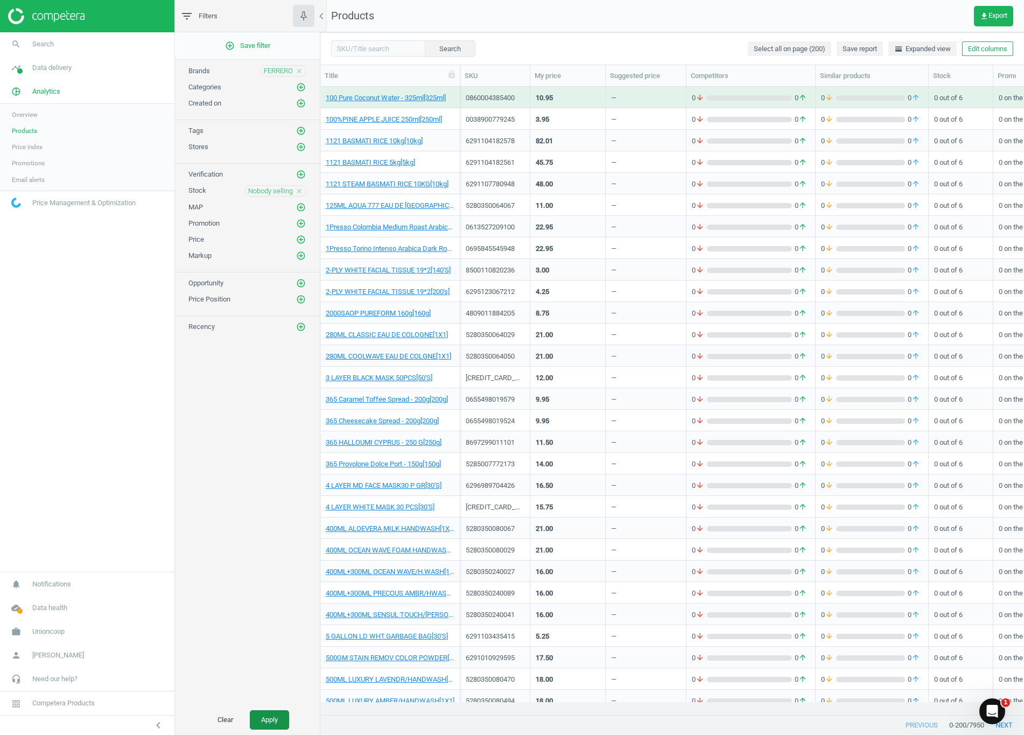
drag, startPoint x: 0, startPoint y: 0, endPoint x: 282, endPoint y: 712, distance: 765.8
click at [282, 712] on button "Apply" at bounding box center [269, 719] width 39 height 19
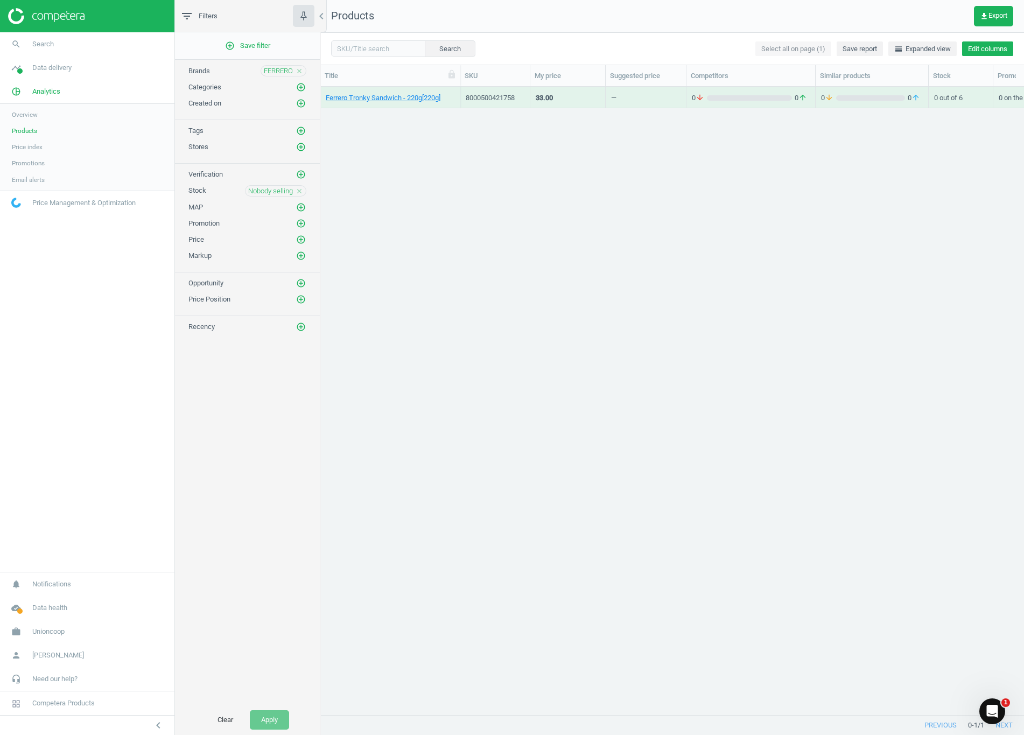
click at [980, 52] on button "Edit columns" at bounding box center [987, 48] width 51 height 15
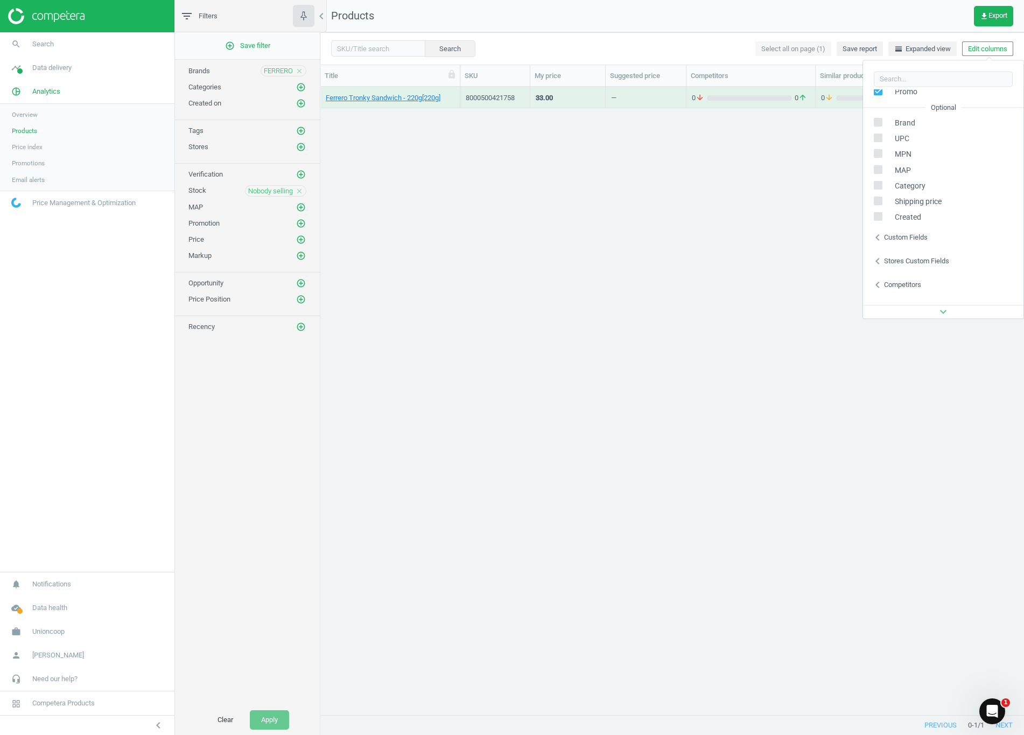
scroll to position [146, 0]
click at [875, 203] on input "checkbox" at bounding box center [878, 201] width 7 height 7
checkbox input "true"
click at [932, 395] on div "[PERSON_NAME] - 220g[220g] 8000500421758 33.00 — 0 arrow_downward 0 arrow_upwar…" at bounding box center [672, 395] width 704 height 616
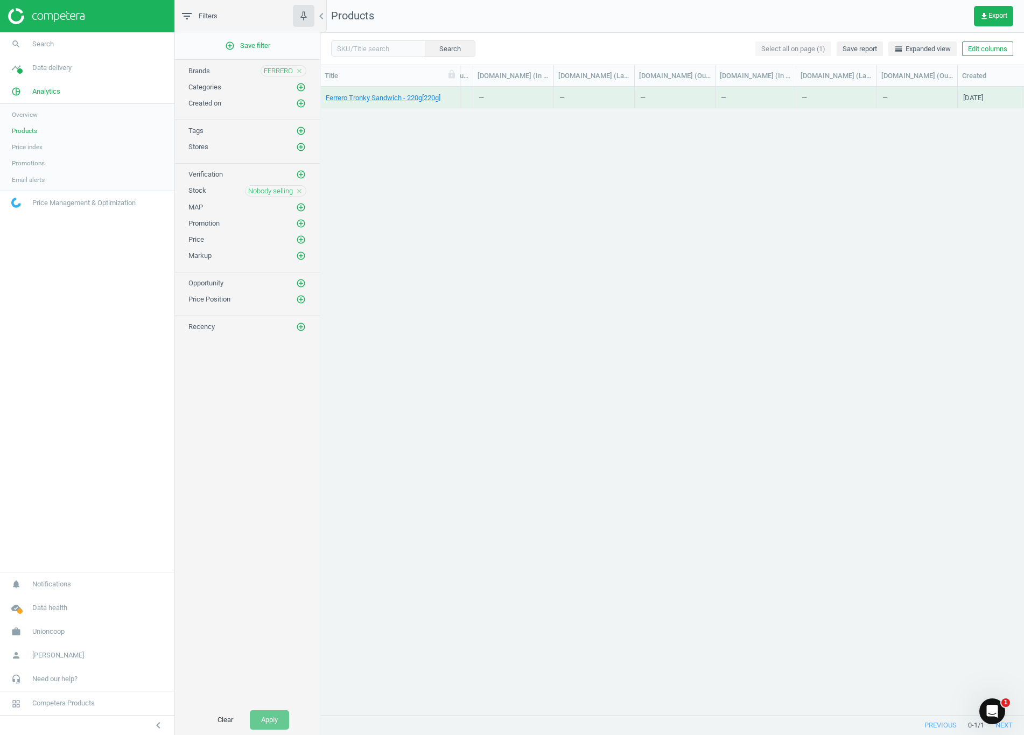
scroll to position [0, 4122]
click at [999, 45] on button "Edit columns" at bounding box center [987, 48] width 51 height 15
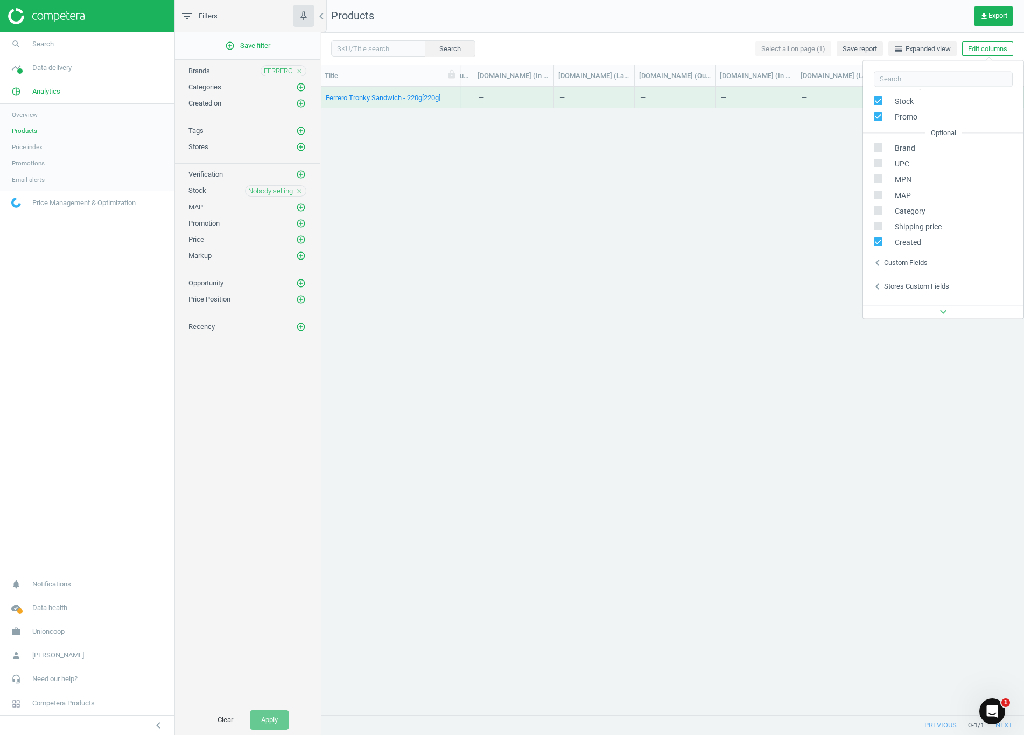
scroll to position [146, 0]
click at [872, 267] on icon "chevron_left" at bounding box center [877, 269] width 13 height 13
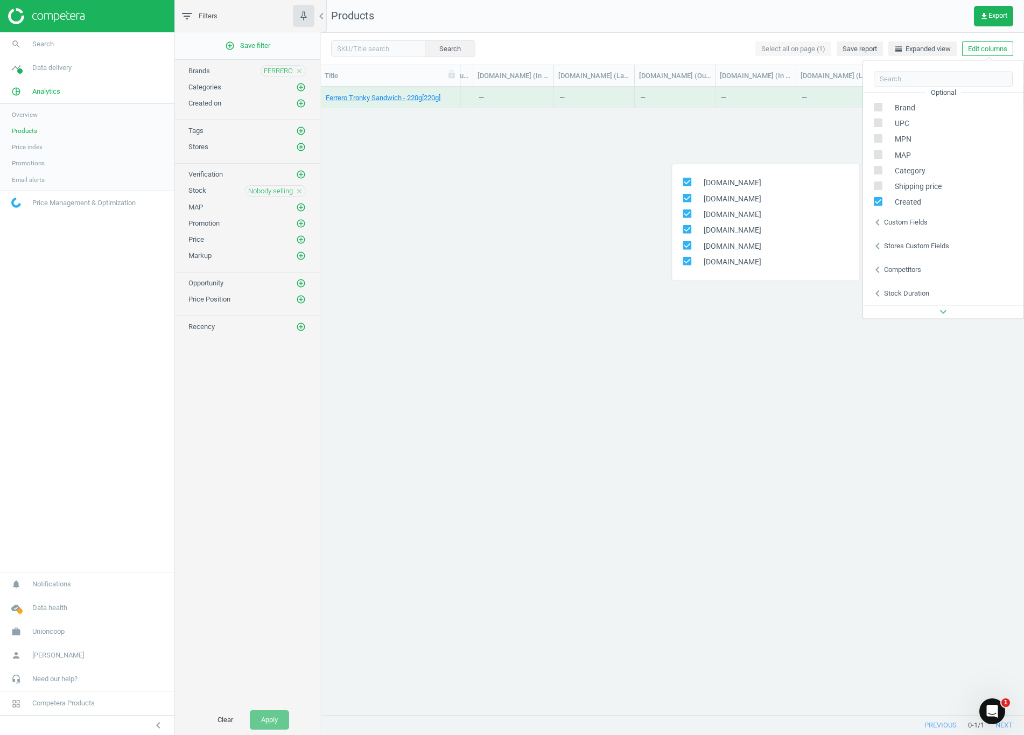
click at [879, 292] on icon "chevron_left" at bounding box center [877, 293] width 13 height 13
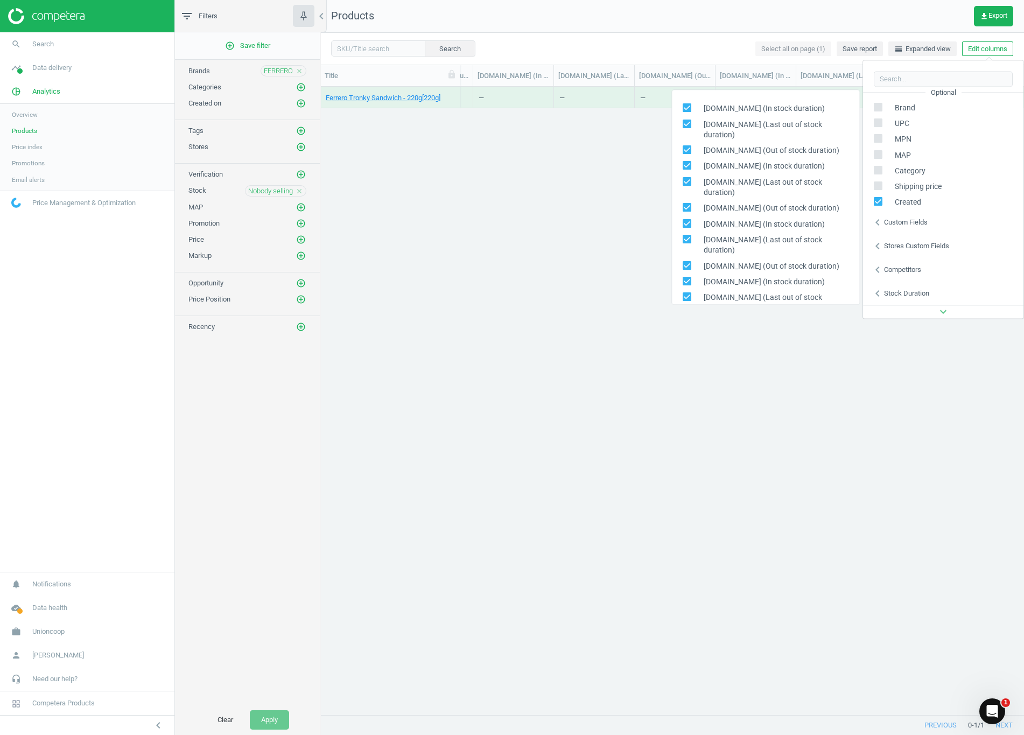
click at [875, 289] on icon "chevron_left" at bounding box center [877, 293] width 13 height 13
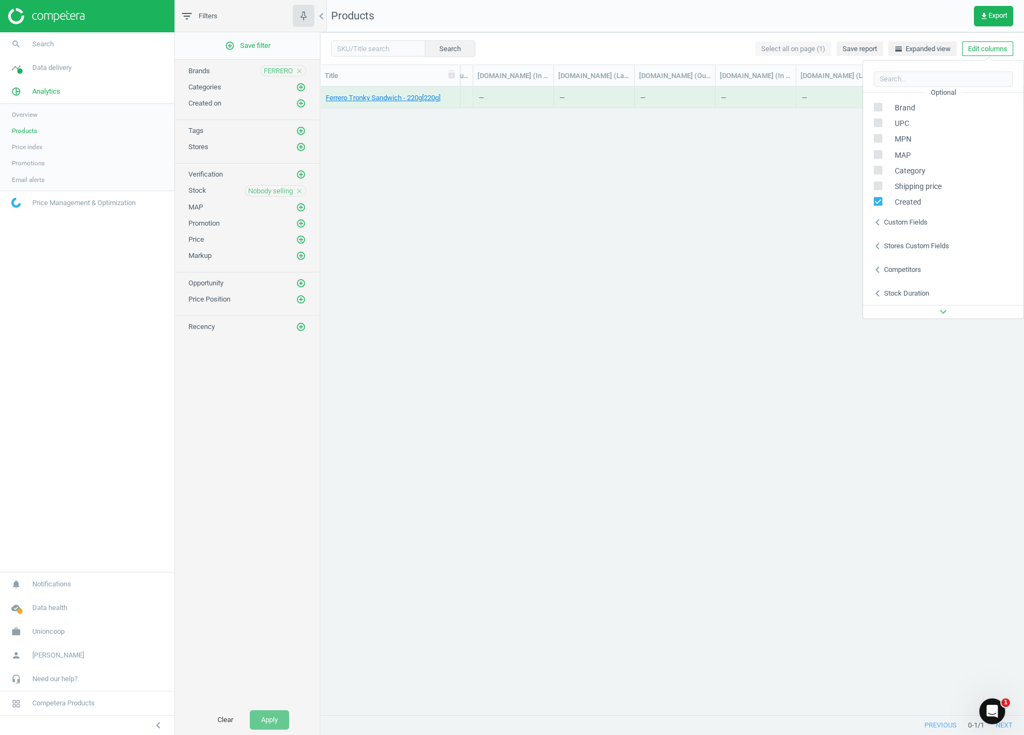
click at [877, 272] on icon "chevron_left" at bounding box center [877, 269] width 13 height 13
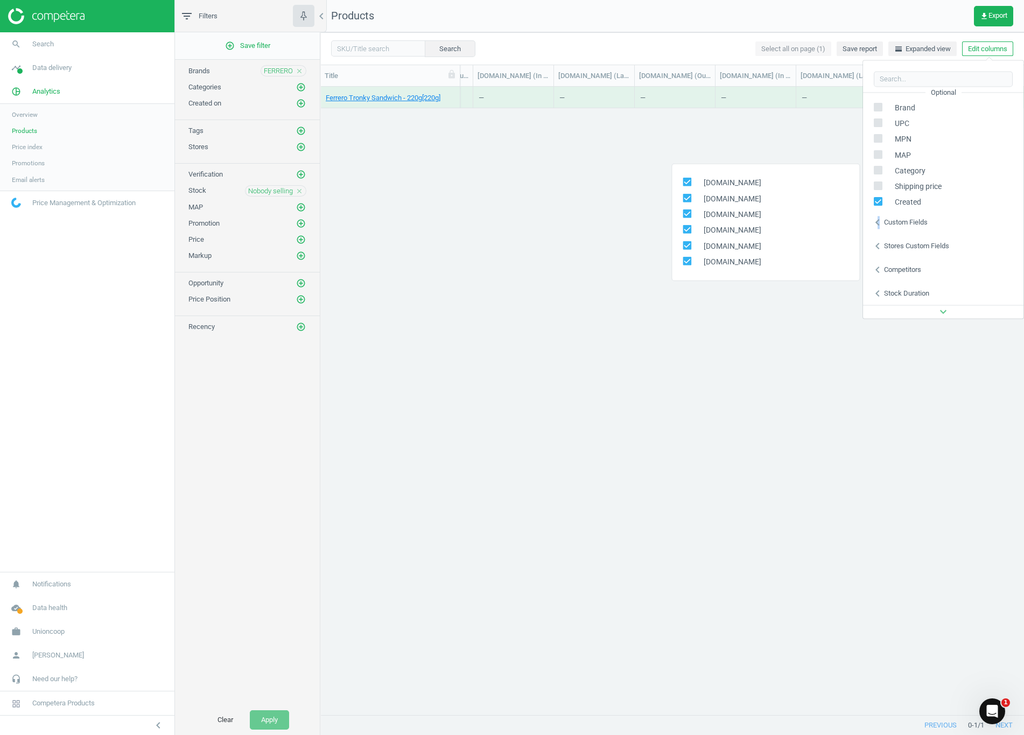
click at [878, 217] on icon "chevron_left" at bounding box center [877, 222] width 13 height 13
drag, startPoint x: 878, startPoint y: 217, endPoint x: 880, endPoint y: 249, distance: 32.4
click at [880, 249] on icon "chevron_left" at bounding box center [877, 246] width 13 height 13
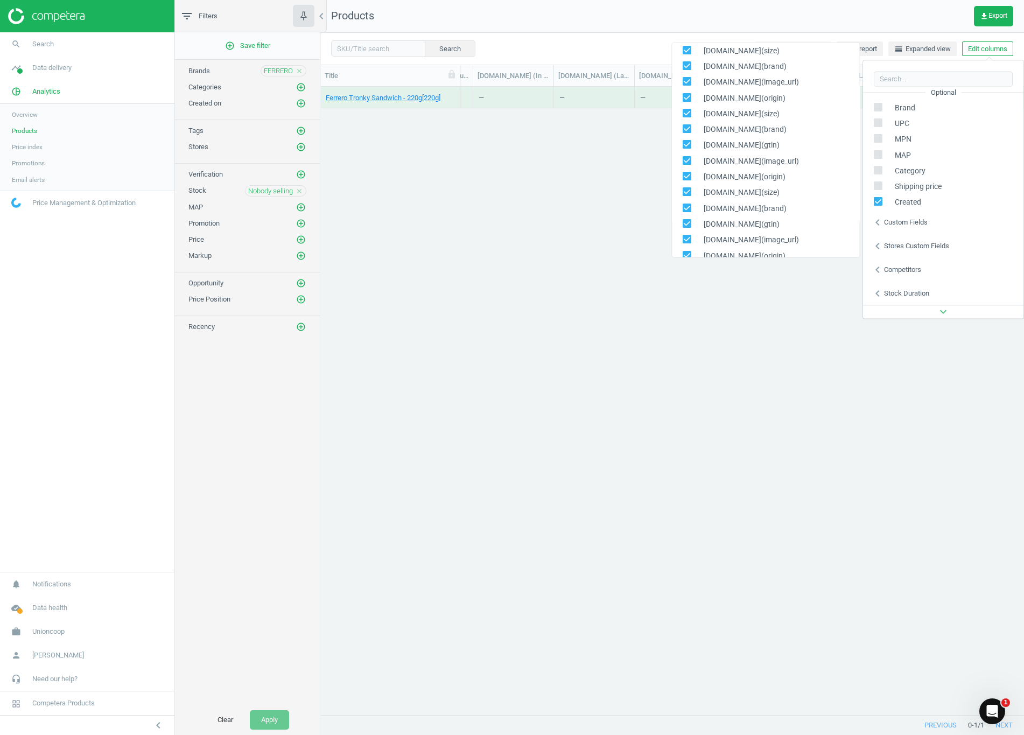
scroll to position [264, 0]
click at [878, 218] on icon "chevron_left" at bounding box center [877, 222] width 13 height 13
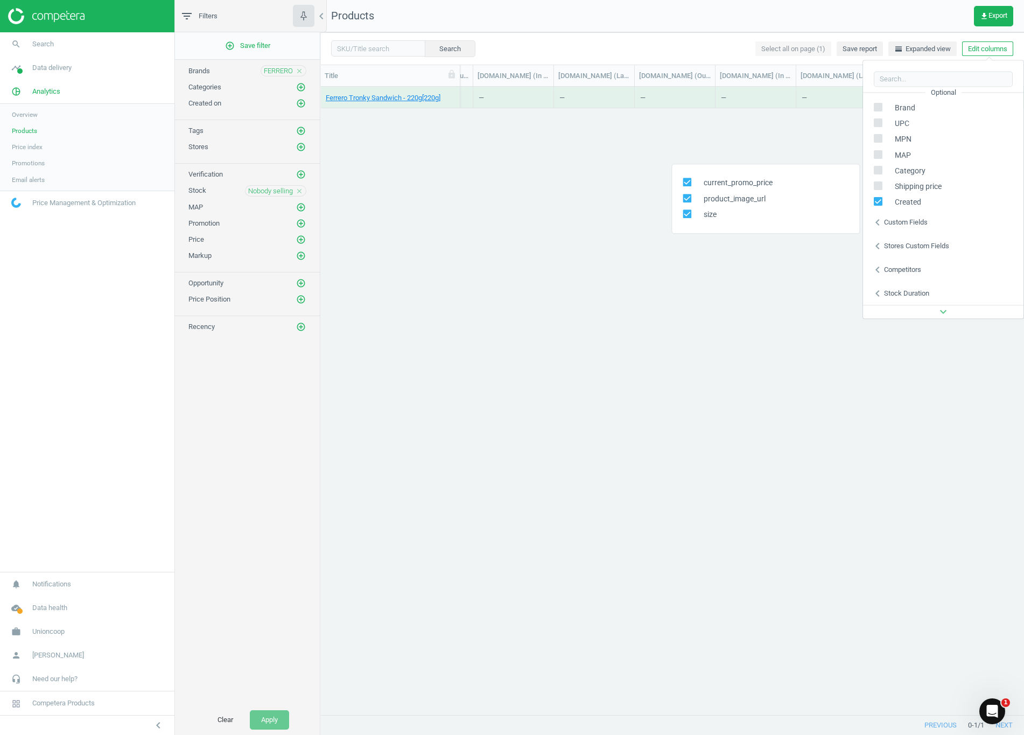
click at [882, 270] on icon "chevron_left" at bounding box center [877, 269] width 13 height 13
click at [880, 289] on icon "chevron_left" at bounding box center [877, 293] width 13 height 13
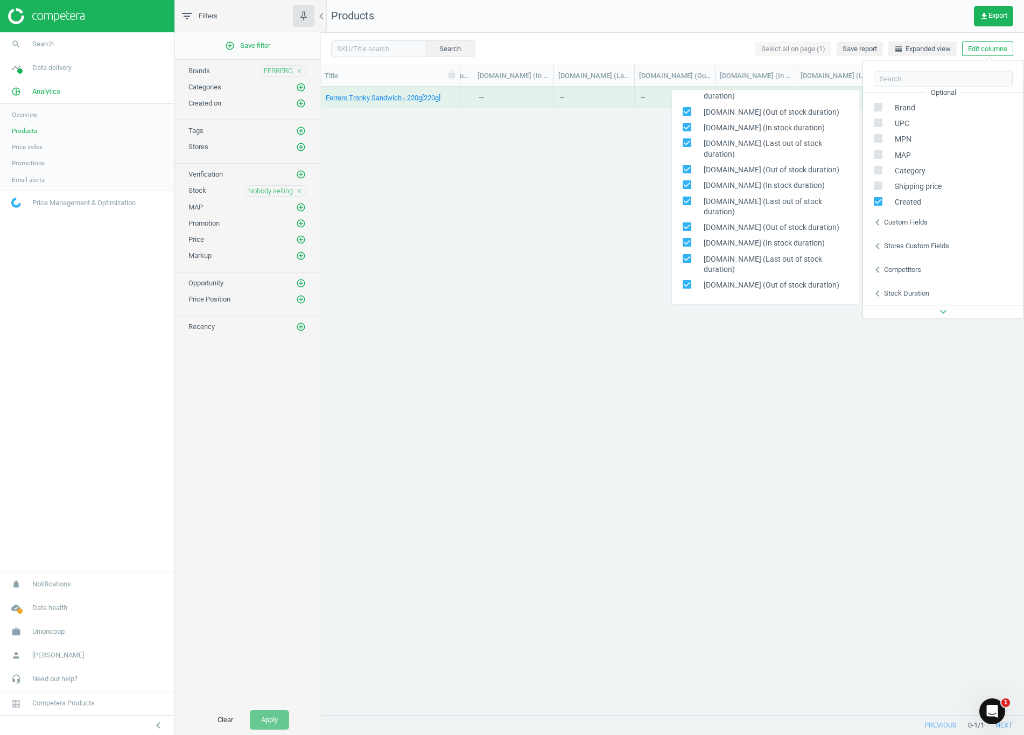
scroll to position [0, 0]
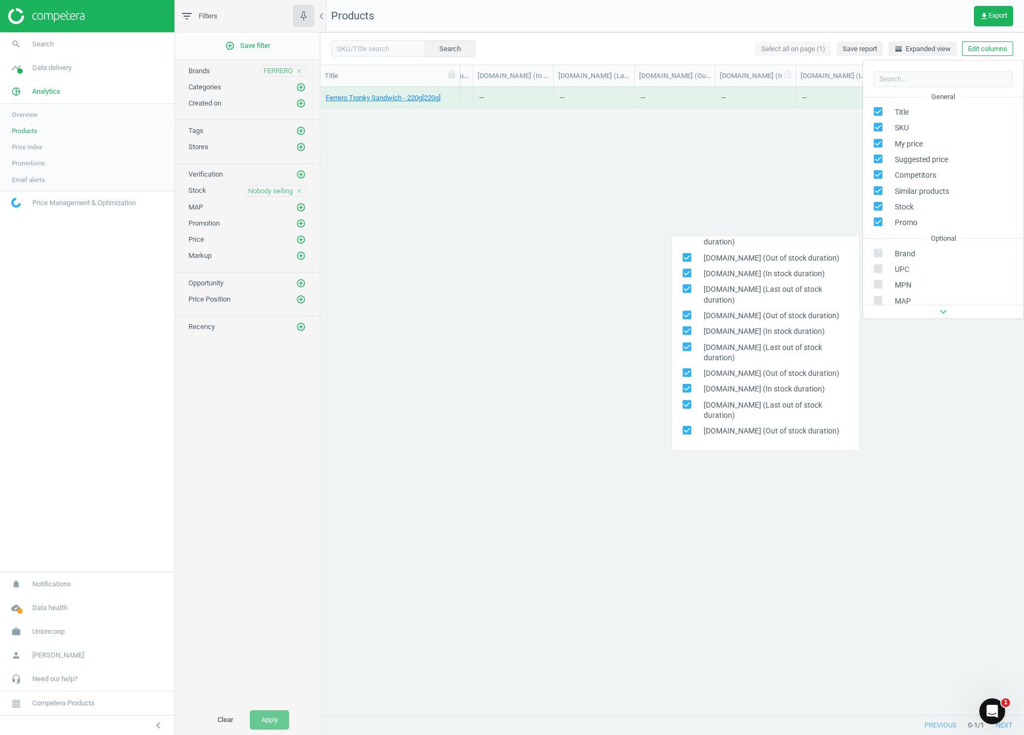
drag, startPoint x: 750, startPoint y: 159, endPoint x: 745, endPoint y: 80, distance: 79.3
click at [745, 96] on div "[PERSON_NAME] - 220g[220g] 8000500421758 33.00 — 0 arrow_downward 0 arrow_upwar…" at bounding box center [672, 395] width 704 height 616
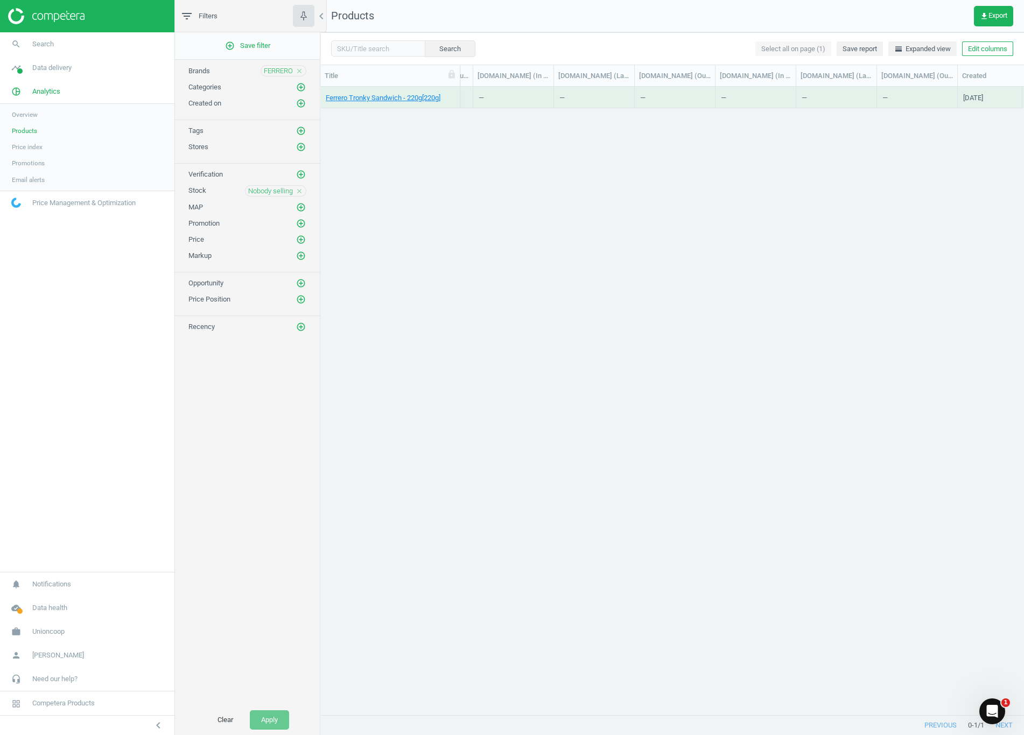
drag, startPoint x: 745, startPoint y: 80, endPoint x: 573, endPoint y: 130, distance: 179.5
click at [573, 130] on div "[PERSON_NAME] - 220g[220g] 8000500421758 33.00 — 0 arrow_downward 0 arrow_upwar…" at bounding box center [672, 395] width 704 height 616
click at [49, 63] on span "Data delivery" at bounding box center [51, 68] width 39 height 10
click at [25, 87] on span "Overview" at bounding box center [25, 91] width 26 height 9
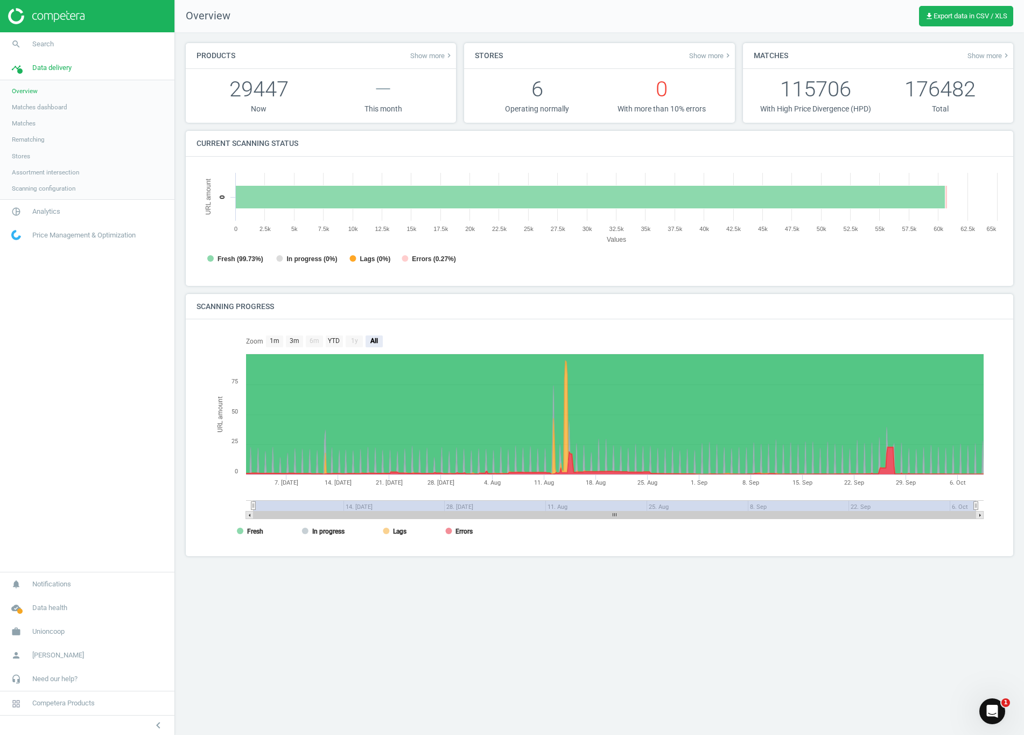
scroll to position [232, 823]
click at [44, 103] on span "Matches dashboard" at bounding box center [39, 107] width 55 height 9
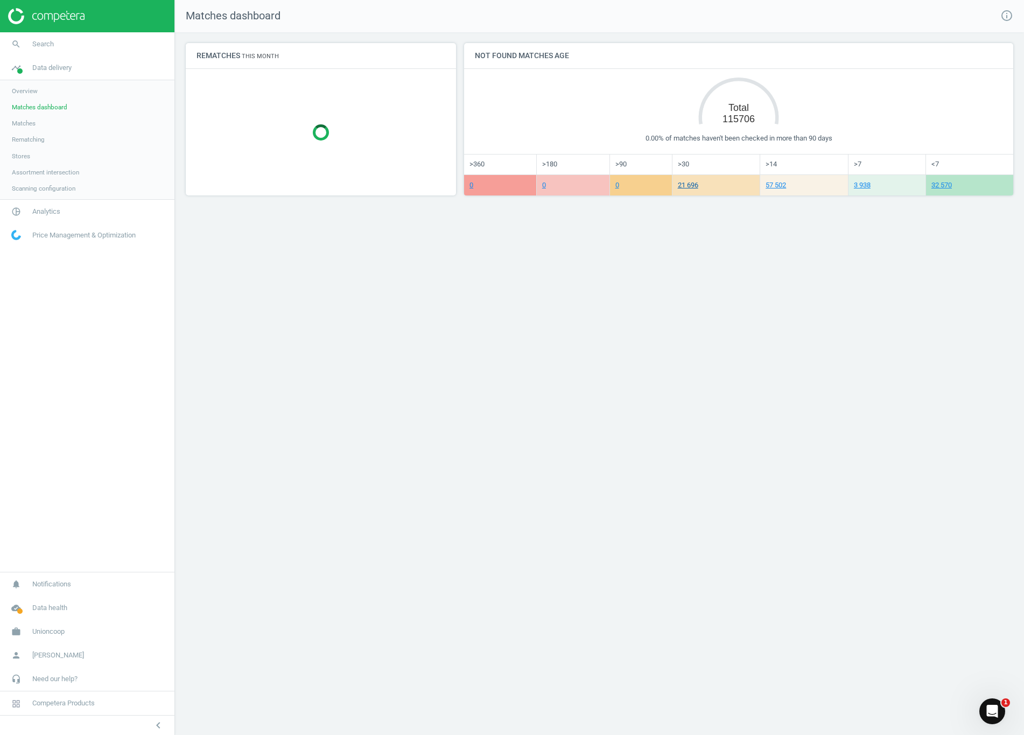
click at [694, 186] on link "21 696" at bounding box center [688, 185] width 20 height 8
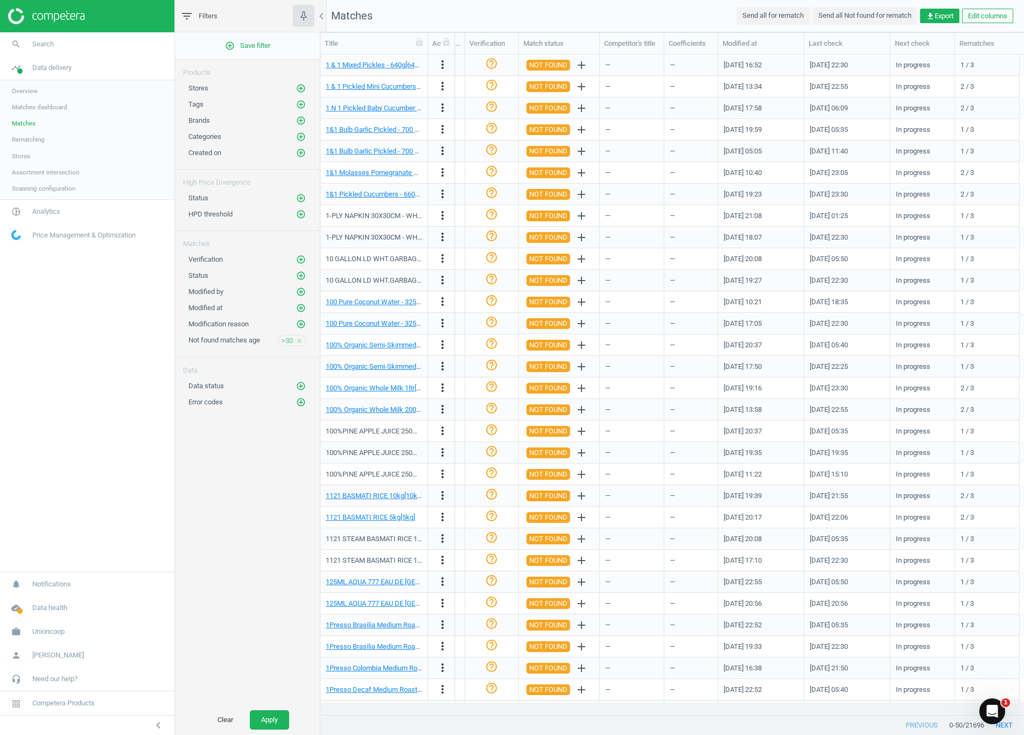
scroll to position [0, 1293]
drag, startPoint x: 929, startPoint y: 705, endPoint x: 3, endPoint y: 7, distance: 1160.0
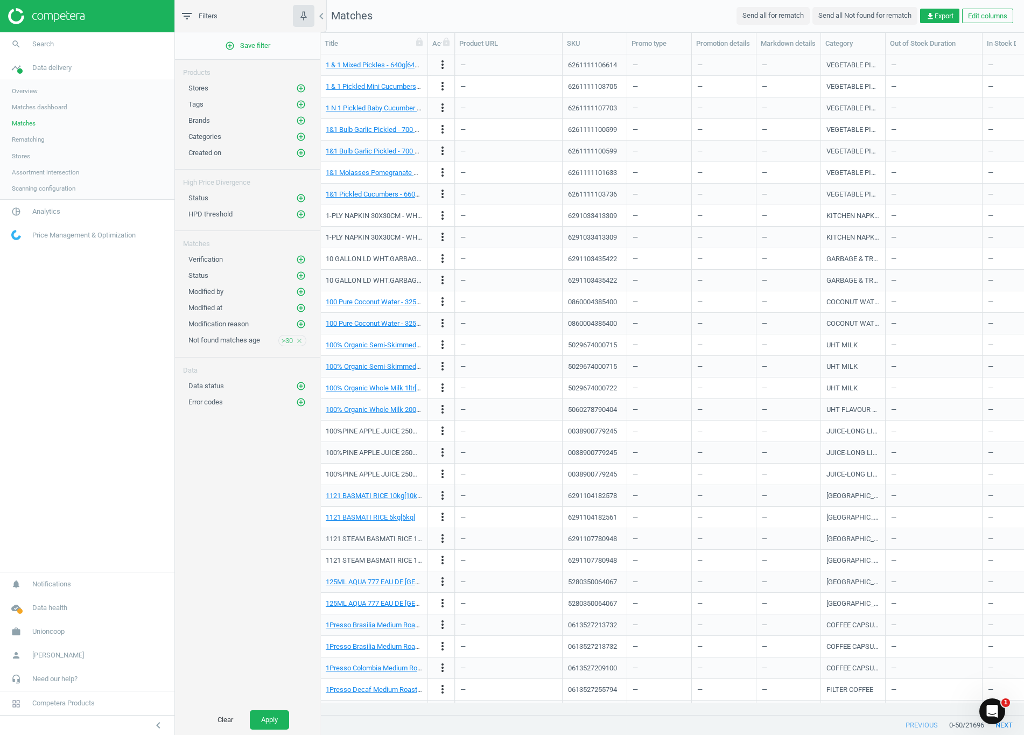
scroll to position [0, 0]
click at [303, 215] on icon "add_circle_outline" at bounding box center [301, 214] width 10 height 10
click at [304, 195] on icon "add_circle_outline" at bounding box center [301, 198] width 10 height 10
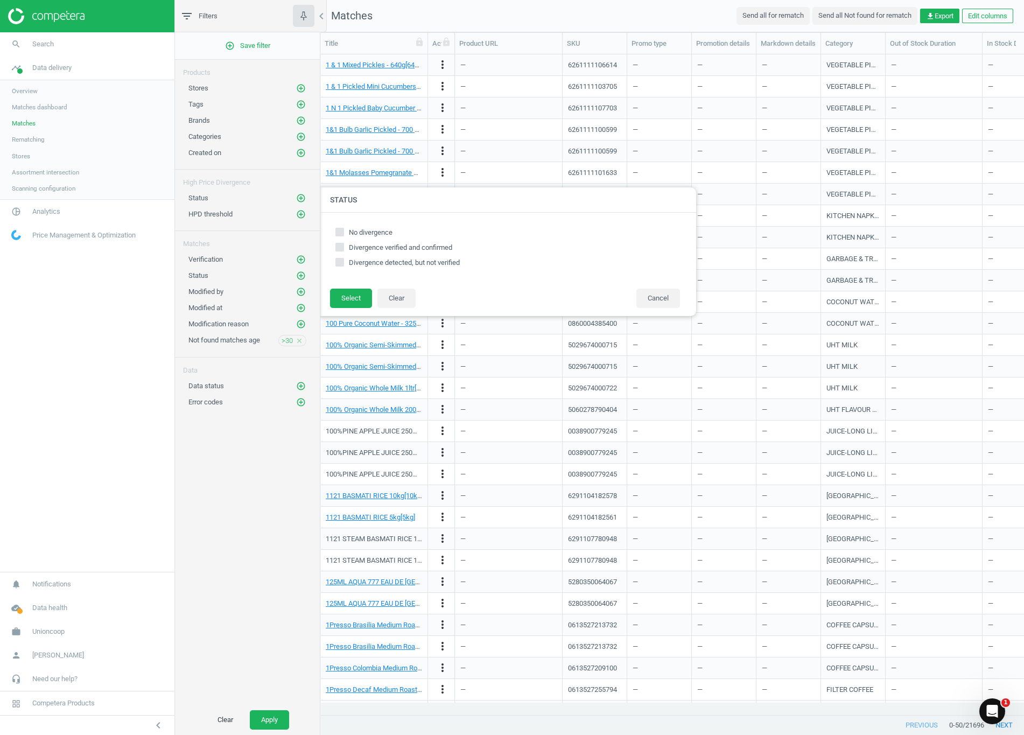
click at [270, 186] on div "High Price Divergence" at bounding box center [247, 179] width 145 height 18
click at [303, 192] on div "Status add_circle_outline Status No divergence Divergence verified and confirme…" at bounding box center [247, 195] width 145 height 16
click at [301, 198] on icon "add_circle_outline" at bounding box center [301, 198] width 10 height 10
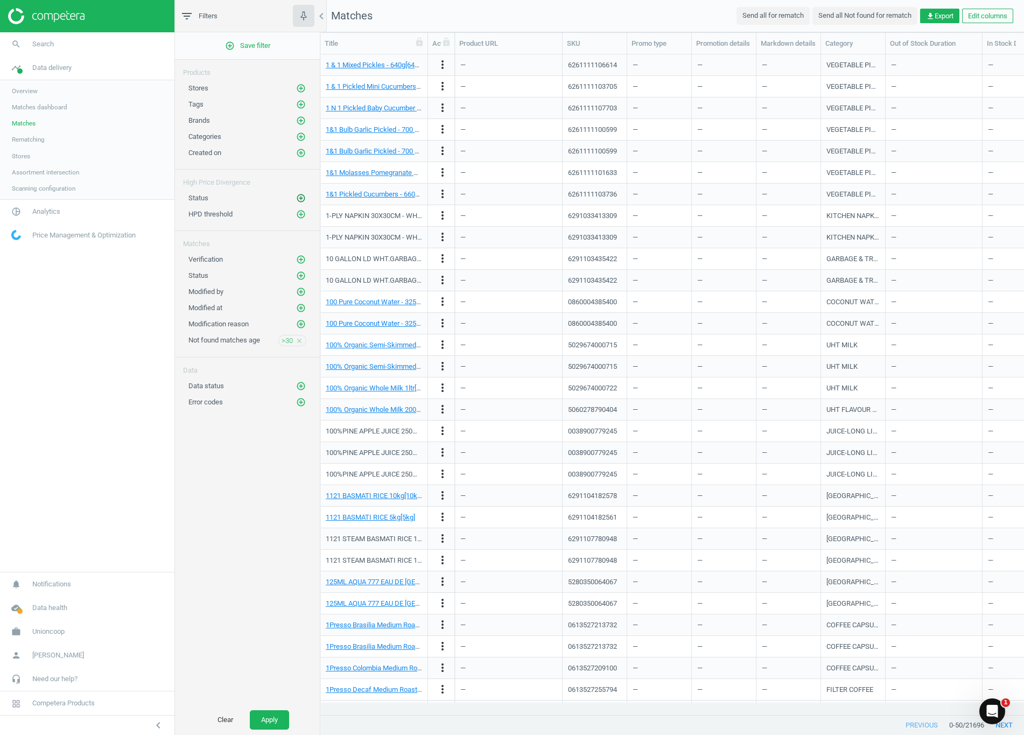
click at [298, 200] on icon "add_circle_outline" at bounding box center [301, 198] width 10 height 10
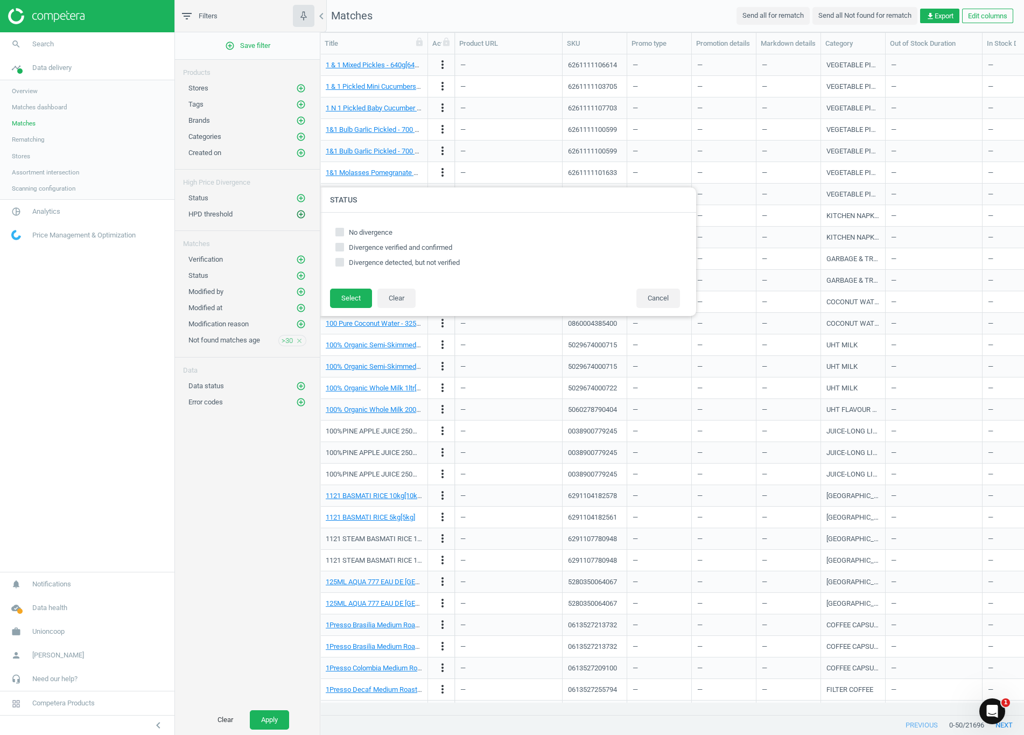
click at [301, 219] on icon "add_circle_outline" at bounding box center [301, 214] width 10 height 10
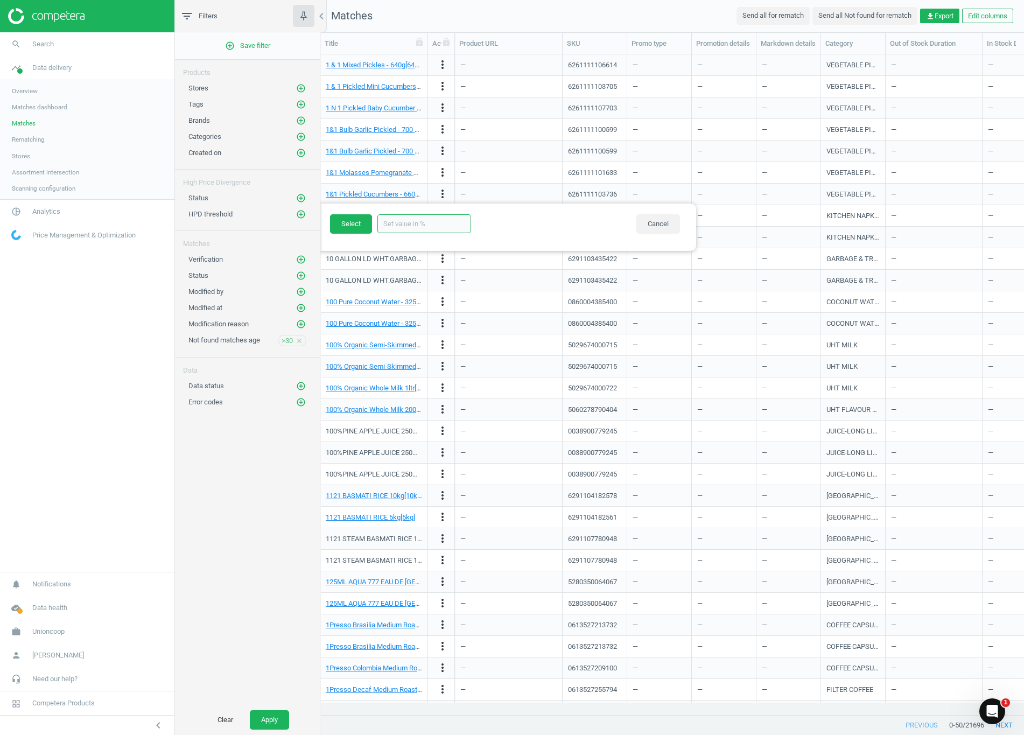
click at [390, 216] on input "text" at bounding box center [424, 223] width 94 height 19
click at [269, 198] on div "Status add_circle_outline" at bounding box center [247, 198] width 118 height 11
click at [674, 227] on button "Cancel" at bounding box center [659, 223] width 44 height 19
click at [301, 155] on icon "add_circle_outline" at bounding box center [301, 153] width 10 height 10
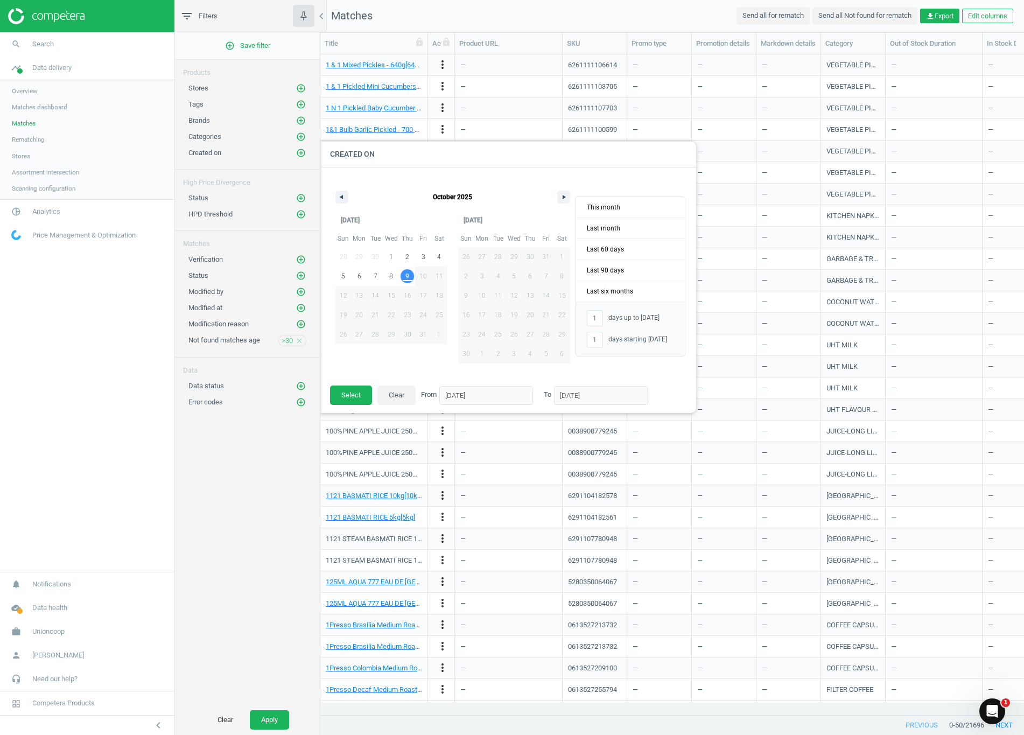
click at [272, 155] on div "Created on add_circle_outline" at bounding box center [247, 153] width 118 height 11
click at [259, 465] on div "add_circle_outline Save filter Products Stores add_circle_outline Tags add_circ…" at bounding box center [247, 368] width 145 height 673
click at [303, 276] on icon "add_circle_outline" at bounding box center [301, 276] width 10 height 10
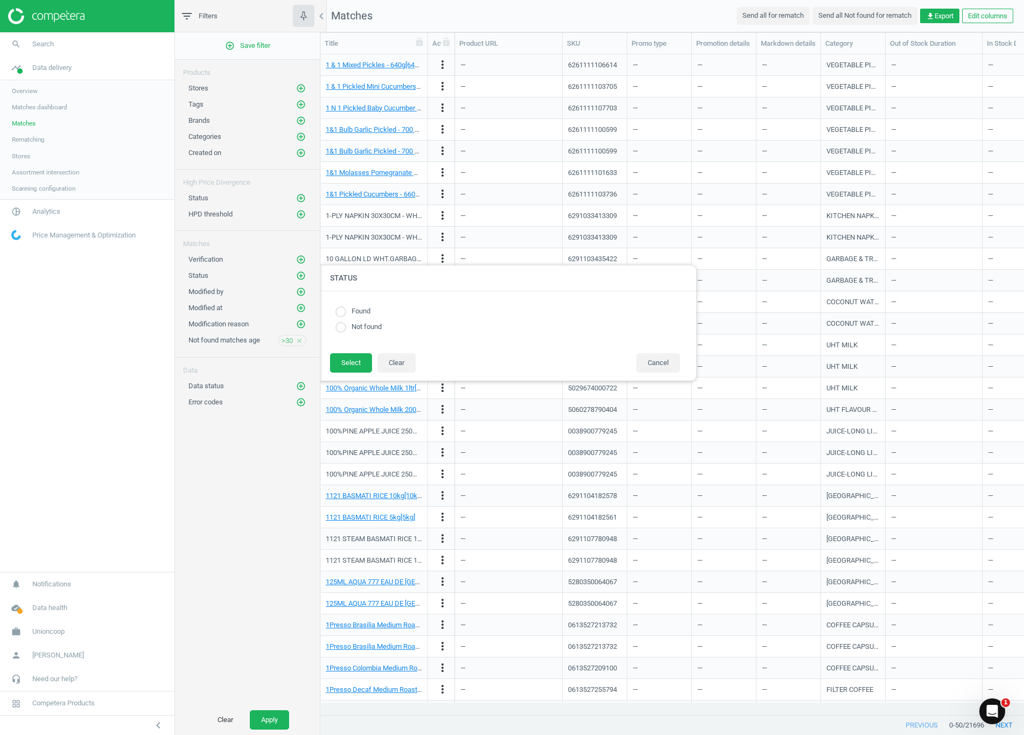
click at [54, 139] on link "Rematching" at bounding box center [87, 139] width 174 height 16
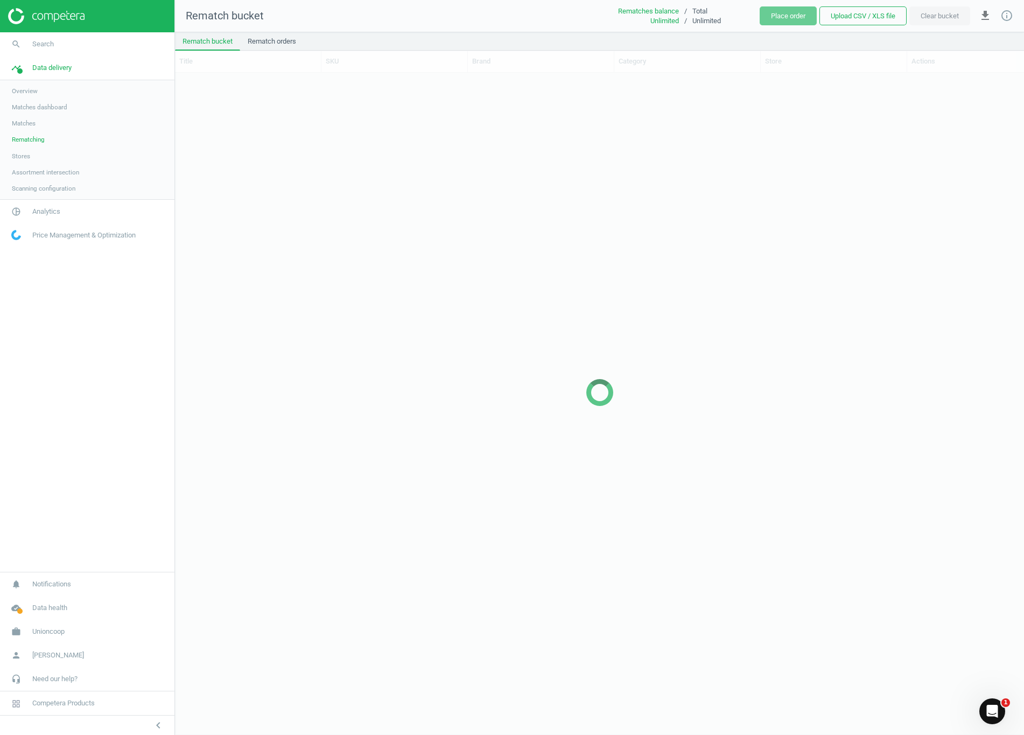
scroll to position [637, 836]
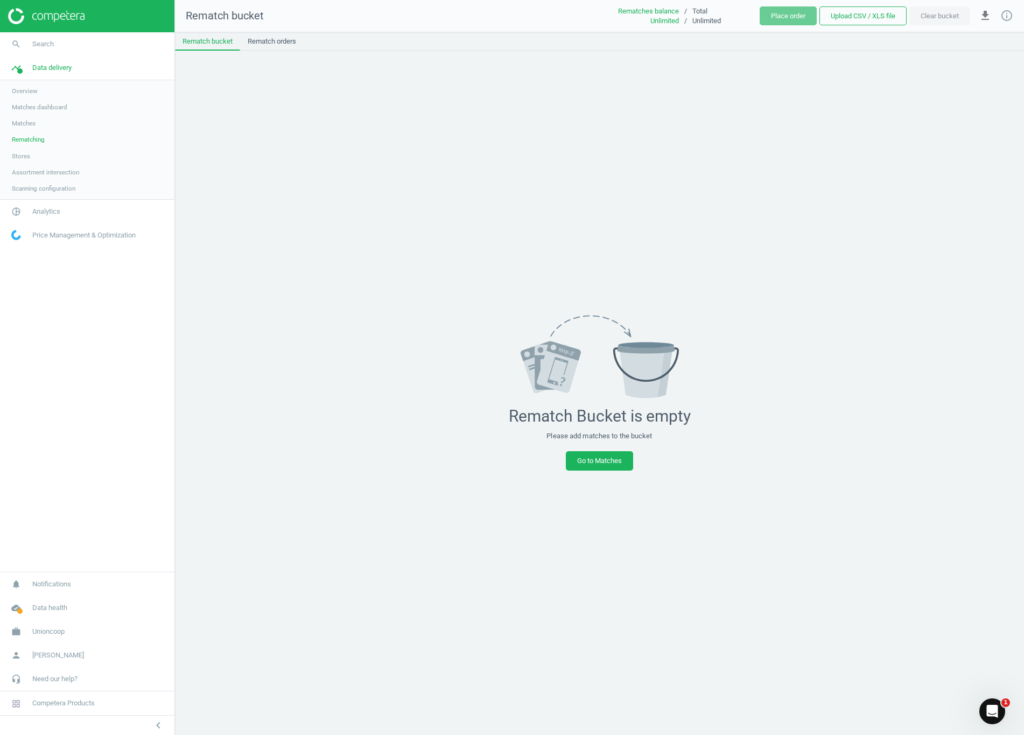
click at [26, 158] on span "Stores" at bounding box center [21, 156] width 18 height 9
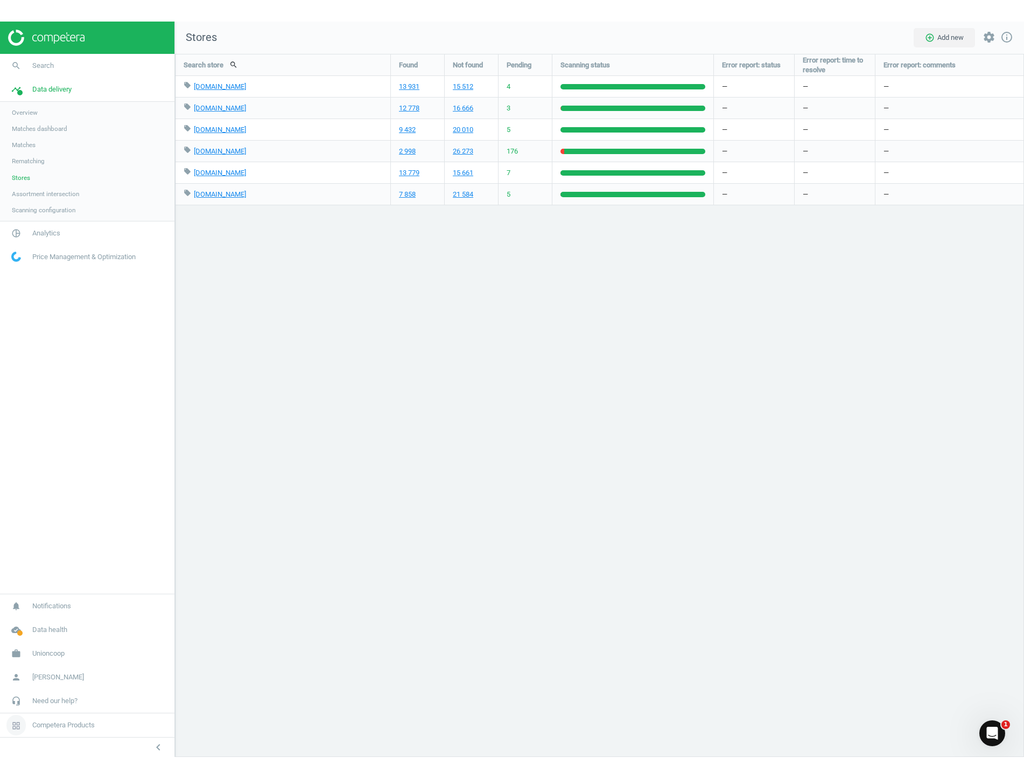
scroll to position [761, 866]
